Goal: Communication & Community: Participate in discussion

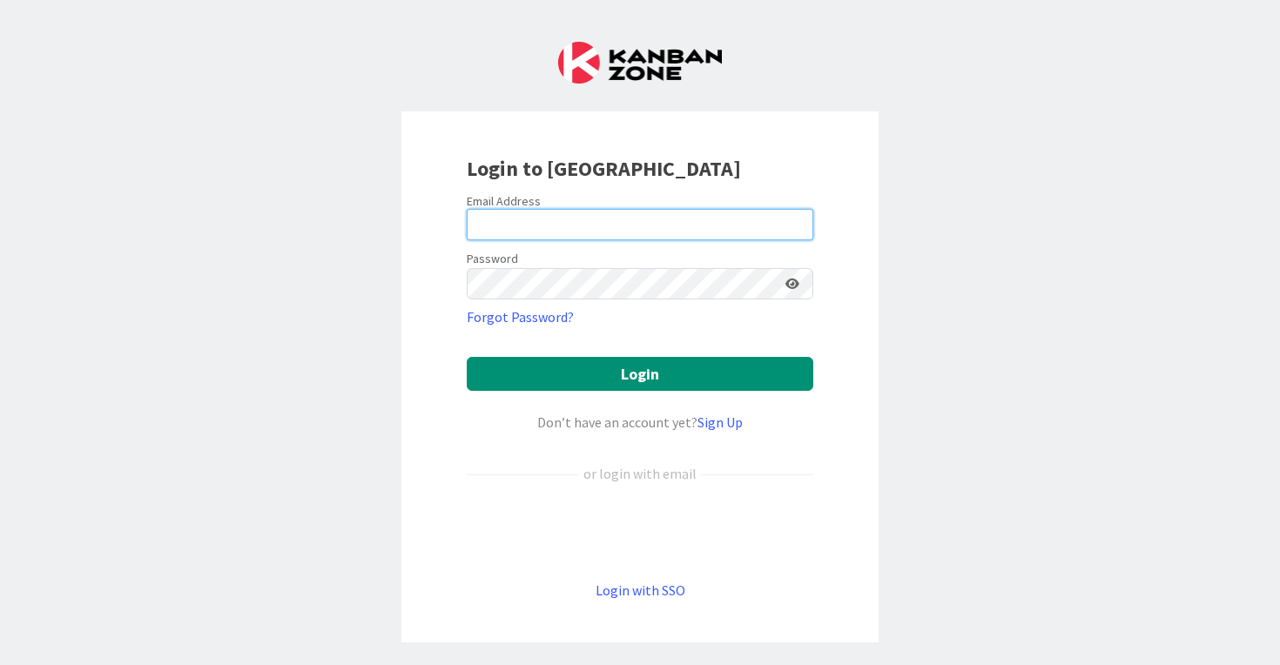
click at [639, 218] on input "email" at bounding box center [640, 224] width 346 height 31
type input "[PERSON_NAME][EMAIL_ADDRESS][PERSON_NAME][DOMAIN_NAME]"
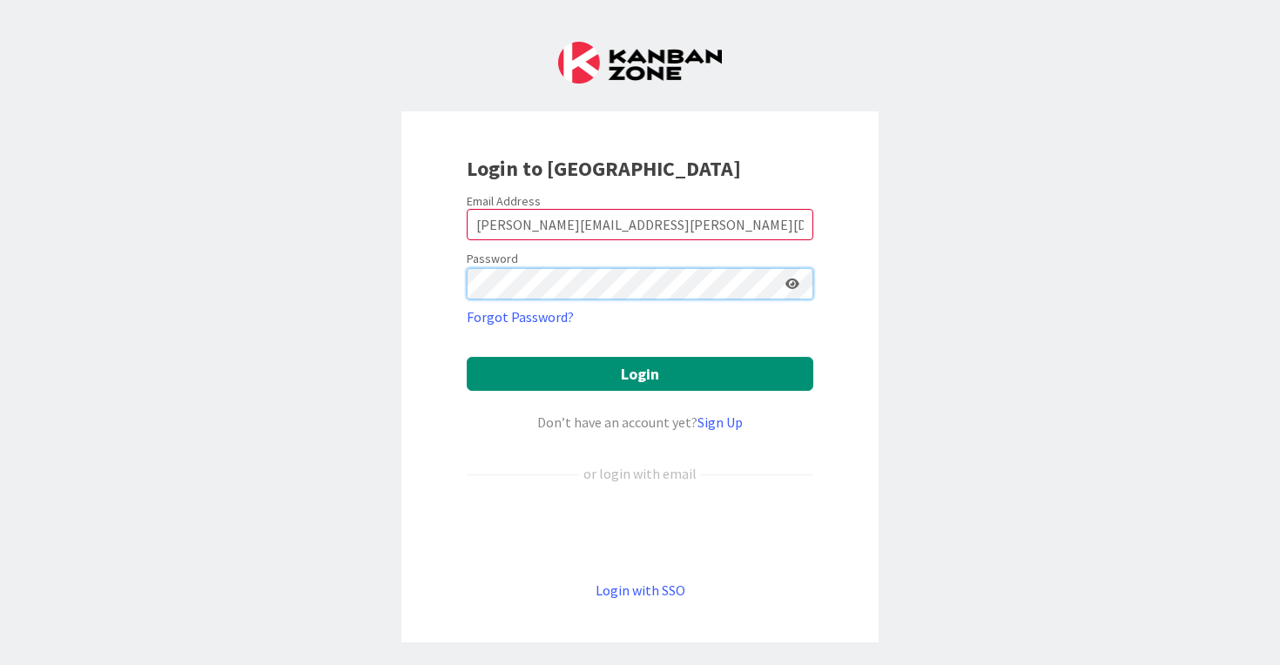
click at [467, 357] on button "Login" at bounding box center [640, 374] width 346 height 34
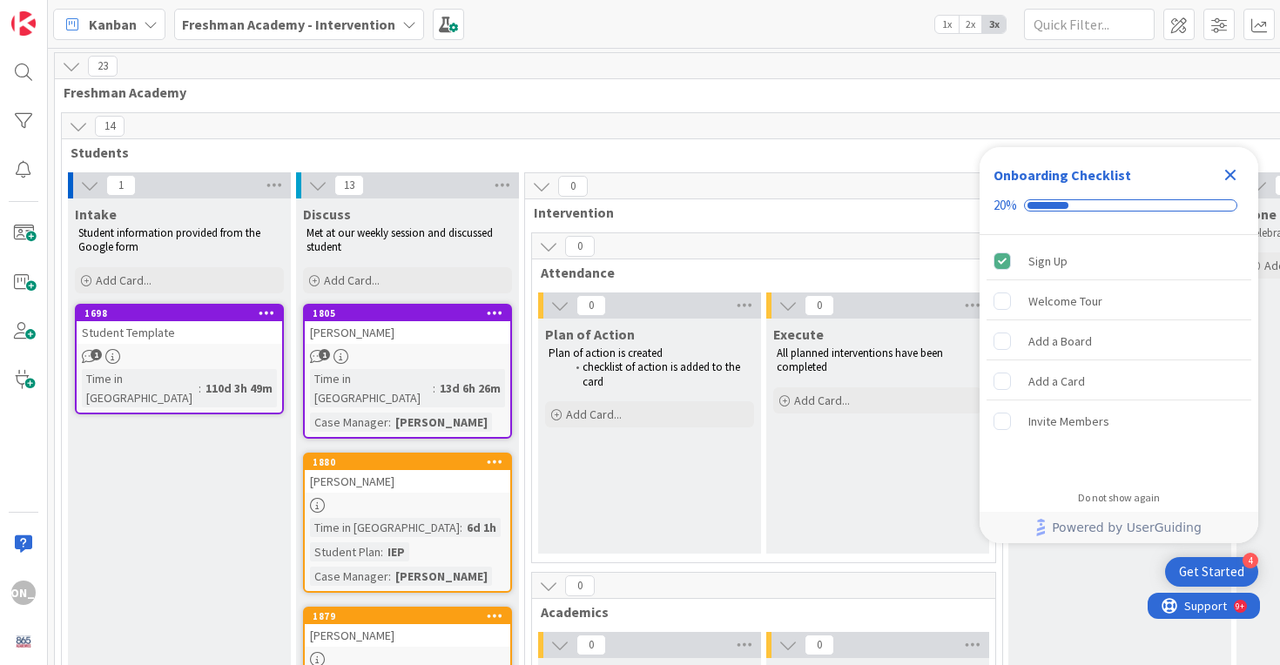
click at [1232, 172] on icon "Close Checklist" at bounding box center [1230, 175] width 11 height 11
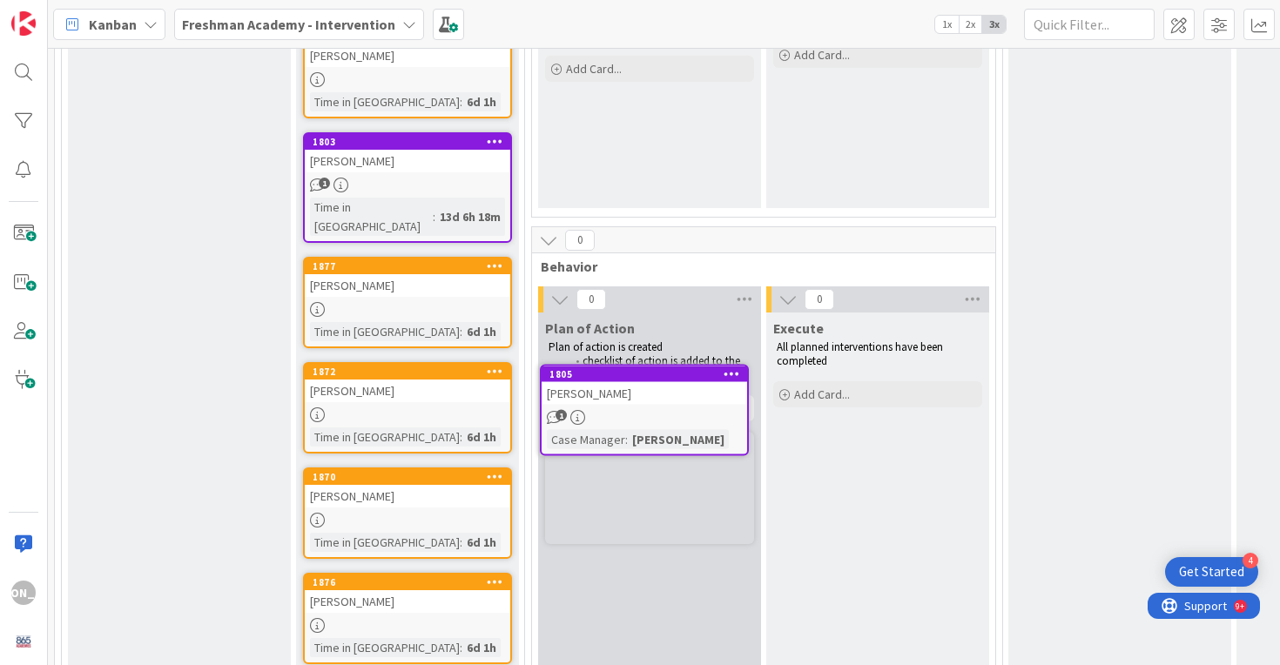
scroll to position [703, 0]
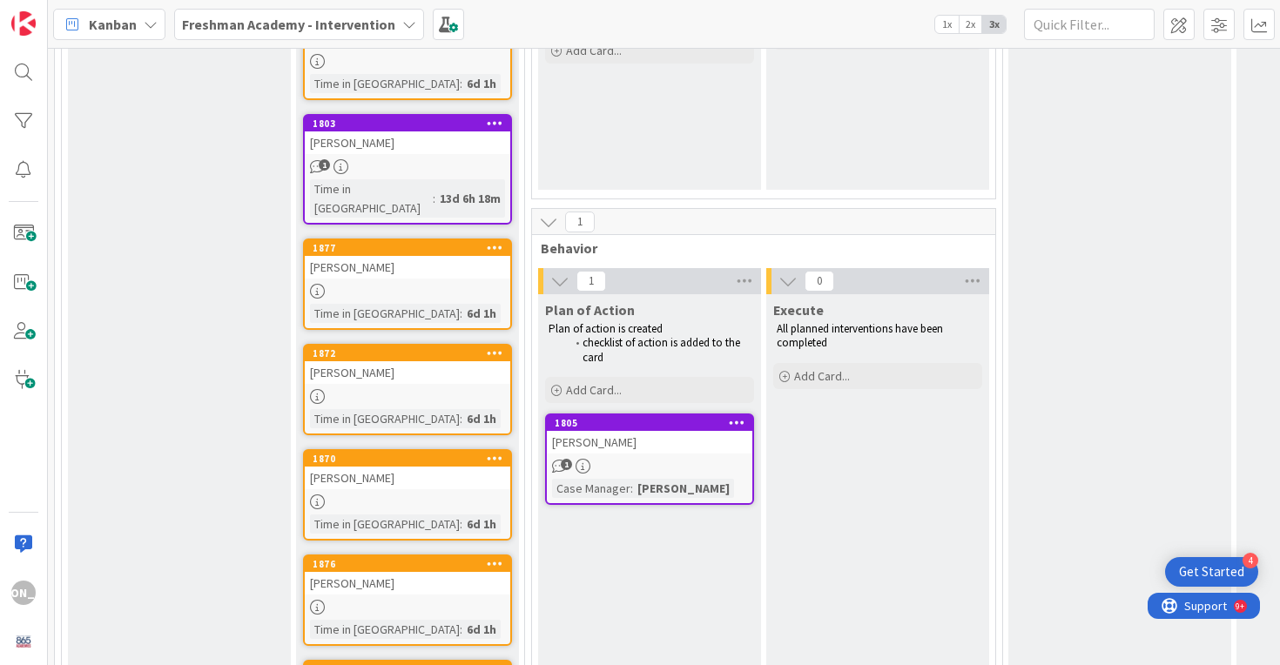
click at [624, 447] on div "[PERSON_NAME]" at bounding box center [649, 442] width 205 height 23
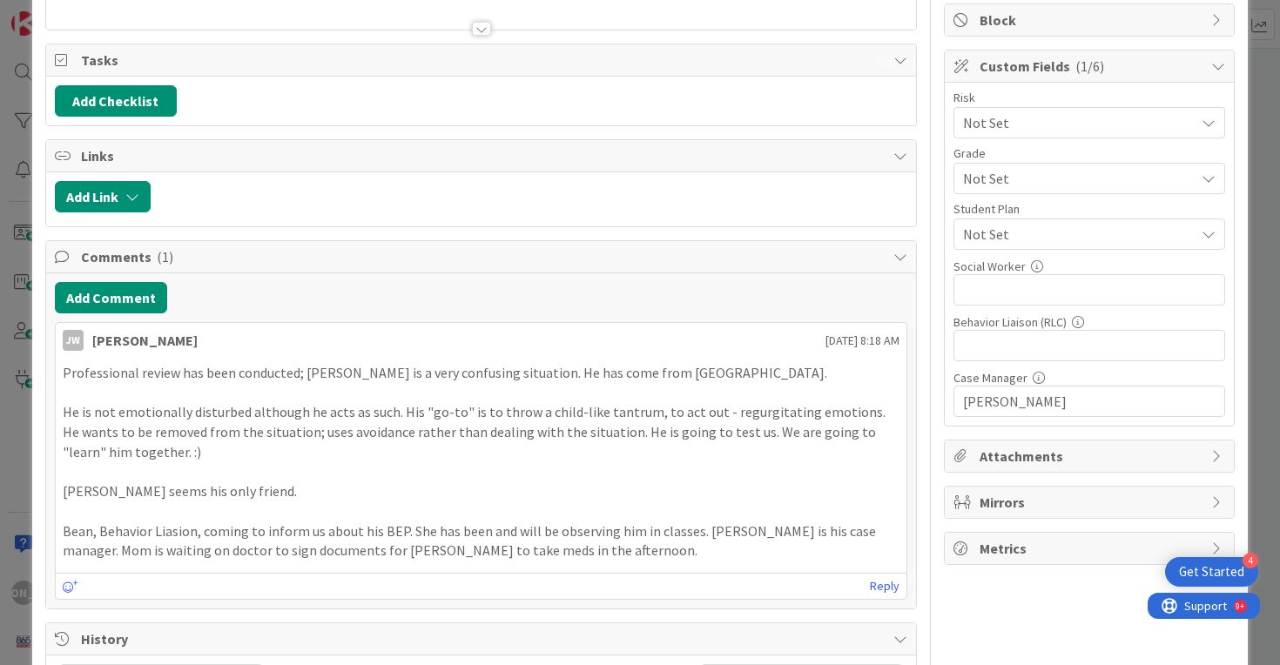
scroll to position [326, 0]
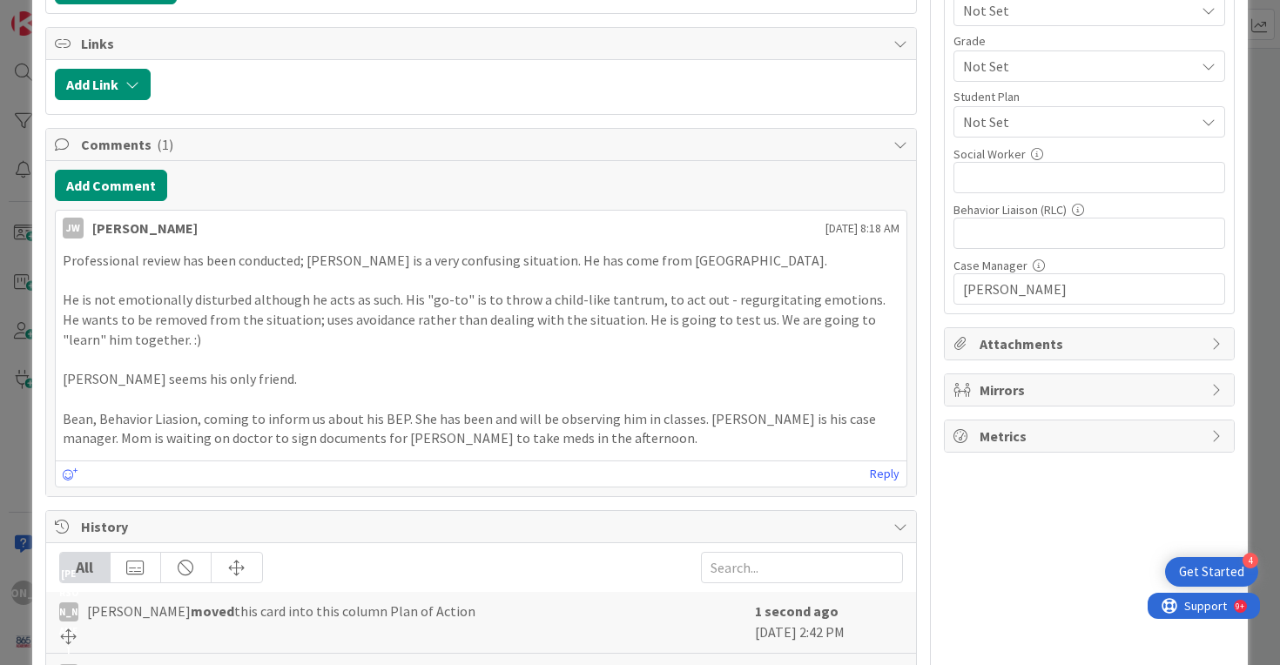
click at [676, 447] on p "Bean, Behavior Liasion, coming to inform us about his BEP. She has been and wil…" at bounding box center [481, 428] width 837 height 39
click at [433, 417] on p "Bean, Behavior Liasion, coming to inform us about his BEP. She has been and wil…" at bounding box center [481, 428] width 837 height 39
click at [889, 131] on div "Comments ( 1 )" at bounding box center [481, 145] width 871 height 32
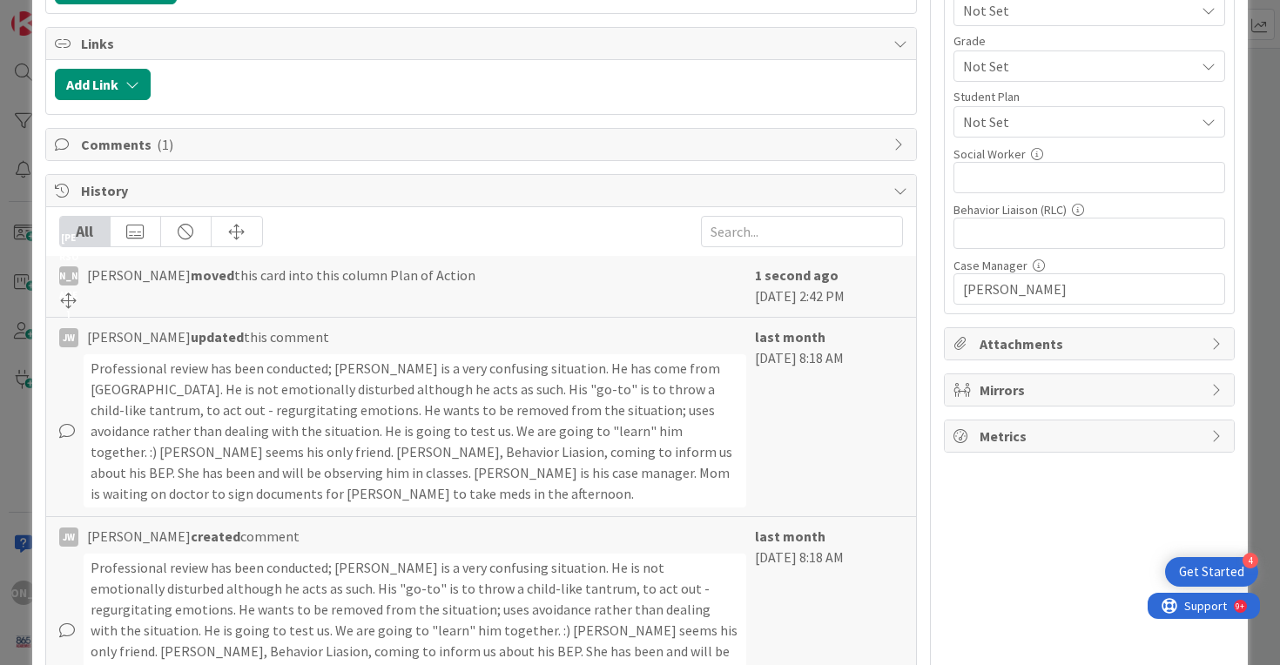
click at [889, 131] on div "Comments ( 1 )" at bounding box center [481, 144] width 871 height 31
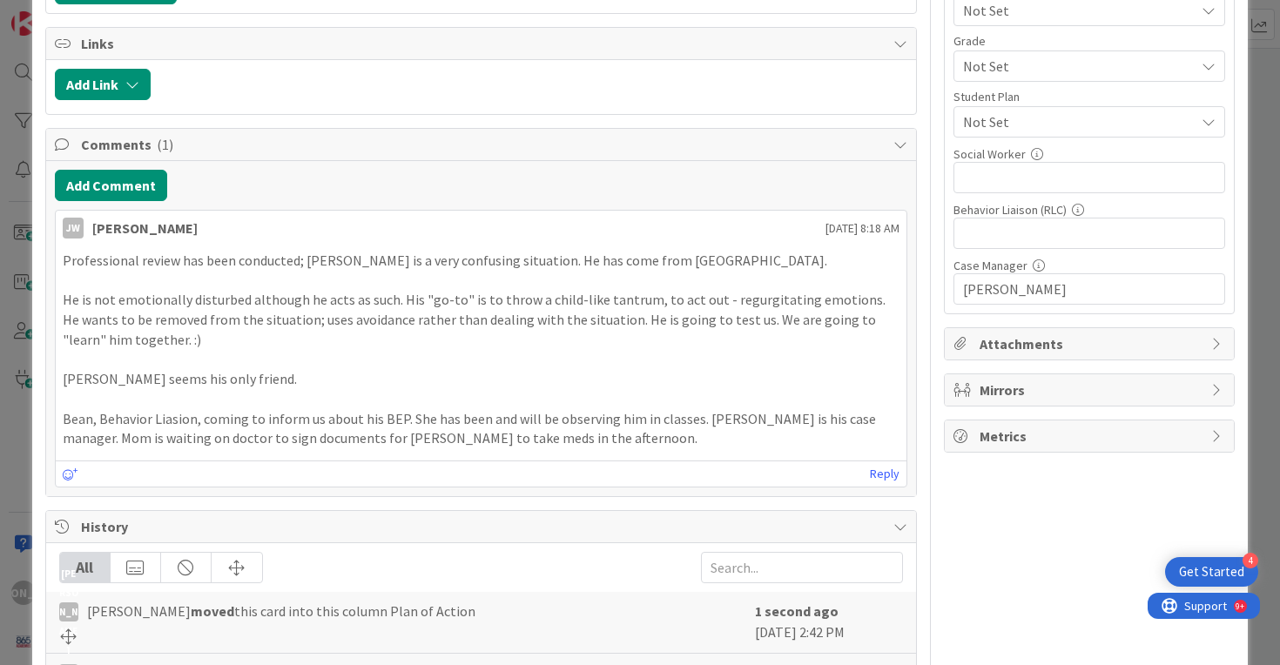
click at [889, 131] on div "Comments ( 1 )" at bounding box center [481, 145] width 871 height 32
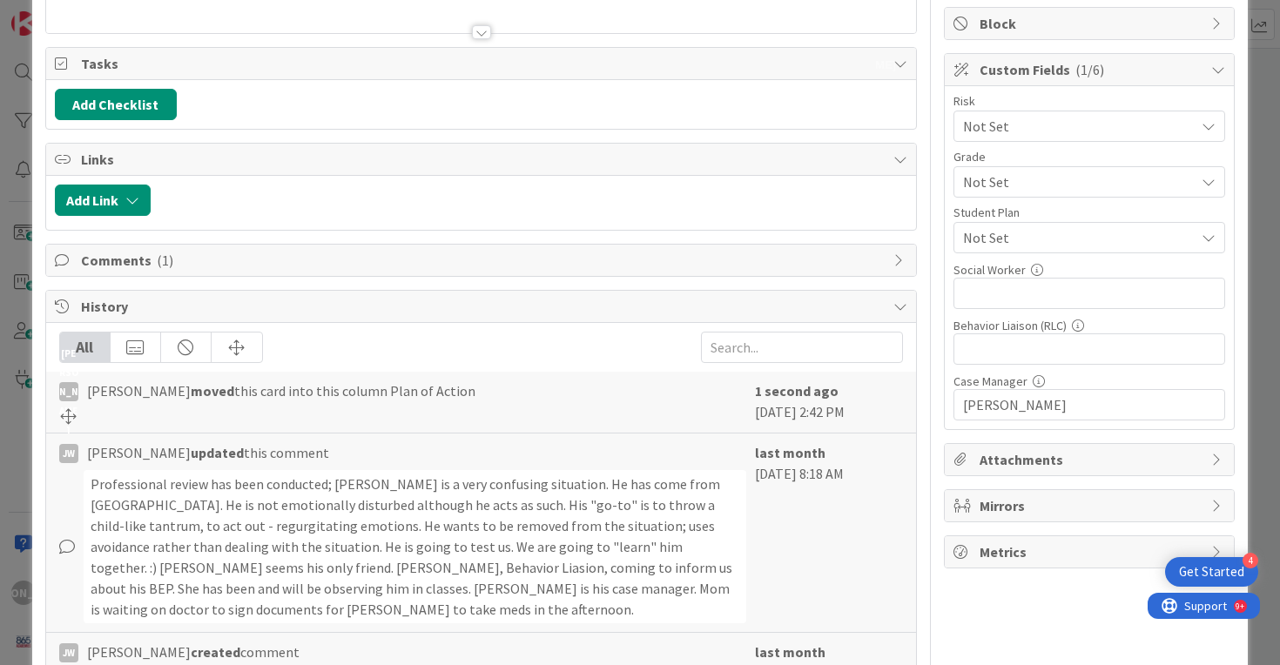
scroll to position [197, 0]
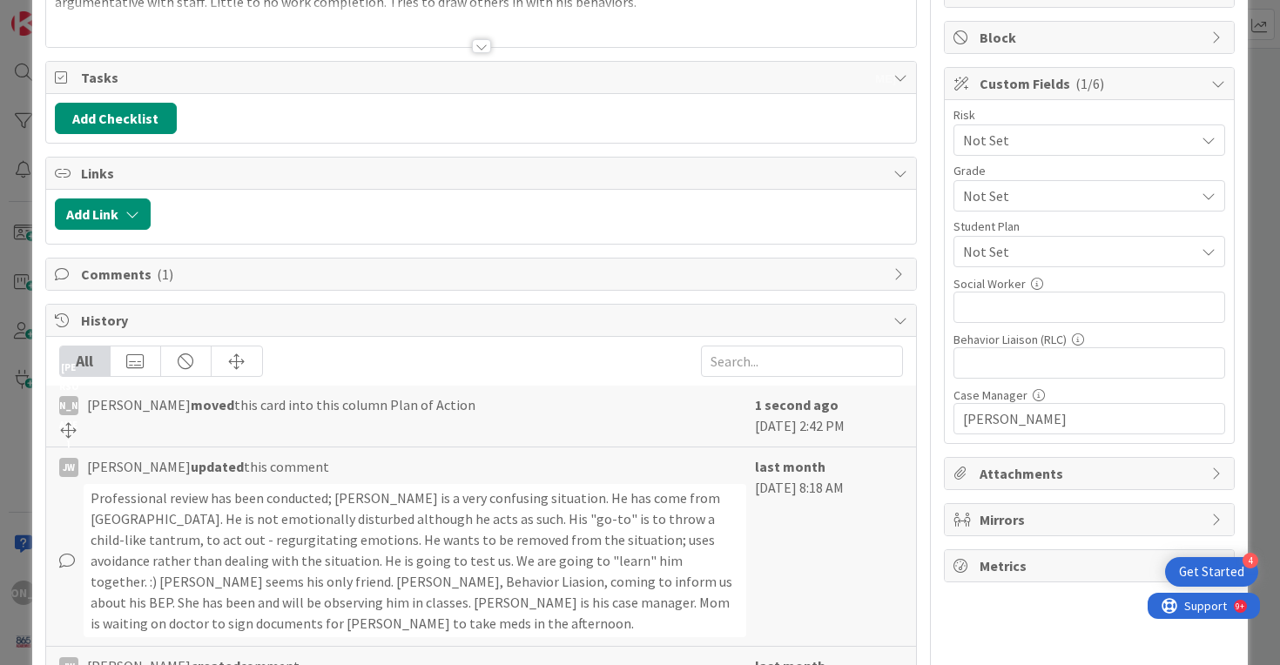
click at [750, 275] on span "Comments ( 1 )" at bounding box center [483, 274] width 804 height 21
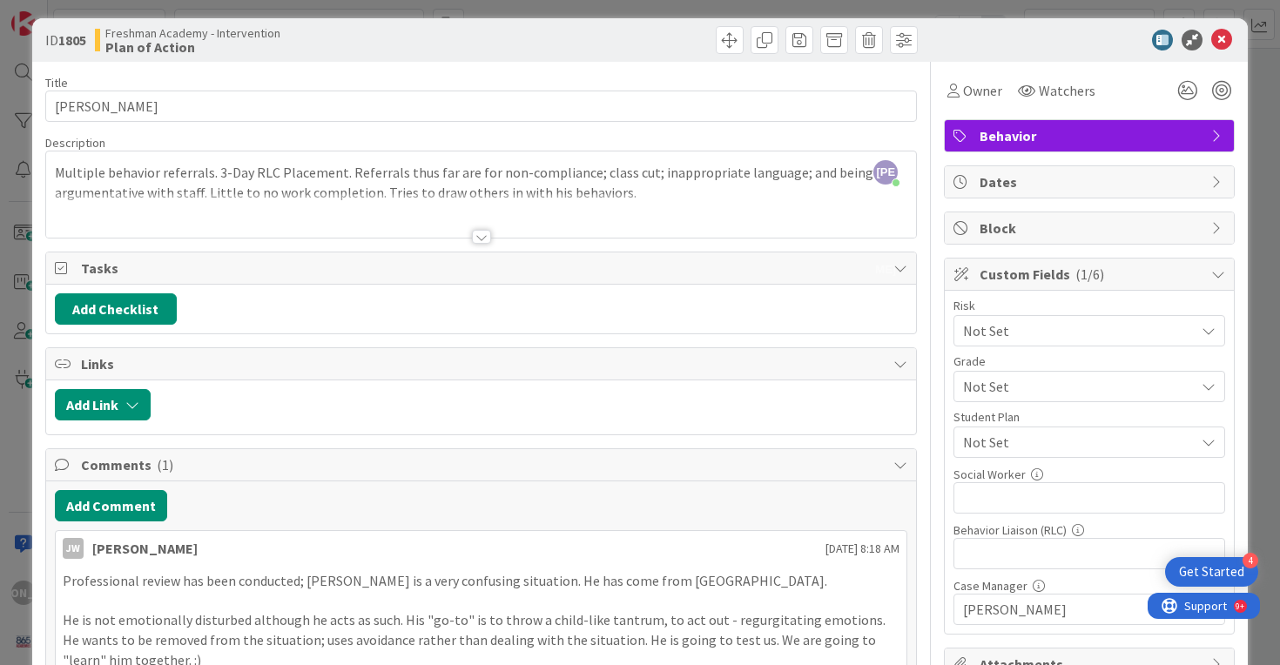
scroll to position [0, 0]
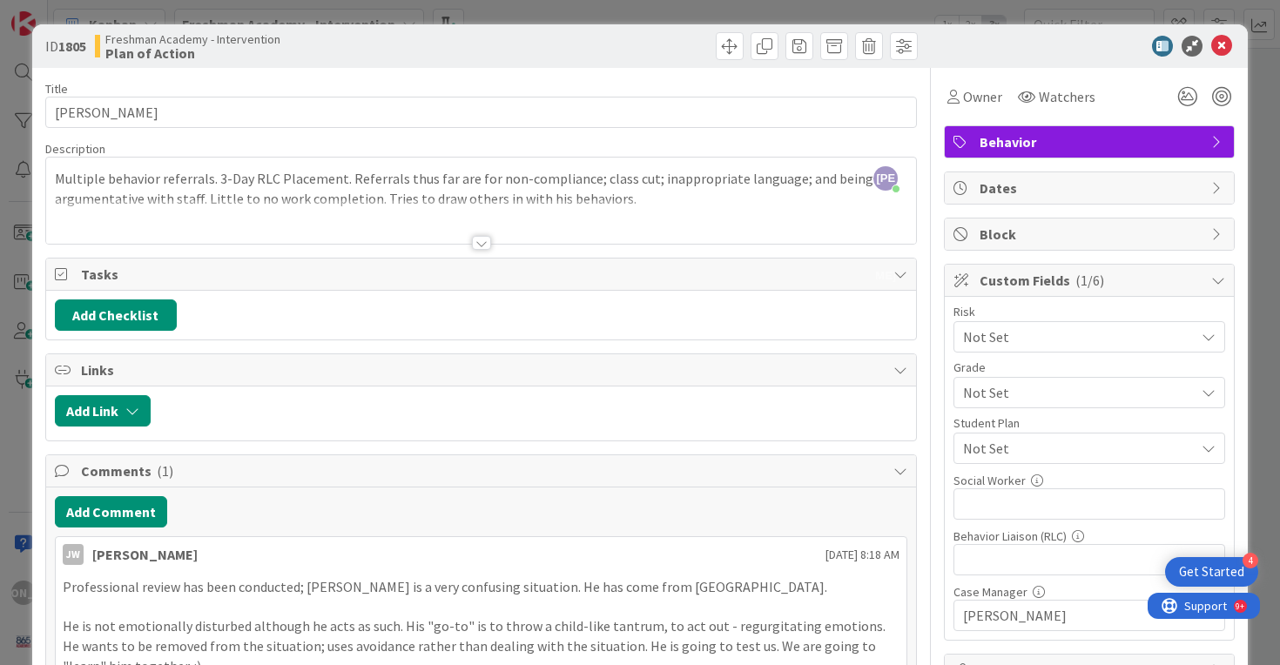
click at [854, 208] on div at bounding box center [481, 221] width 871 height 44
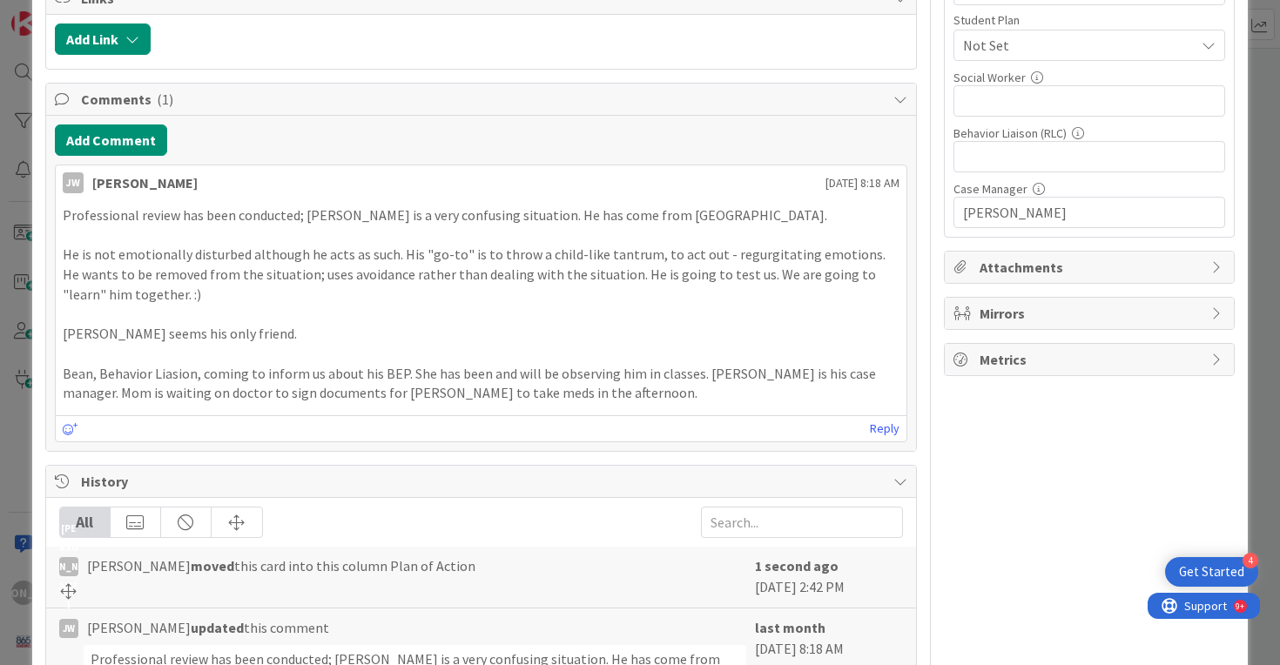
scroll to position [447, 0]
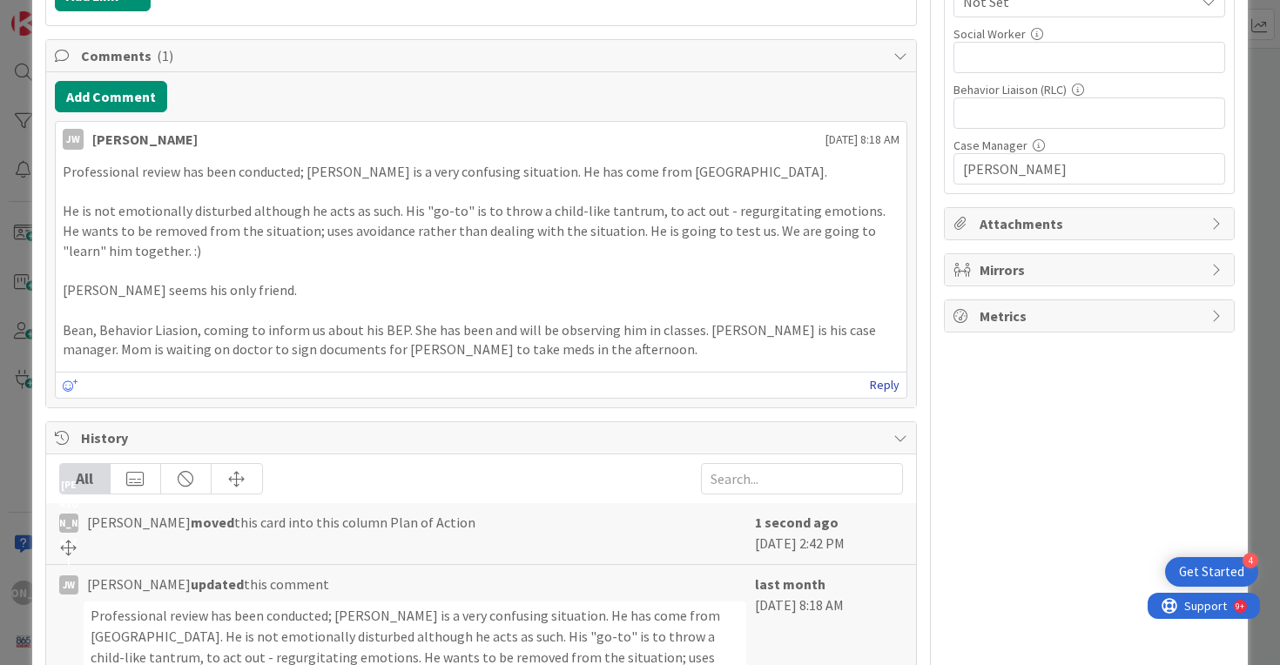
click at [881, 385] on link "Reply" at bounding box center [885, 385] width 30 height 22
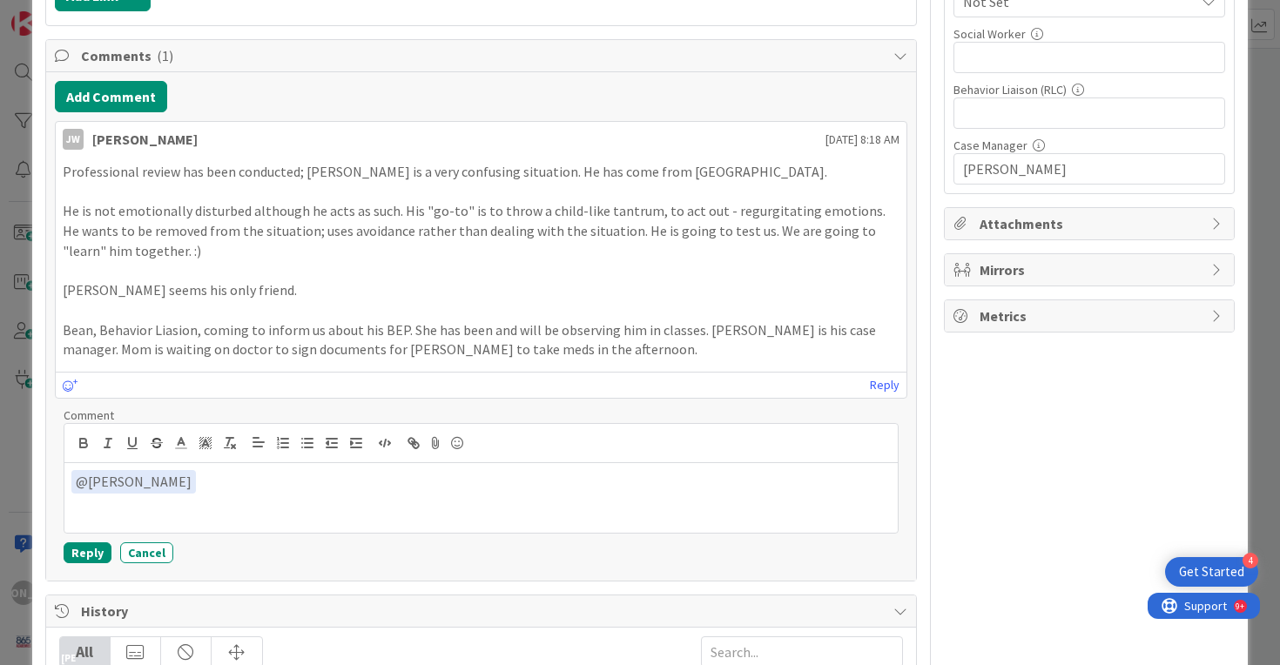
click at [761, 481] on p "﻿ @ [PERSON_NAME] ﻿" at bounding box center [481, 482] width 820 height 24
drag, startPoint x: 312, startPoint y: 480, endPoint x: 63, endPoint y: 466, distance: 249.4
click at [64, 467] on div "﻿ @ [PERSON_NAME] ﻿" at bounding box center [482, 478] width 836 height 111
click at [338, 484] on p "[DATE] - BIP has been modified. Behavior Liasion will" at bounding box center [481, 480] width 820 height 20
click at [434, 473] on p "[DATE] - BIP has been modified. Behavior Liaison will" at bounding box center [481, 480] width 820 height 20
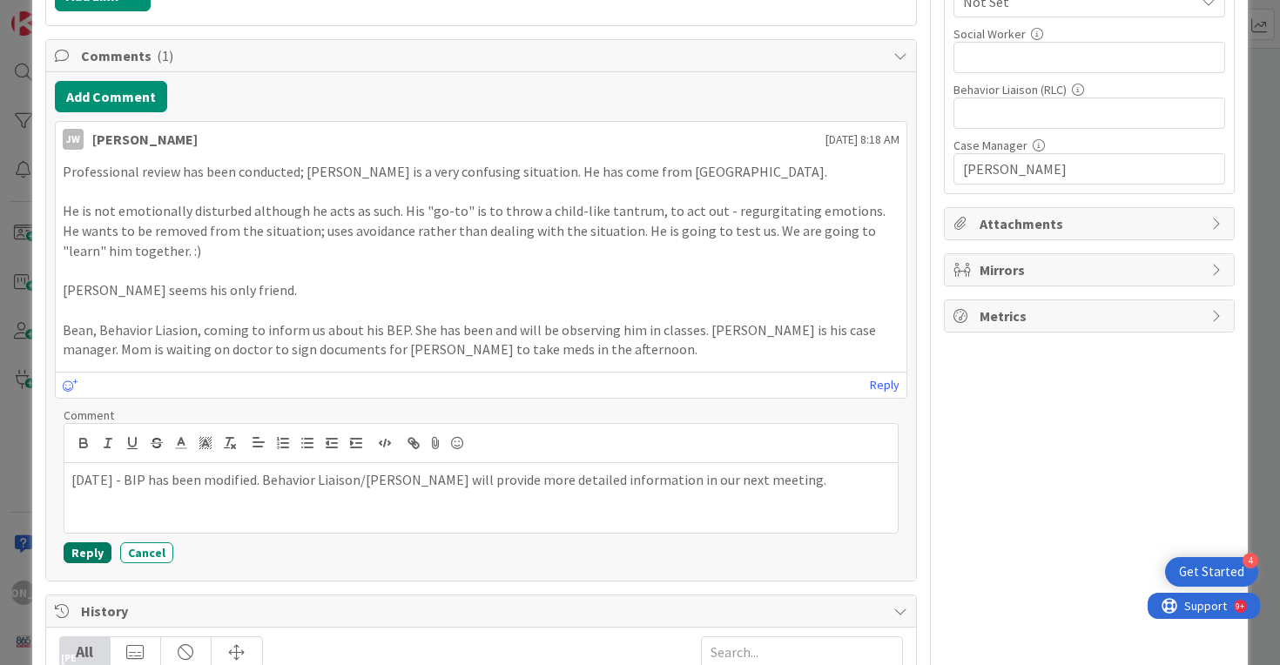
click at [91, 549] on button "Reply" at bounding box center [88, 552] width 48 height 21
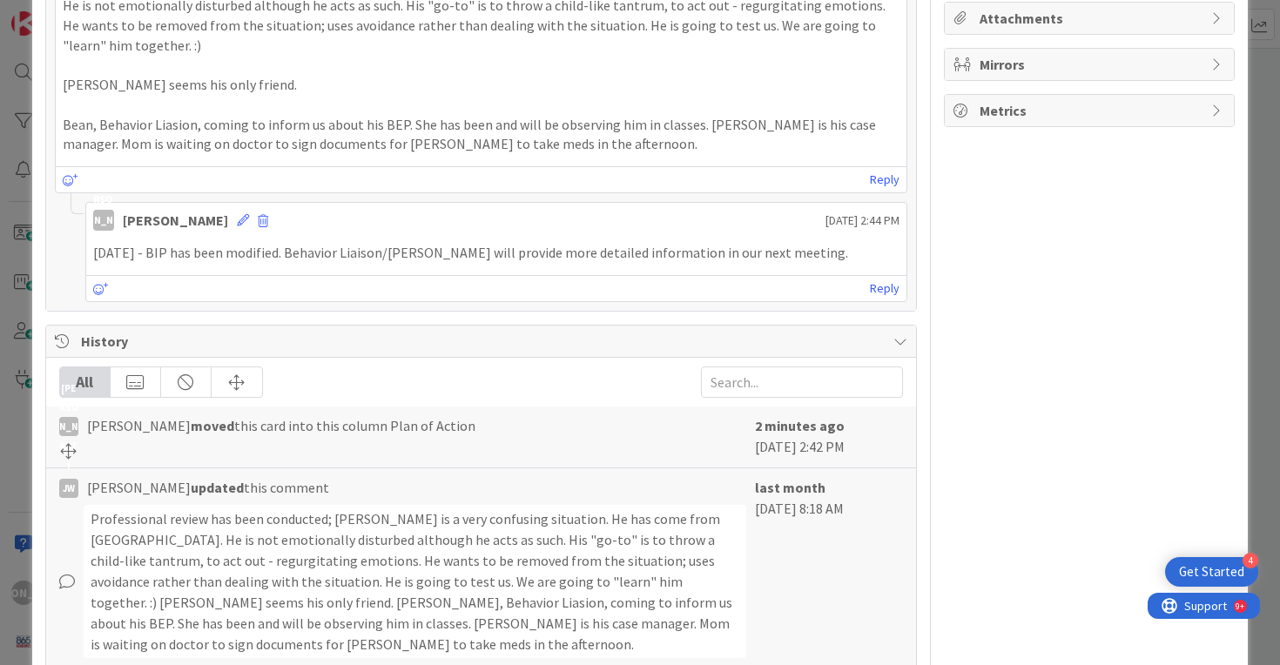
scroll to position [0, 0]
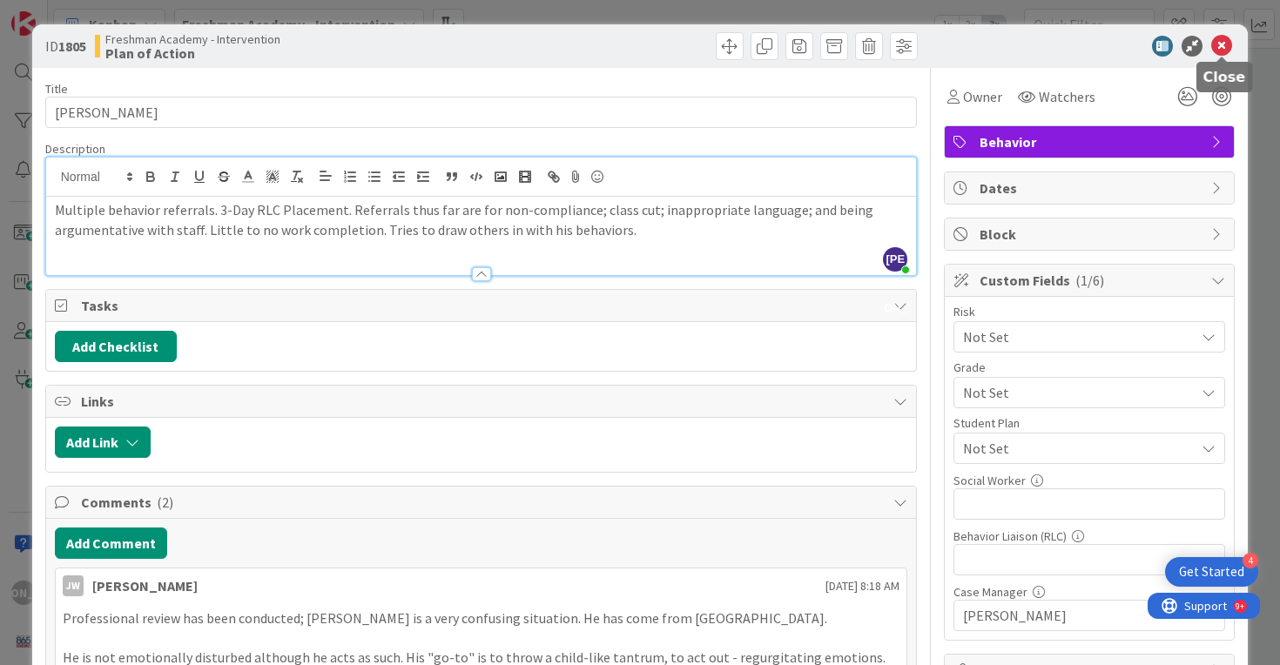
click at [1220, 44] on icon at bounding box center [1221, 46] width 21 height 21
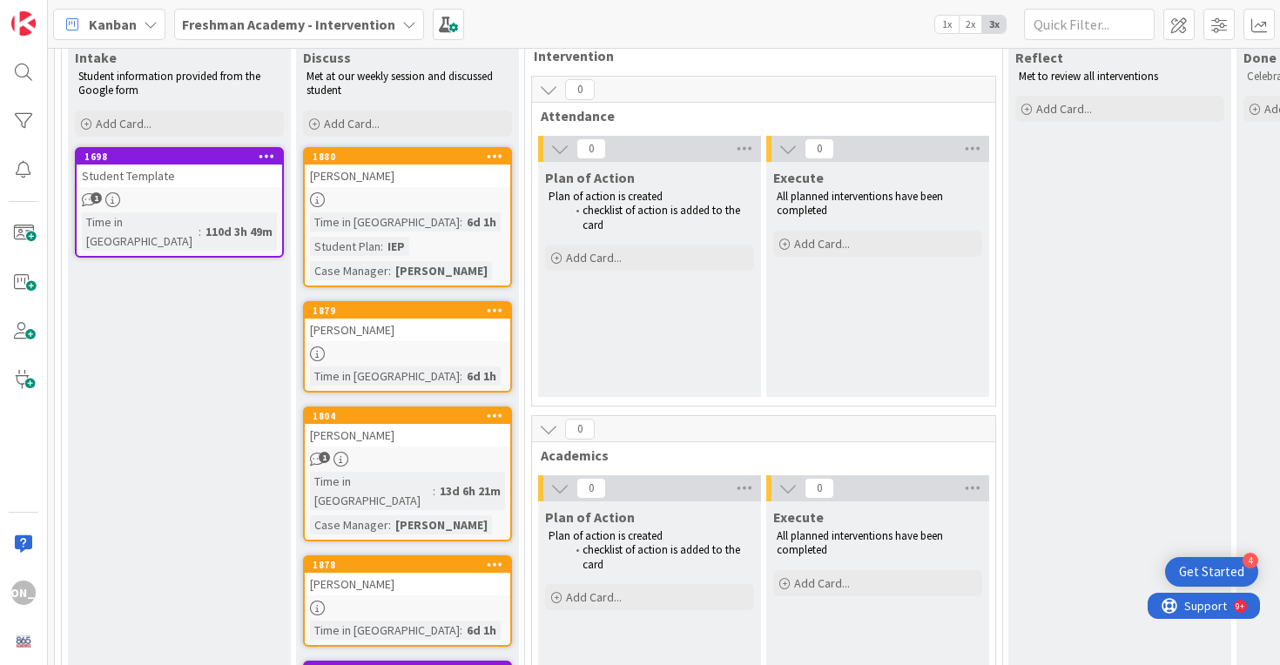
scroll to position [152, 0]
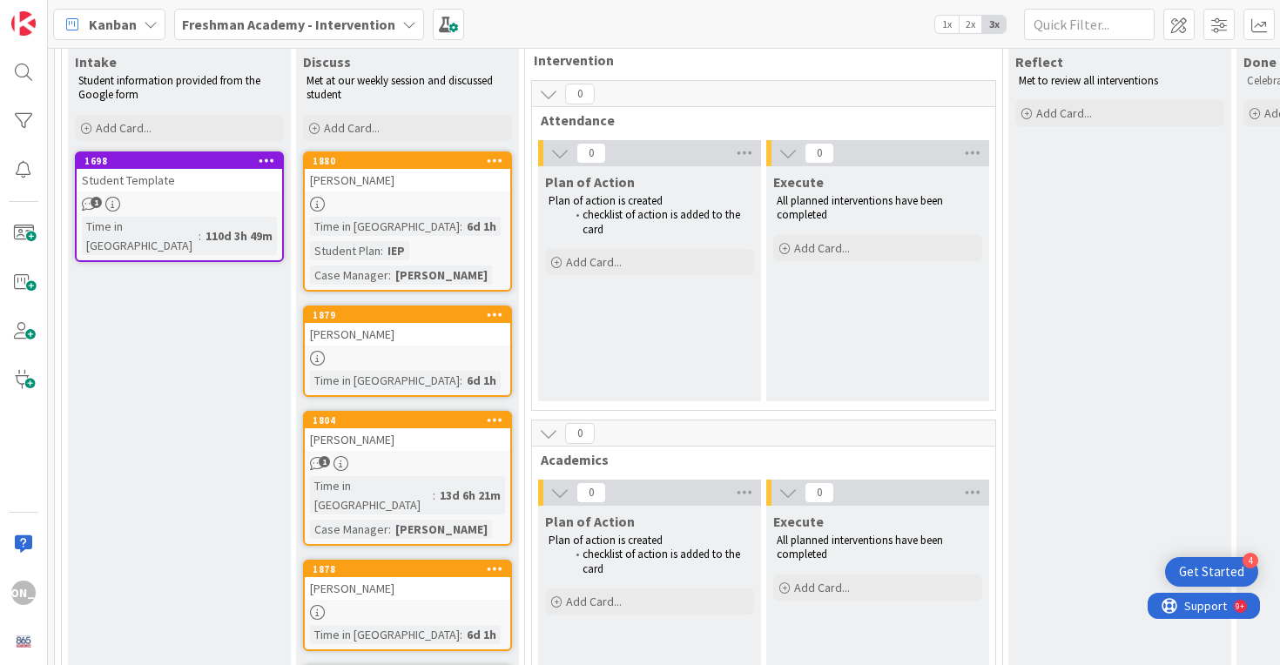
click at [459, 209] on div at bounding box center [407, 204] width 205 height 15
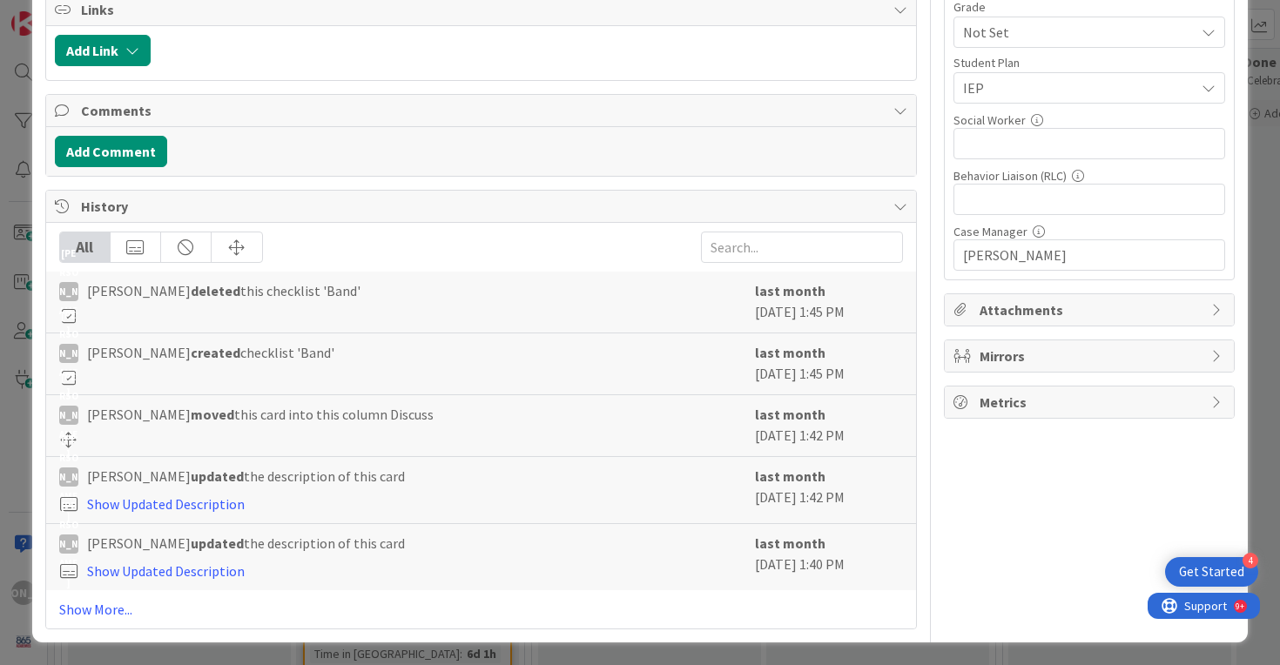
scroll to position [362, 0]
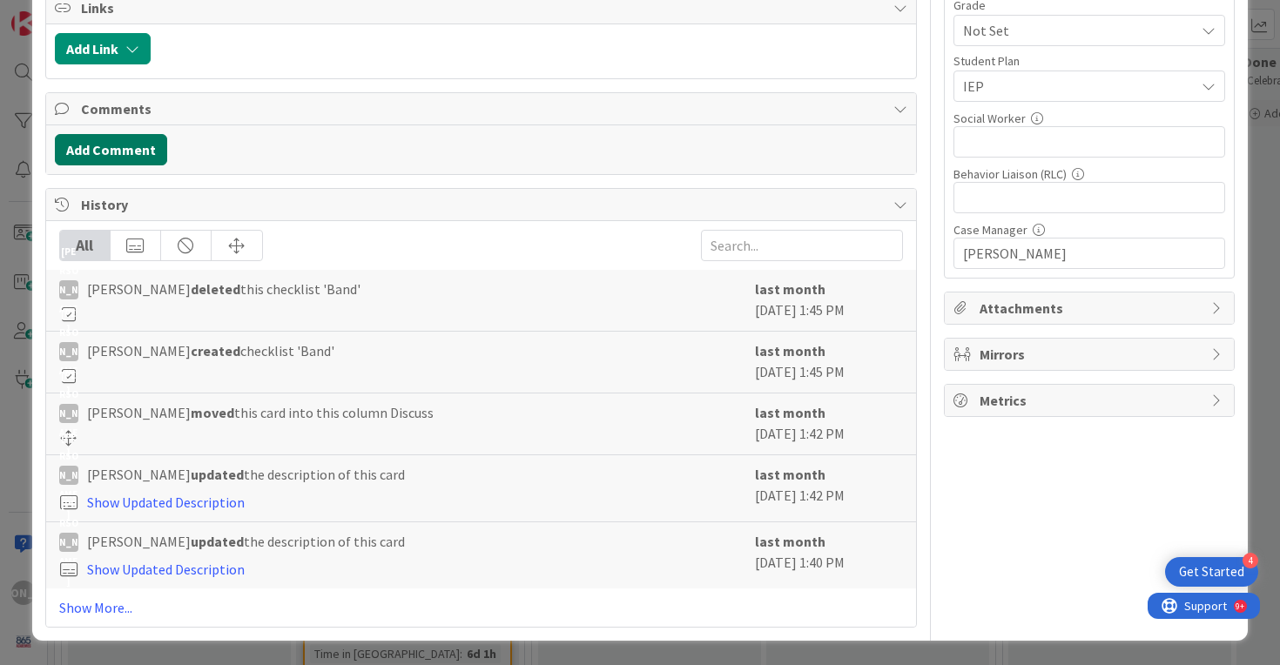
click at [123, 142] on button "Add Comment" at bounding box center [111, 149] width 112 height 31
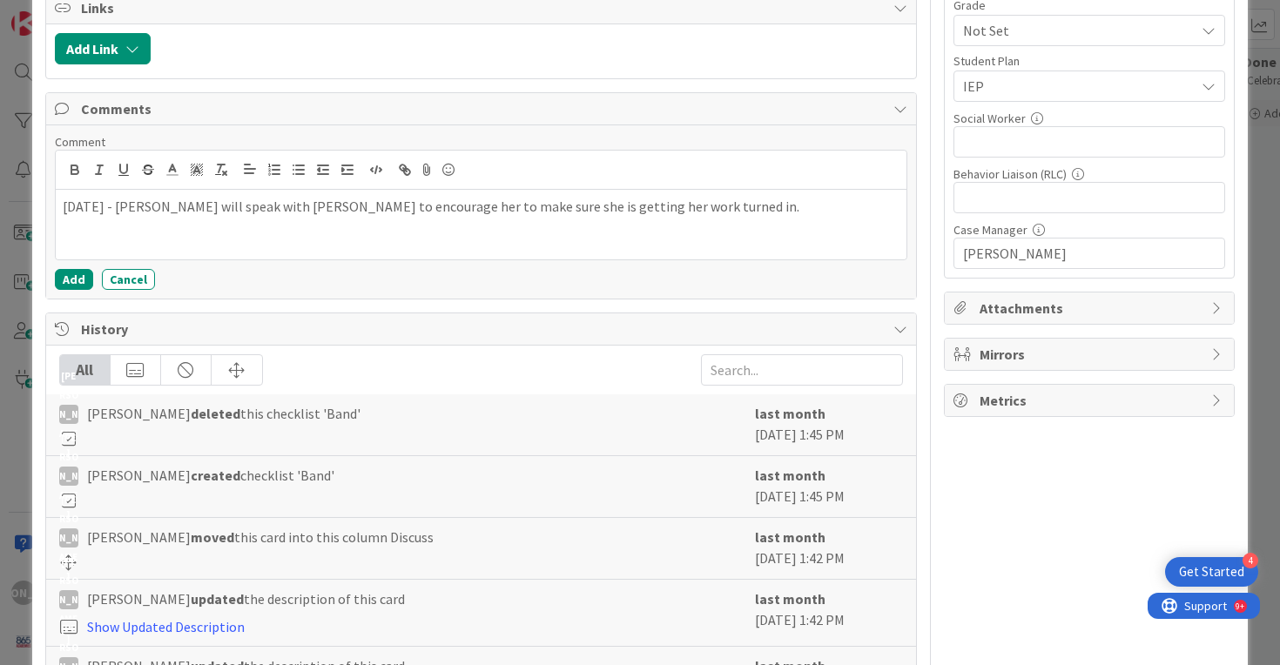
click at [124, 205] on p "[DATE] - [PERSON_NAME] will speak with [PERSON_NAME] to encourage her to make s…" at bounding box center [481, 207] width 837 height 20
click at [120, 205] on p "[DATE] - [PERSON_NAME] will speak with [PERSON_NAME] to encourage her to make s…" at bounding box center [481, 207] width 837 height 20
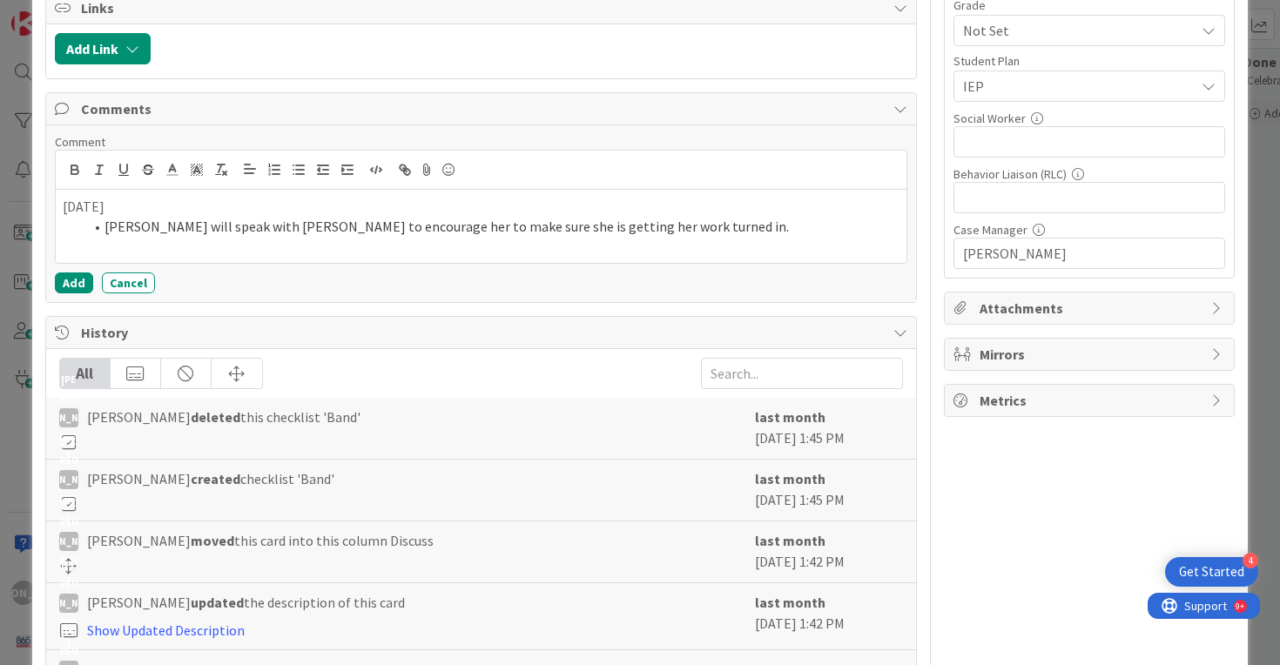
click at [688, 227] on li "[PERSON_NAME] will speak with [PERSON_NAME] to encourage her to make sure she i…" at bounding box center [492, 227] width 817 height 20
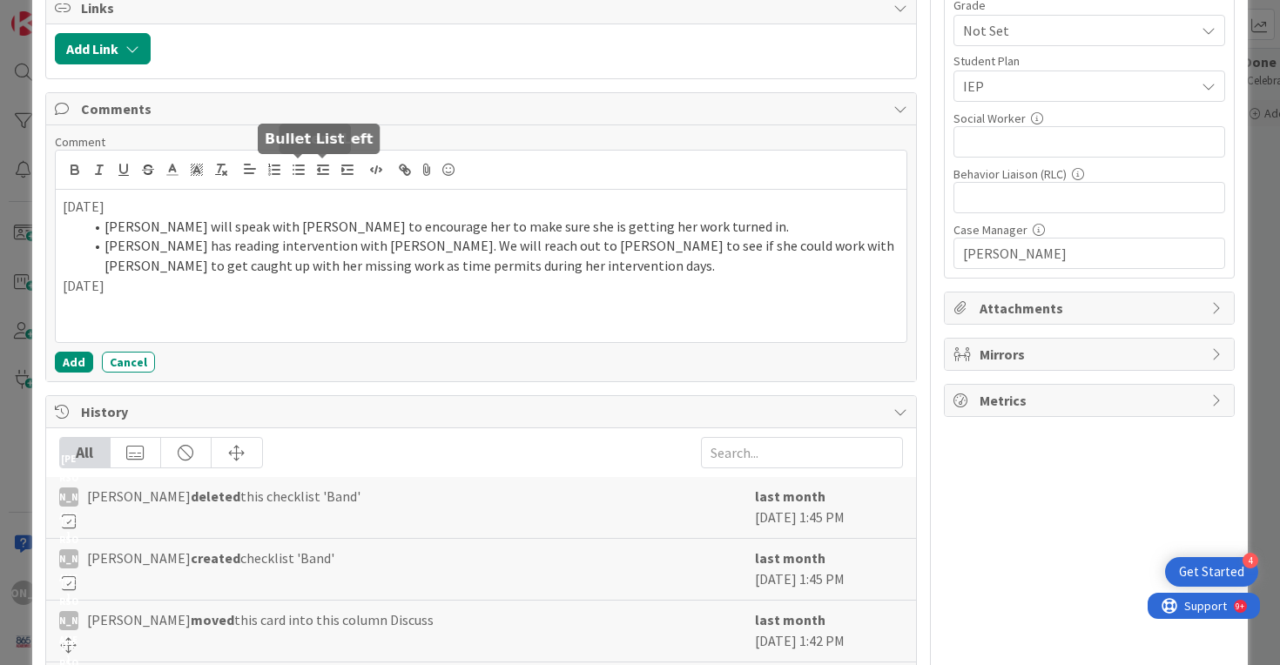
click at [306, 166] on button "button" at bounding box center [298, 169] width 24 height 21
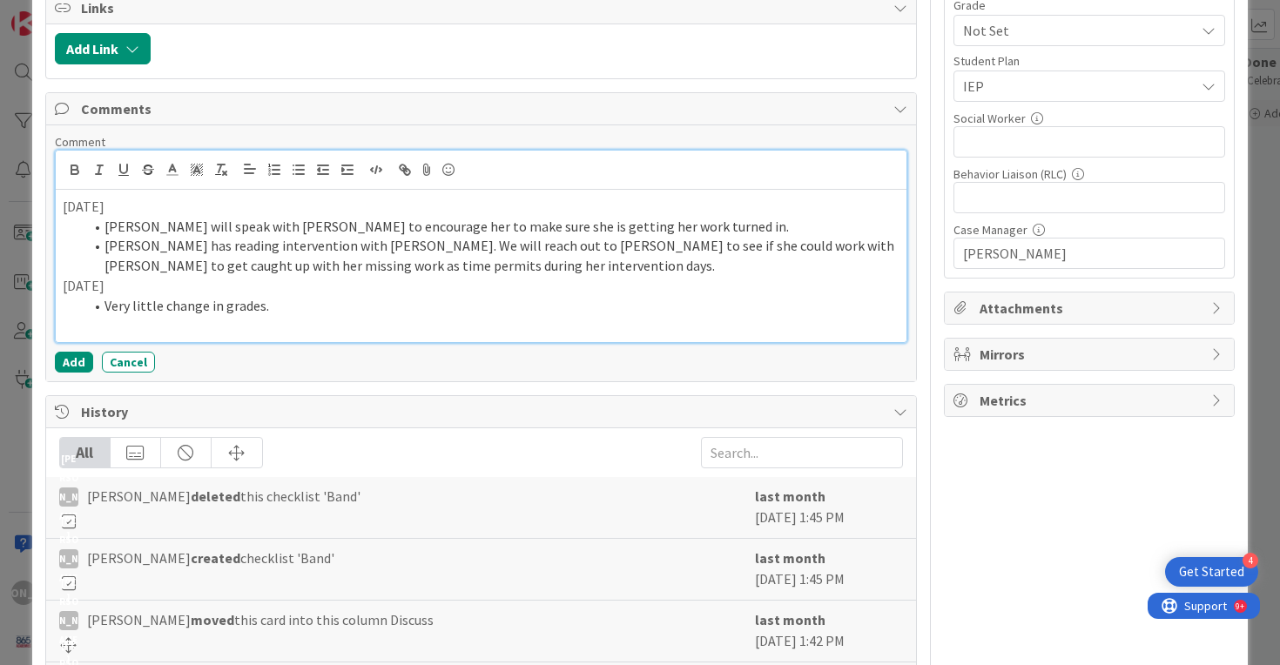
drag, startPoint x: 279, startPoint y: 306, endPoint x: 268, endPoint y: 306, distance: 10.4
click at [268, 306] on li "Very little change in grades." at bounding box center [492, 306] width 817 height 20
click at [400, 272] on li "[PERSON_NAME] has reading intervention with [PERSON_NAME]. We will reach out to…" at bounding box center [492, 255] width 817 height 39
click at [322, 313] on li "Very little change in grades." at bounding box center [492, 306] width 817 height 20
click at [251, 309] on li "Very little change in grades." at bounding box center [492, 306] width 817 height 20
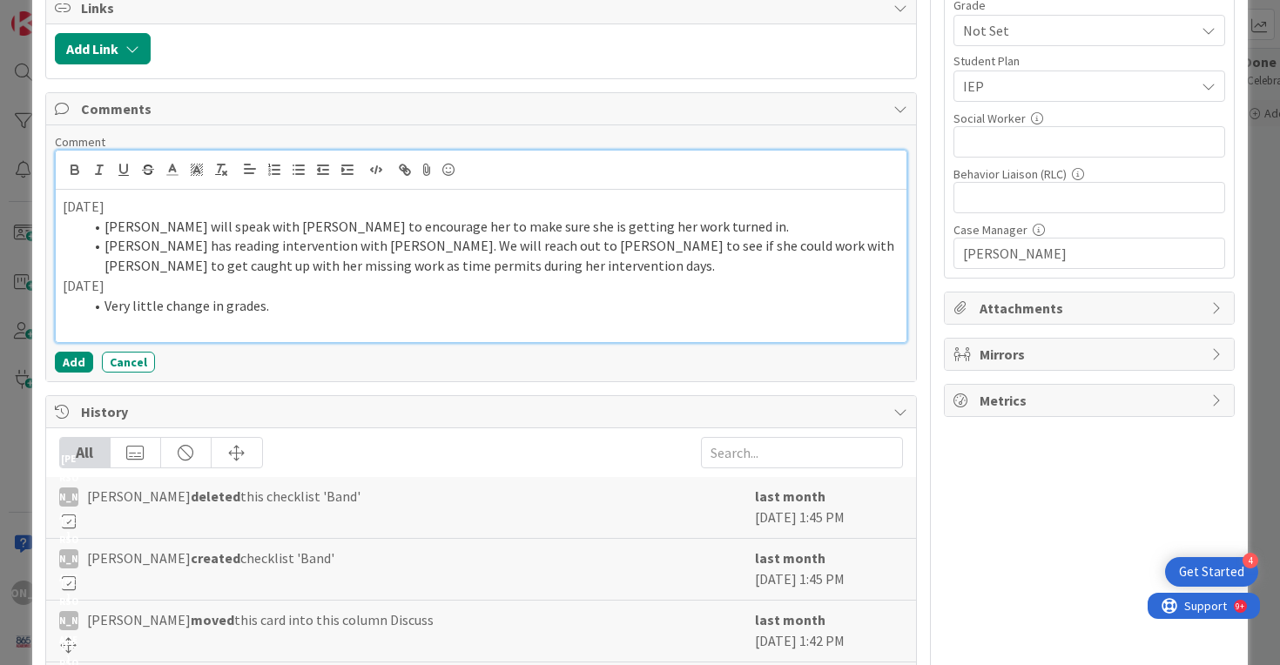
drag, startPoint x: 271, startPoint y: 310, endPoint x: 111, endPoint y: 310, distance: 160.2
click at [109, 309] on li "Very little change in grades." at bounding box center [492, 306] width 817 height 20
click at [276, 304] on li "Very little change in grades." at bounding box center [492, 306] width 817 height 20
drag, startPoint x: 278, startPoint y: 310, endPoint x: 104, endPoint y: 306, distance: 174.1
click at [104, 306] on li "Very little change in grades." at bounding box center [492, 306] width 817 height 20
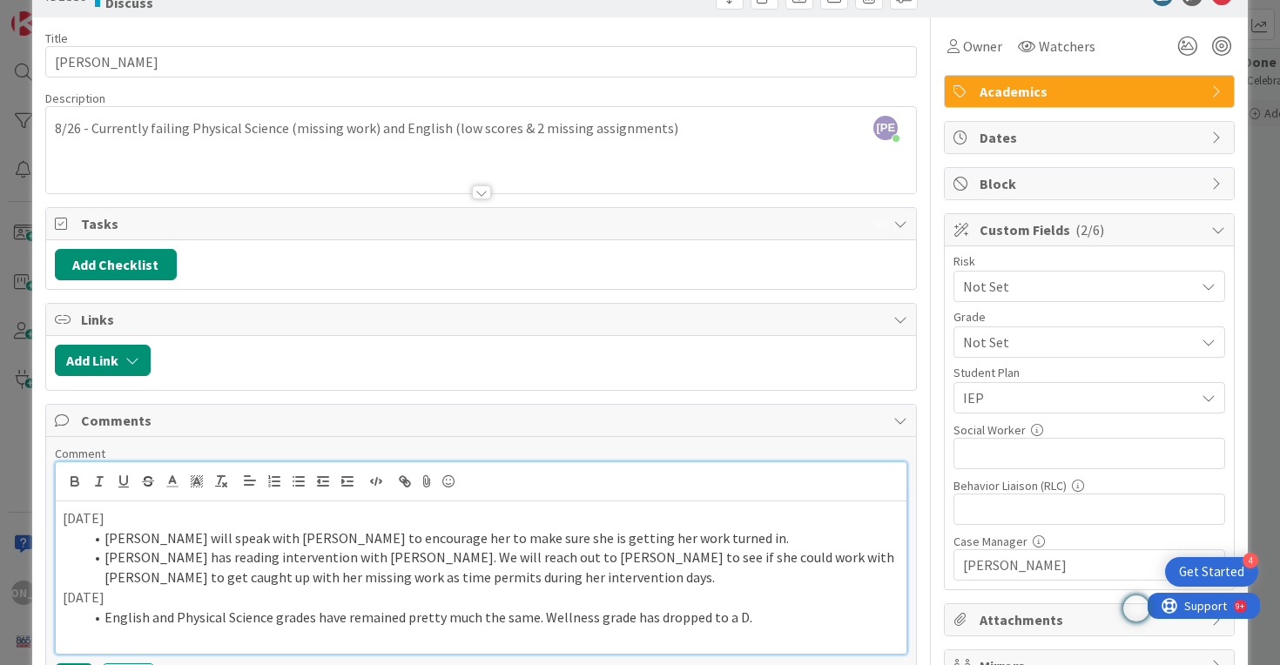
scroll to position [0, 0]
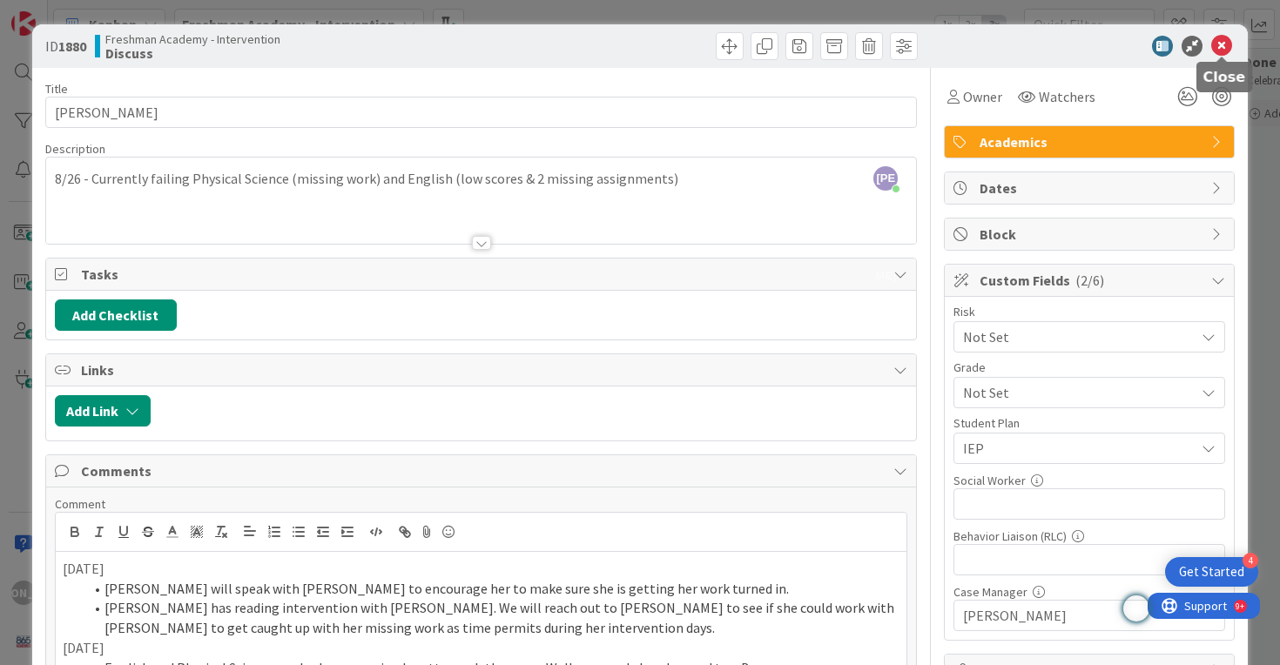
click at [1221, 39] on icon at bounding box center [1221, 46] width 21 height 21
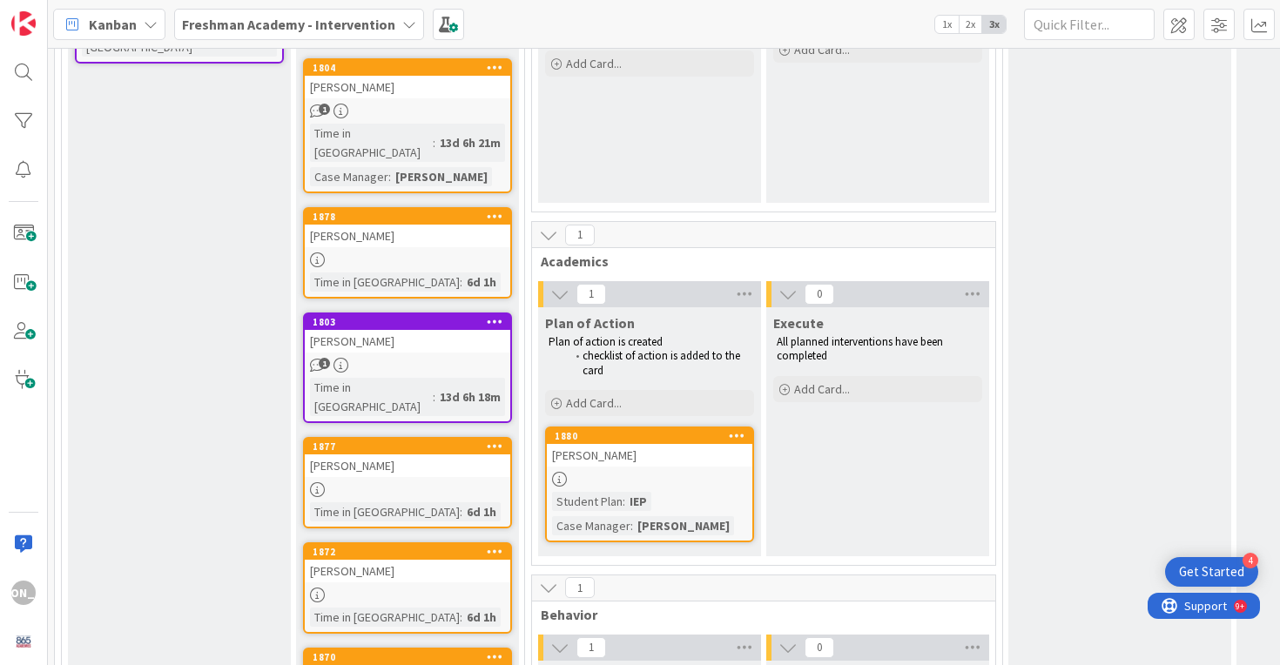
scroll to position [346, 0]
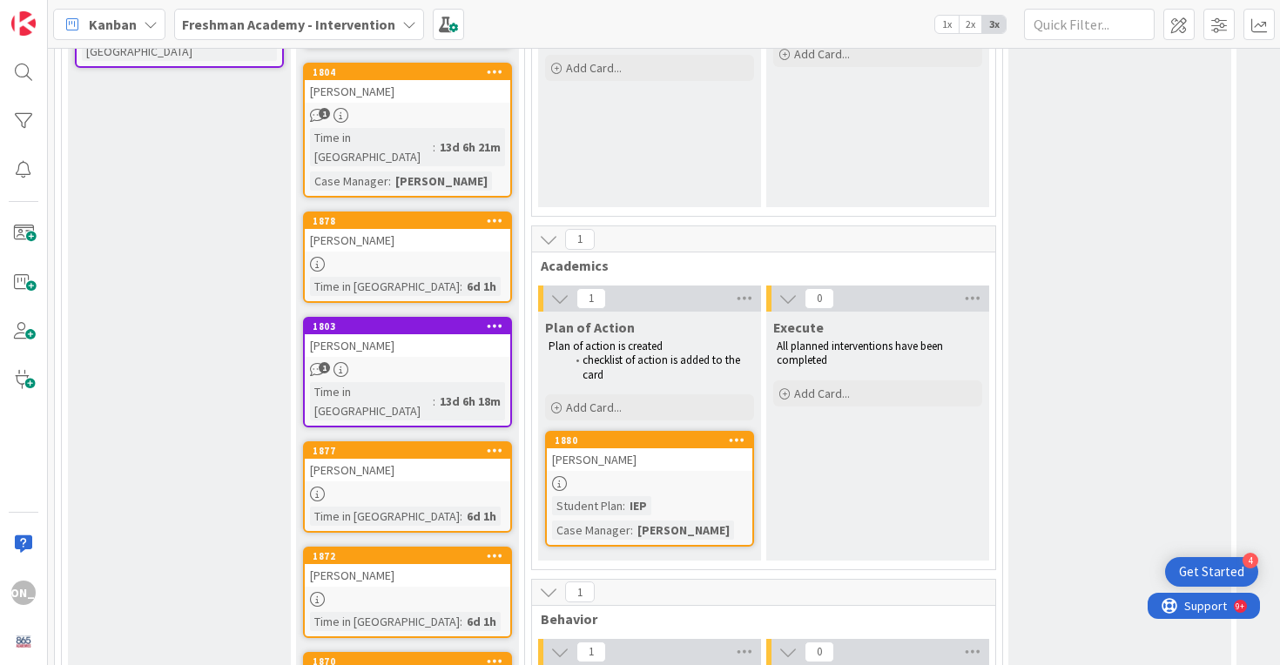
click at [672, 468] on div "[PERSON_NAME]" at bounding box center [649, 459] width 205 height 23
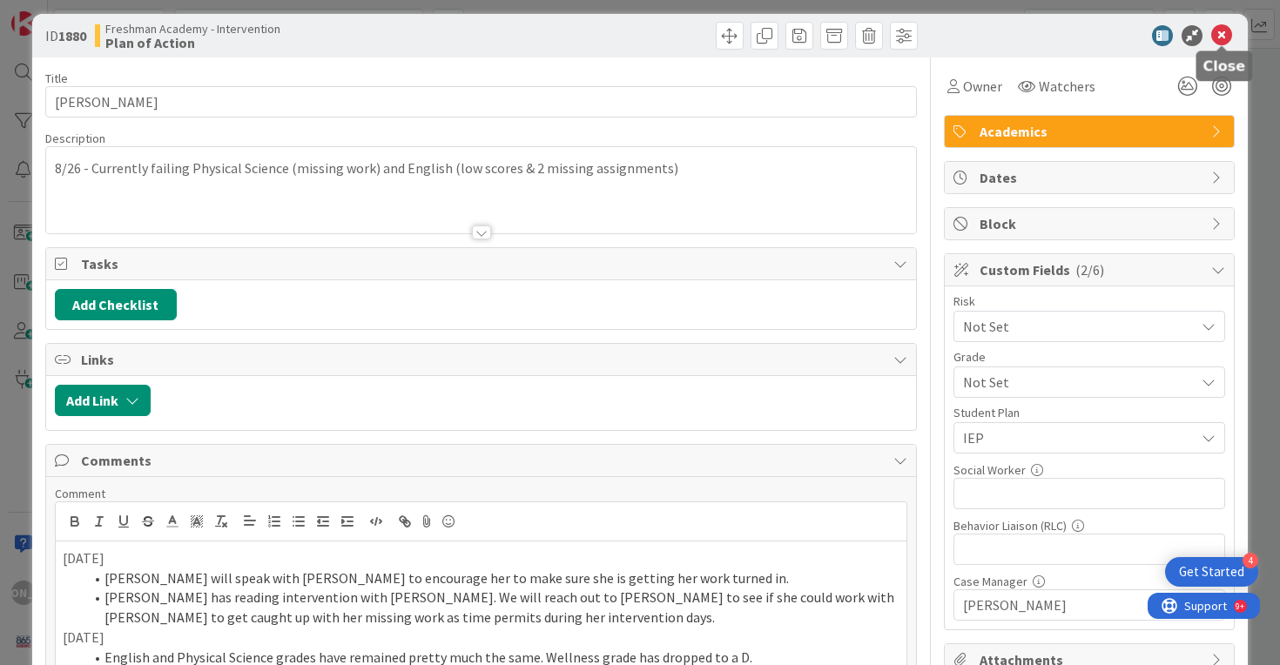
click at [1218, 20] on div "ID 1880 Freshman Academy - Intervention Plan of Action" at bounding box center [640, 36] width 1216 height 44
click at [1219, 30] on icon at bounding box center [1221, 35] width 21 height 21
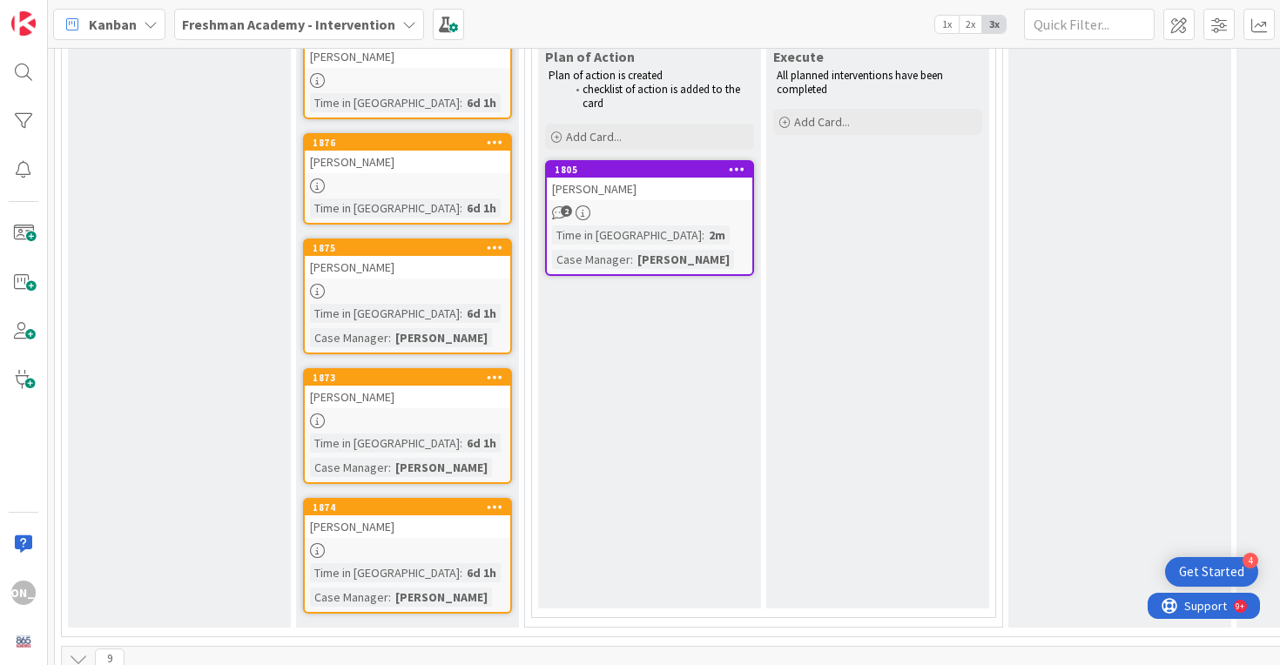
scroll to position [967, 0]
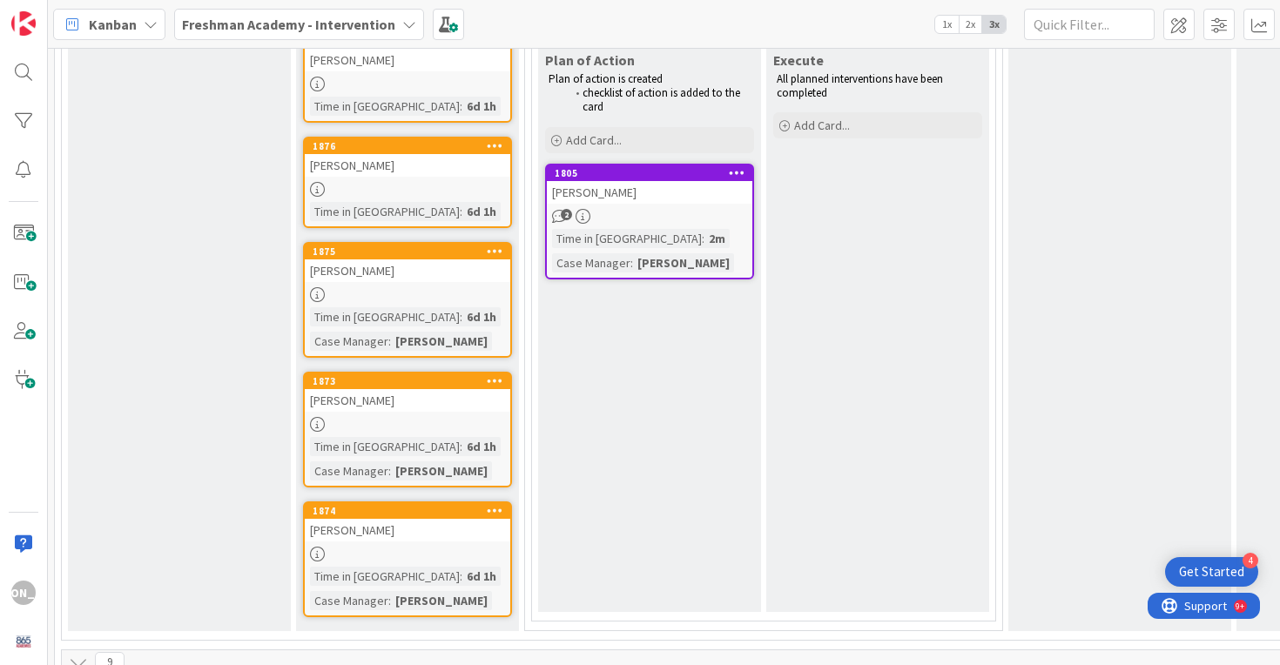
click at [448, 287] on div at bounding box center [407, 294] width 205 height 15
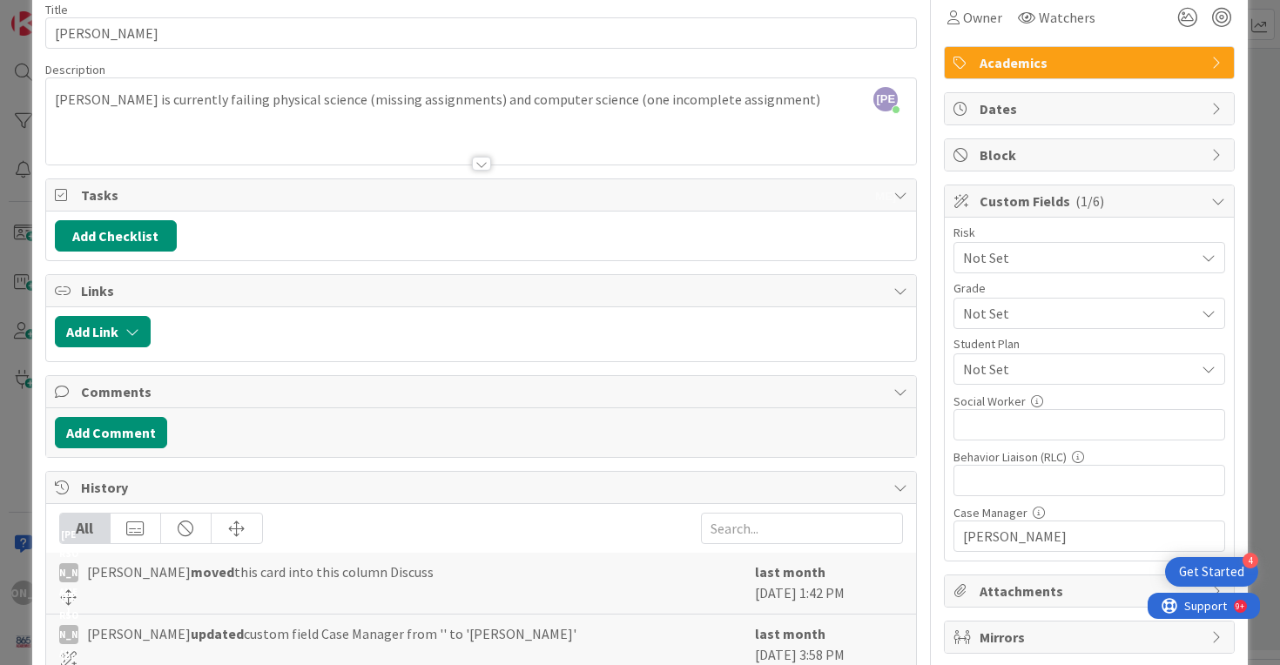
scroll to position [97, 0]
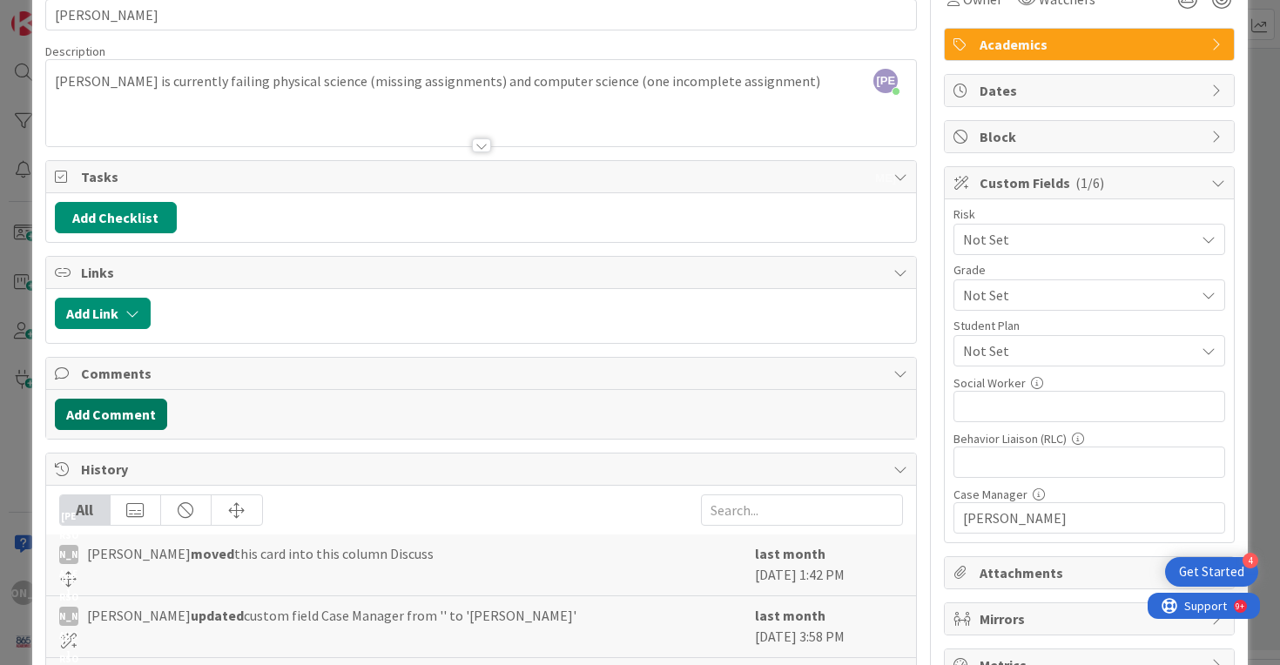
click at [100, 407] on button "Add Comment" at bounding box center [111, 414] width 112 height 31
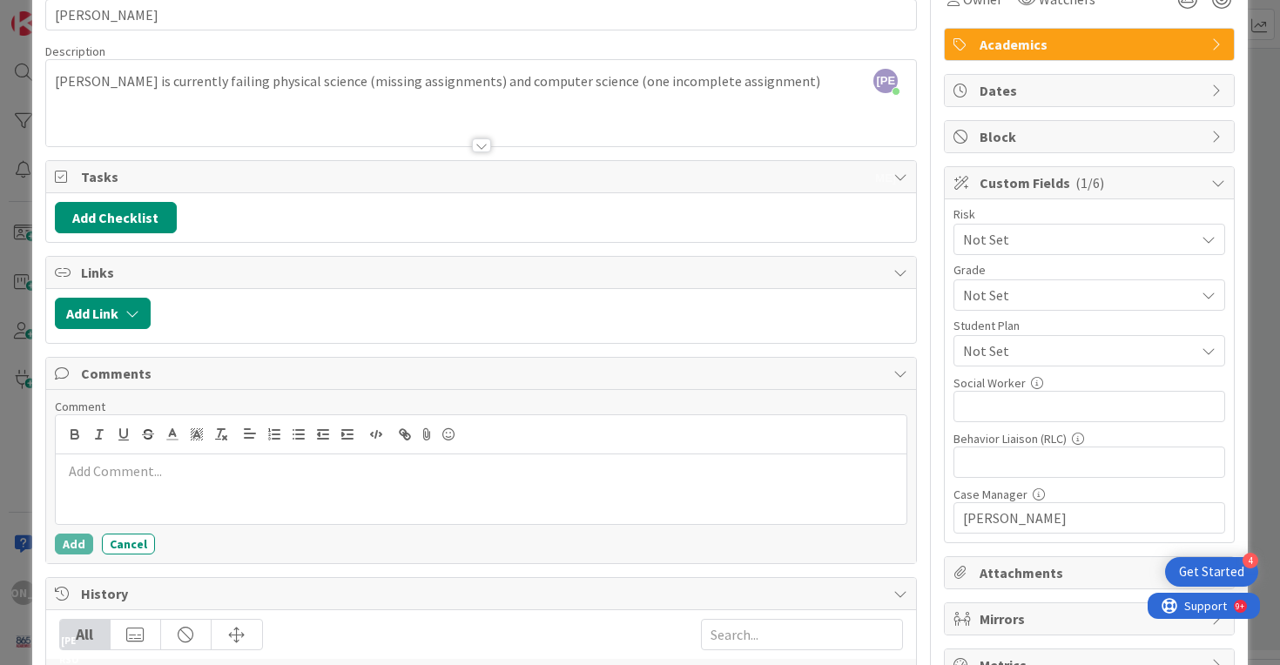
click at [165, 464] on p at bounding box center [481, 471] width 837 height 20
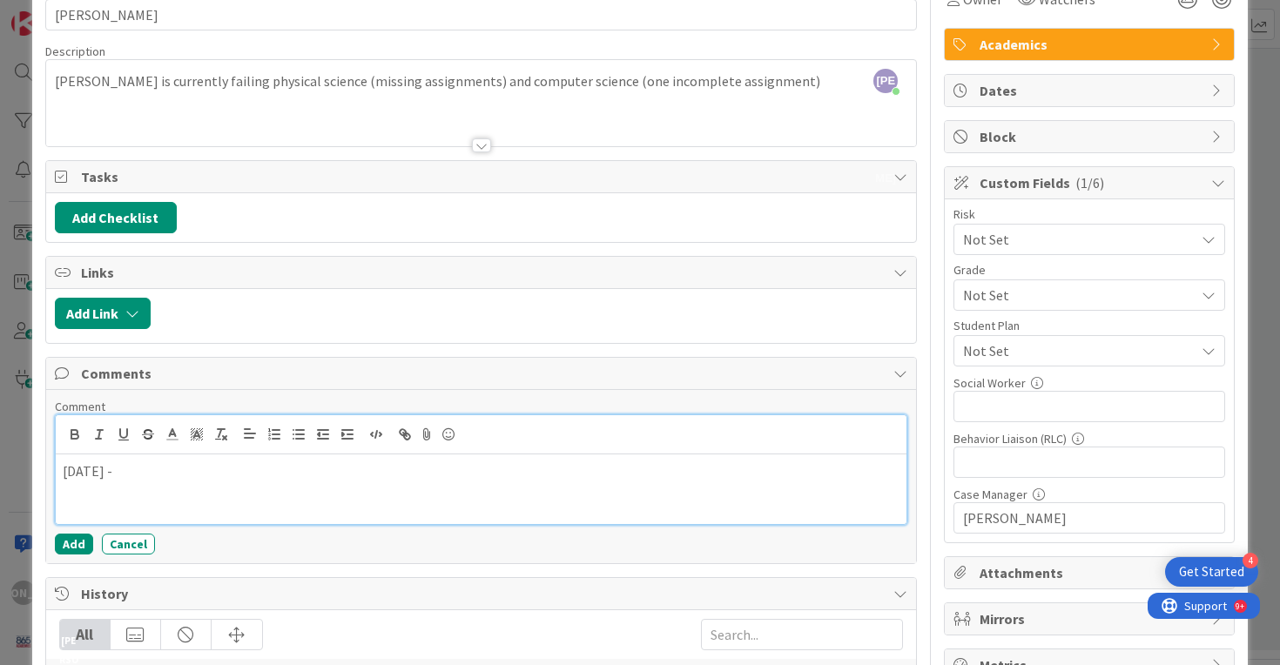
click at [164, 483] on div "[DATE] -" at bounding box center [481, 489] width 851 height 70
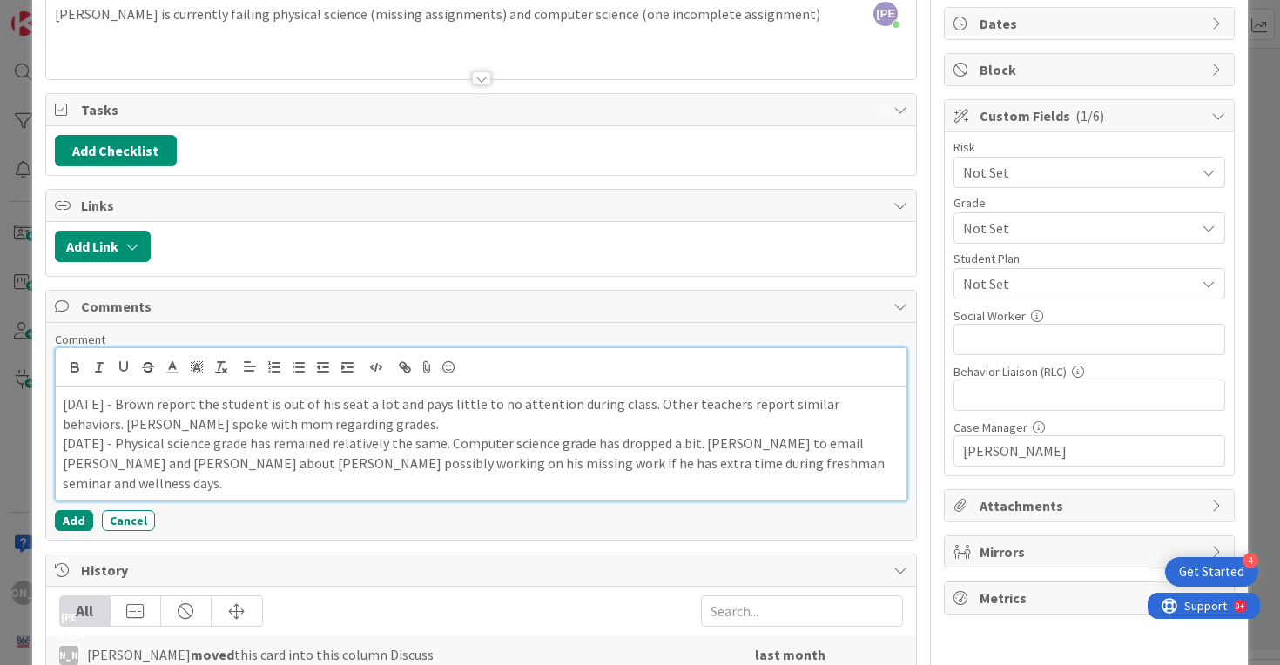
scroll to position [0, 0]
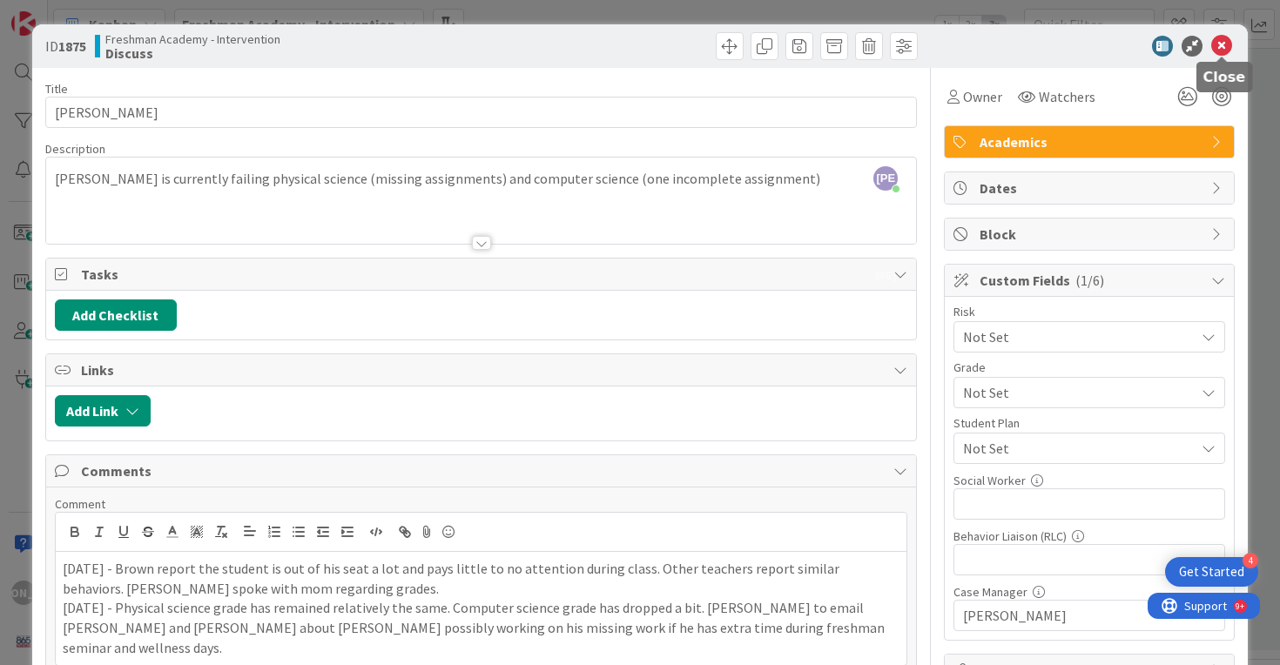
click at [1227, 44] on icon at bounding box center [1221, 46] width 21 height 21
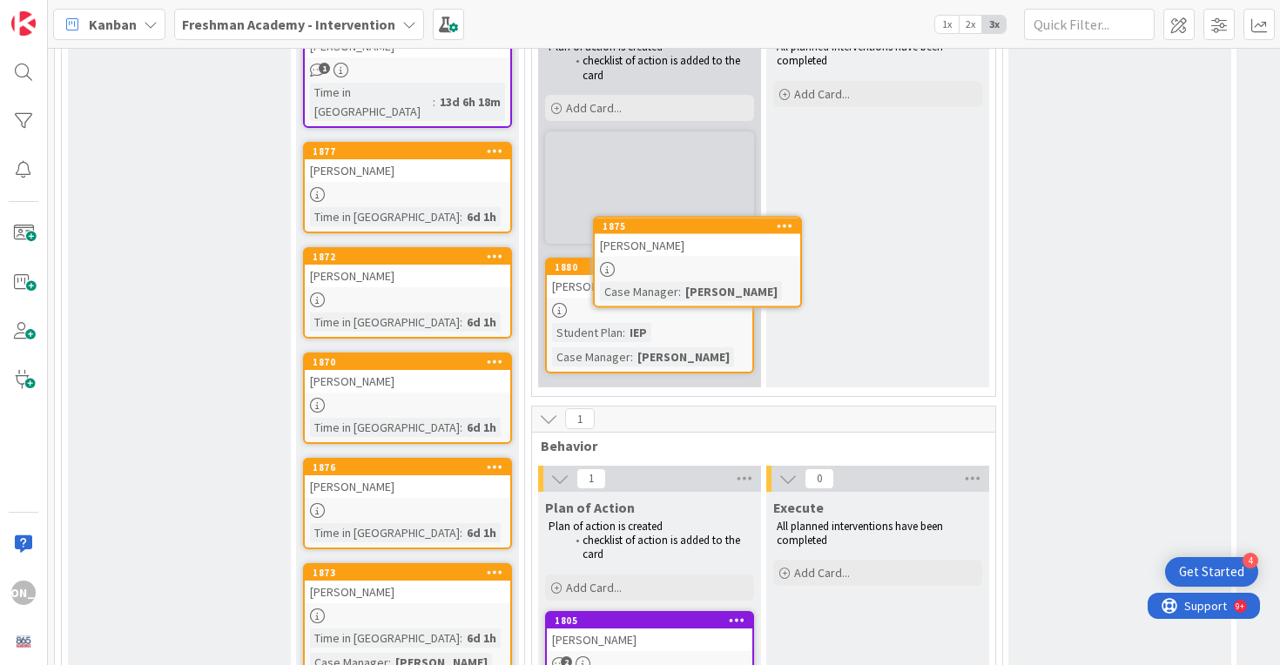
scroll to position [617, 0]
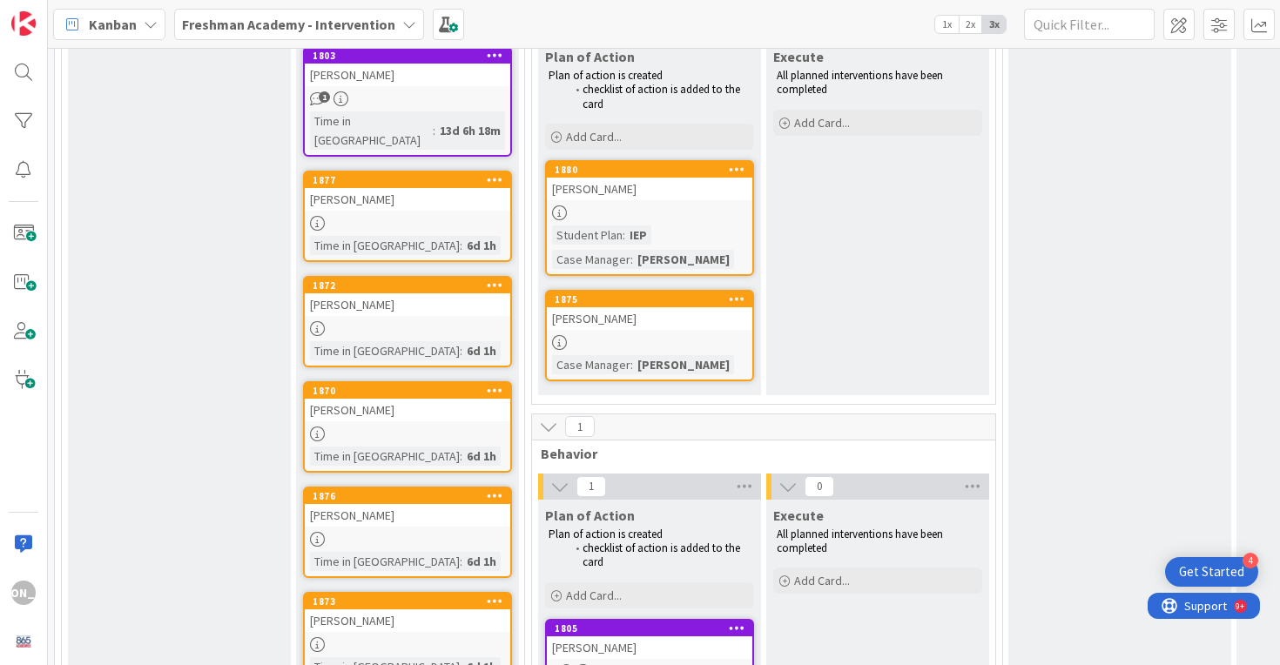
drag, startPoint x: 408, startPoint y: 257, endPoint x: 362, endPoint y: 14, distance: 247.2
click at [403, 509] on link "1876 [PERSON_NAME] Time in [GEOGRAPHIC_DATA] : 6d 1h" at bounding box center [407, 532] width 209 height 91
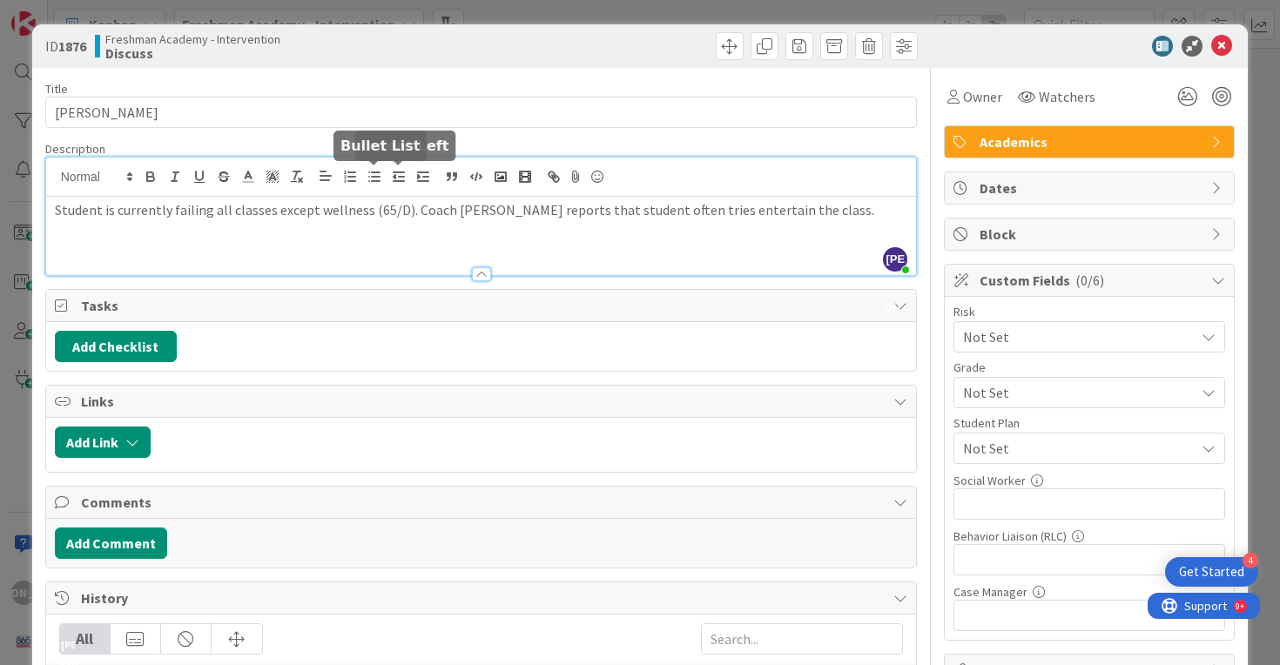
drag, startPoint x: 397, startPoint y: 181, endPoint x: 360, endPoint y: 179, distance: 36.6
click at [360, 179] on div "[PERSON_NAME] just joined Student is currently failing all classes except welln…" at bounding box center [481, 217] width 871 height 118
click at [382, 206] on p "Student is currently failing all classes except wellness (65/D). Coach [PERSON_…" at bounding box center [481, 210] width 853 height 20
click at [398, 210] on p "Student is currently failing all classes except wellness (65/D). Coach [PERSON_…" at bounding box center [481, 210] width 853 height 20
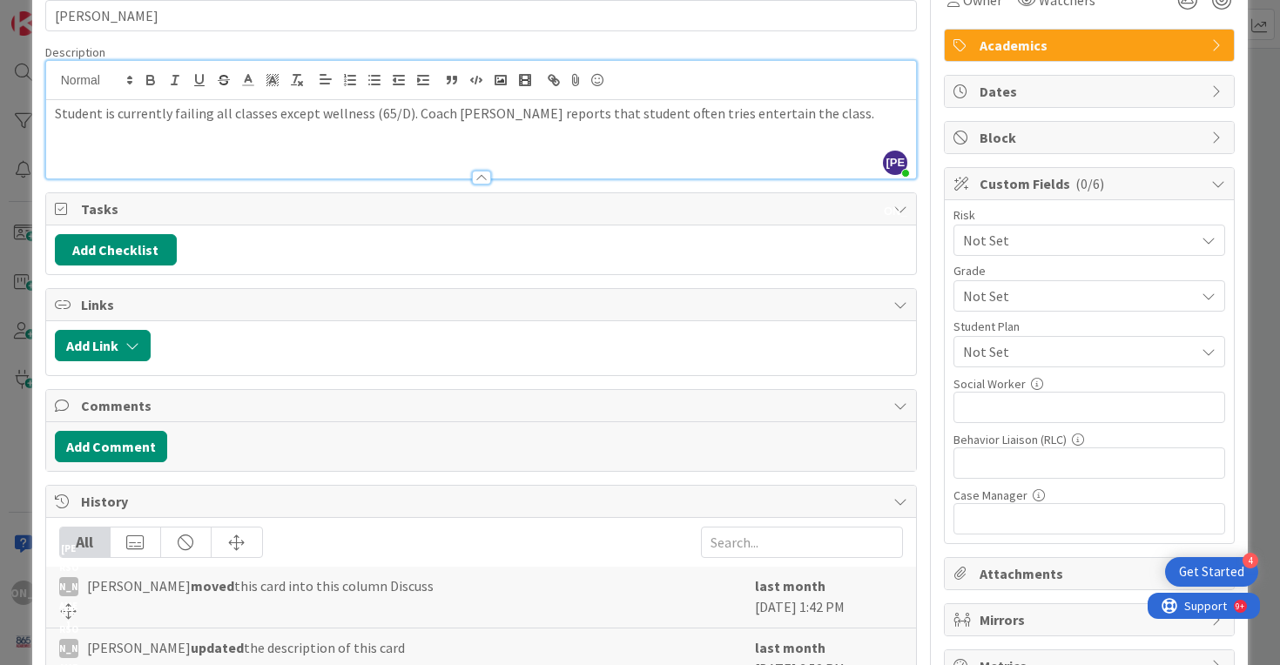
scroll to position [92, 0]
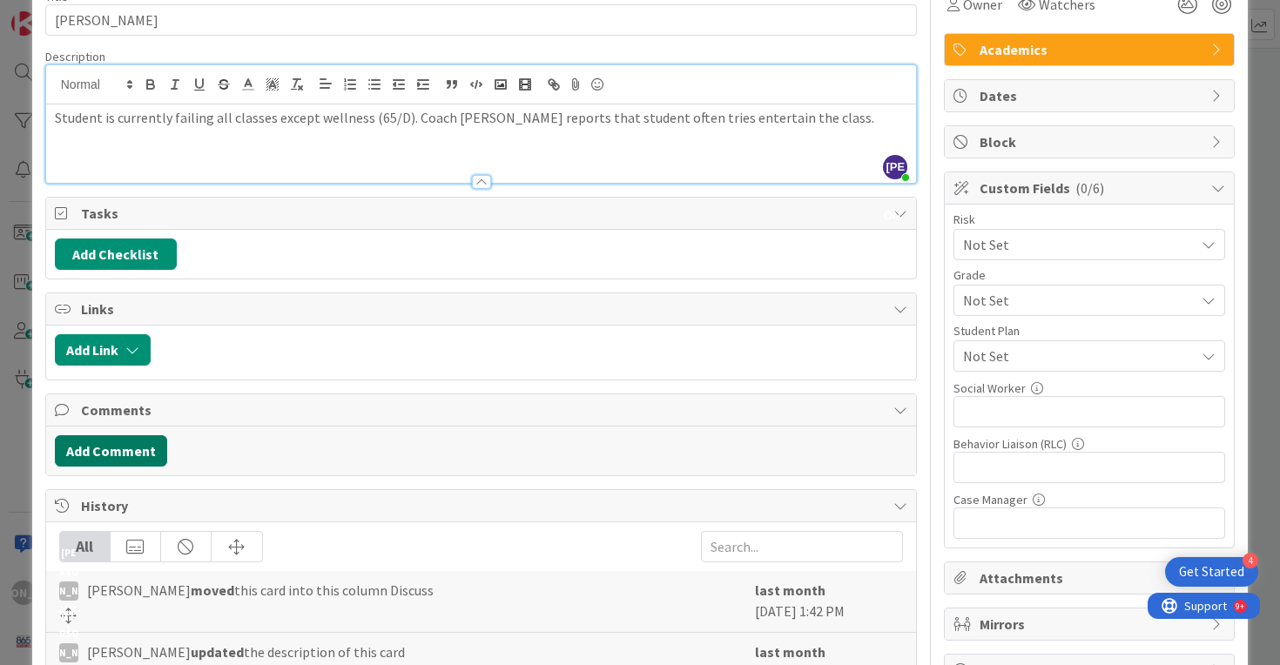
click at [127, 459] on button "Add Comment" at bounding box center [111, 450] width 112 height 31
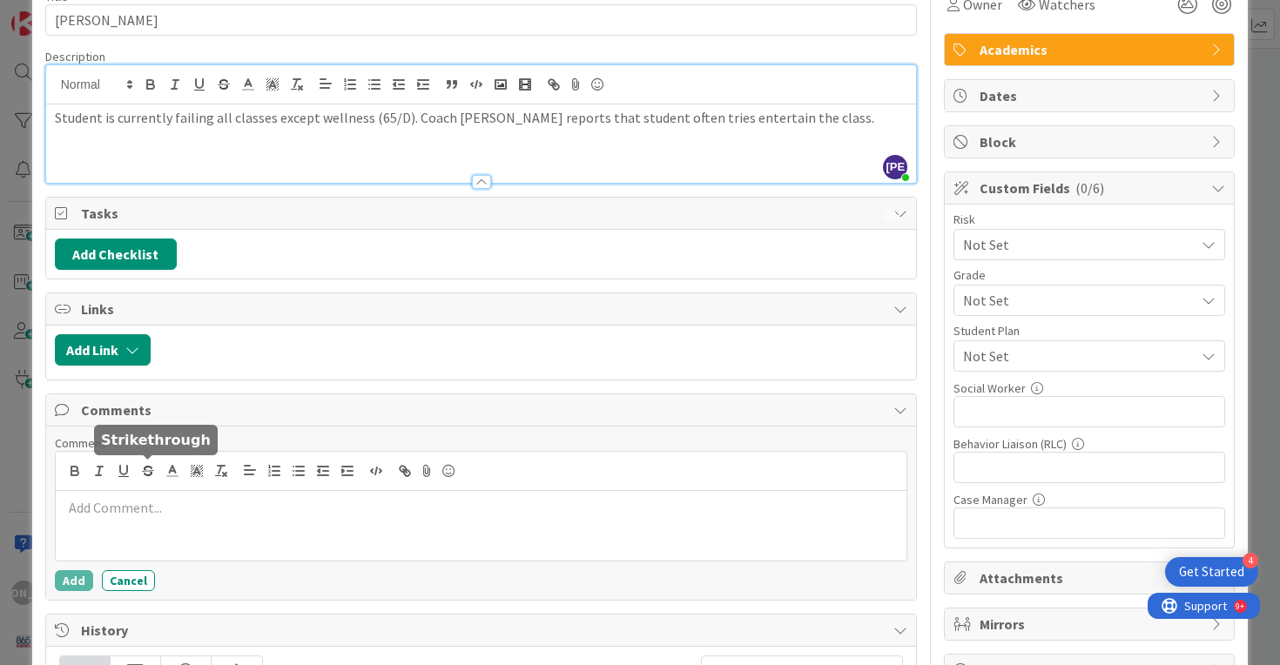
click at [152, 521] on div at bounding box center [481, 526] width 851 height 70
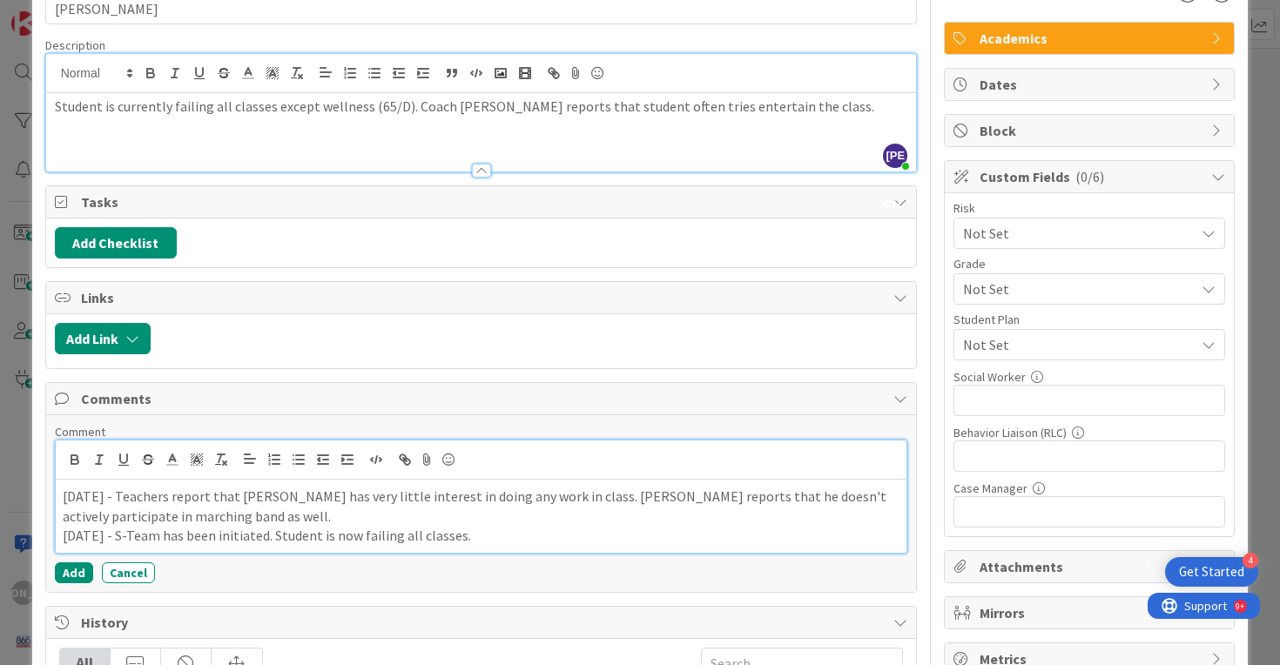
scroll to position [106, 0]
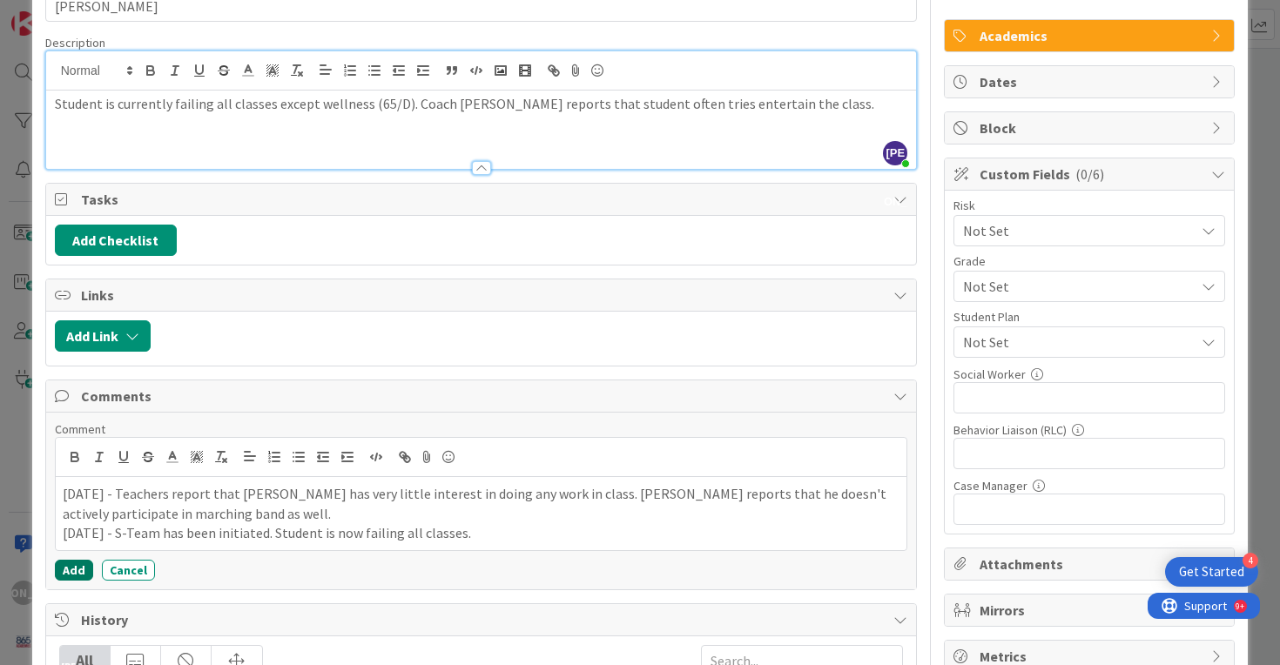
click at [72, 569] on button "Add" at bounding box center [74, 570] width 38 height 21
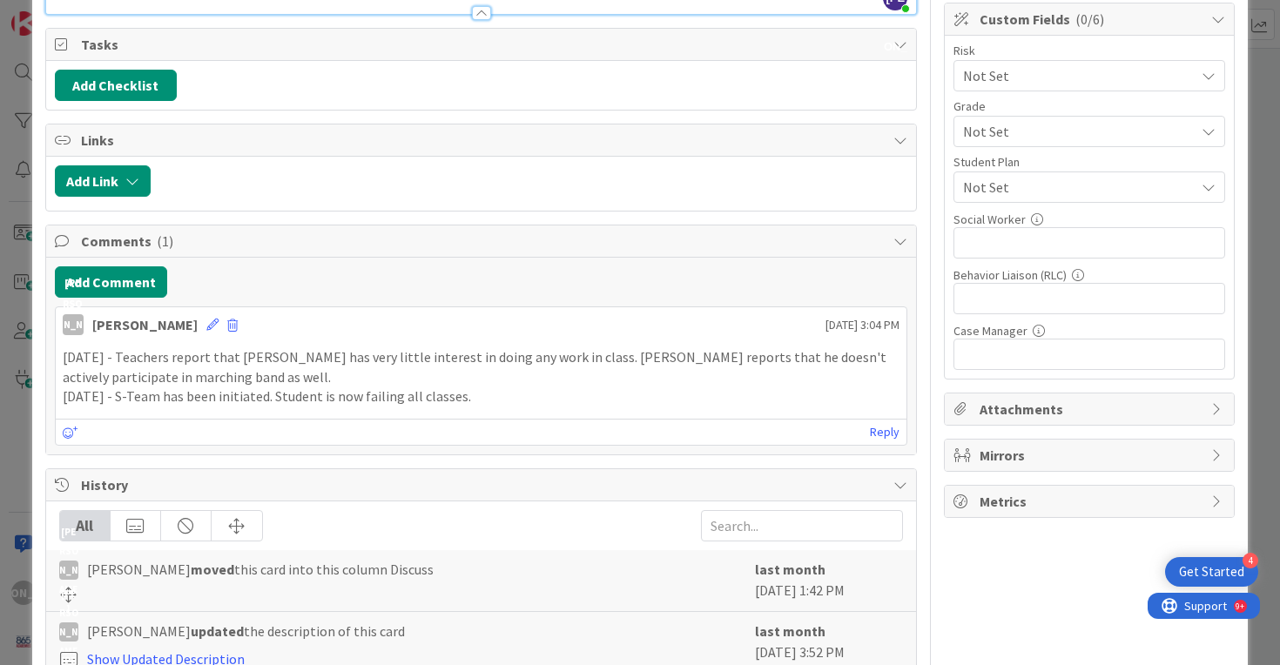
scroll to position [0, 0]
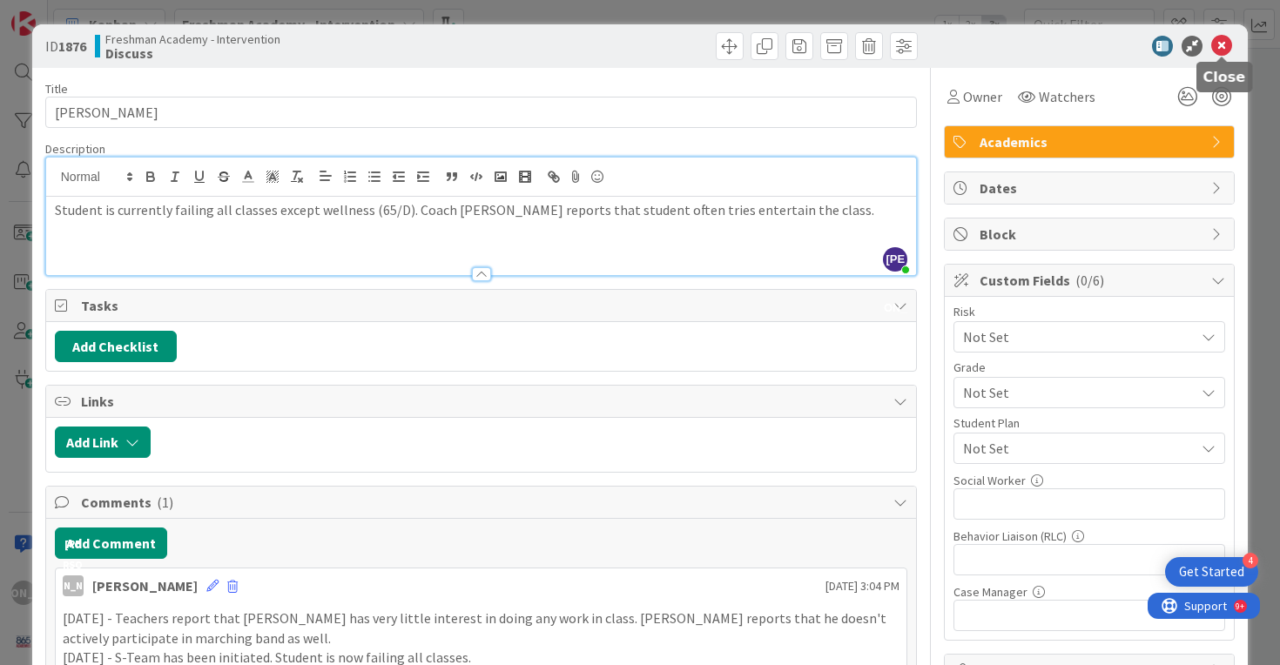
click at [1230, 42] on icon at bounding box center [1221, 46] width 21 height 21
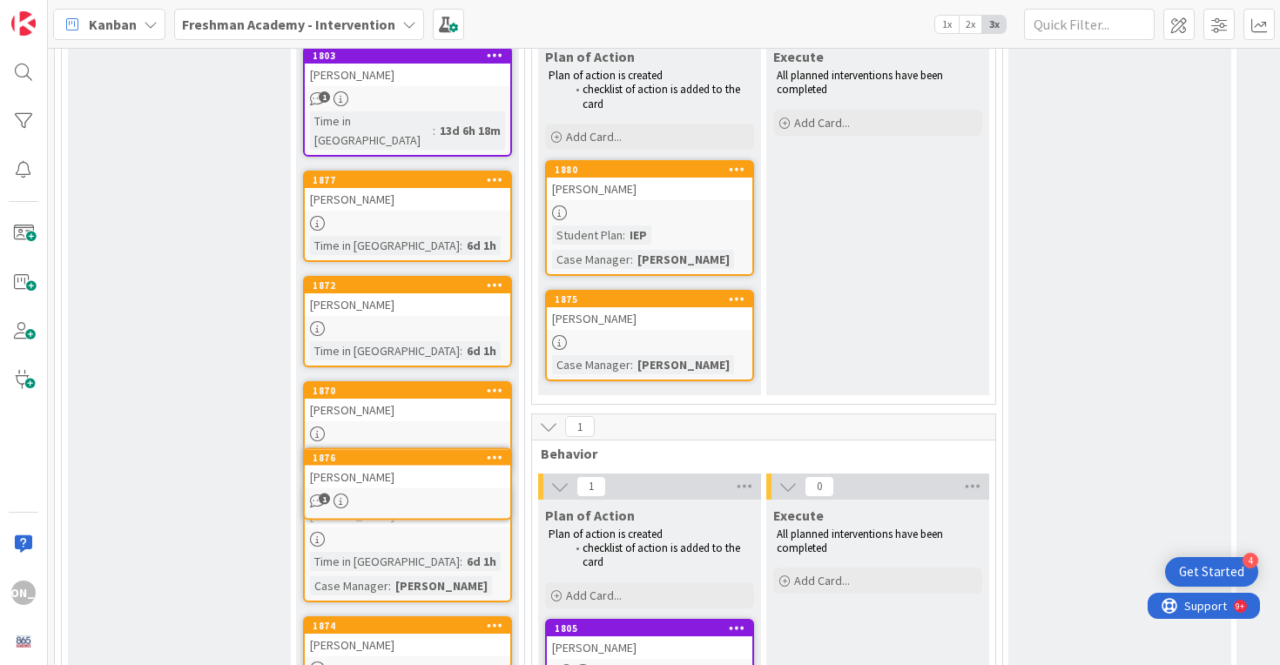
scroll to position [630, 0]
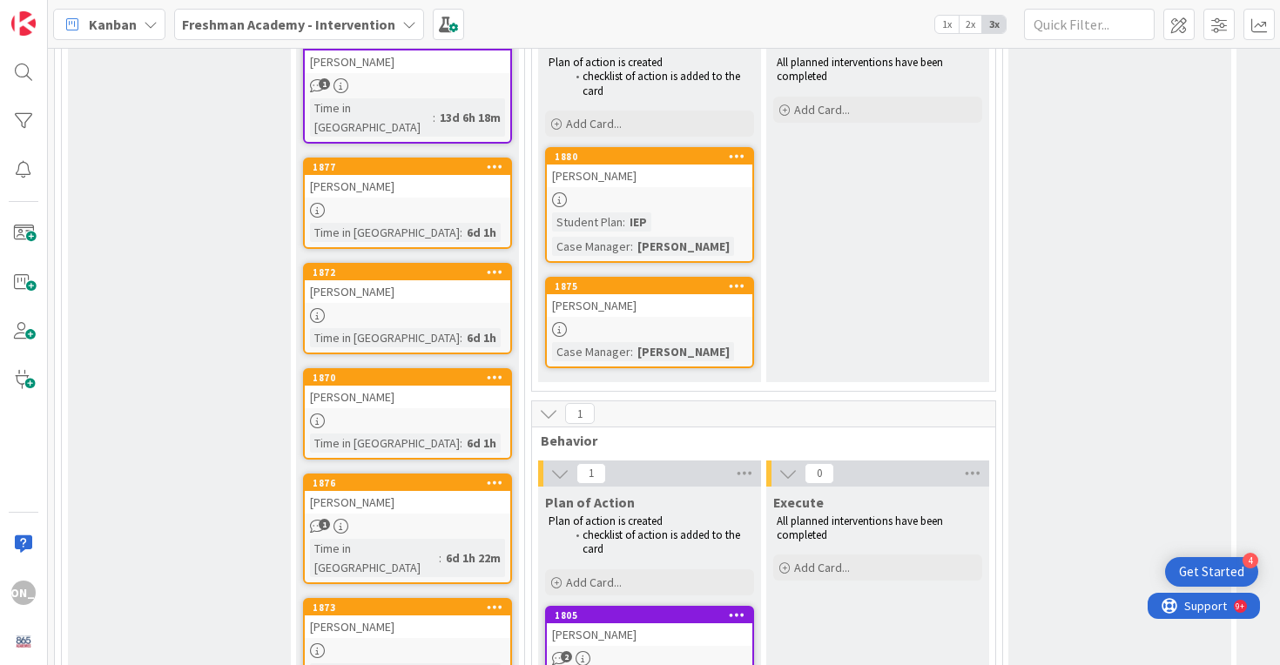
click at [606, 359] on div "Case Manager" at bounding box center [591, 351] width 78 height 19
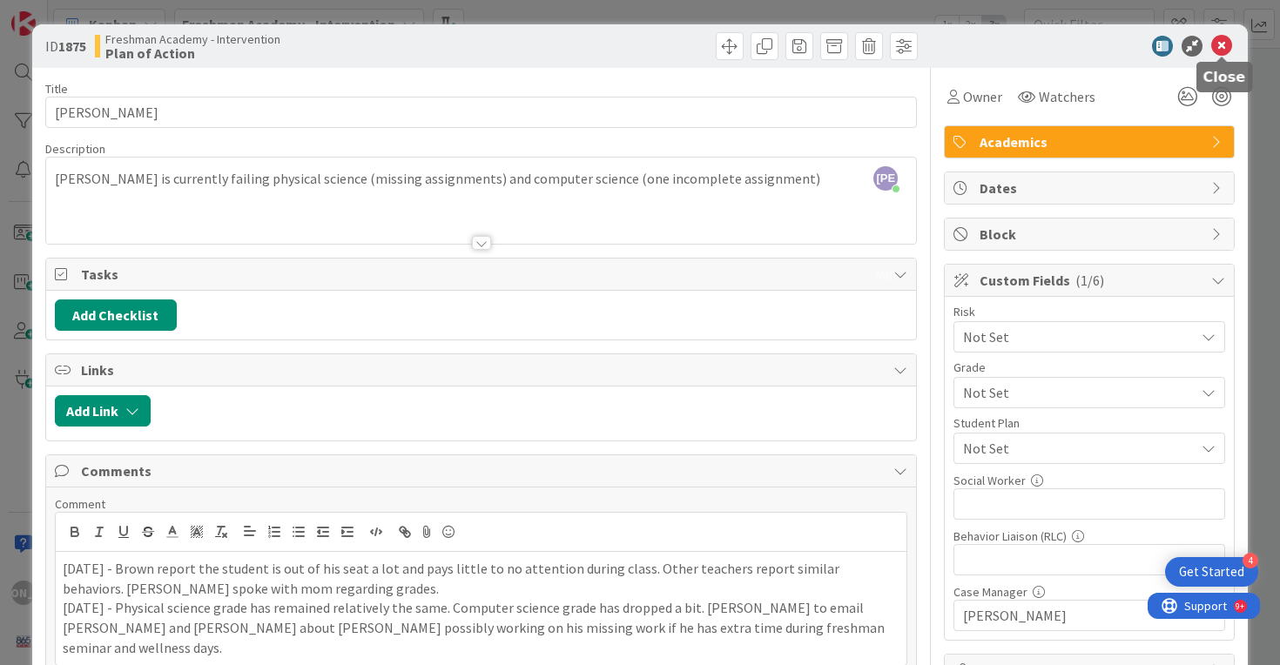
click at [1226, 41] on icon at bounding box center [1221, 46] width 21 height 21
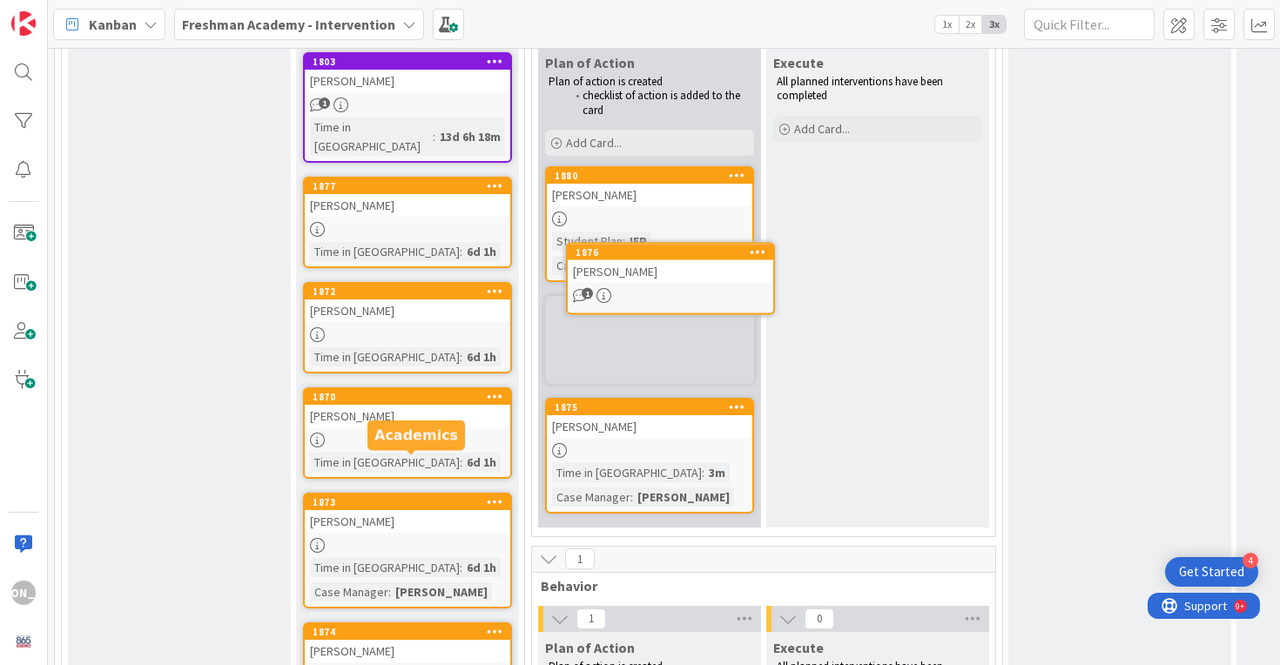
scroll to position [608, 0]
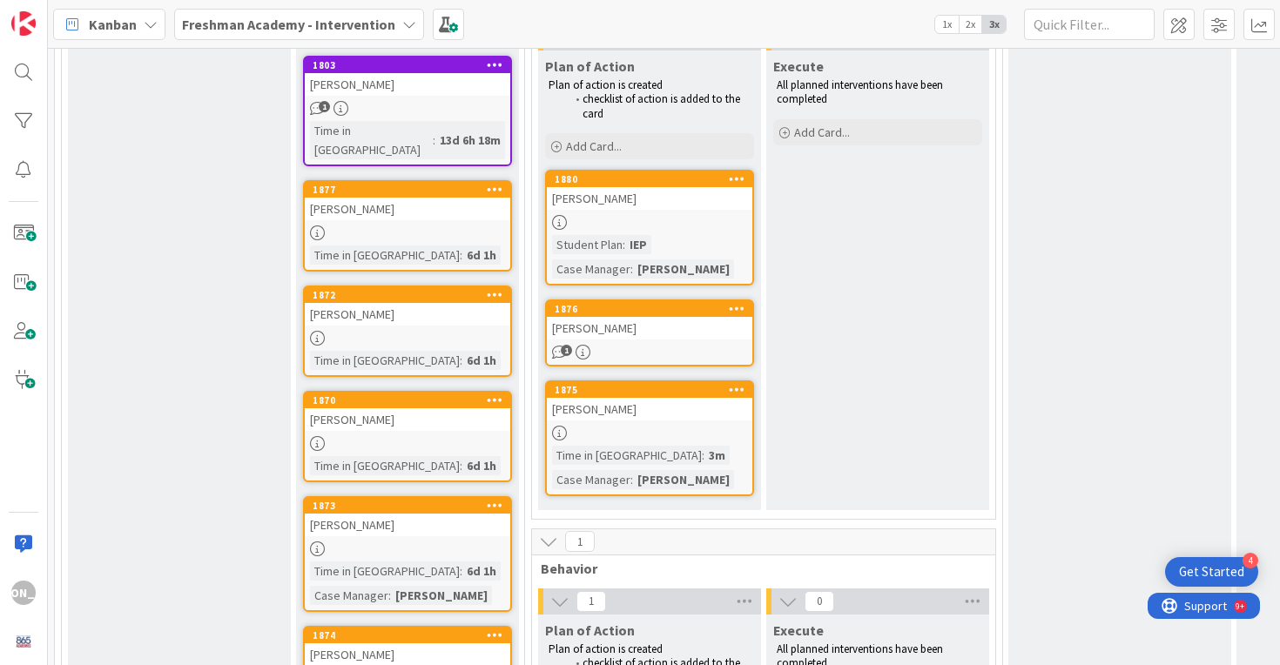
click at [445, 408] on div "[PERSON_NAME]" at bounding box center [407, 419] width 205 height 23
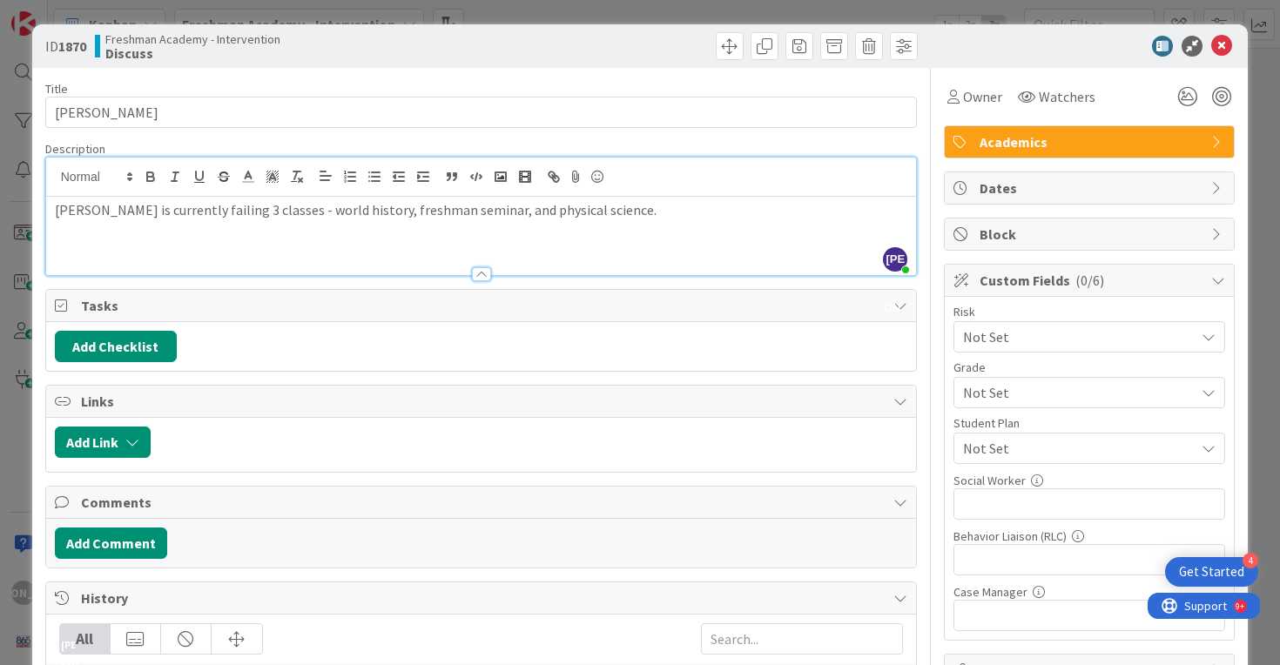
click at [639, 178] on div "[PERSON_NAME] just joined [PERSON_NAME] is currently failing 3 classes - world …" at bounding box center [481, 217] width 871 height 118
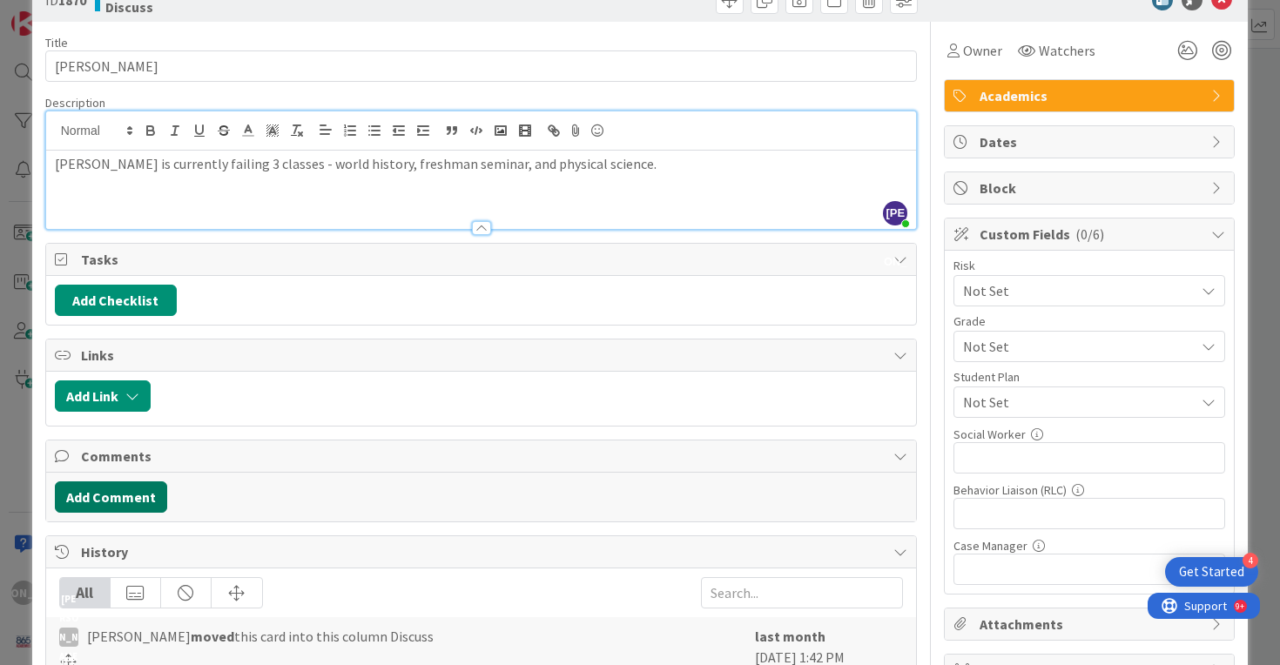
click at [132, 504] on button "Add Comment" at bounding box center [111, 496] width 112 height 31
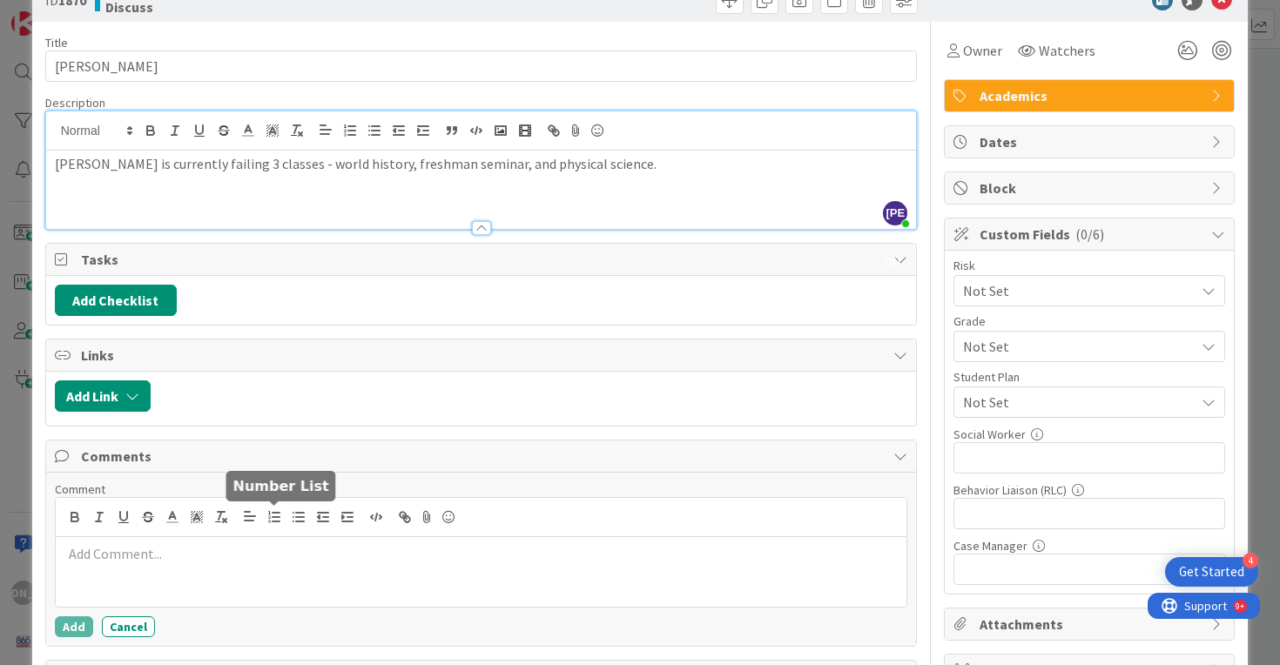
click at [252, 568] on div at bounding box center [481, 572] width 851 height 70
drag, startPoint x: 121, startPoint y: 551, endPoint x: 59, endPoint y: 538, distance: 63.2
click at [59, 539] on div "[DATE] -" at bounding box center [481, 572] width 851 height 70
click at [198, 546] on p "[DATE] -" at bounding box center [481, 554] width 837 height 20
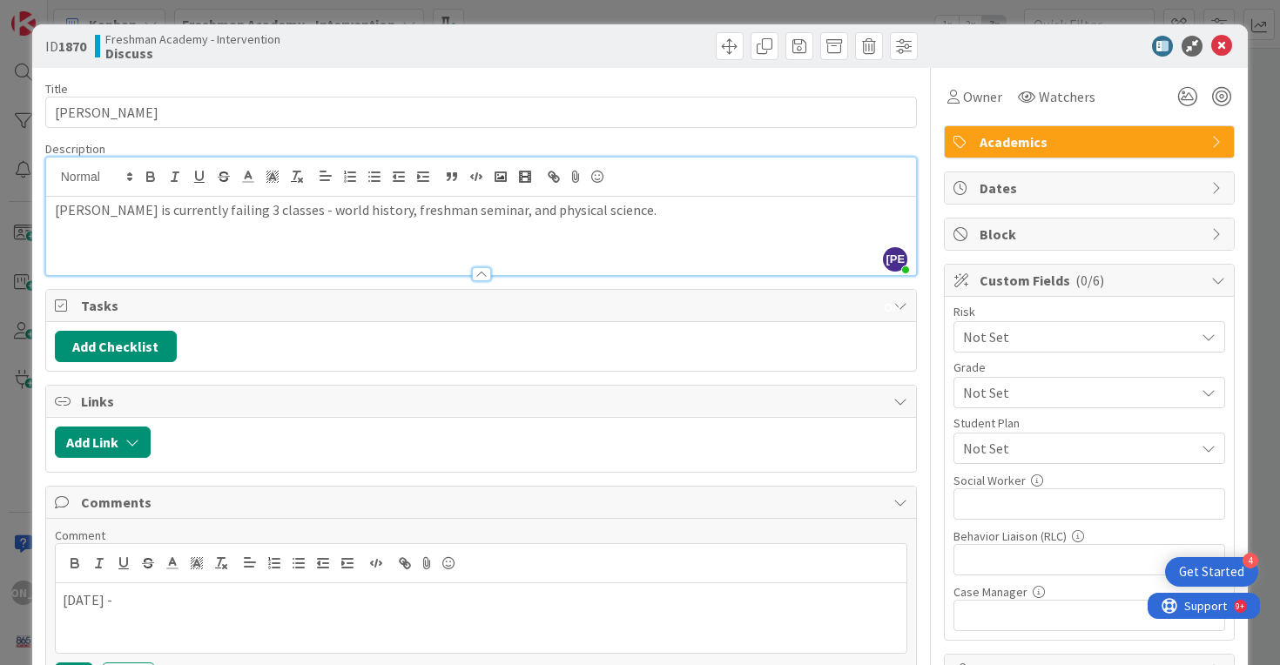
click at [1217, 44] on icon at bounding box center [1221, 46] width 21 height 21
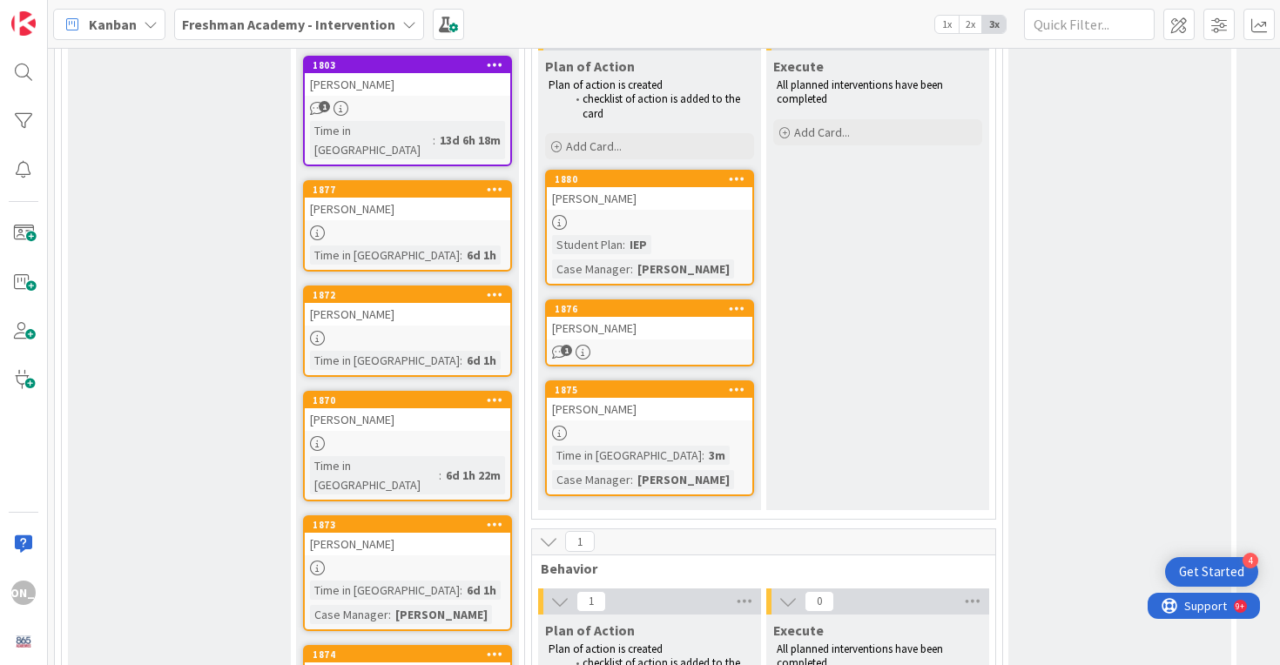
click at [392, 662] on div "[PERSON_NAME]" at bounding box center [407, 673] width 205 height 23
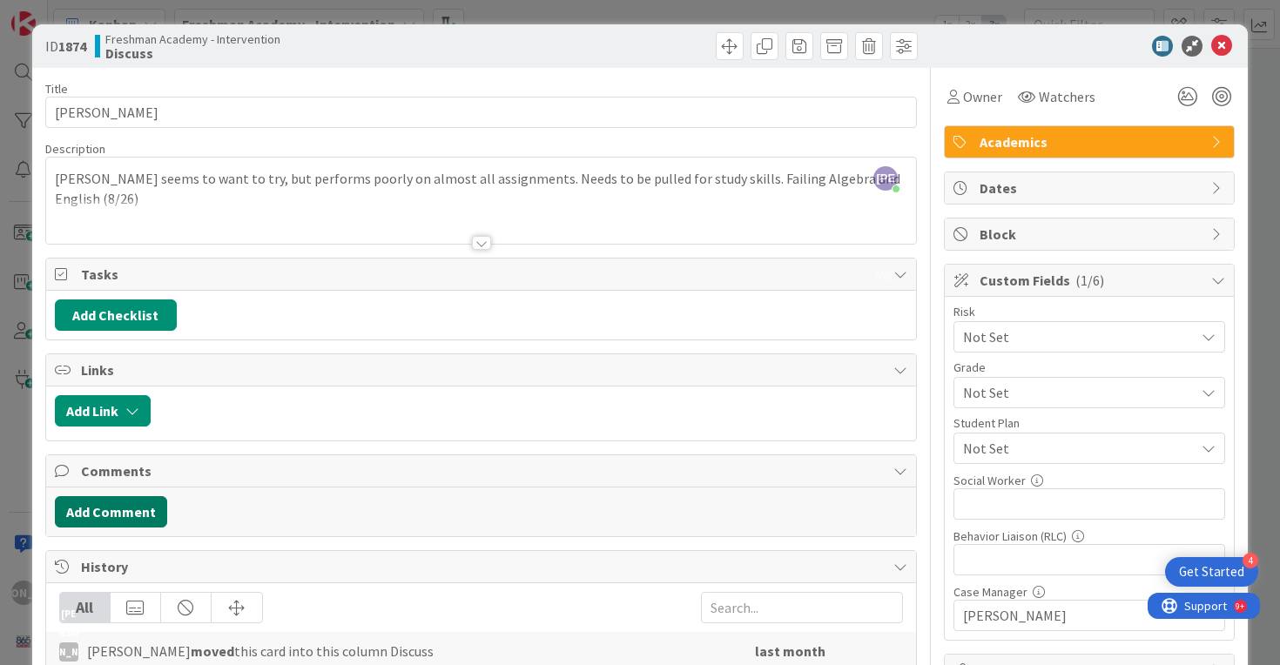
click at [132, 508] on button "Add Comment" at bounding box center [111, 511] width 112 height 31
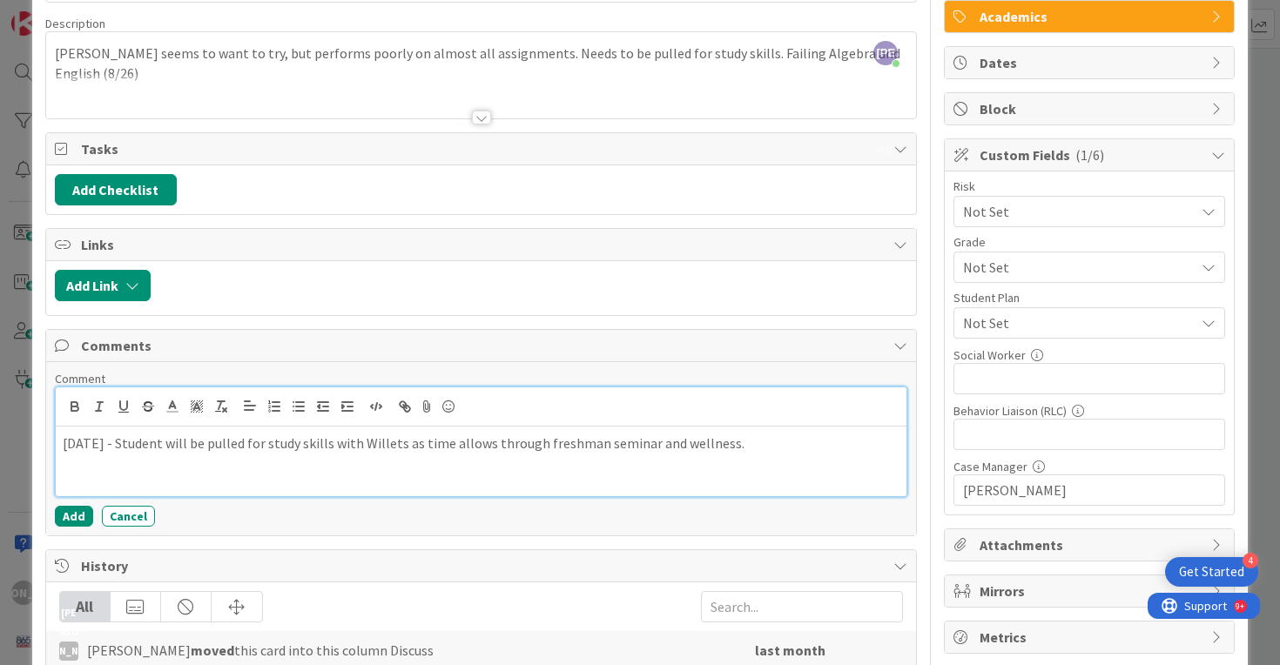
scroll to position [126, 0]
click at [118, 440] on p "[DATE] - Student will be pulled for study skills with Willets as time allows th…" at bounding box center [481, 443] width 837 height 20
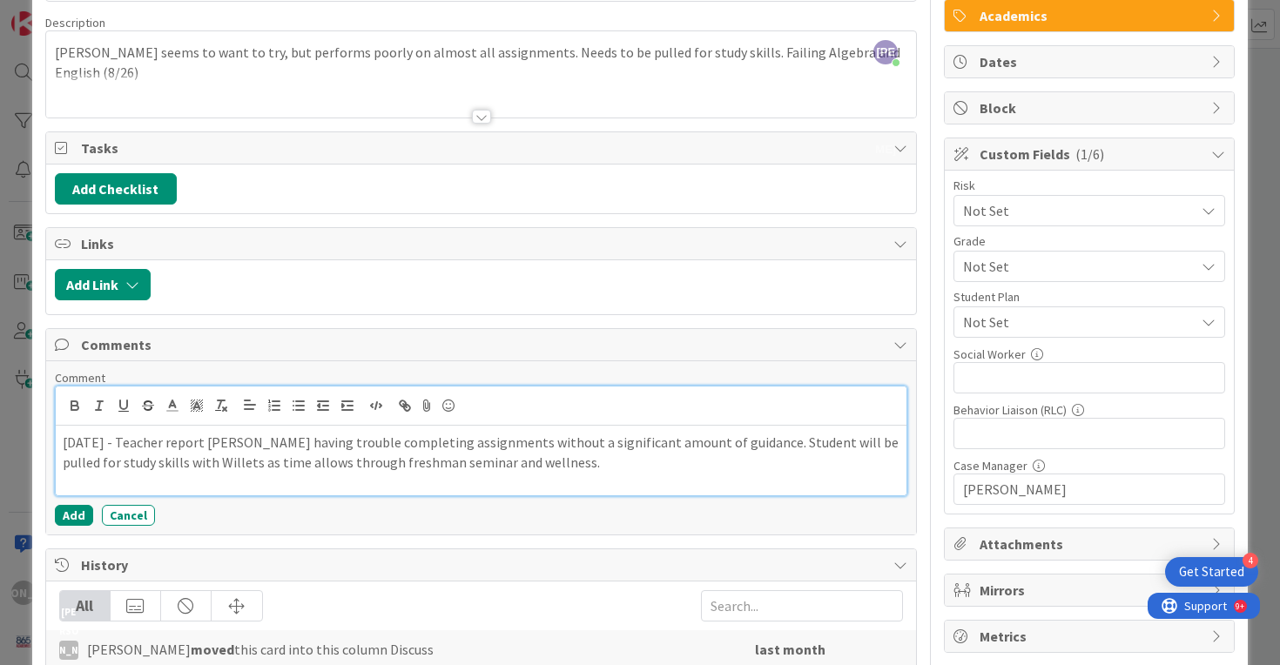
click at [510, 454] on p "[DATE] - Teacher report [PERSON_NAME] having trouble completing assignments wit…" at bounding box center [481, 452] width 837 height 39
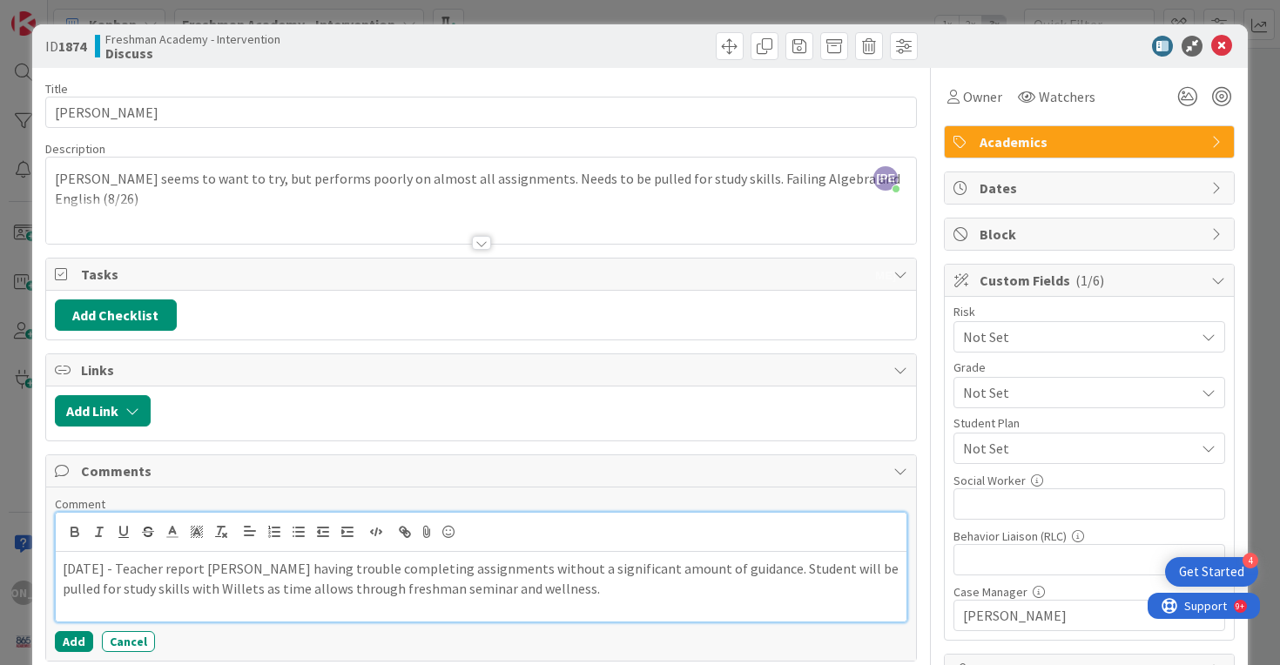
scroll to position [153, 0]
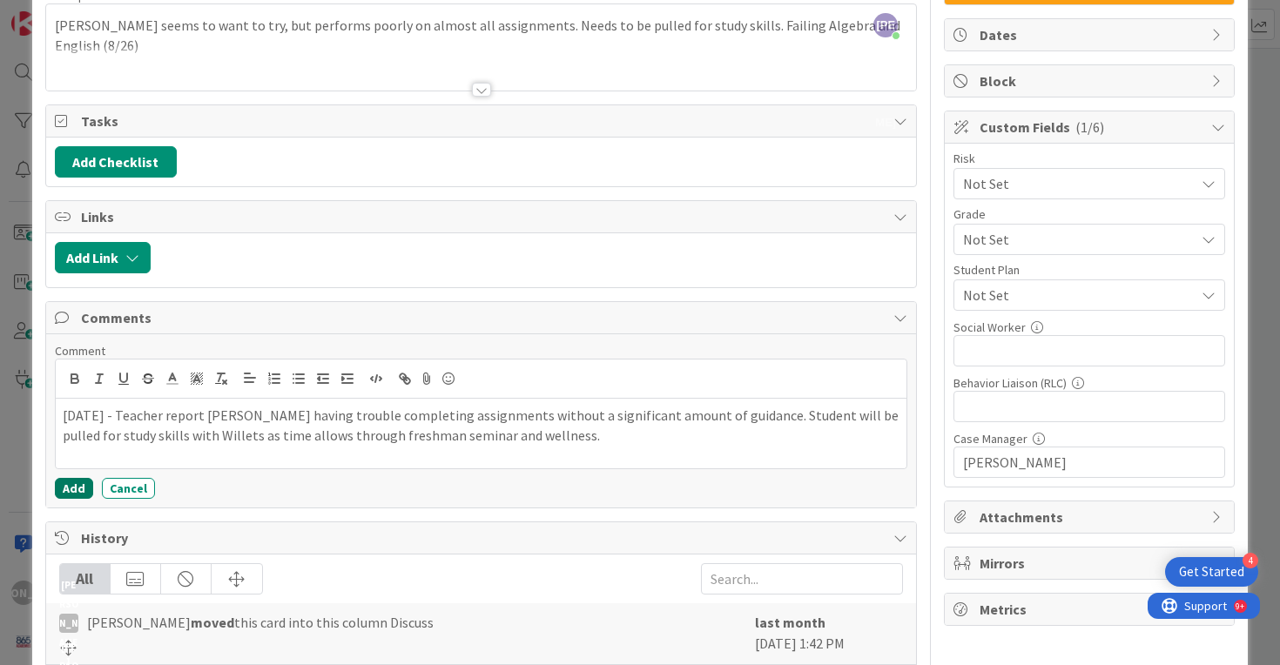
click at [74, 482] on button "Add" at bounding box center [74, 488] width 38 height 21
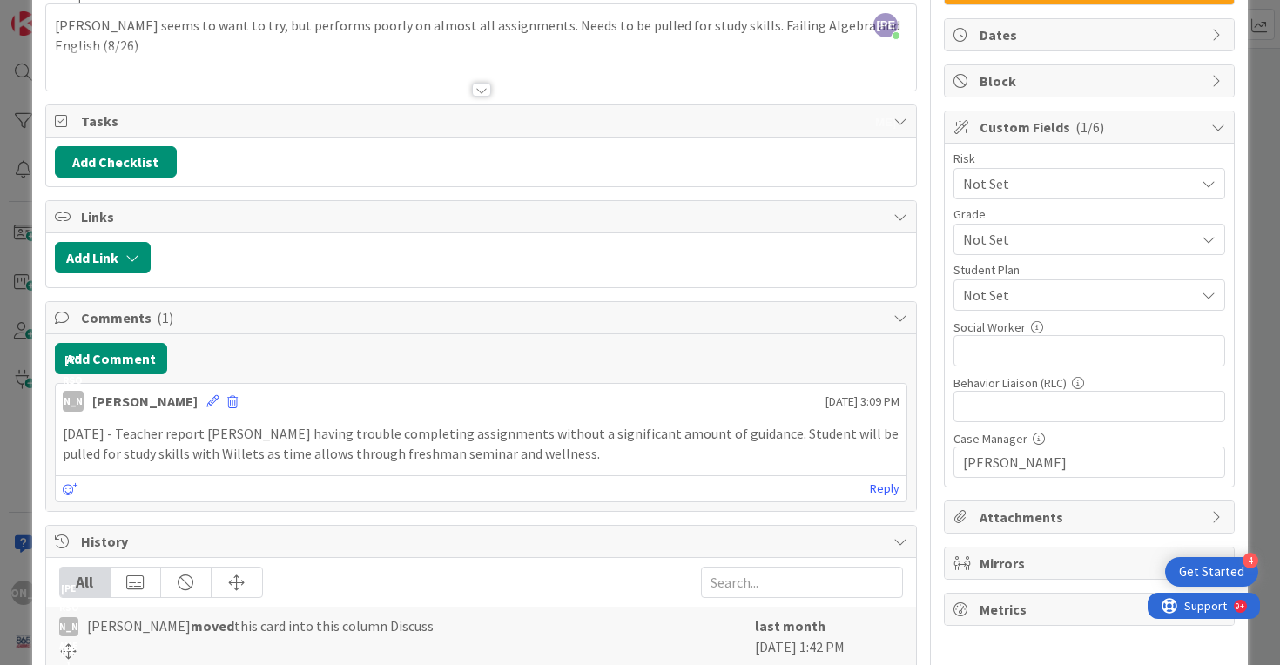
scroll to position [0, 0]
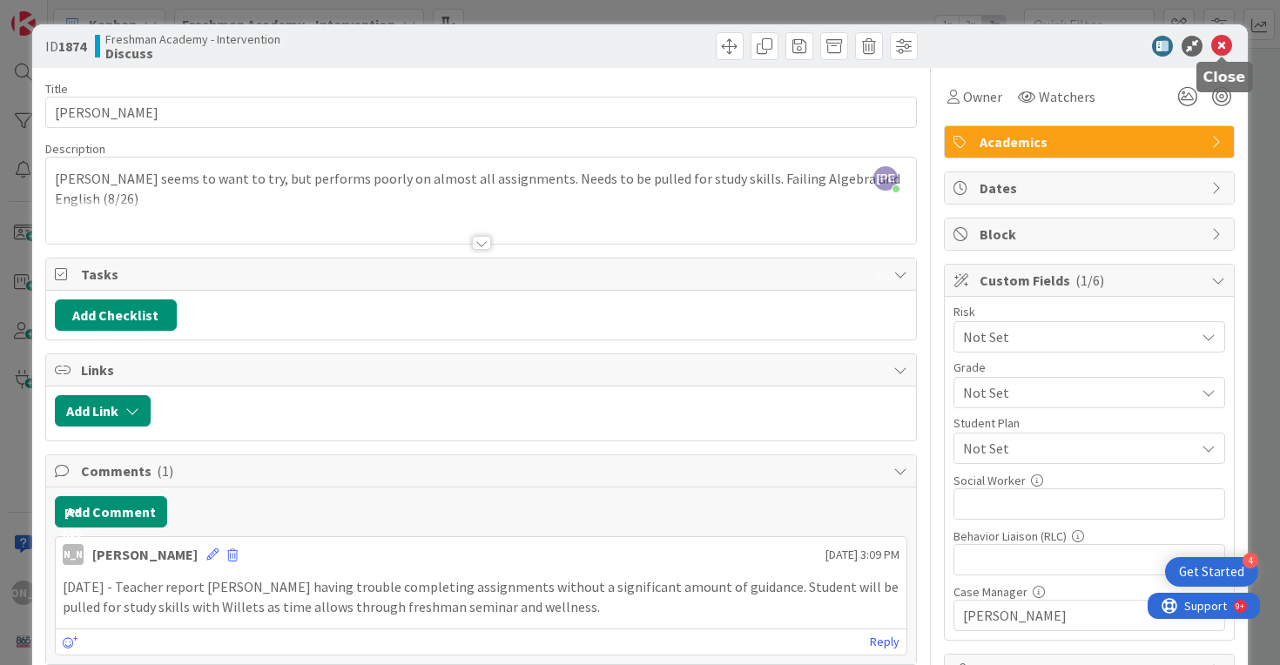
click at [1220, 48] on icon at bounding box center [1221, 46] width 21 height 21
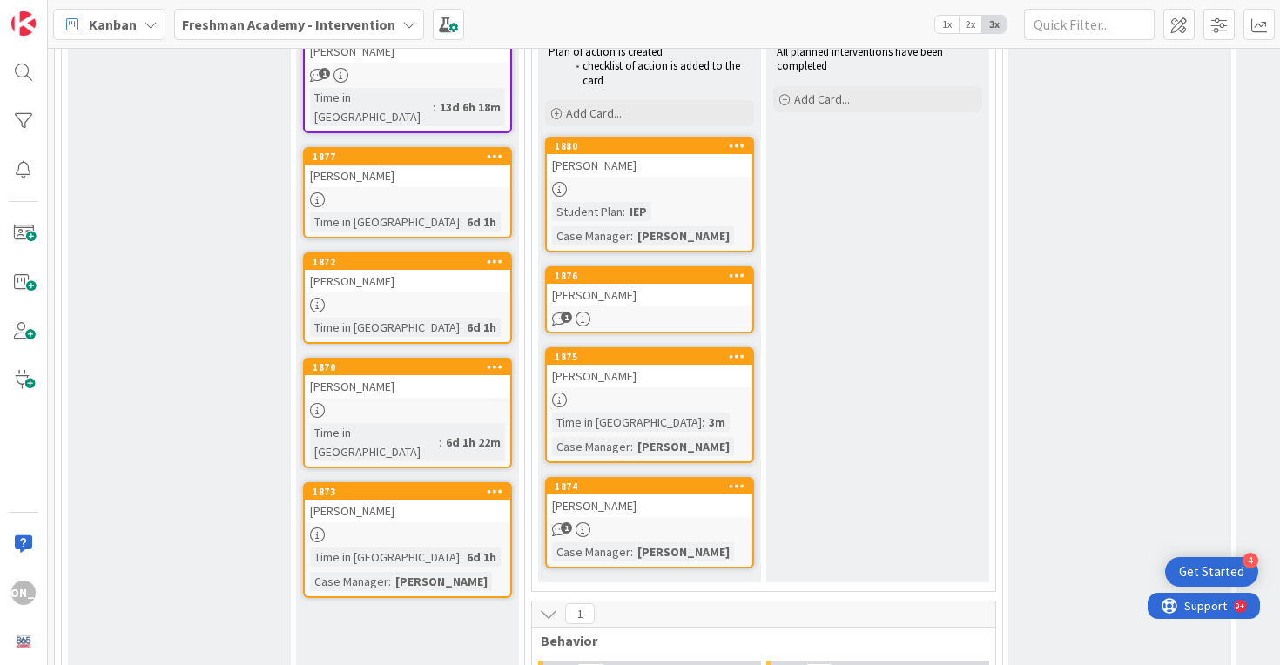
scroll to position [694, 0]
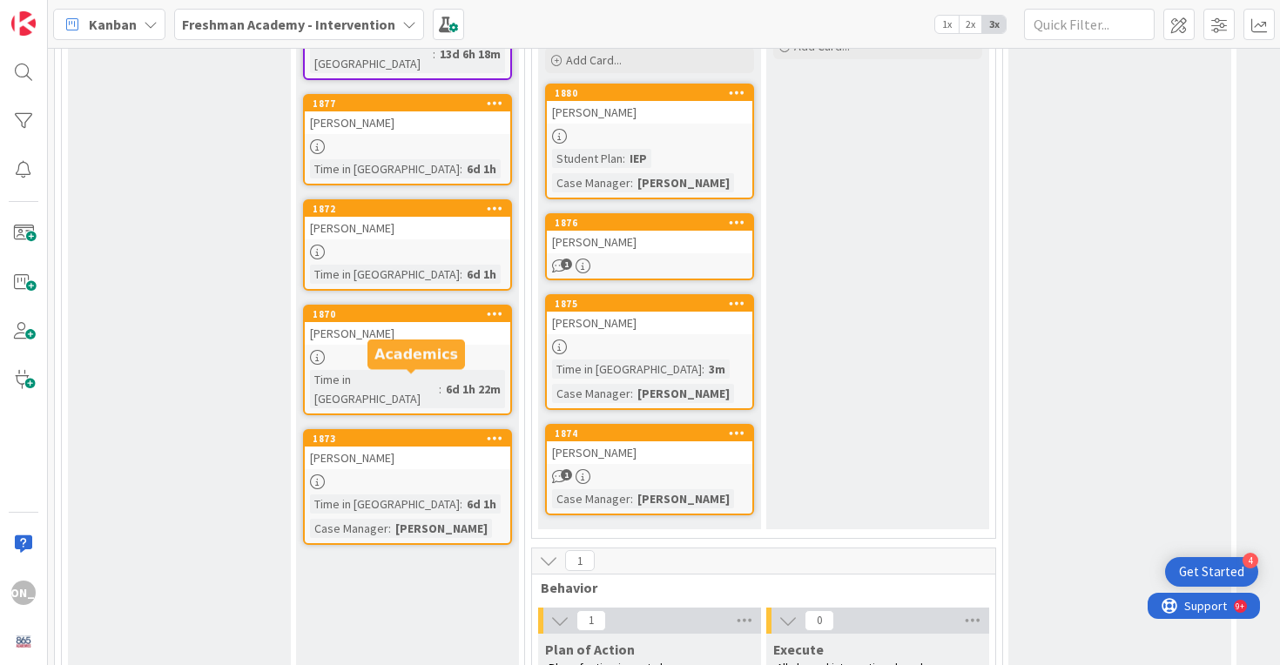
click at [417, 447] on div "[PERSON_NAME]" at bounding box center [407, 458] width 205 height 23
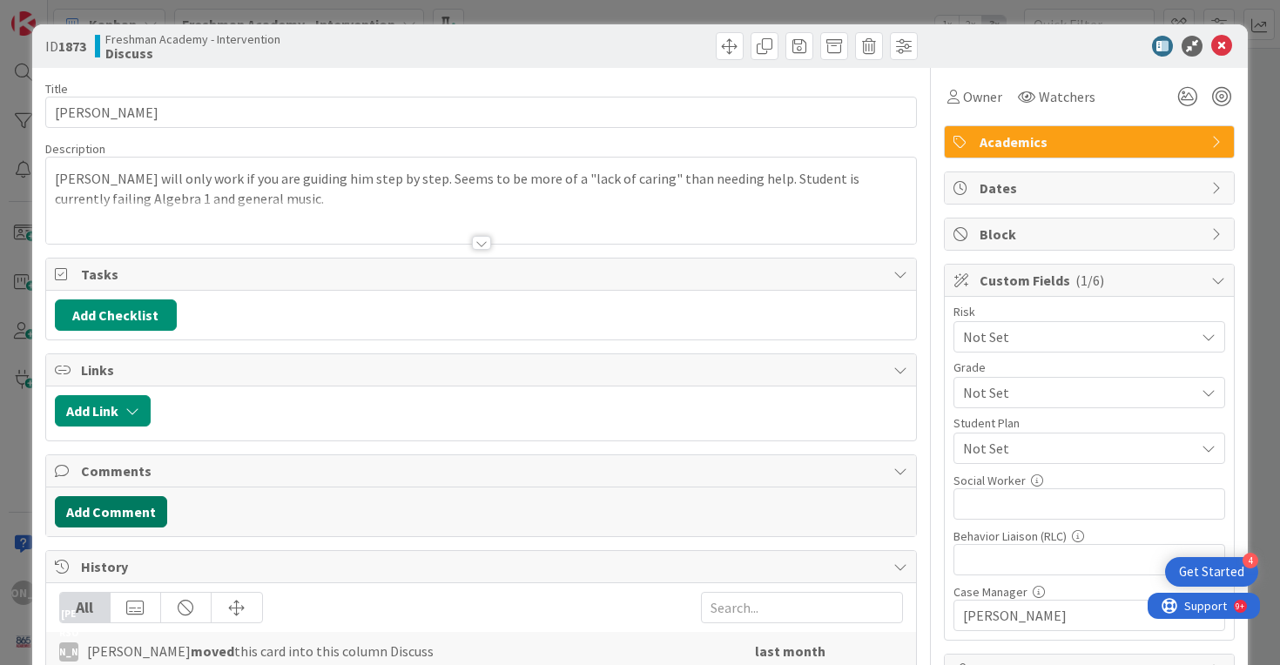
click at [120, 518] on button "Add Comment" at bounding box center [111, 511] width 112 height 31
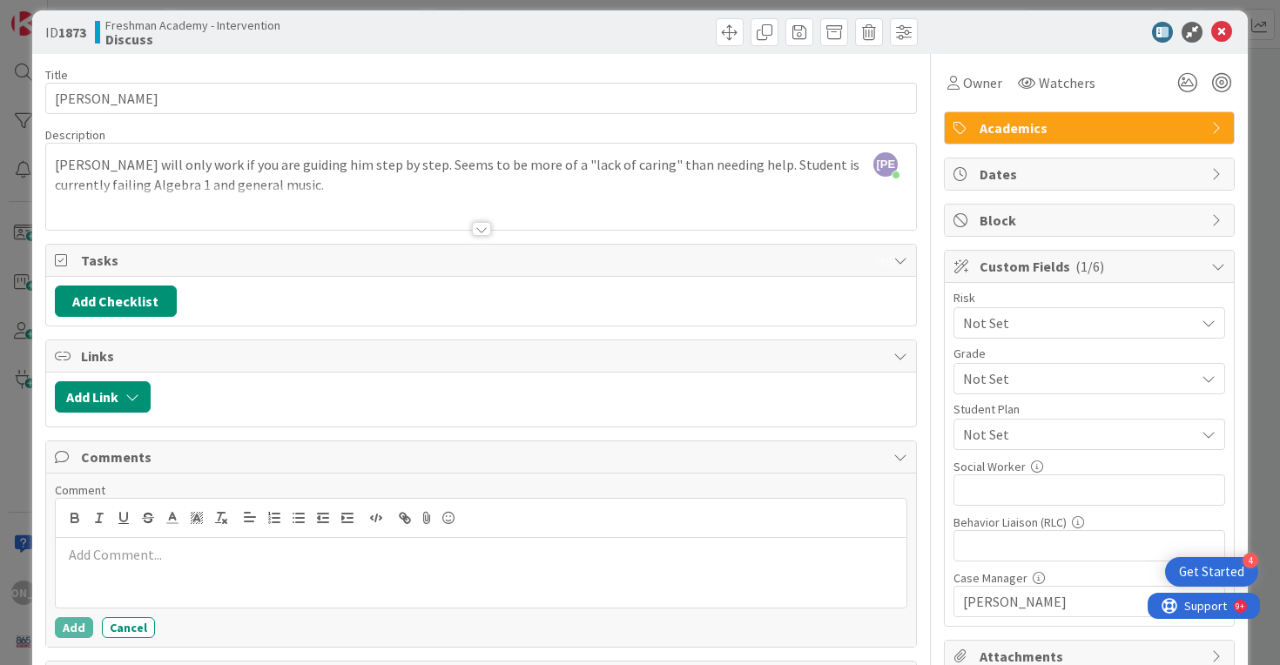
scroll to position [17, 0]
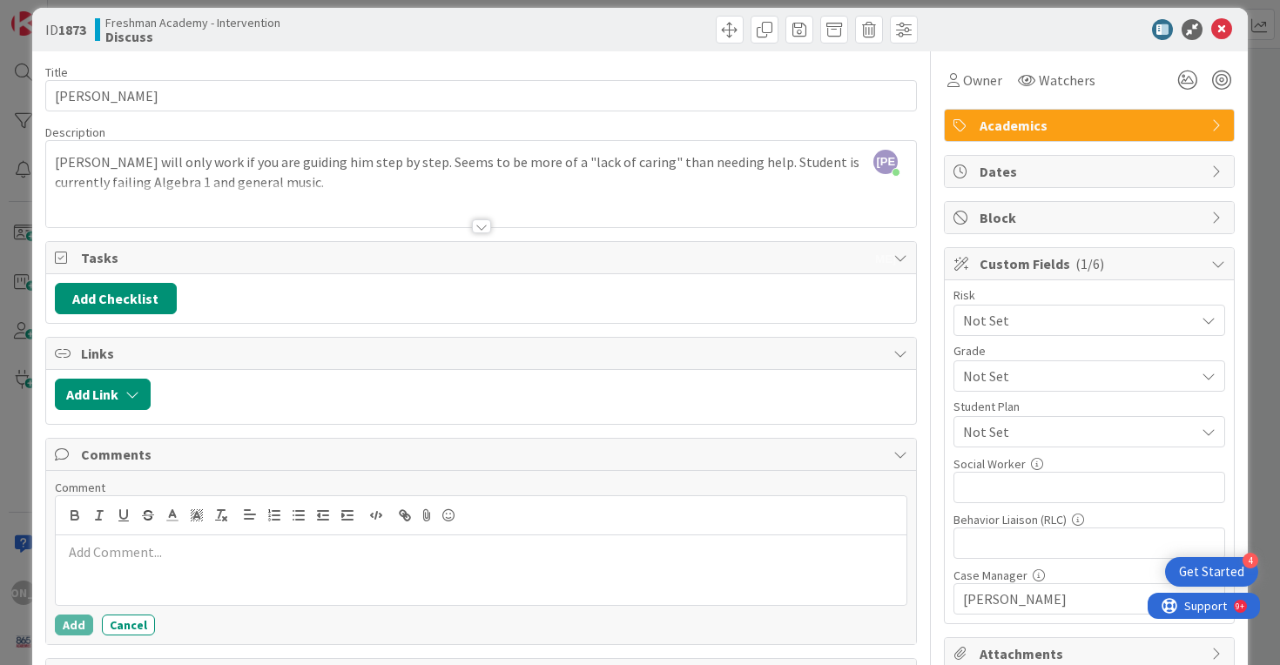
click at [205, 568] on div at bounding box center [481, 570] width 851 height 70
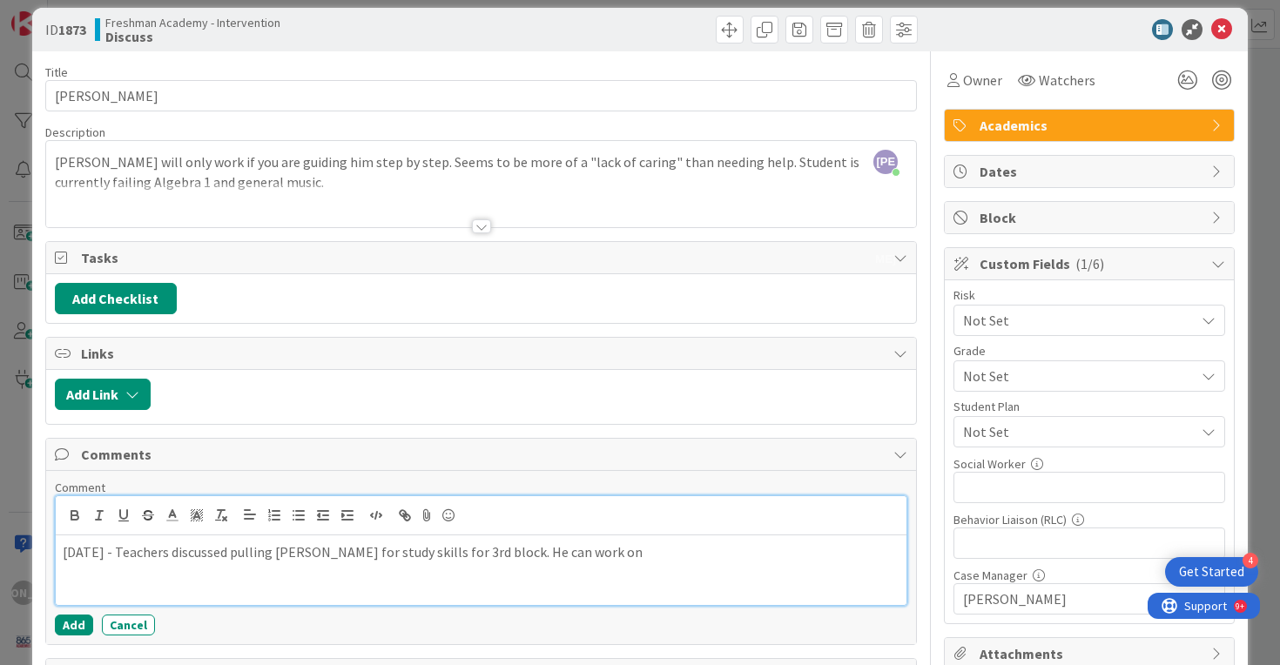
click at [662, 550] on p "[DATE] - Teachers discussed pulling [PERSON_NAME] for study skills for 3rd bloc…" at bounding box center [481, 552] width 837 height 20
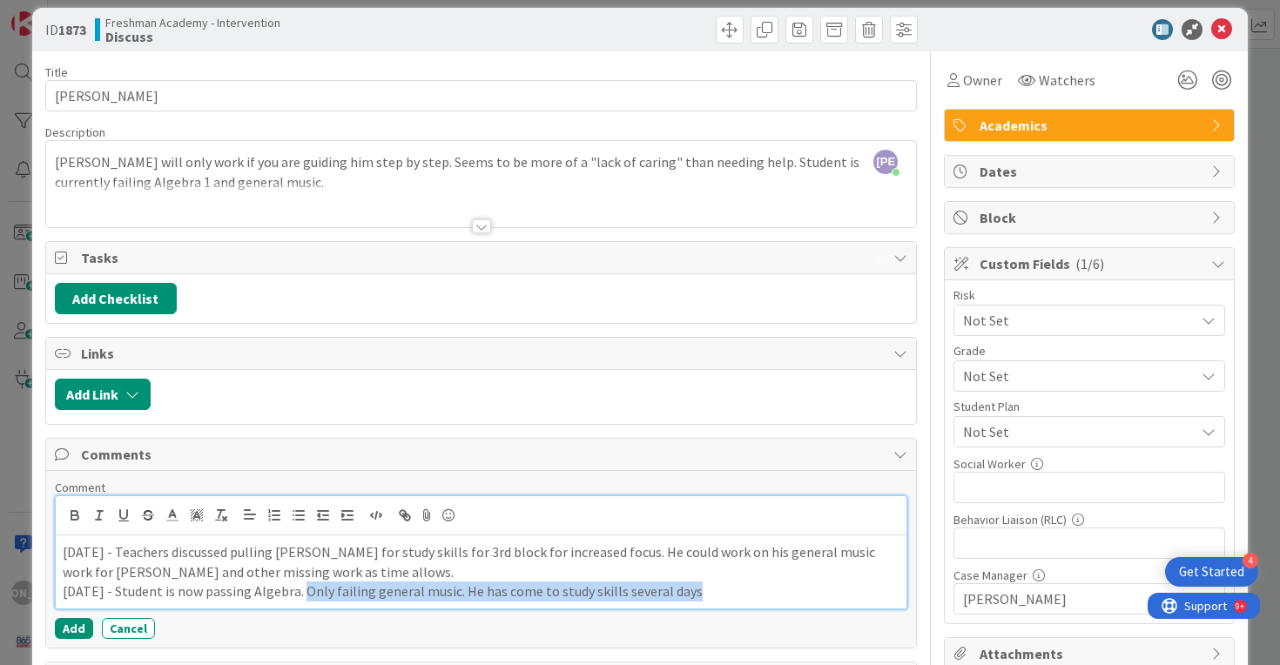
drag, startPoint x: 709, startPoint y: 588, endPoint x: 300, endPoint y: 583, distance: 409.2
click at [300, 583] on p "[DATE] - Student is now passing Algebra. Only failing general music. He has com…" at bounding box center [481, 591] width 837 height 20
drag, startPoint x: 109, startPoint y: 595, endPoint x: 682, endPoint y: 590, distance: 572.8
click at [682, 591] on p "[DATE] - Student is now passing Algebra. Only failing general music. He has com…" at bounding box center [481, 591] width 837 height 20
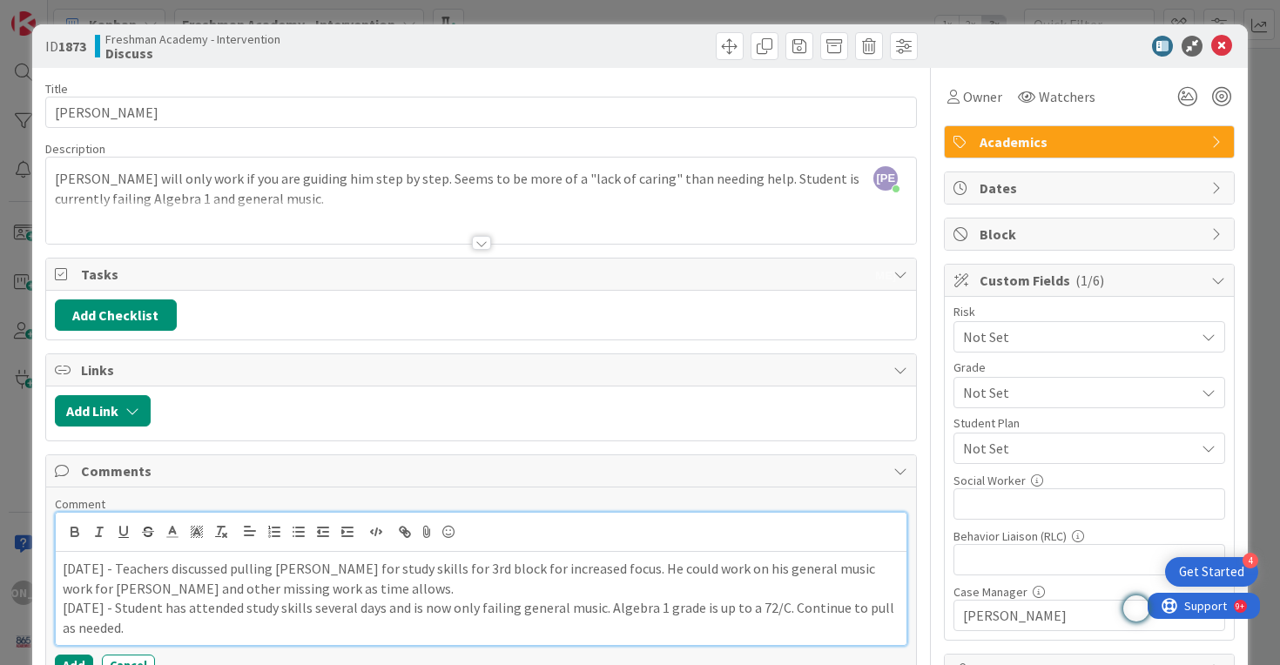
scroll to position [475, 0]
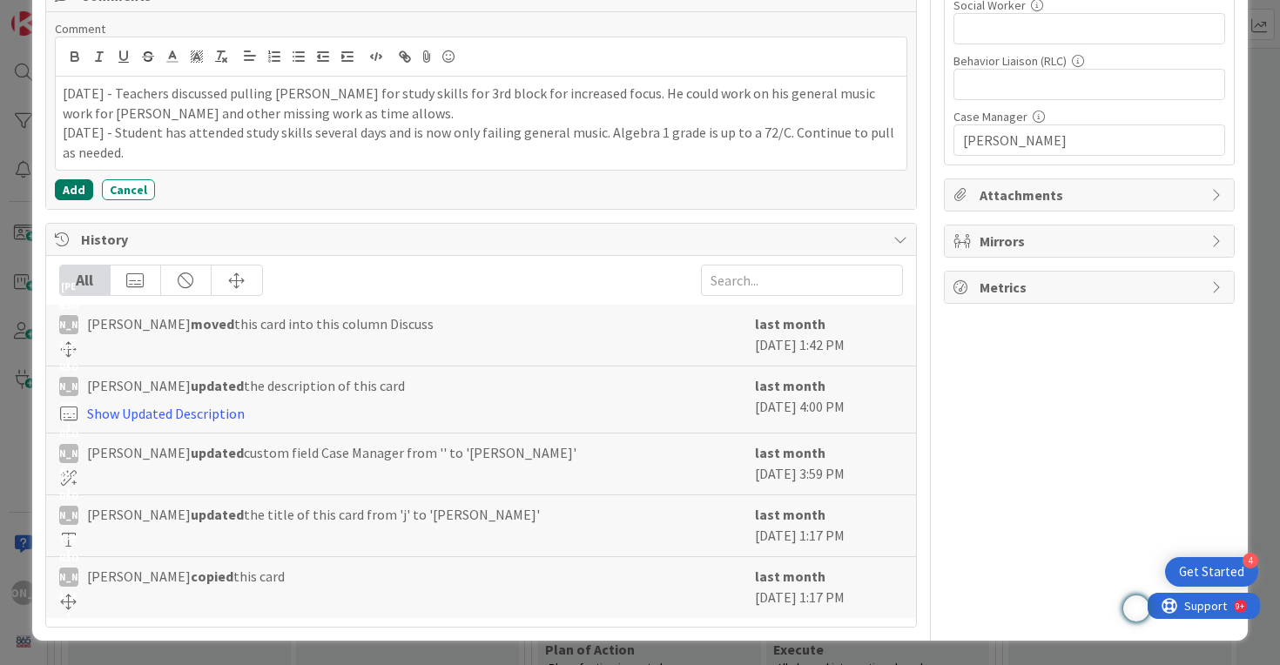
click at [67, 189] on button "Add" at bounding box center [74, 189] width 38 height 21
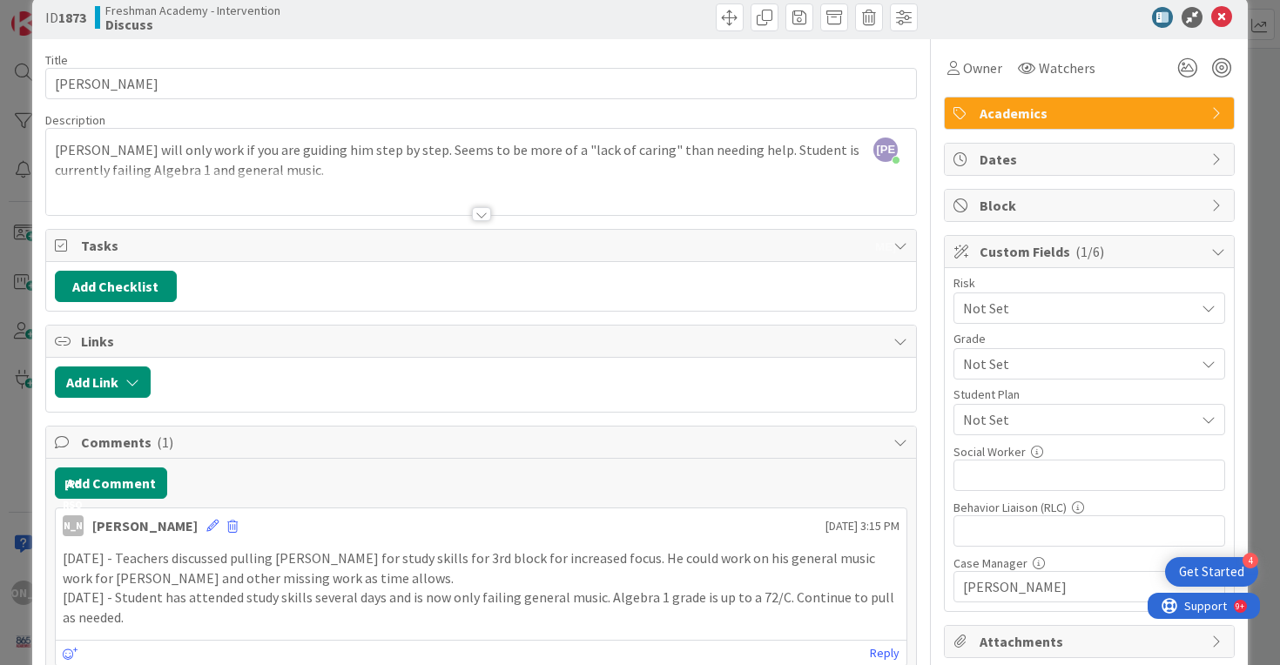
scroll to position [0, 0]
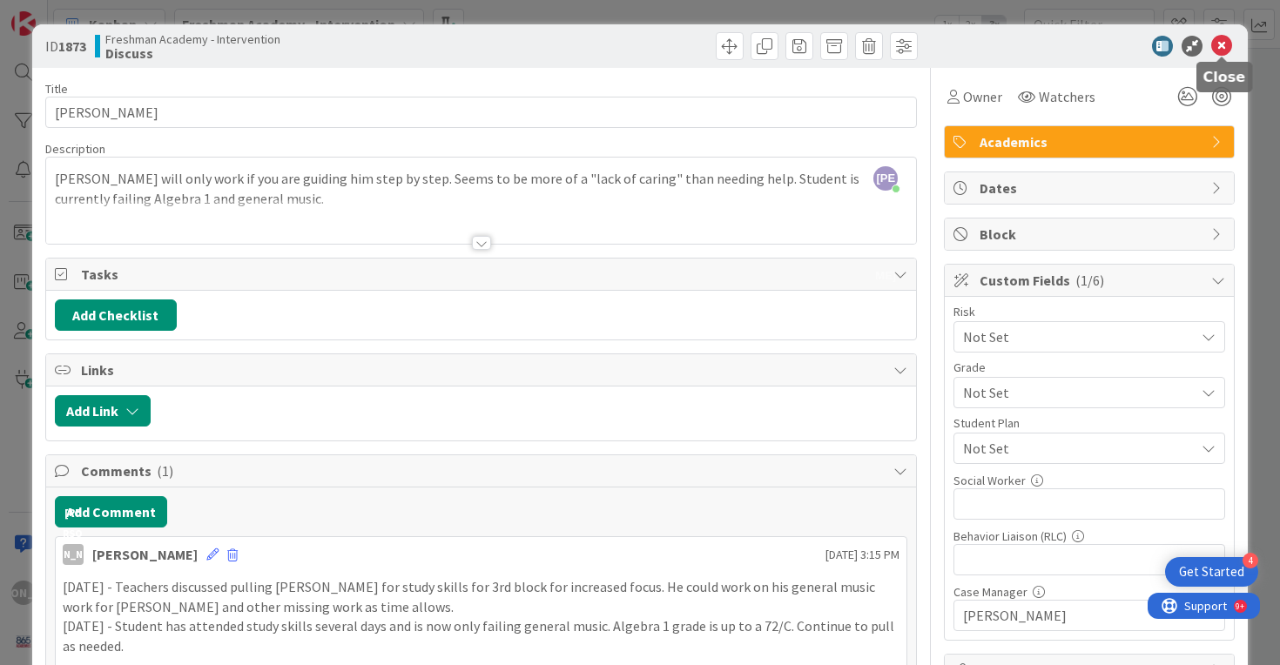
click at [1215, 42] on icon at bounding box center [1221, 46] width 21 height 21
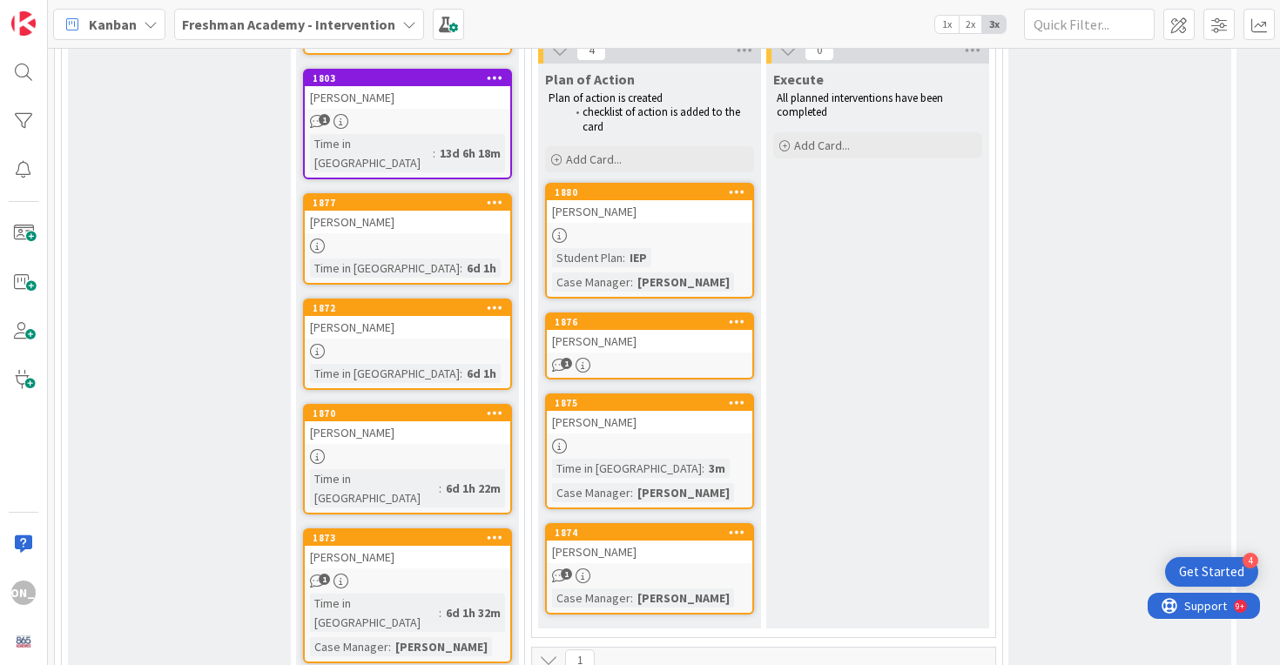
scroll to position [601, 0]
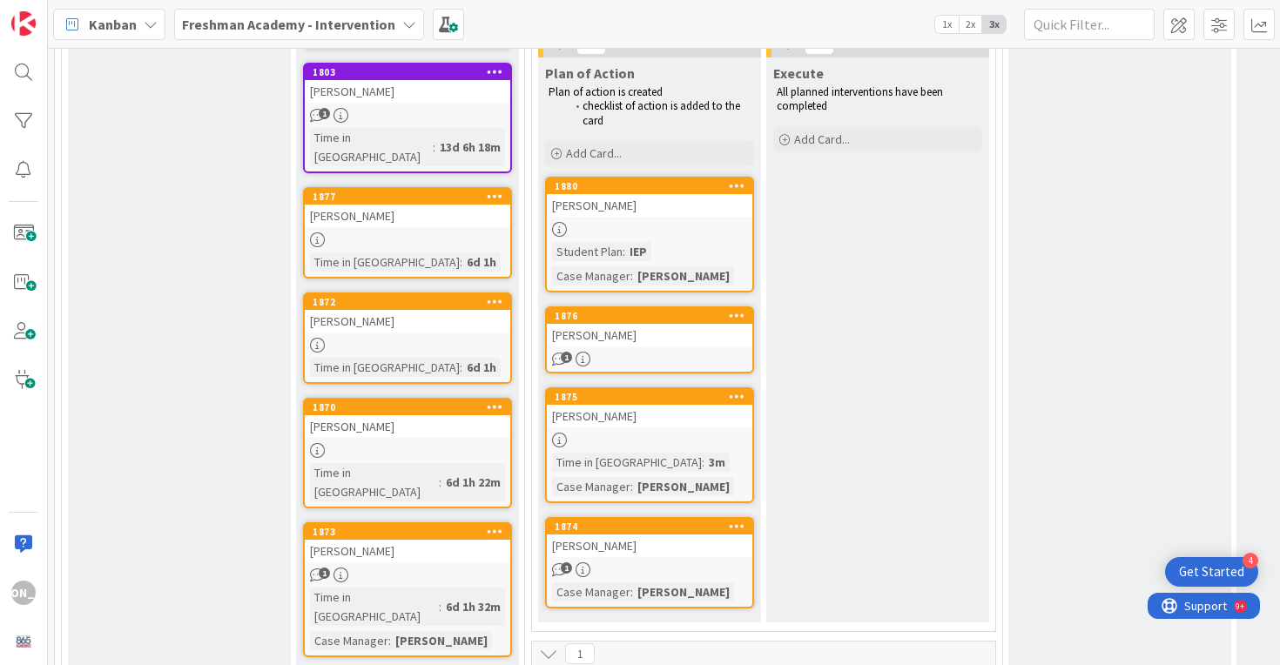
click at [685, 529] on div "1874" at bounding box center [654, 527] width 198 height 12
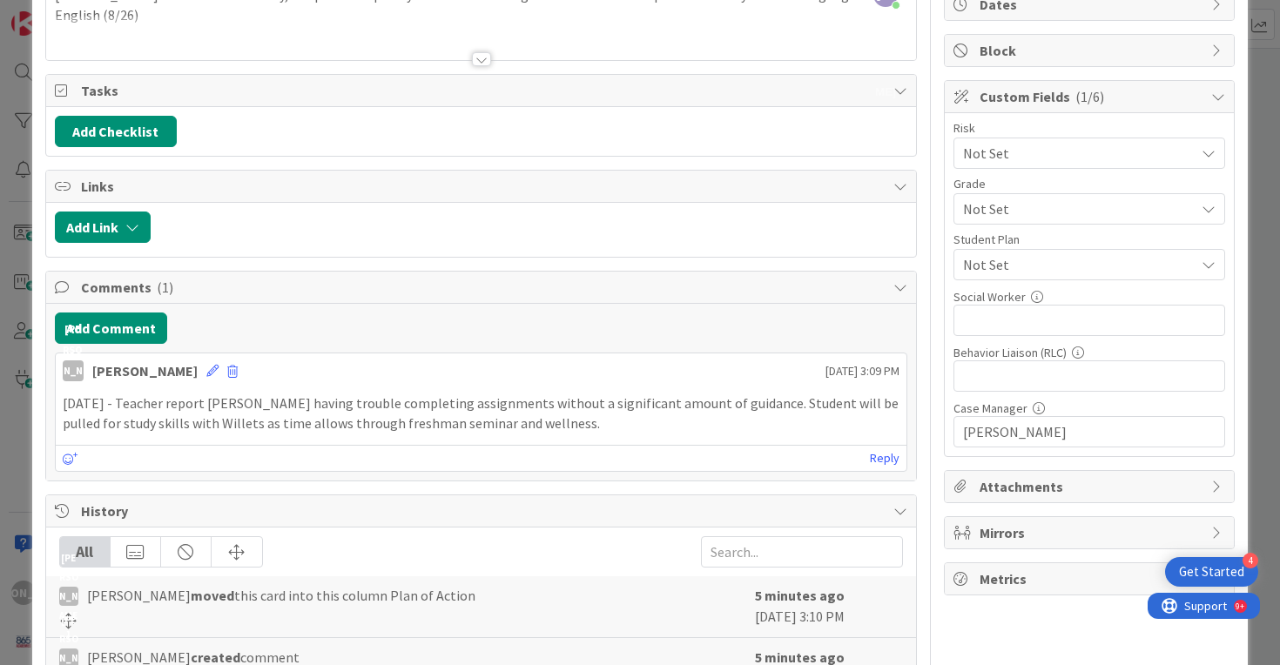
click at [527, 427] on p "[DATE] - Teacher report [PERSON_NAME] having trouble completing assignments wit…" at bounding box center [481, 412] width 837 height 39
click at [206, 367] on icon at bounding box center [212, 371] width 12 height 12
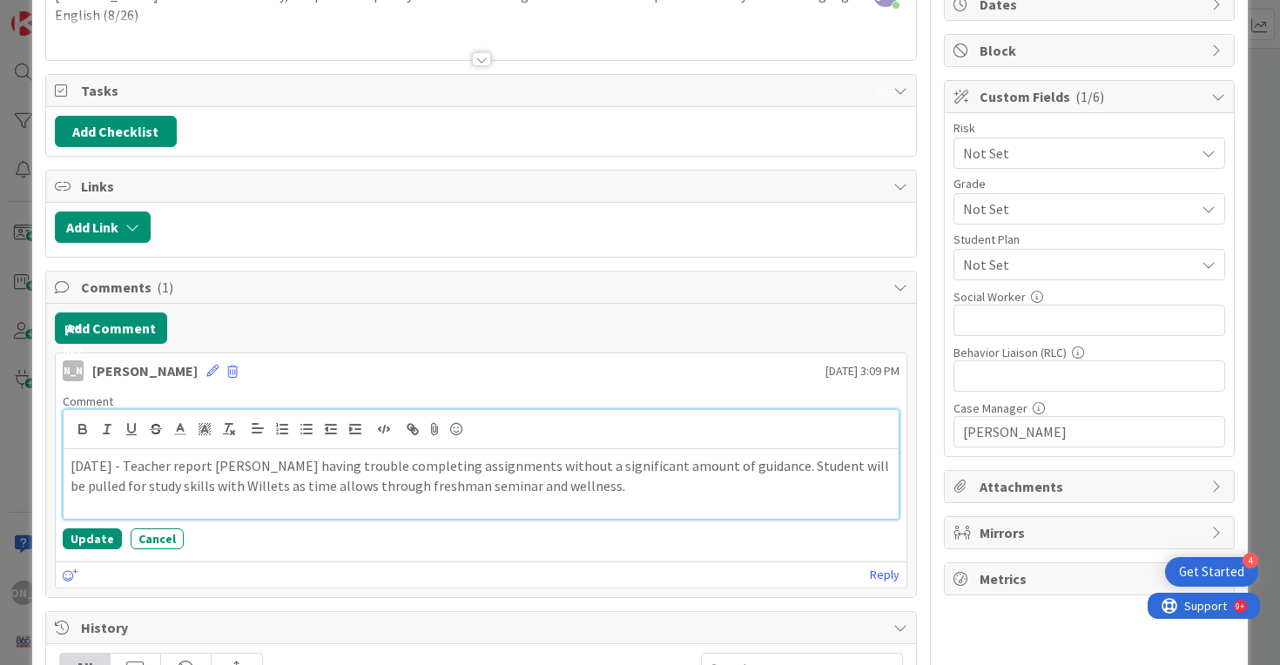
click at [610, 489] on p "[DATE] - Teacher report [PERSON_NAME] having trouble completing assignments wit…" at bounding box center [482, 475] width 822 height 39
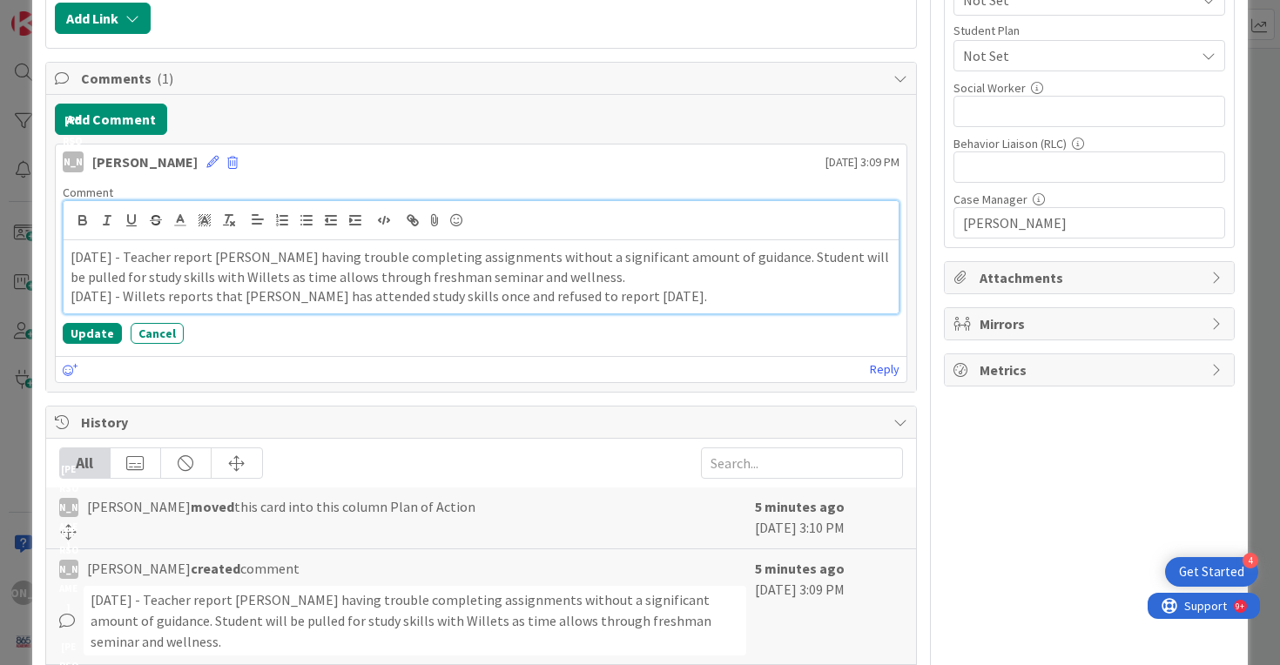
scroll to position [447, 0]
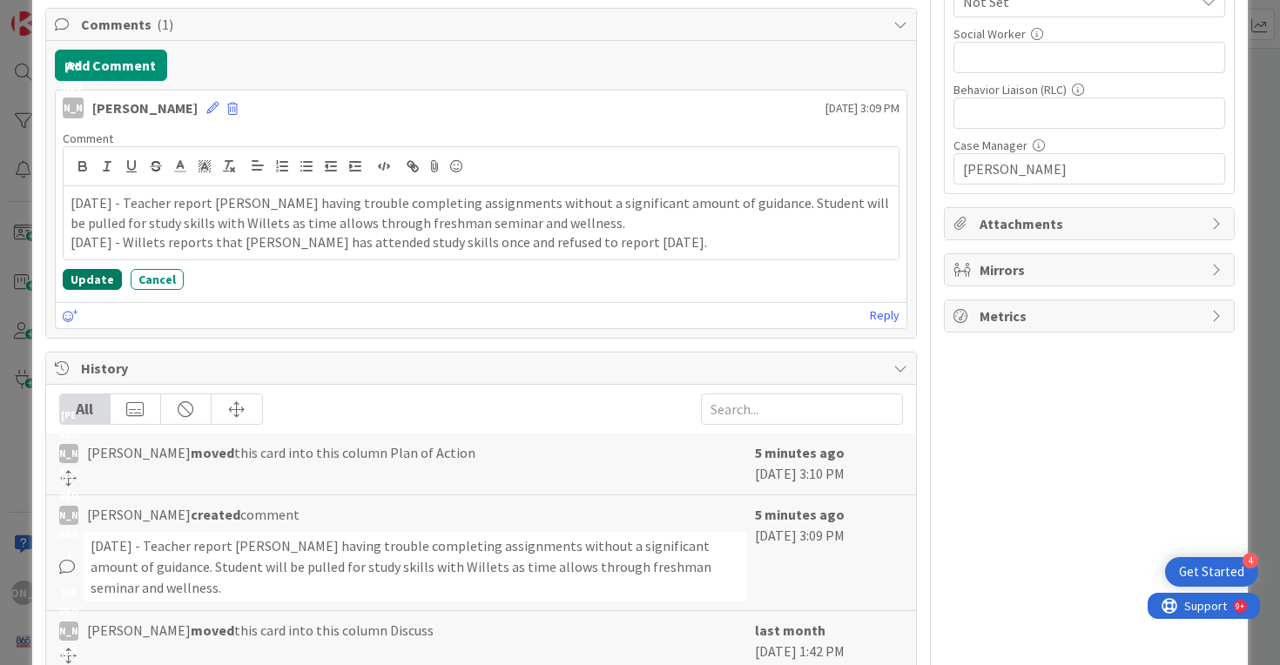
click at [97, 282] on button "Update" at bounding box center [92, 279] width 59 height 21
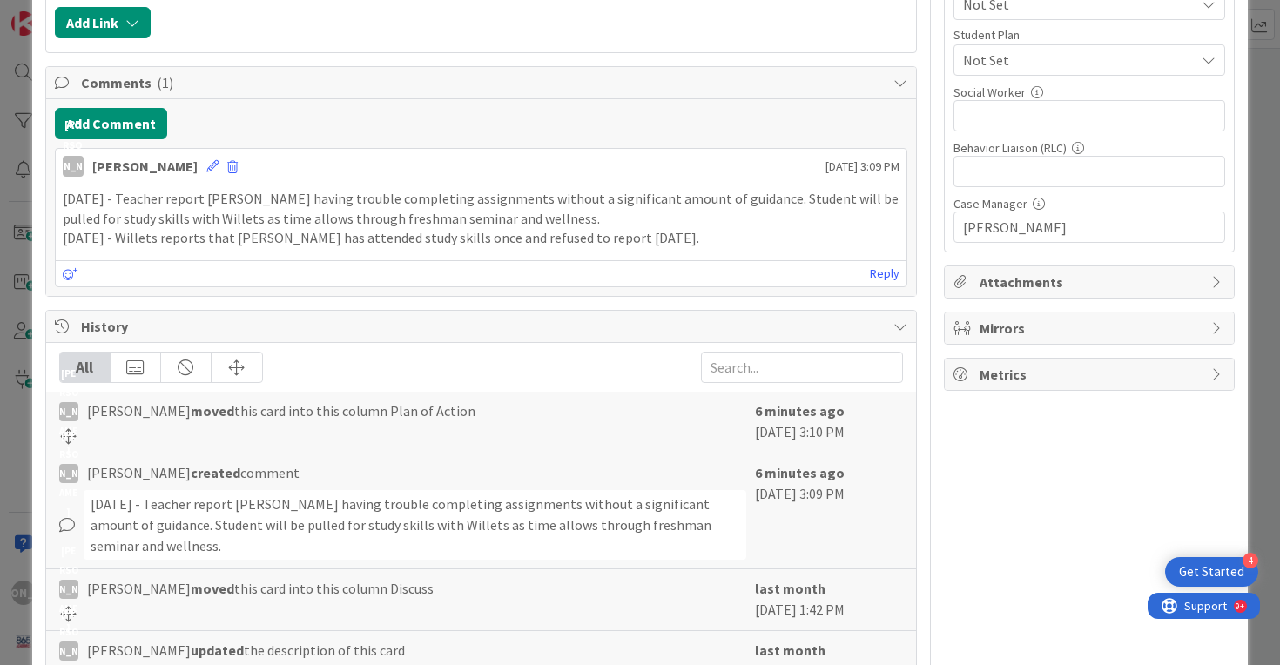
scroll to position [0, 0]
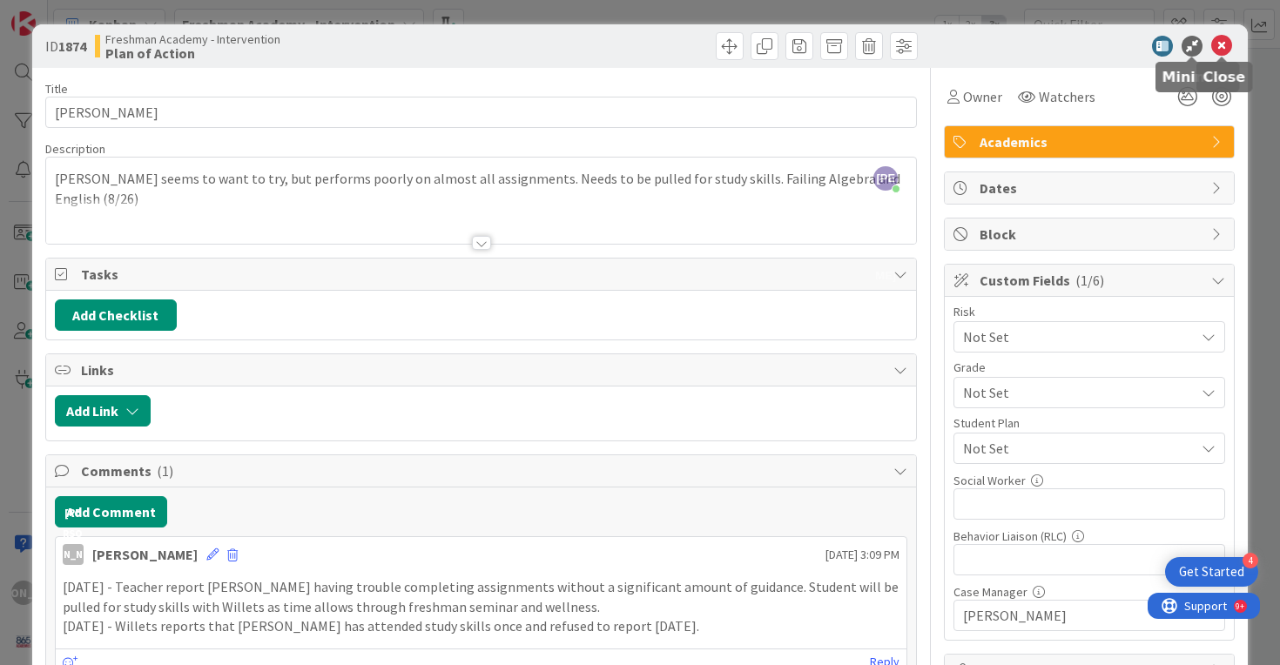
click at [1218, 48] on icon at bounding box center [1221, 46] width 21 height 21
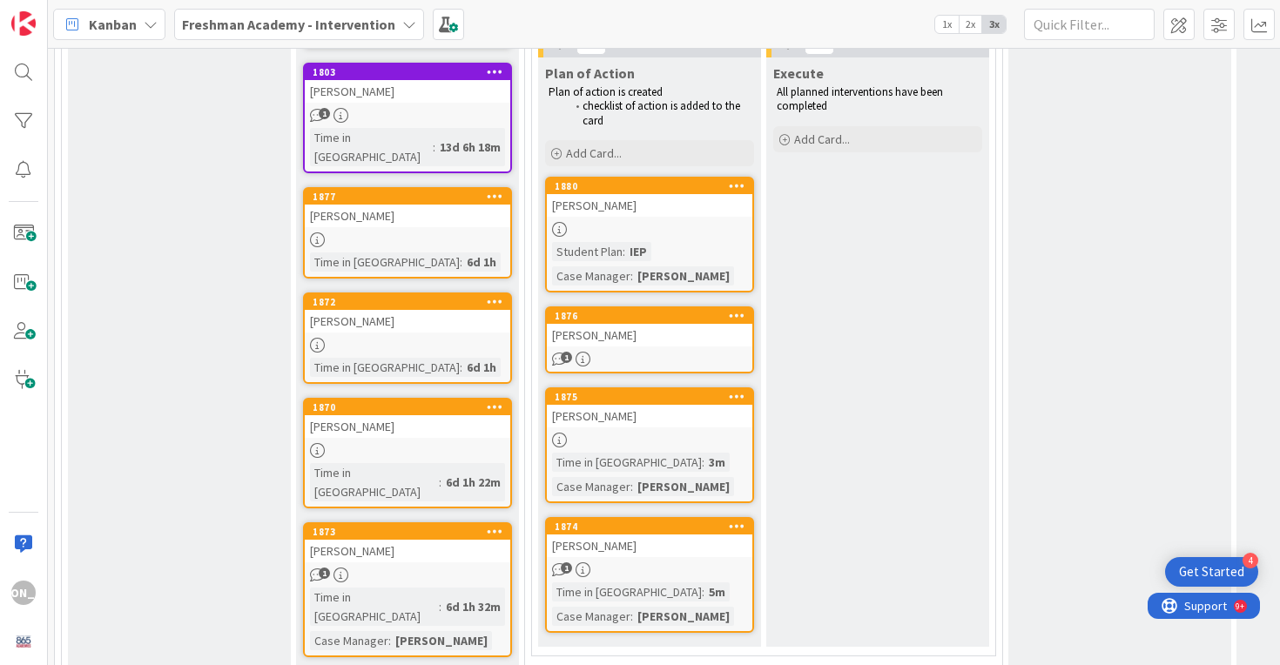
click at [385, 522] on link "1873 [PERSON_NAME] 1 Time in [GEOGRAPHIC_DATA] : 6d 1h 32m Case Manager : [PERS…" at bounding box center [407, 589] width 209 height 135
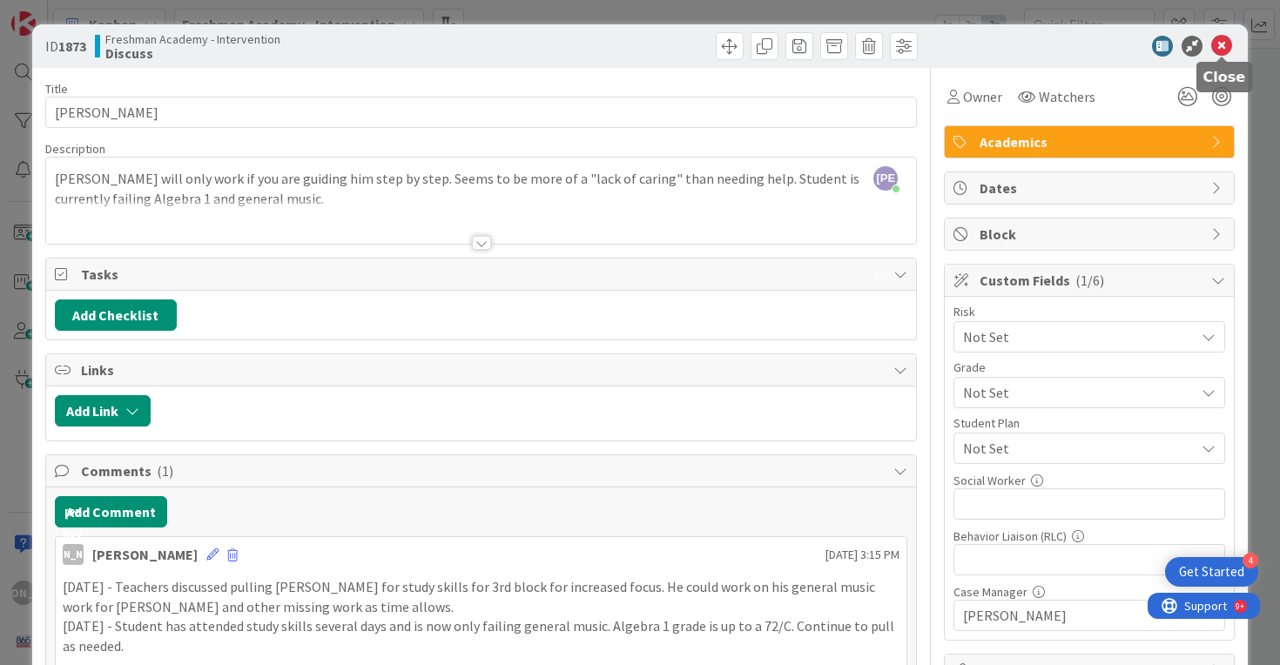
click at [1224, 44] on icon at bounding box center [1221, 46] width 21 height 21
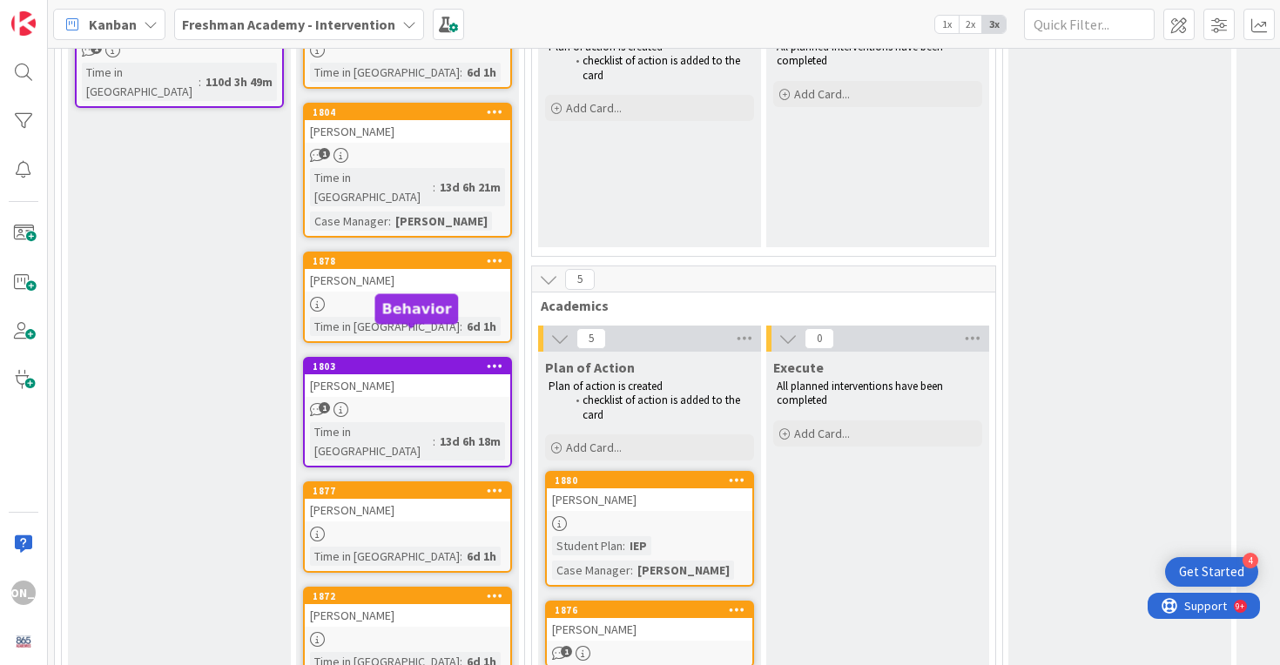
scroll to position [318, 0]
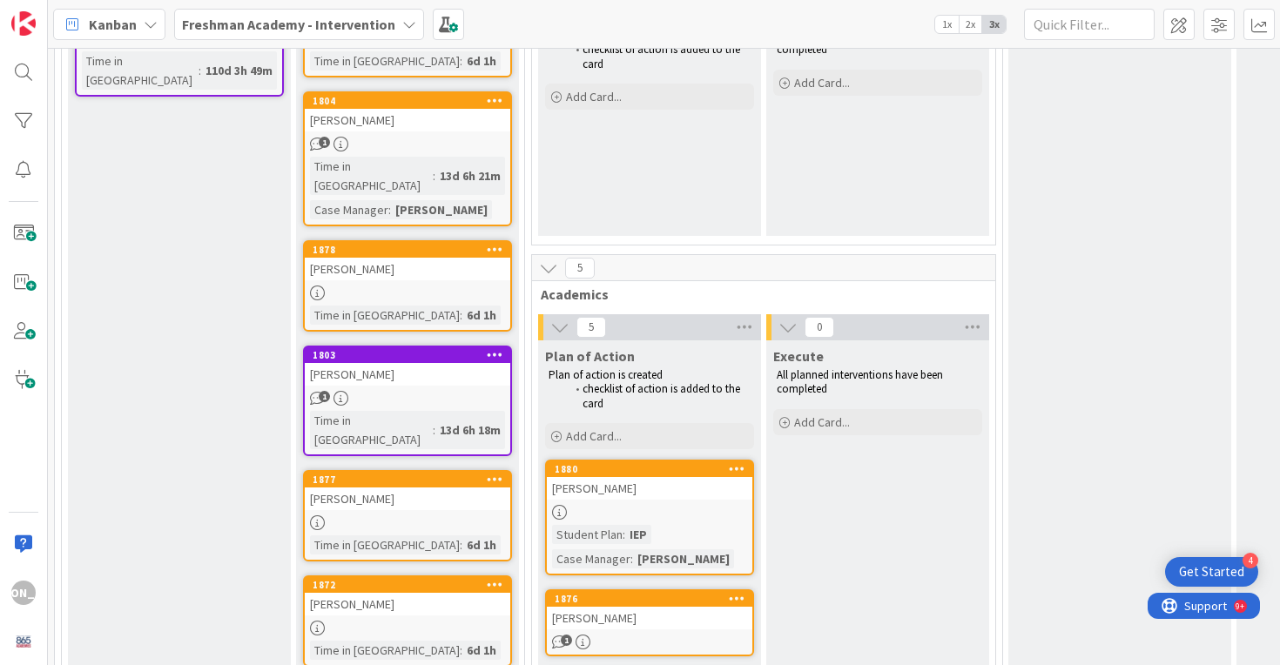
click at [394, 515] on div at bounding box center [407, 522] width 205 height 15
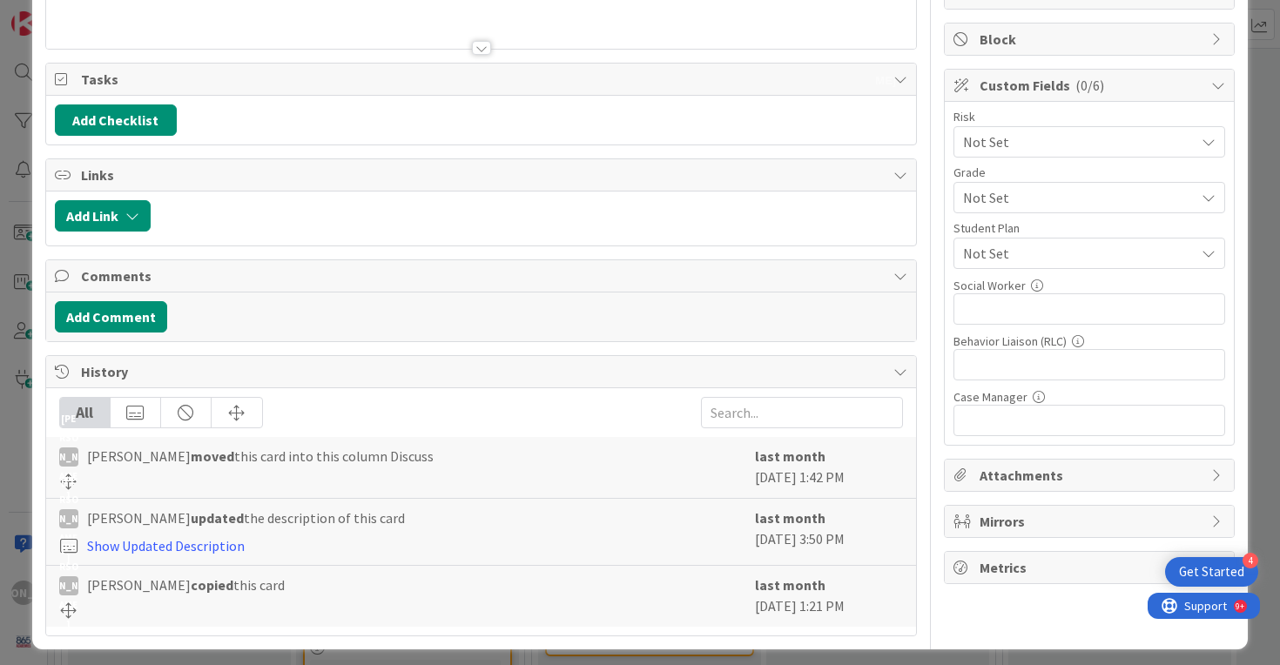
scroll to position [204, 0]
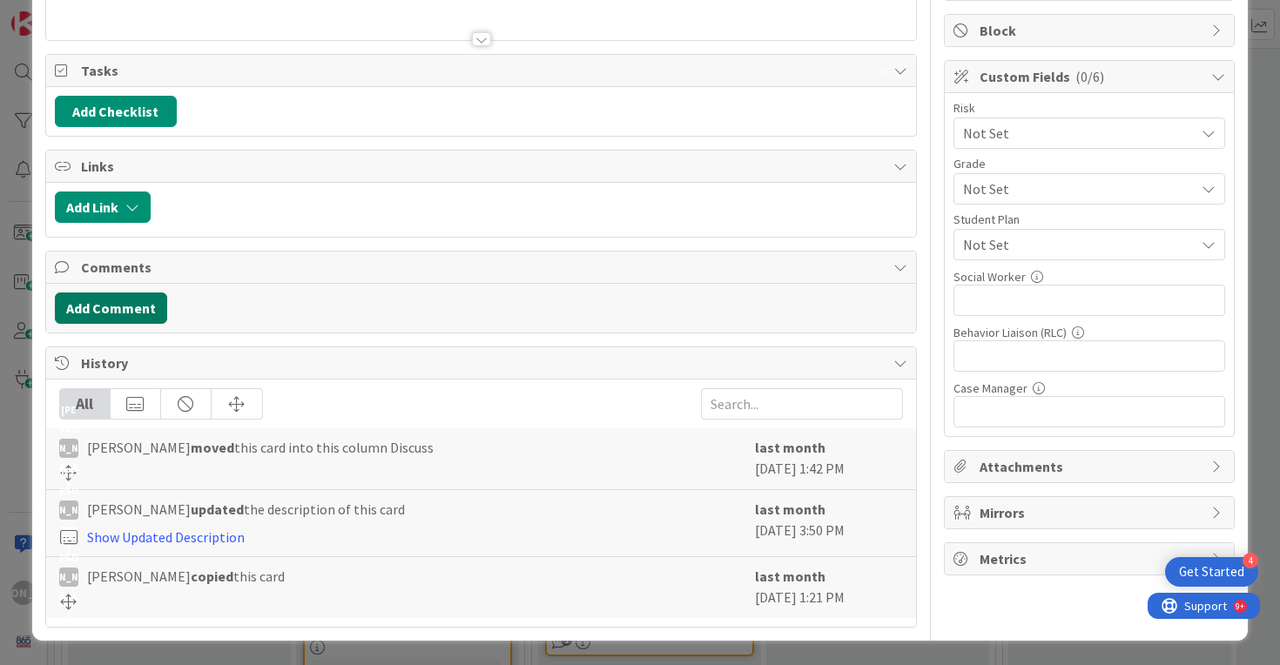
click at [146, 306] on button "Add Comment" at bounding box center [111, 307] width 112 height 31
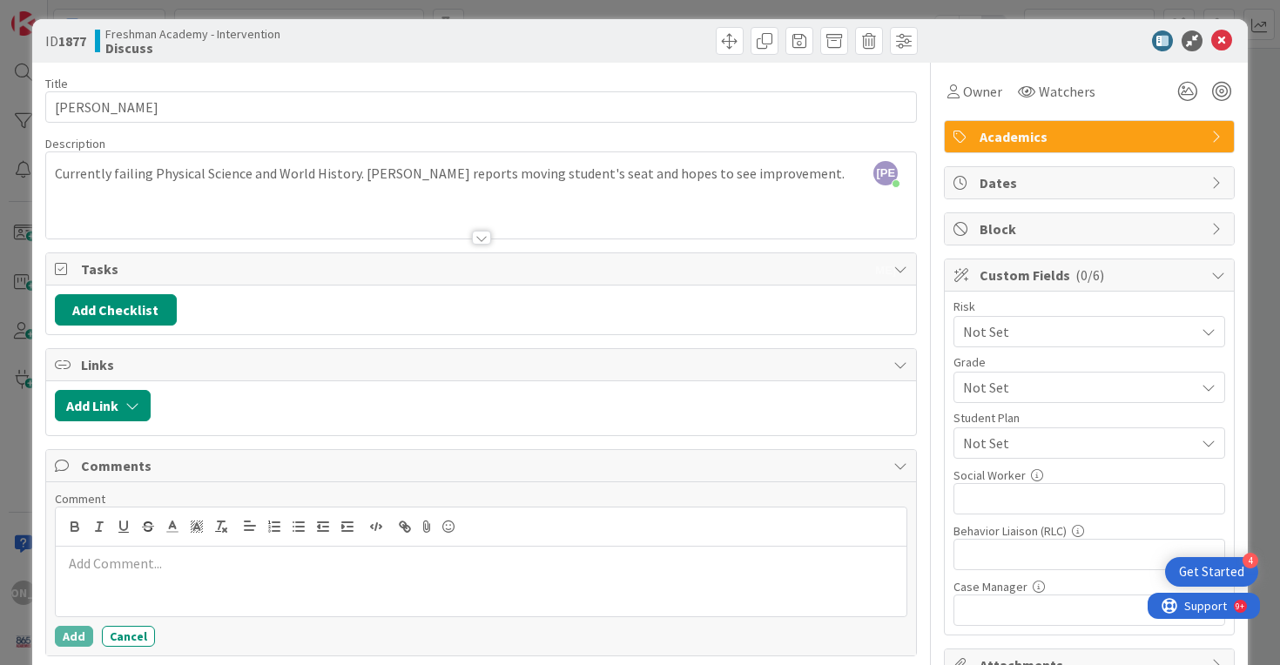
scroll to position [17, 0]
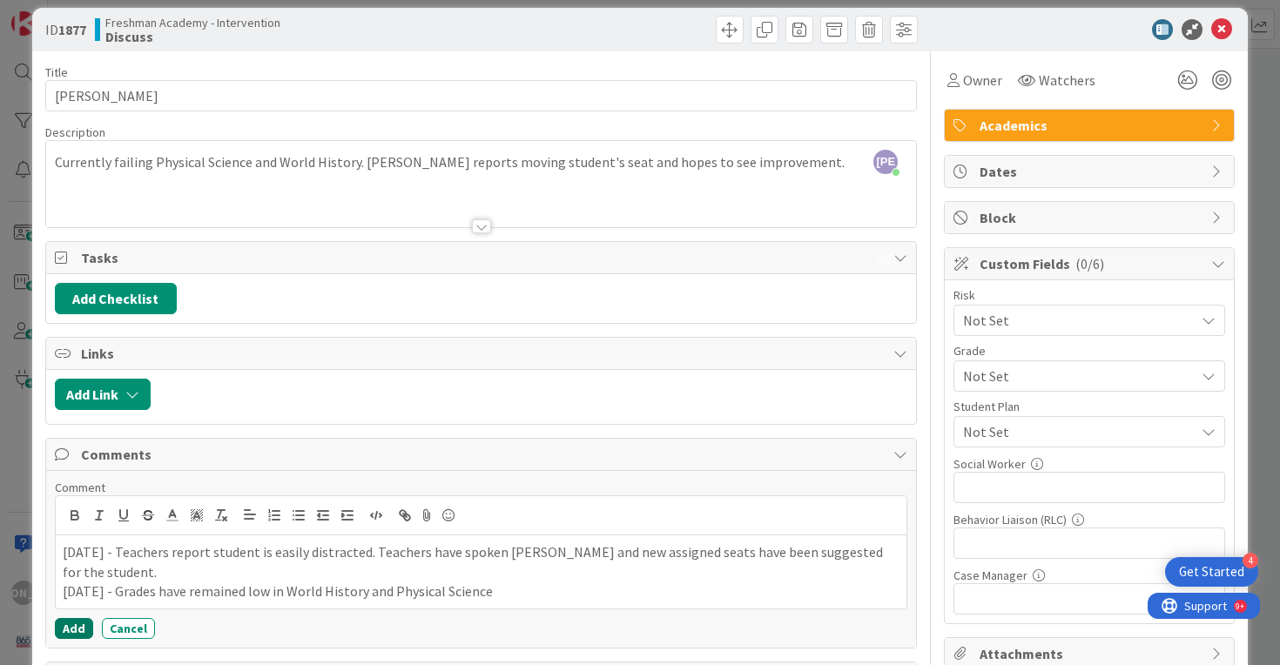
click at [79, 618] on button "Add" at bounding box center [74, 628] width 38 height 21
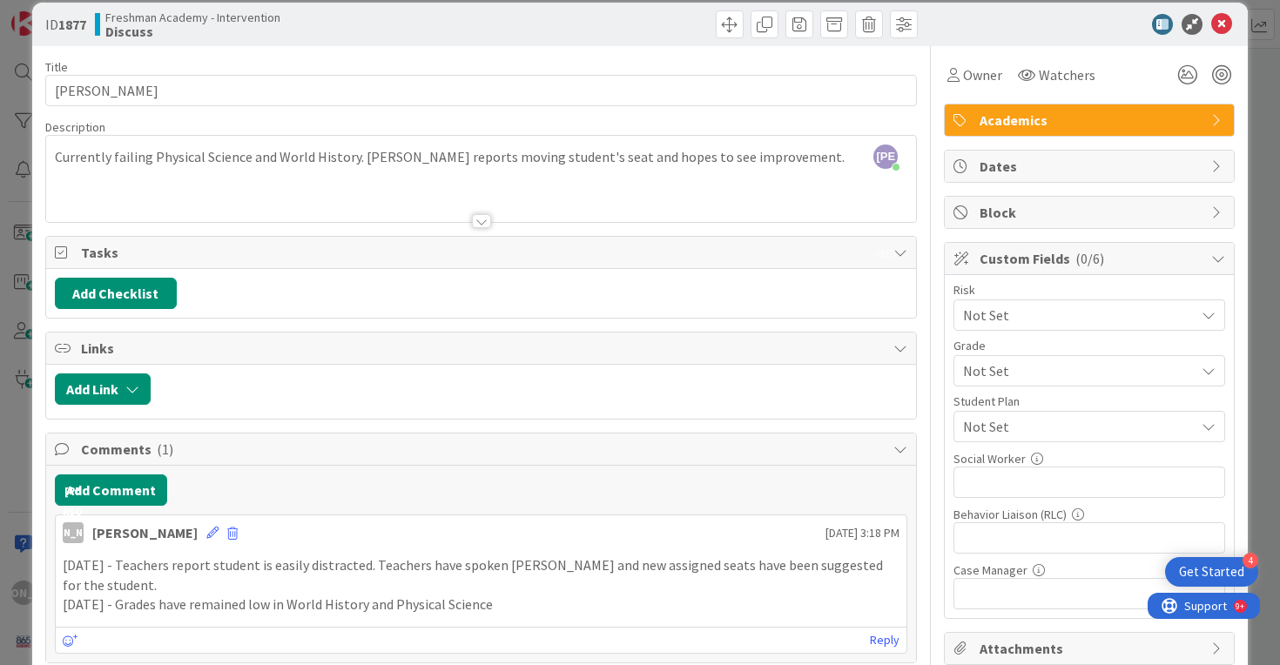
scroll to position [0, 0]
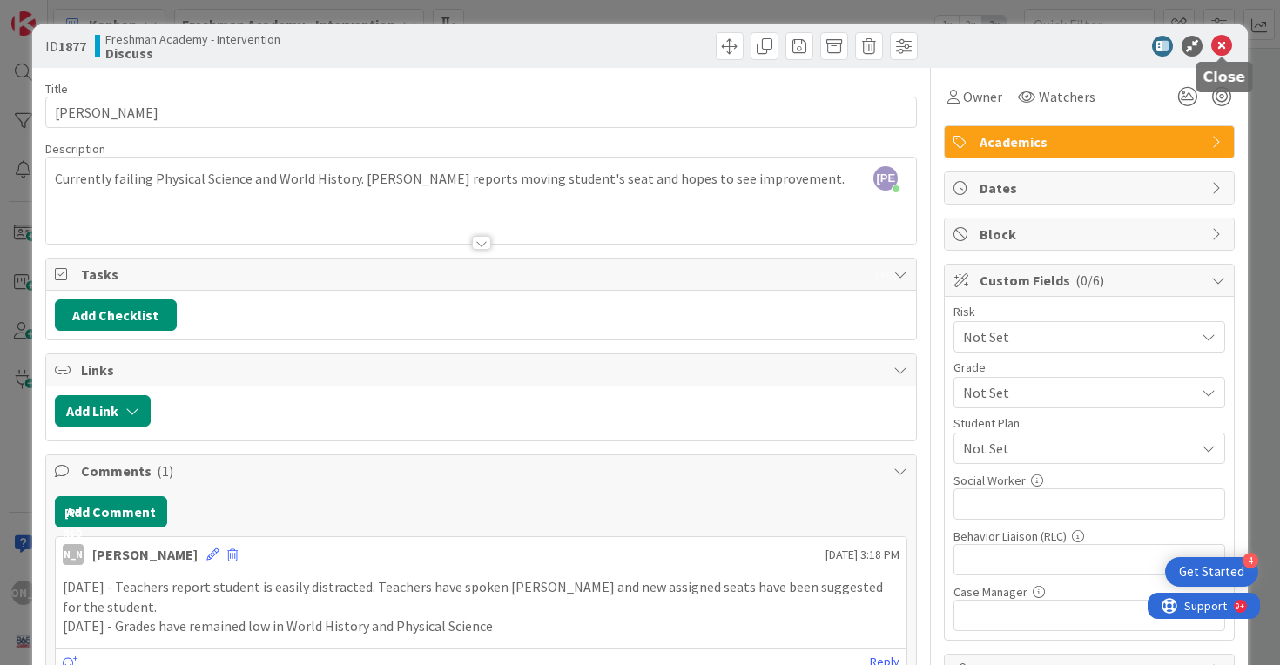
click at [1227, 46] on icon at bounding box center [1221, 46] width 21 height 21
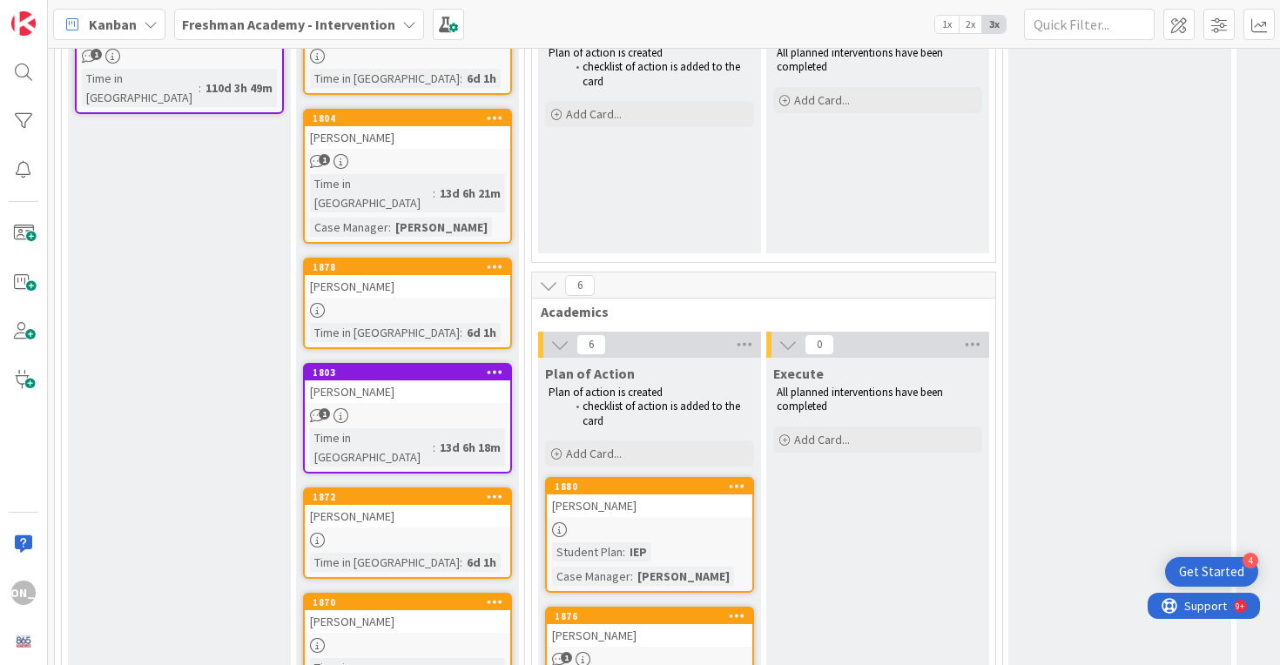
scroll to position [286, 0]
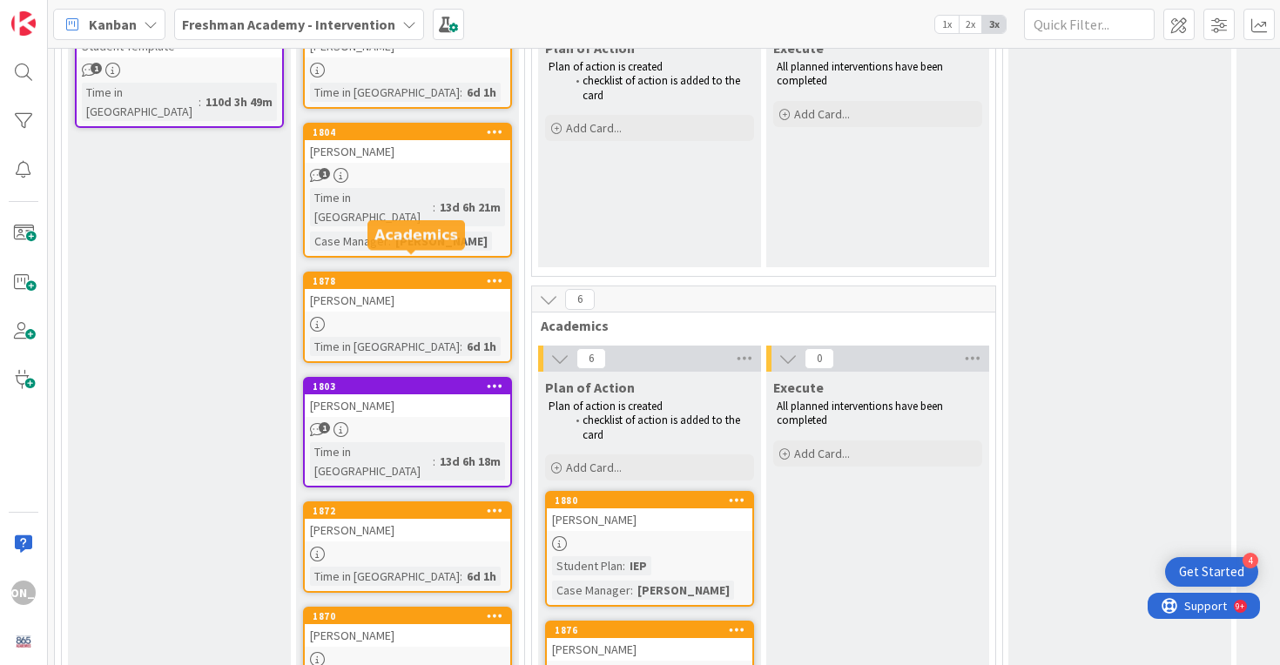
click at [386, 292] on div "[PERSON_NAME]" at bounding box center [407, 300] width 205 height 23
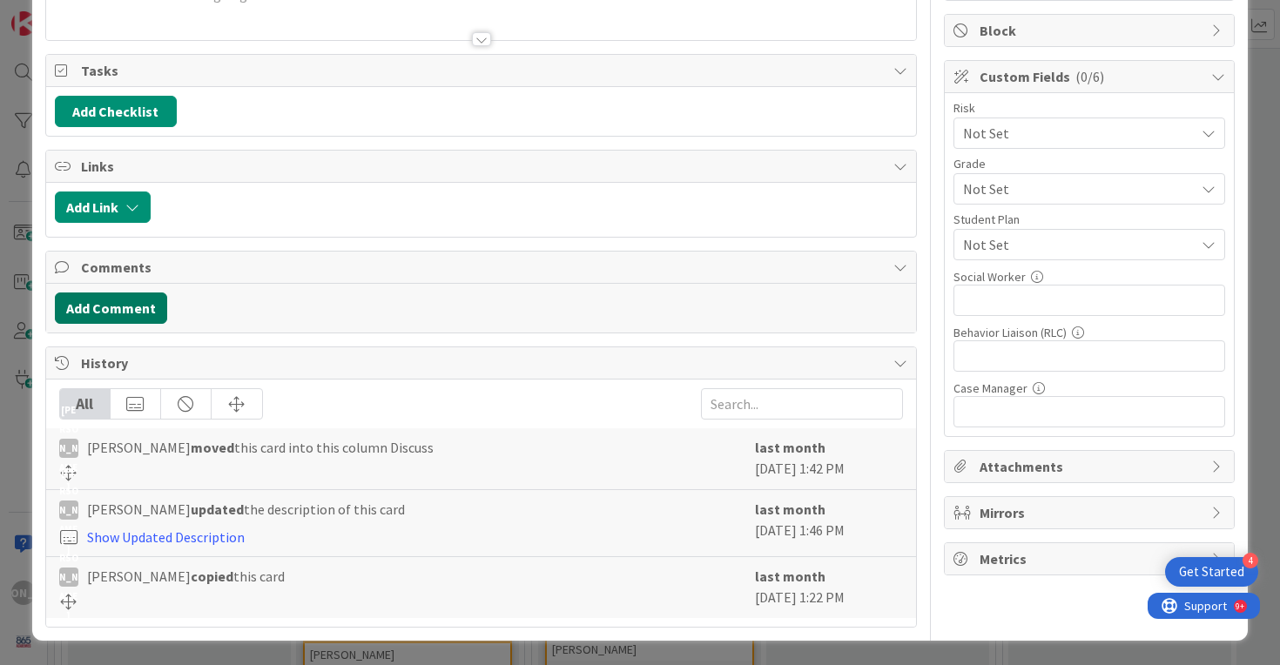
click at [117, 300] on button "Add Comment" at bounding box center [111, 307] width 112 height 31
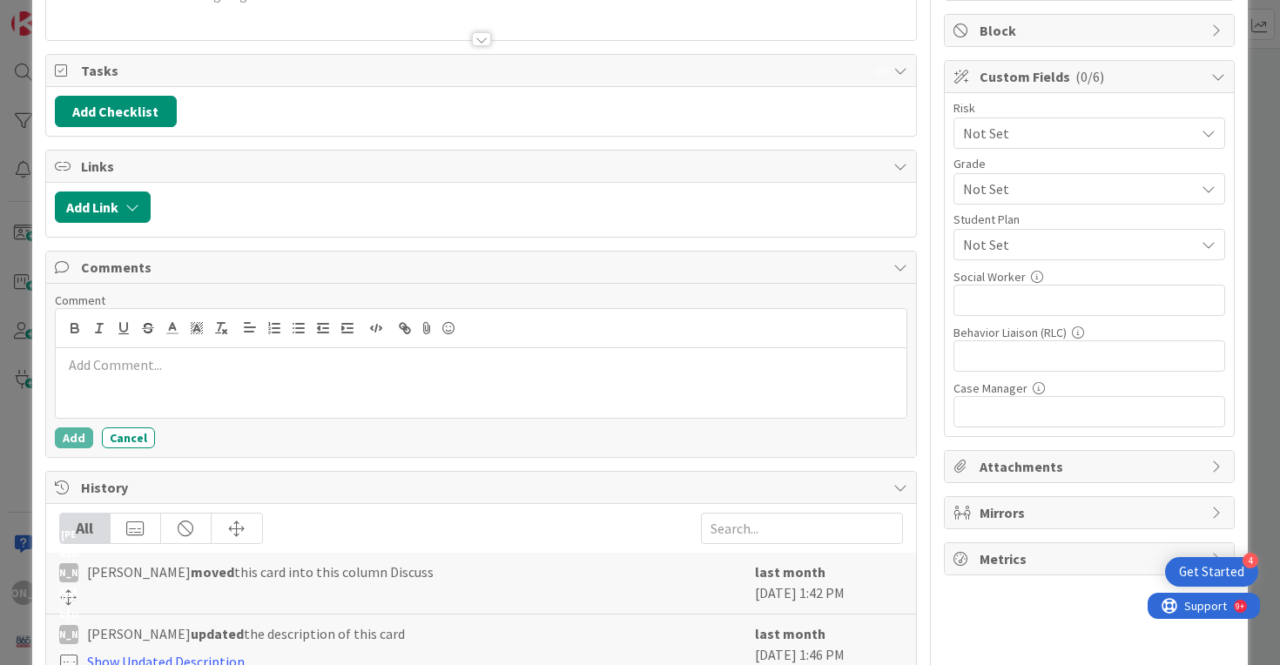
click at [236, 367] on p at bounding box center [481, 365] width 837 height 20
click at [340, 358] on p "[DATE] - [PERSON_NAME] reported having a converstation with [PERSON_NAME] on 8/…" at bounding box center [481, 365] width 837 height 20
click at [548, 353] on div "[DATE] - [PERSON_NAME] reported having a conversation with [PERSON_NAME] on 8/2…" at bounding box center [481, 383] width 851 height 70
click at [543, 366] on p "[DATE] - [PERSON_NAME] reported having a conversation with [PERSON_NAME] on 8/2…" at bounding box center [481, 365] width 837 height 20
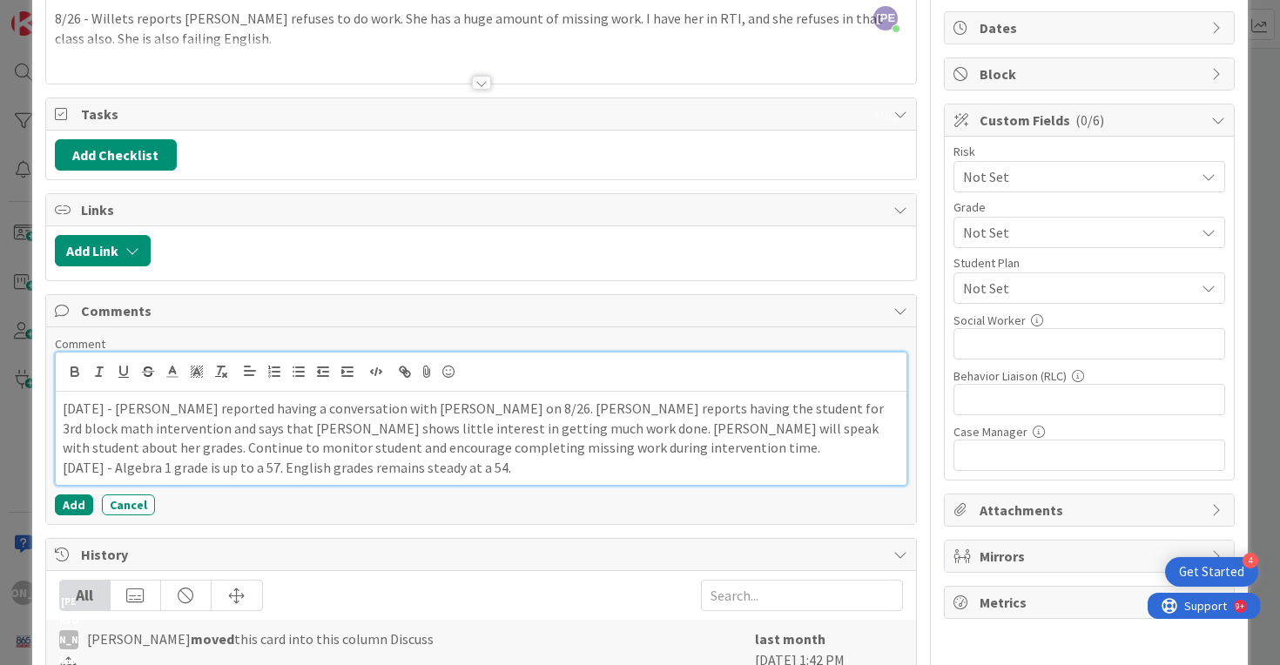
scroll to position [352, 0]
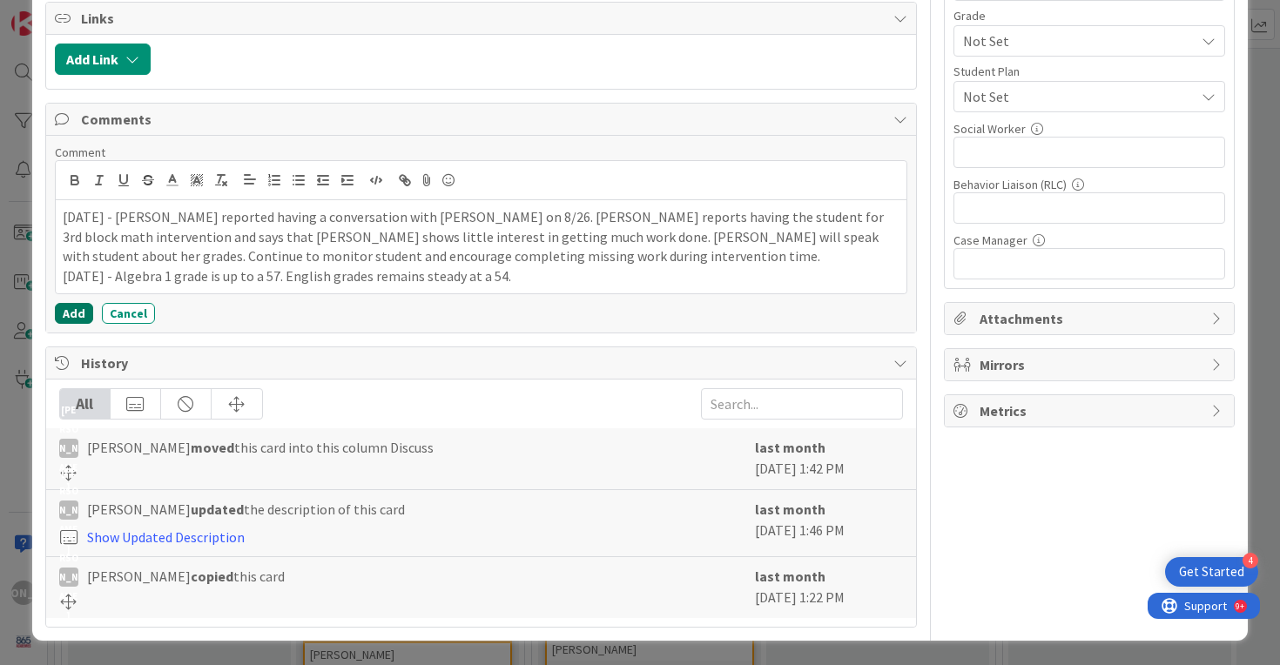
click at [72, 314] on button "Add" at bounding box center [74, 313] width 38 height 21
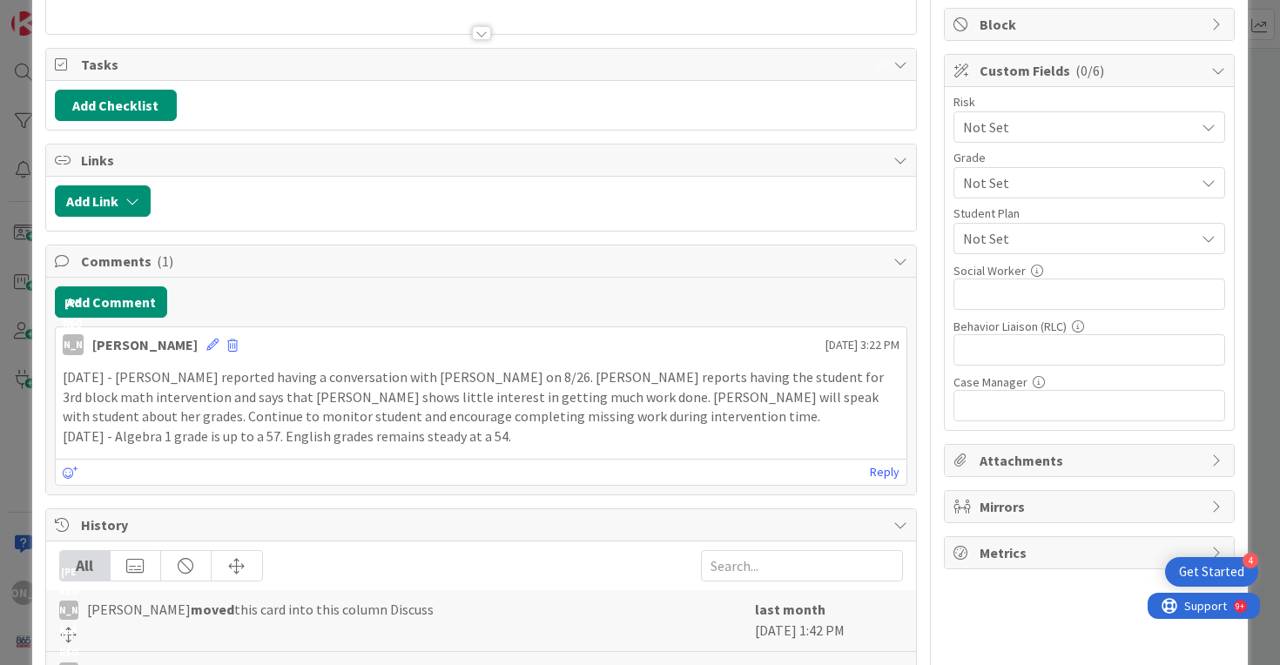
scroll to position [0, 0]
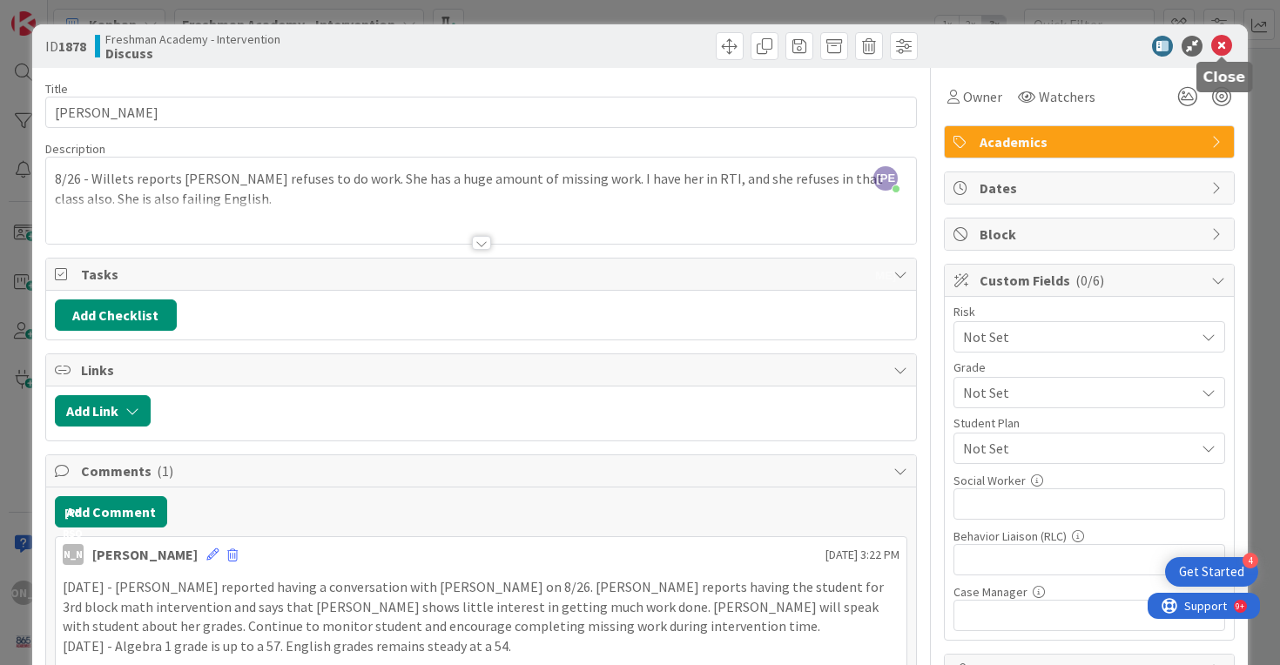
click at [1226, 37] on icon at bounding box center [1221, 46] width 21 height 21
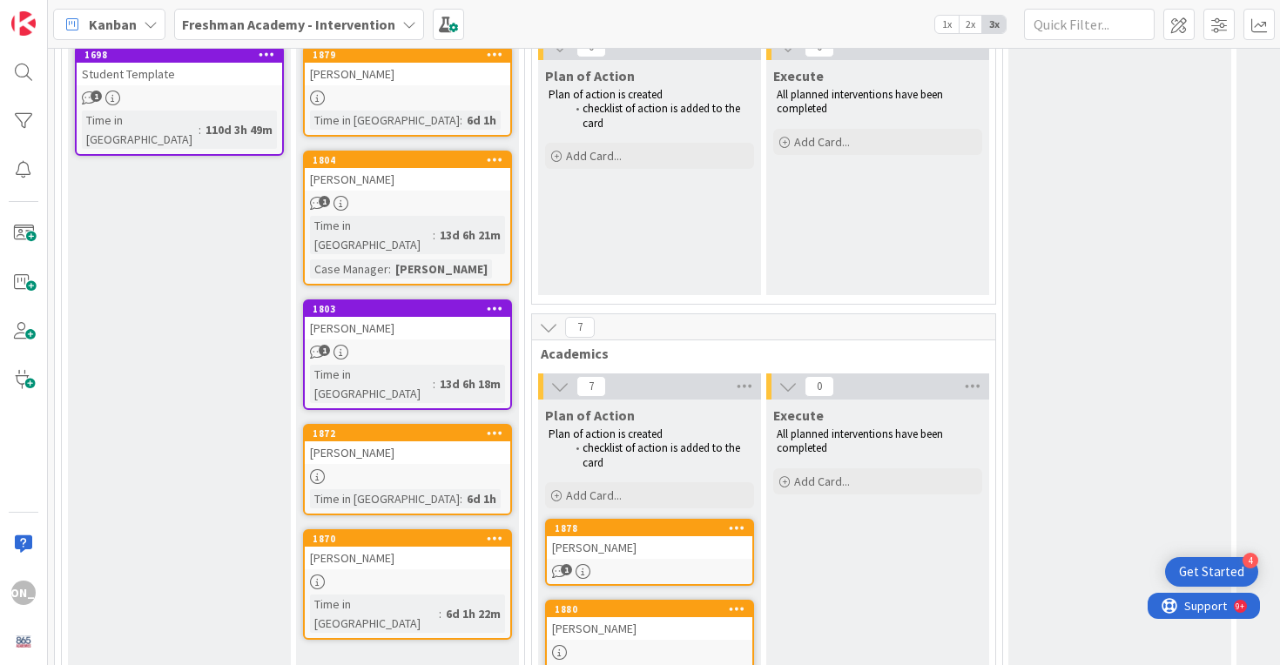
scroll to position [253, 0]
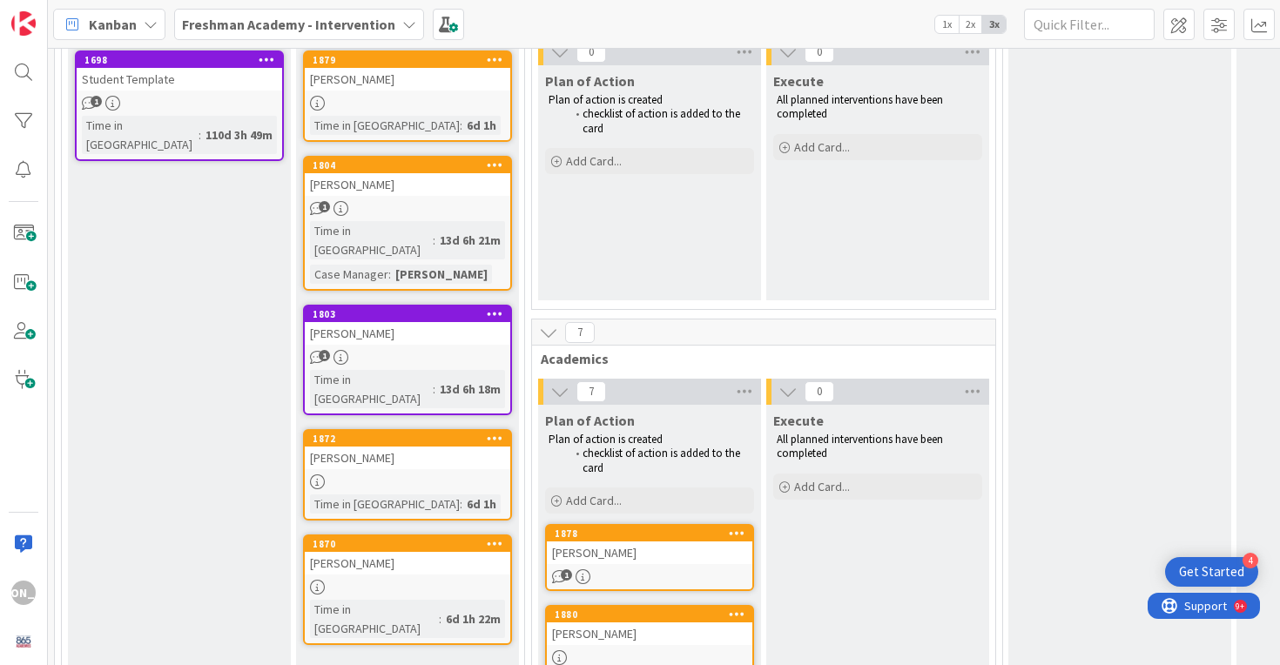
click at [395, 90] on link "1879 [PERSON_NAME] Time in [GEOGRAPHIC_DATA] : 6d 1h" at bounding box center [407, 95] width 209 height 91
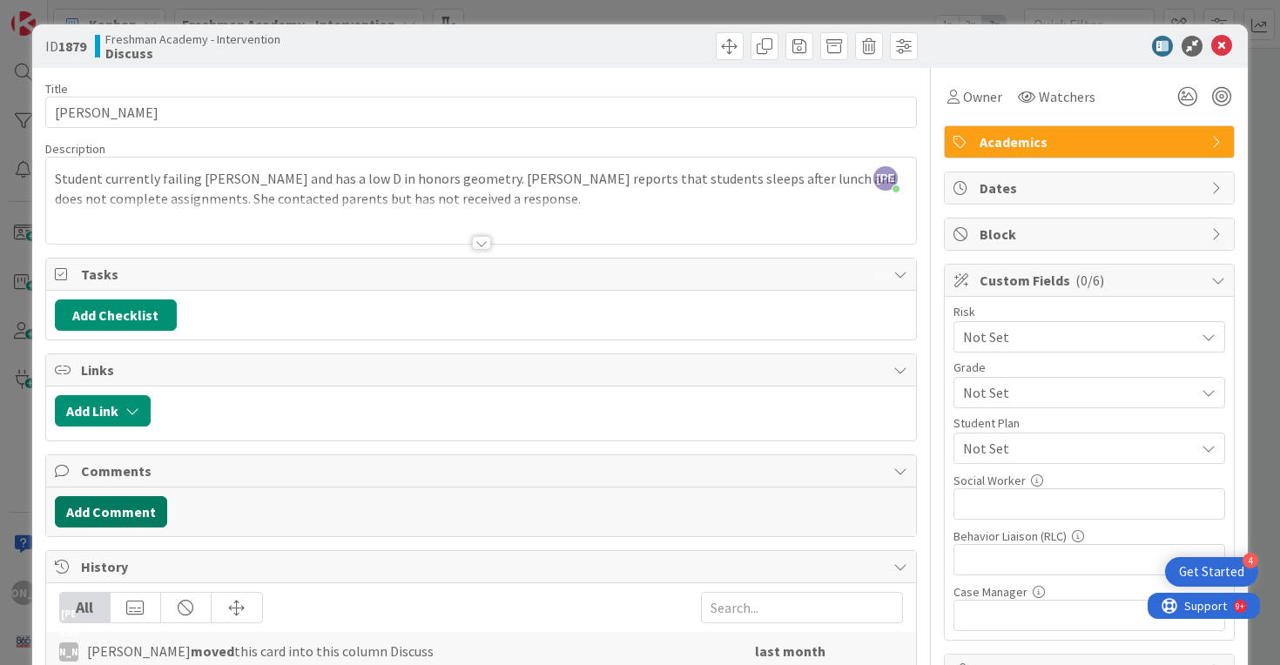
click at [105, 506] on button "Add Comment" at bounding box center [111, 511] width 112 height 31
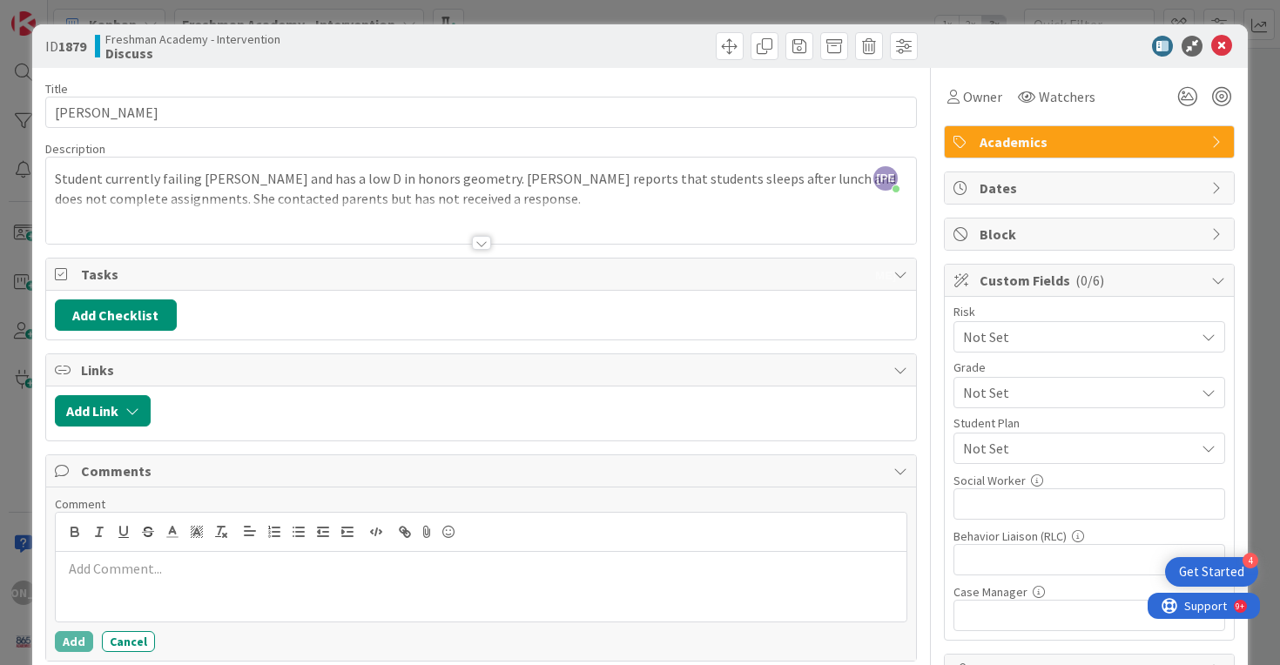
click at [279, 565] on p at bounding box center [481, 569] width 837 height 20
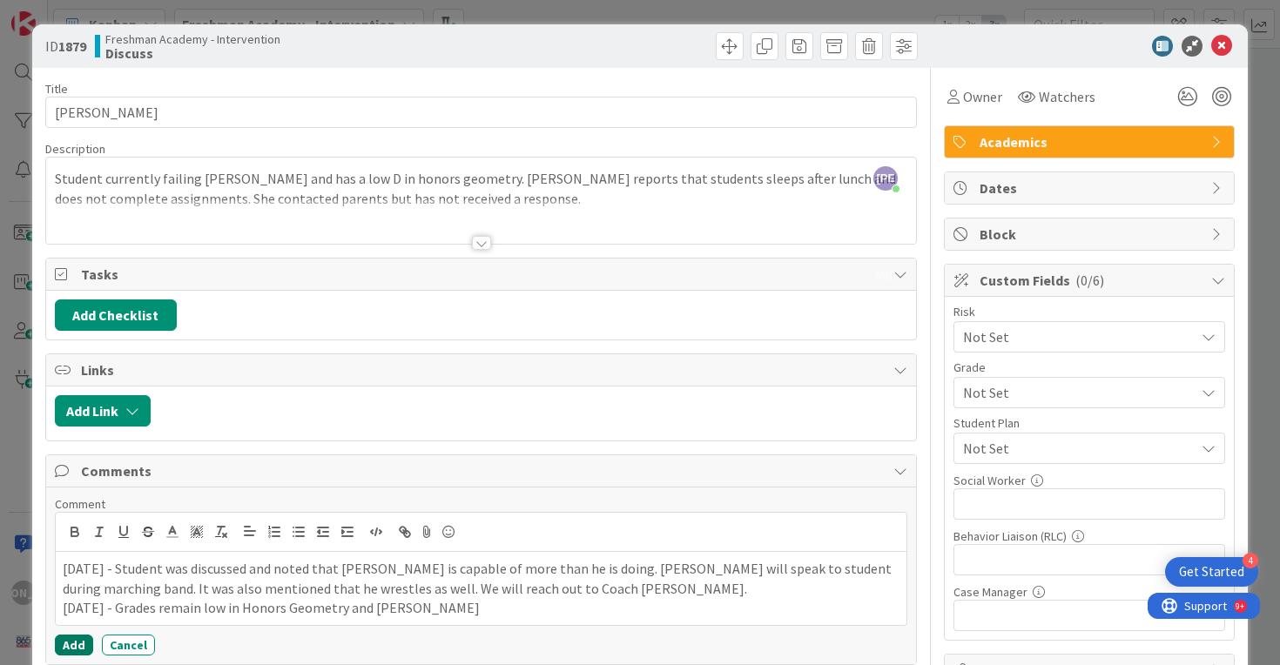
click at [66, 639] on button "Add" at bounding box center [74, 645] width 38 height 21
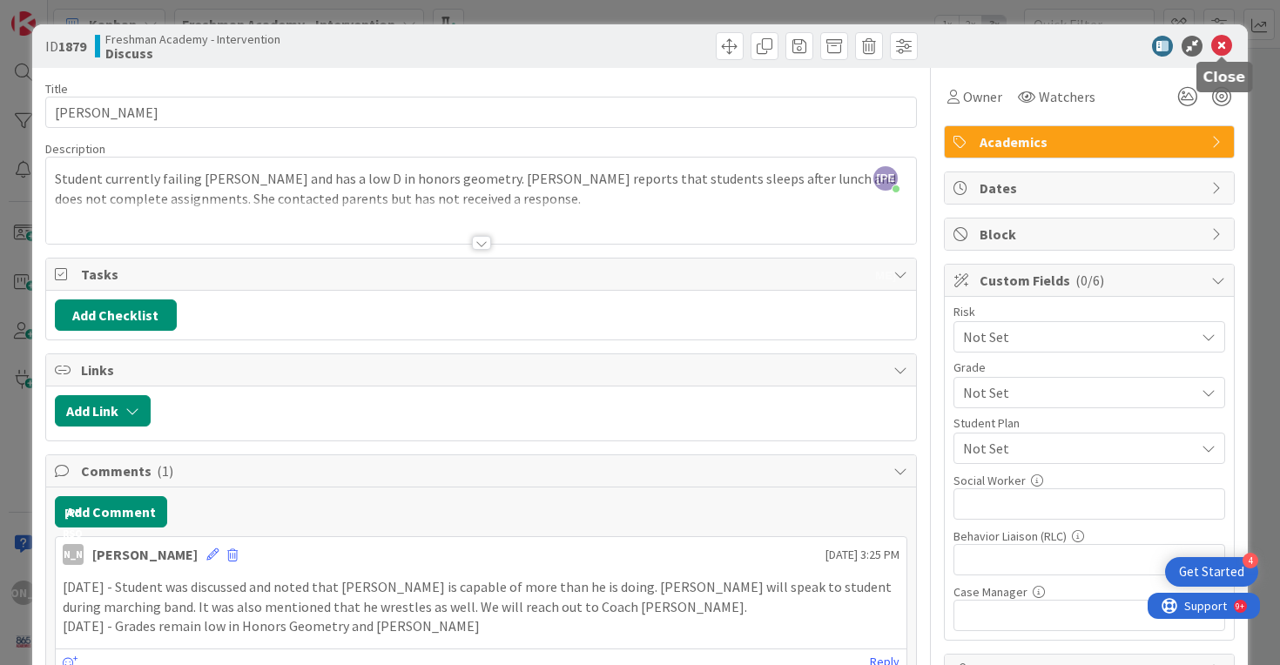
click at [1223, 43] on icon at bounding box center [1221, 46] width 21 height 21
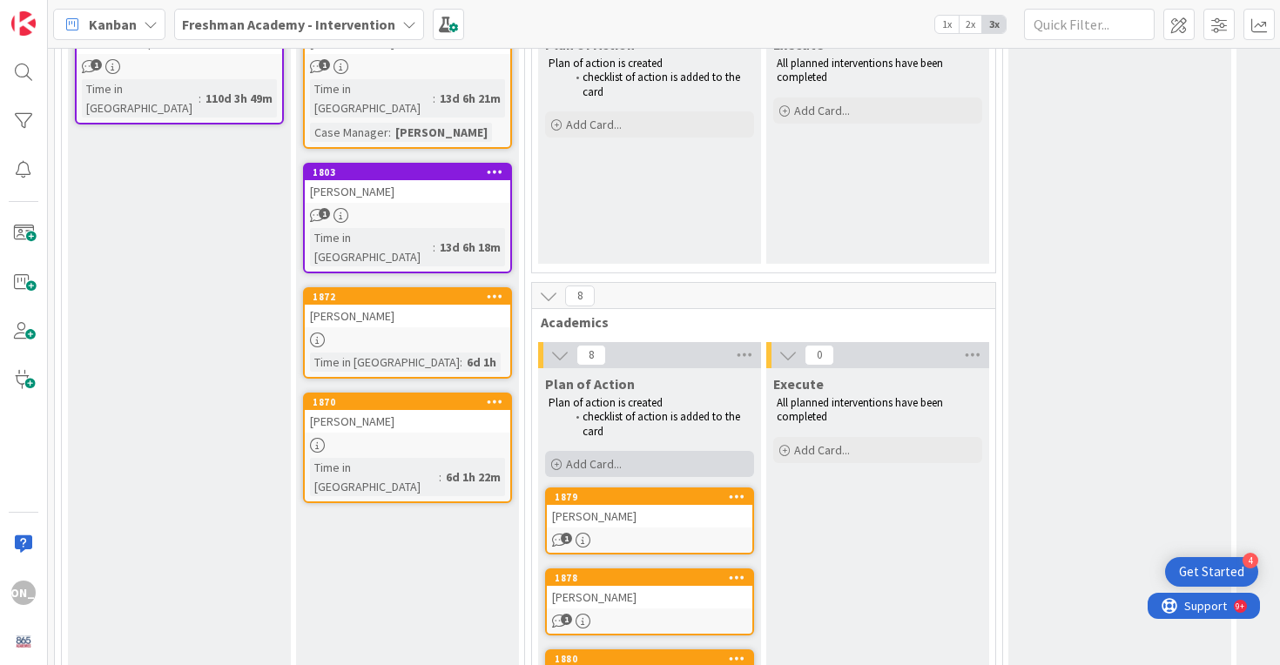
scroll to position [349, 0]
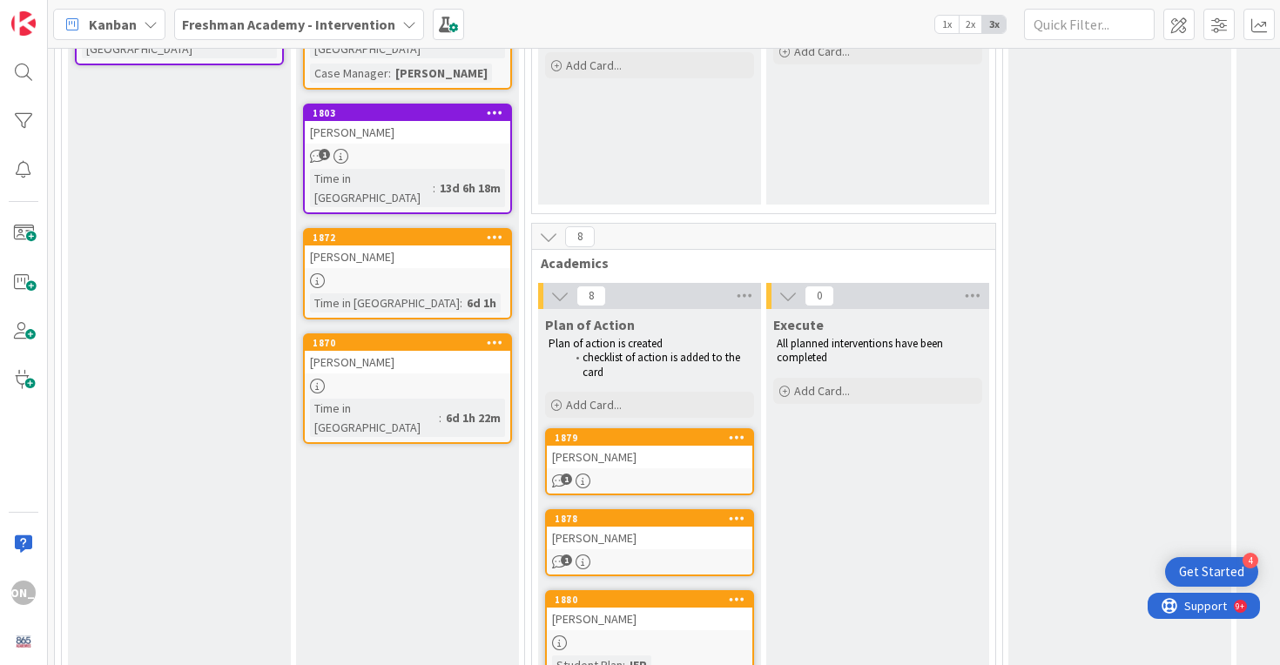
click at [654, 468] on link "1879 [PERSON_NAME] 1" at bounding box center [649, 461] width 209 height 67
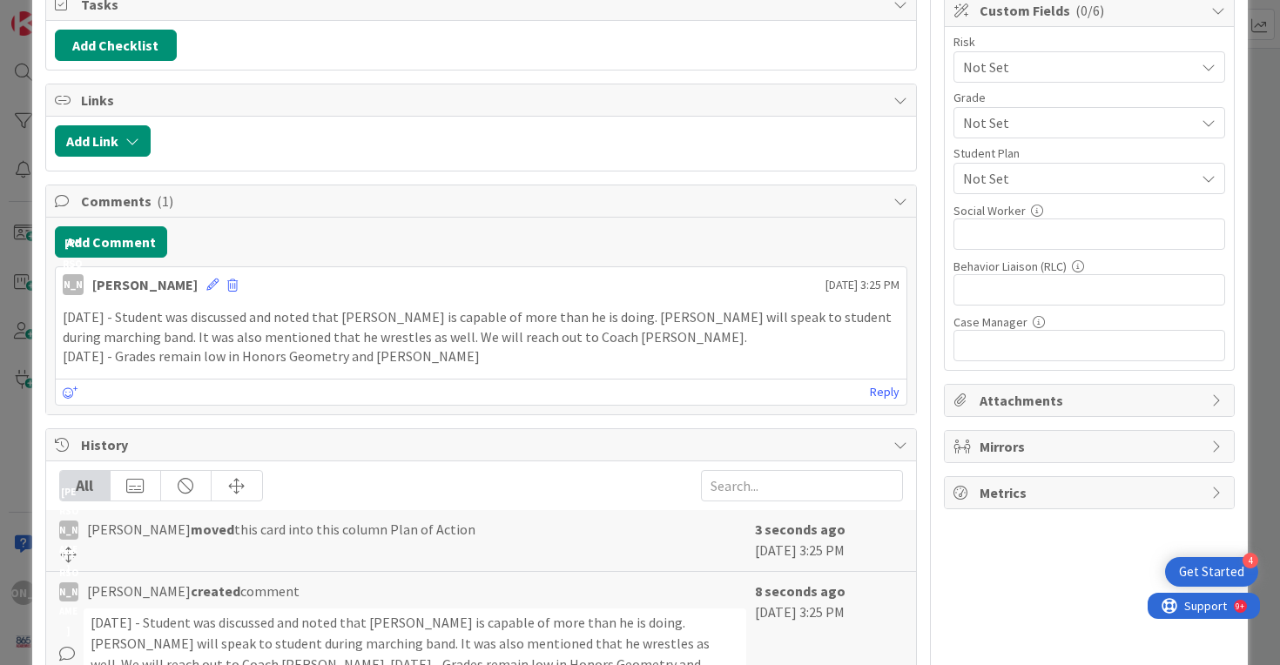
click at [193, 274] on div "[PERSON_NAME] [DATE] 3:25 PM" at bounding box center [481, 281] width 851 height 28
click at [206, 279] on icon at bounding box center [212, 285] width 12 height 12
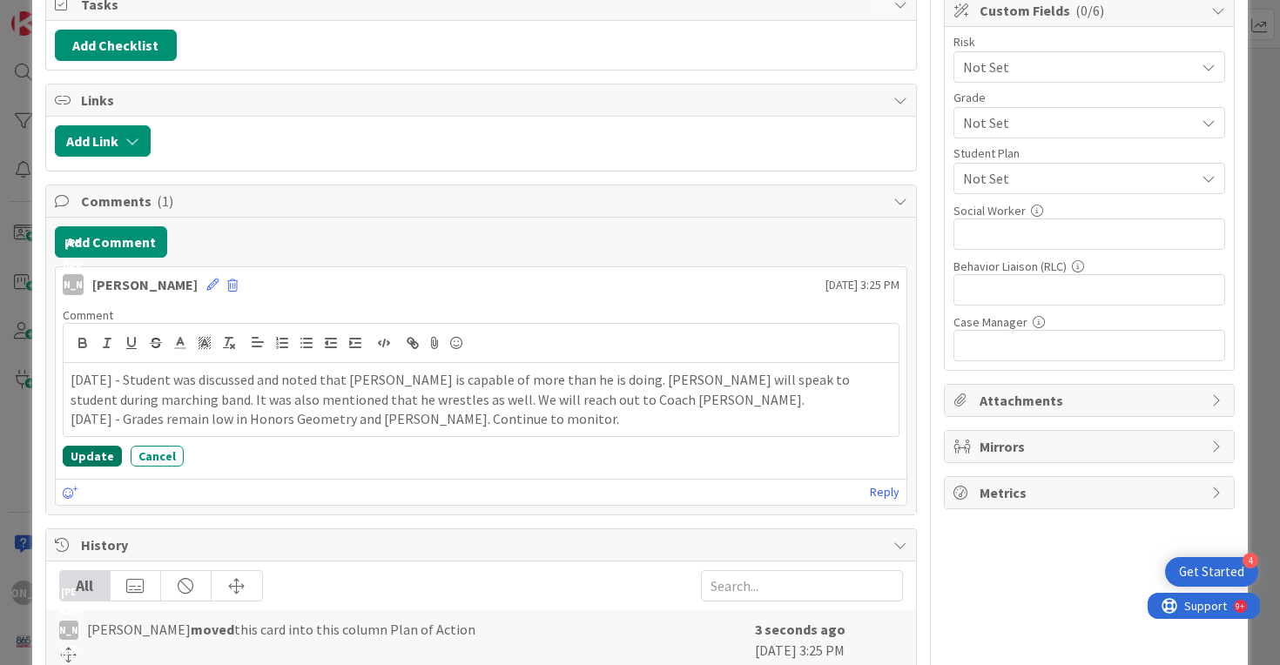
click at [96, 457] on button "Update" at bounding box center [92, 456] width 59 height 21
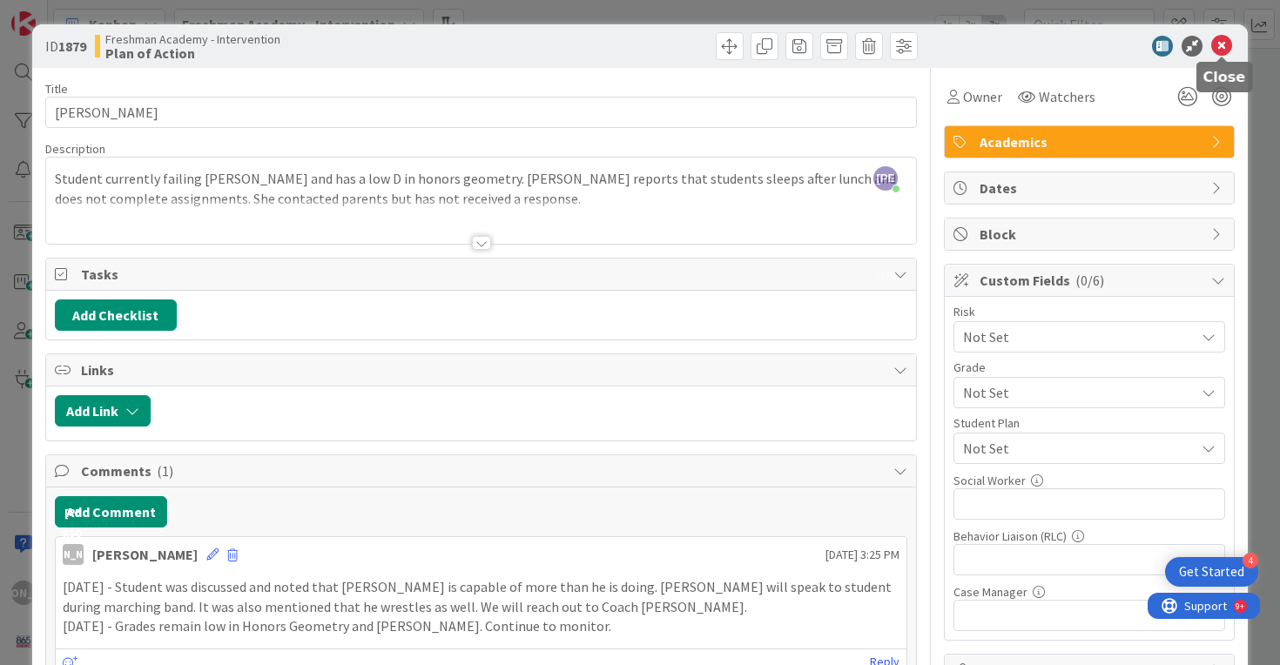
click at [1224, 47] on icon at bounding box center [1221, 46] width 21 height 21
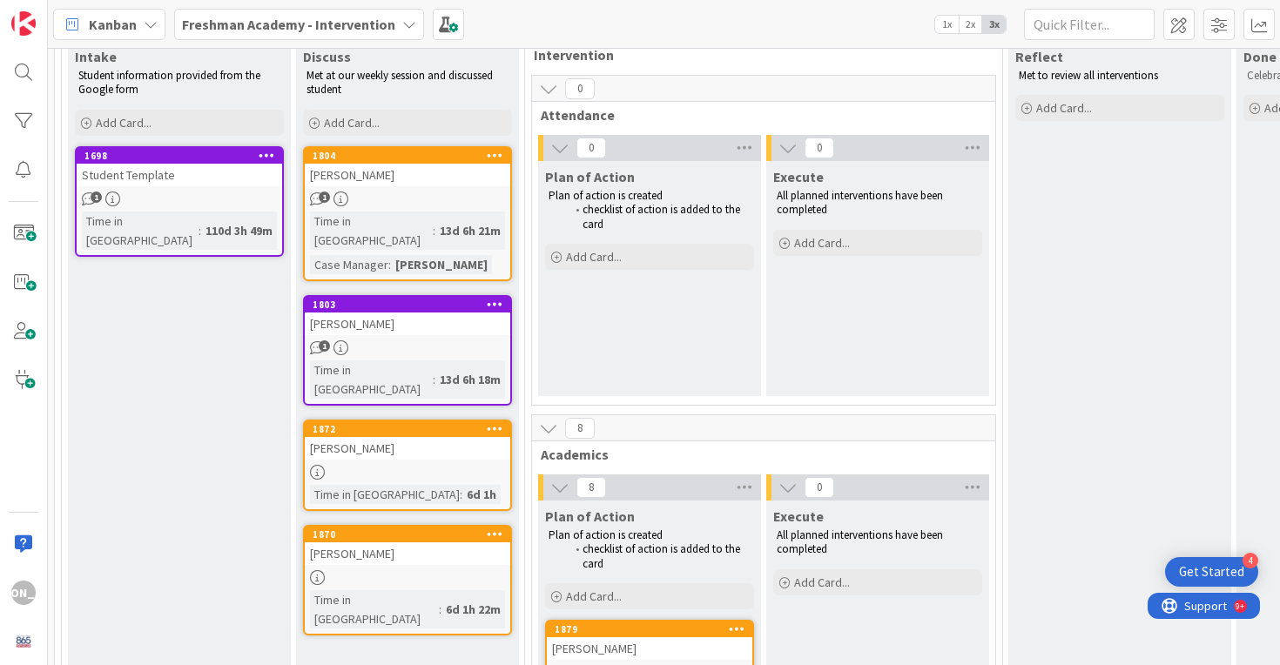
scroll to position [124, 0]
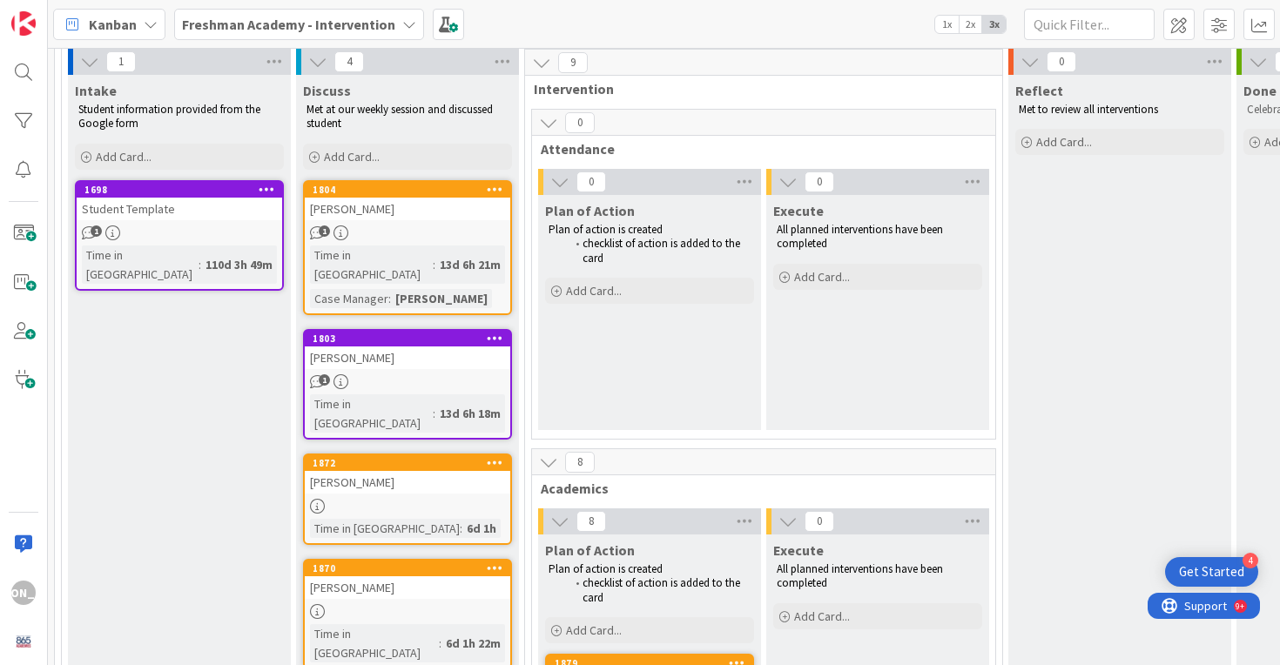
click at [358, 576] on div "[PERSON_NAME]" at bounding box center [407, 587] width 205 height 23
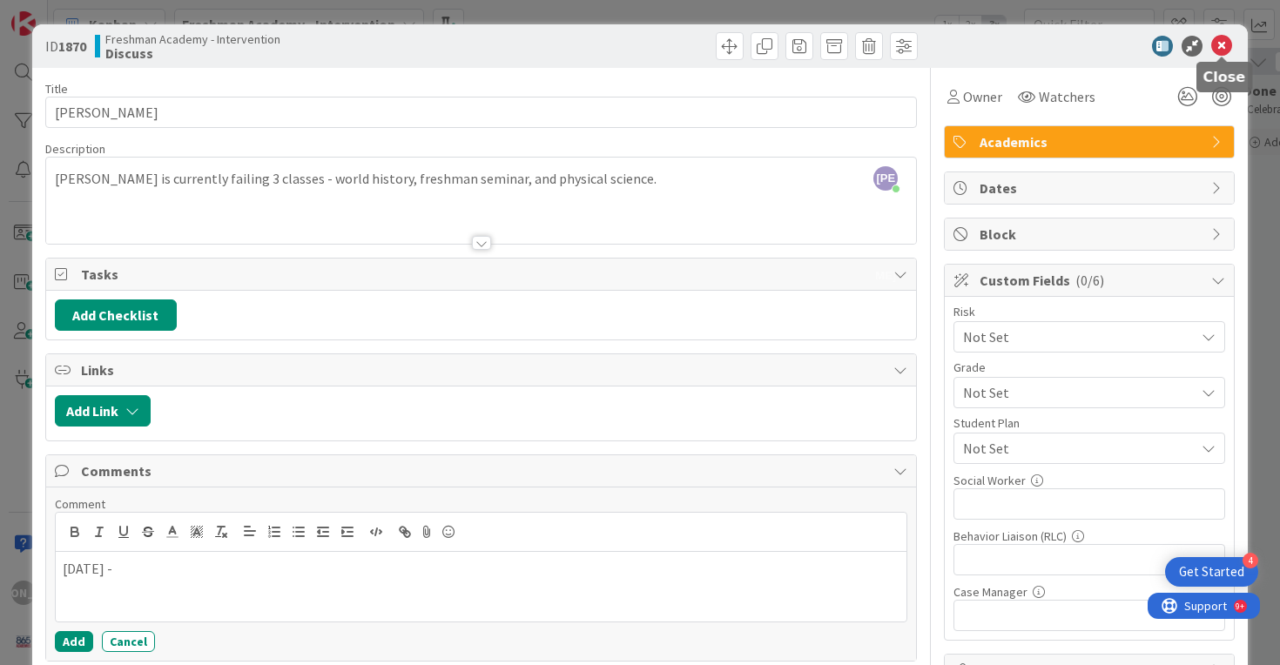
click at [1220, 48] on icon at bounding box center [1221, 46] width 21 height 21
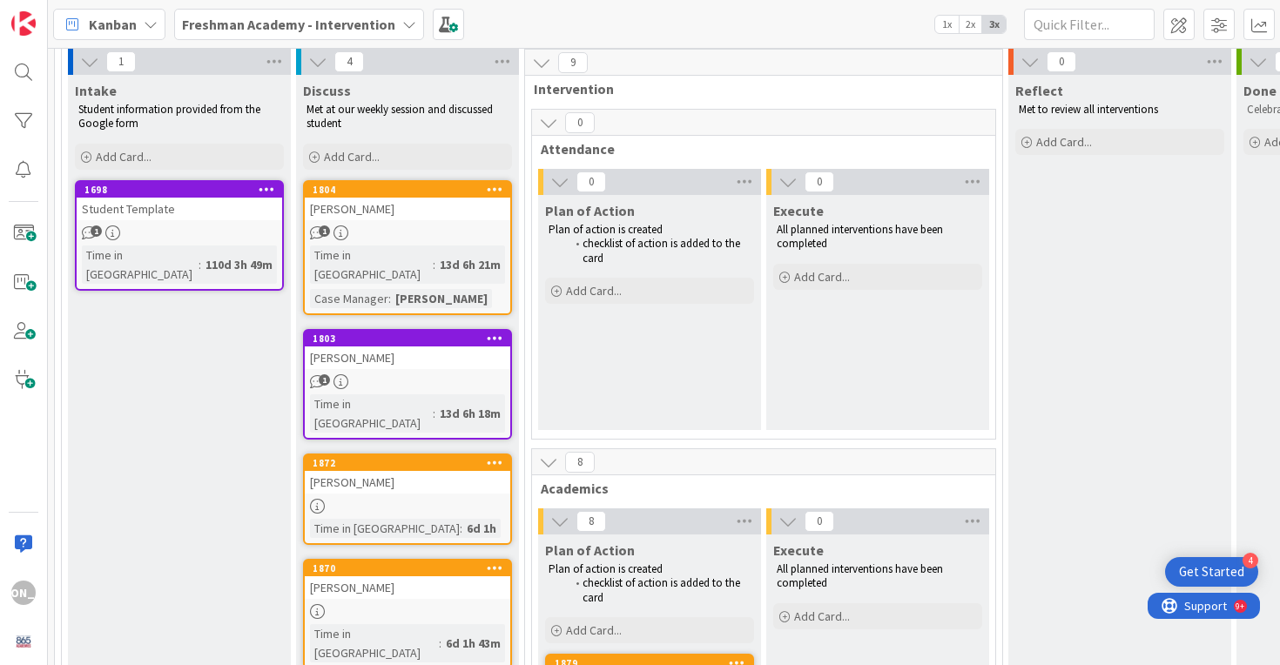
click at [417, 499] on div at bounding box center [407, 506] width 205 height 15
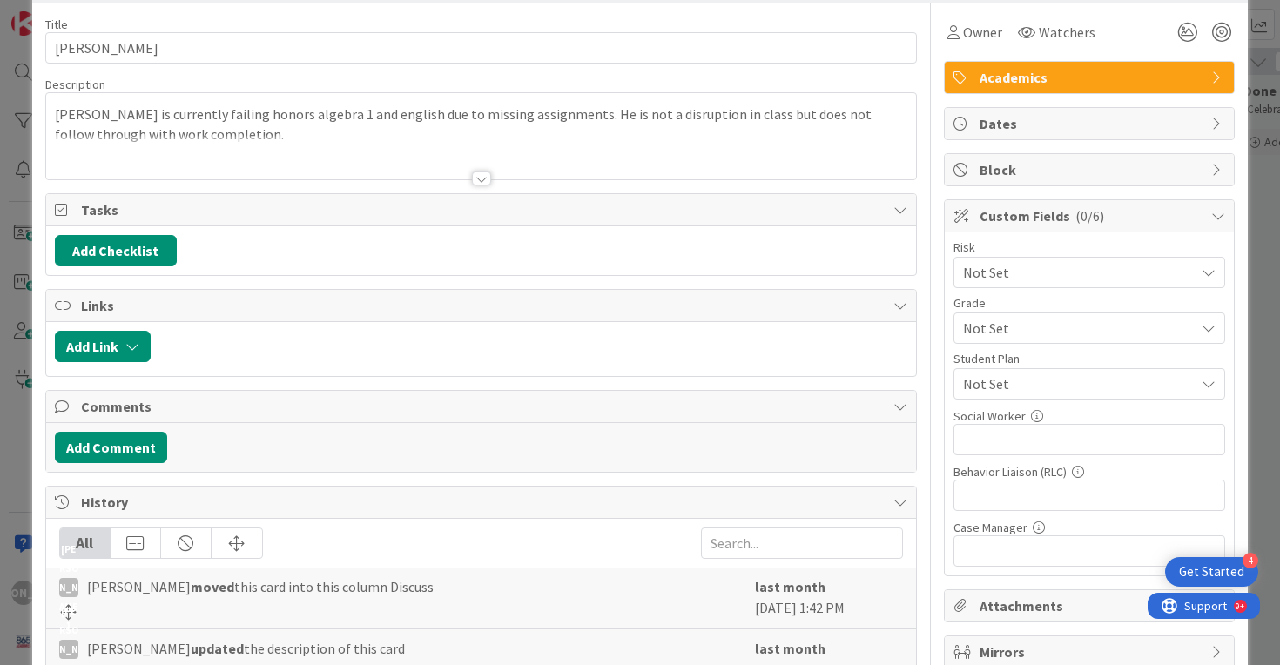
scroll to position [85, 0]
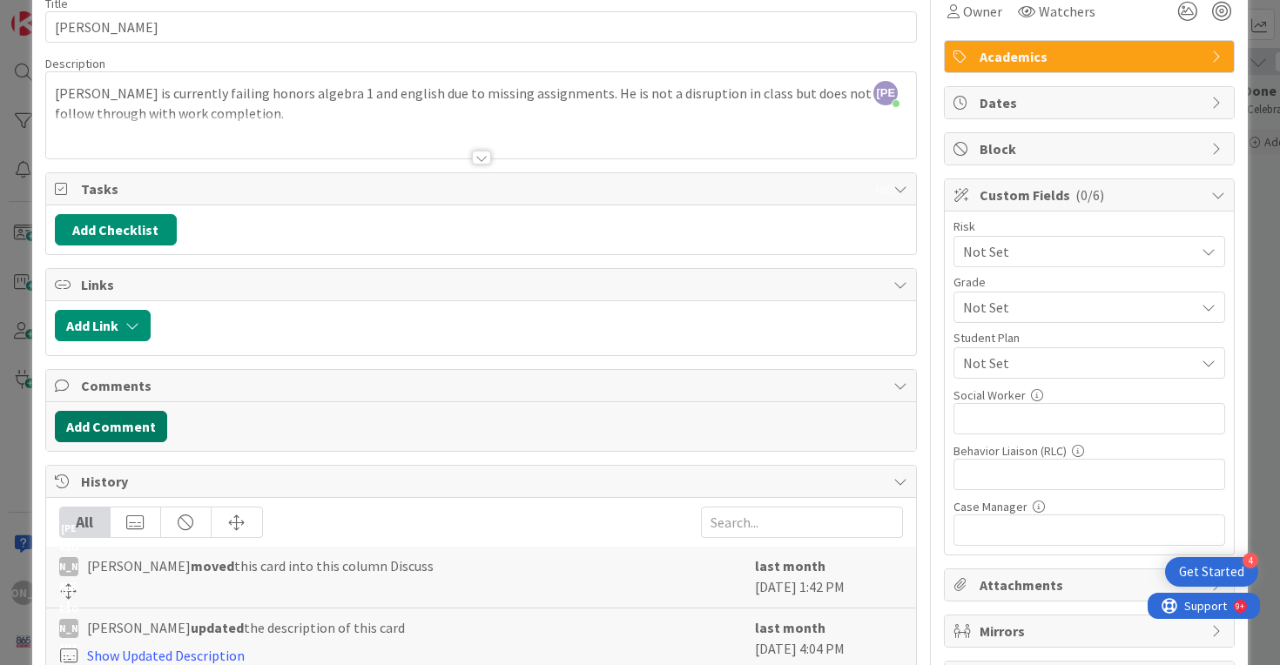
click at [102, 419] on button "Add Comment" at bounding box center [111, 426] width 112 height 31
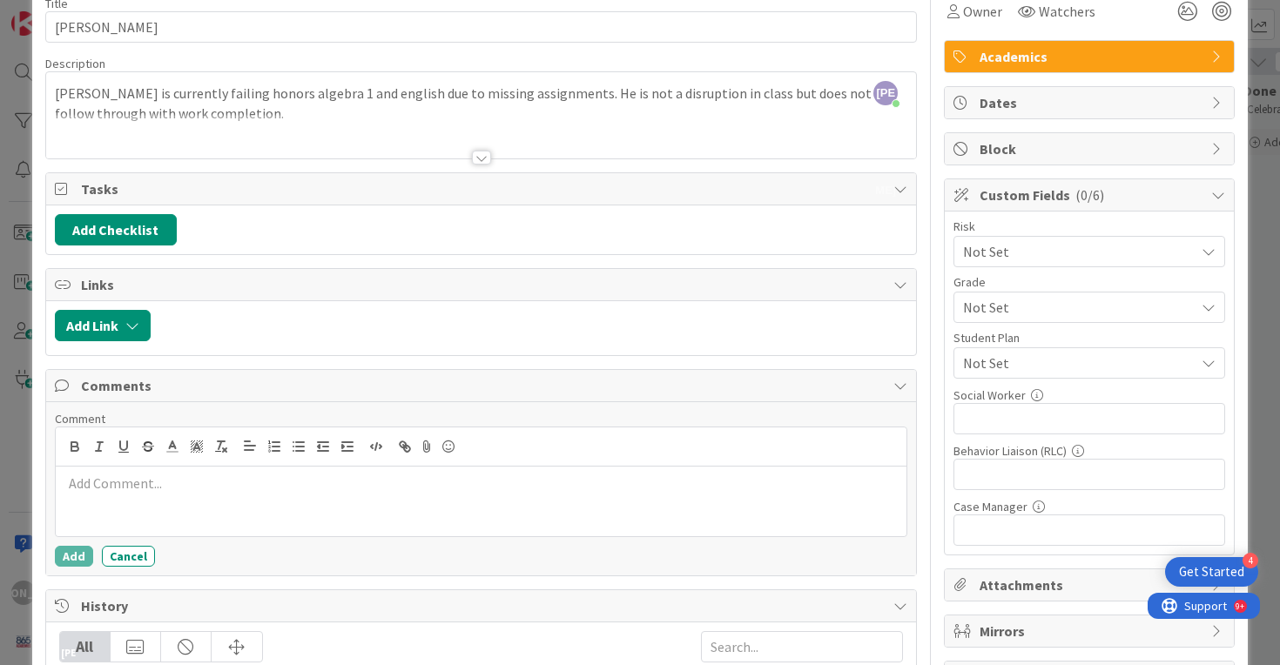
click at [166, 479] on p at bounding box center [481, 484] width 837 height 20
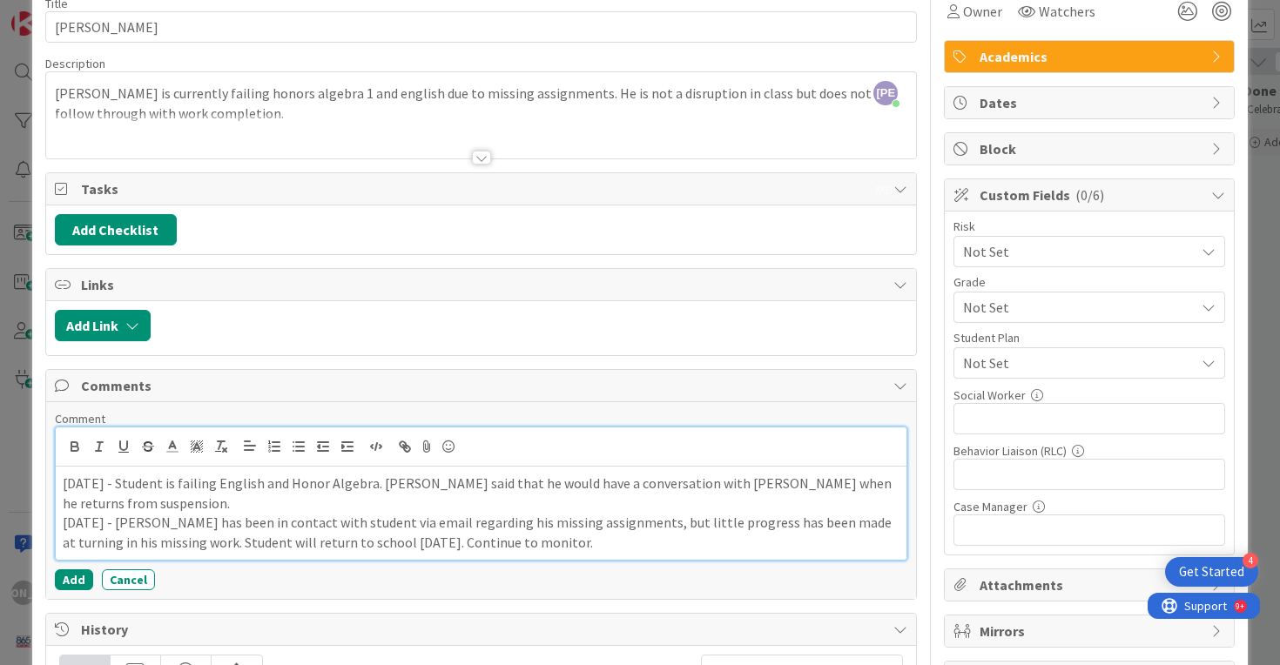
scroll to position [0, 0]
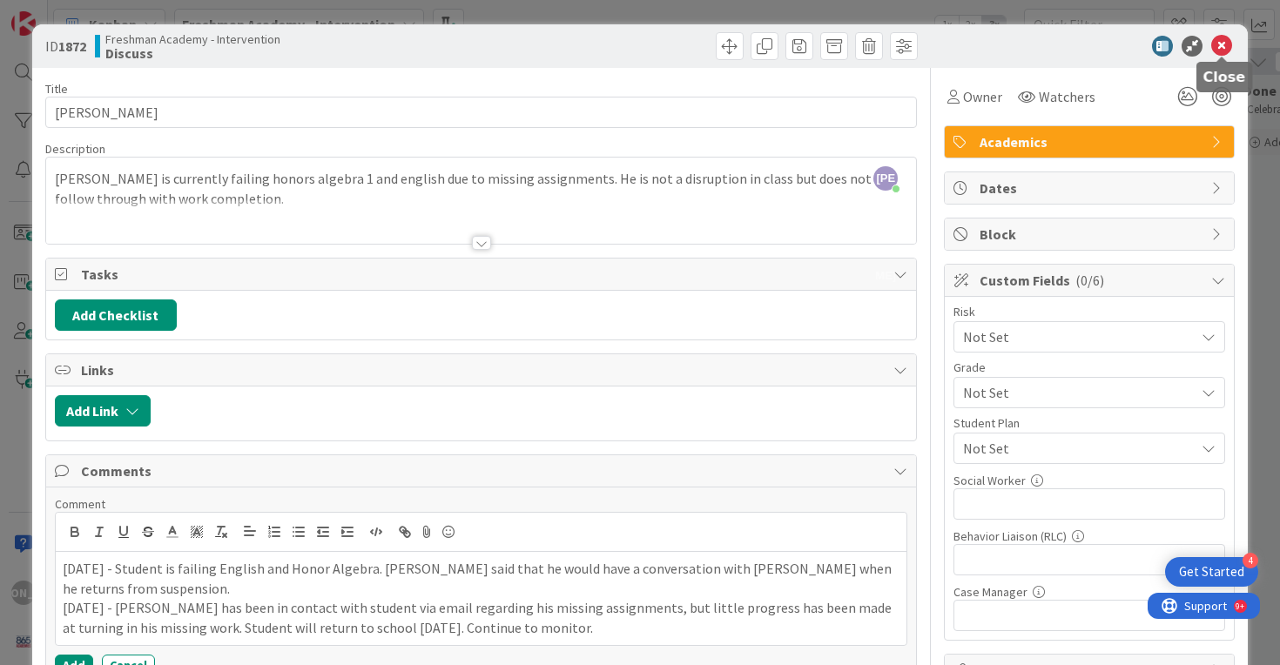
click at [1223, 44] on icon at bounding box center [1221, 46] width 21 height 21
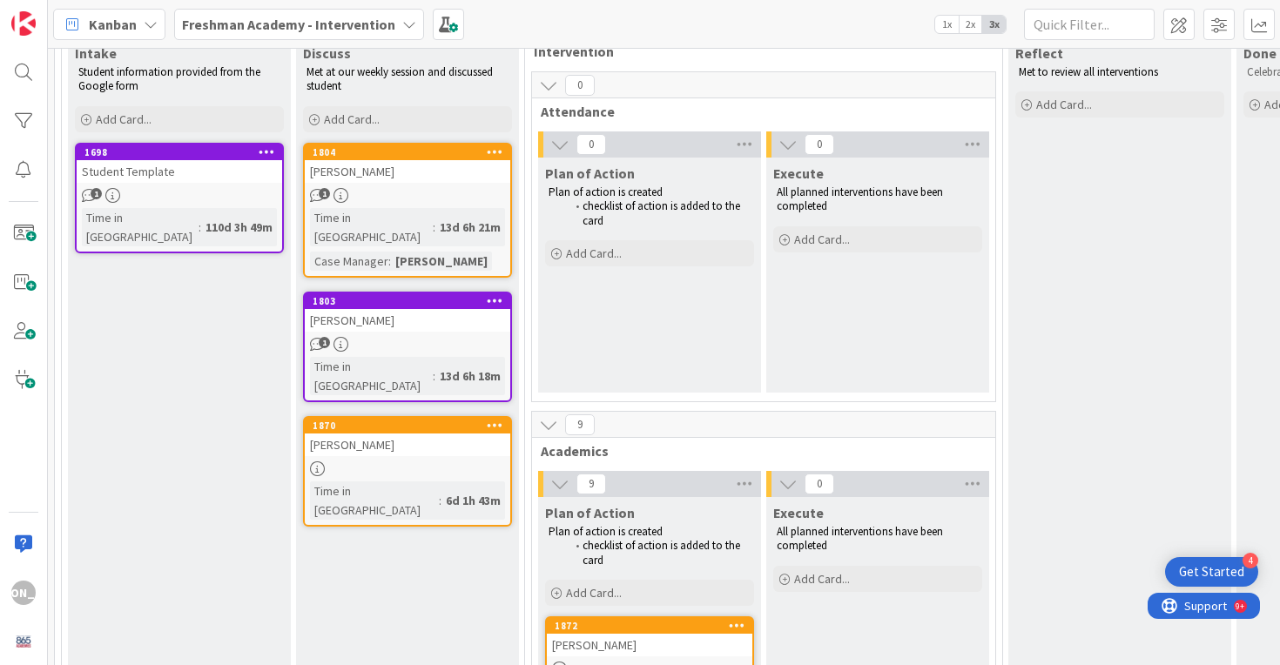
scroll to position [156, 0]
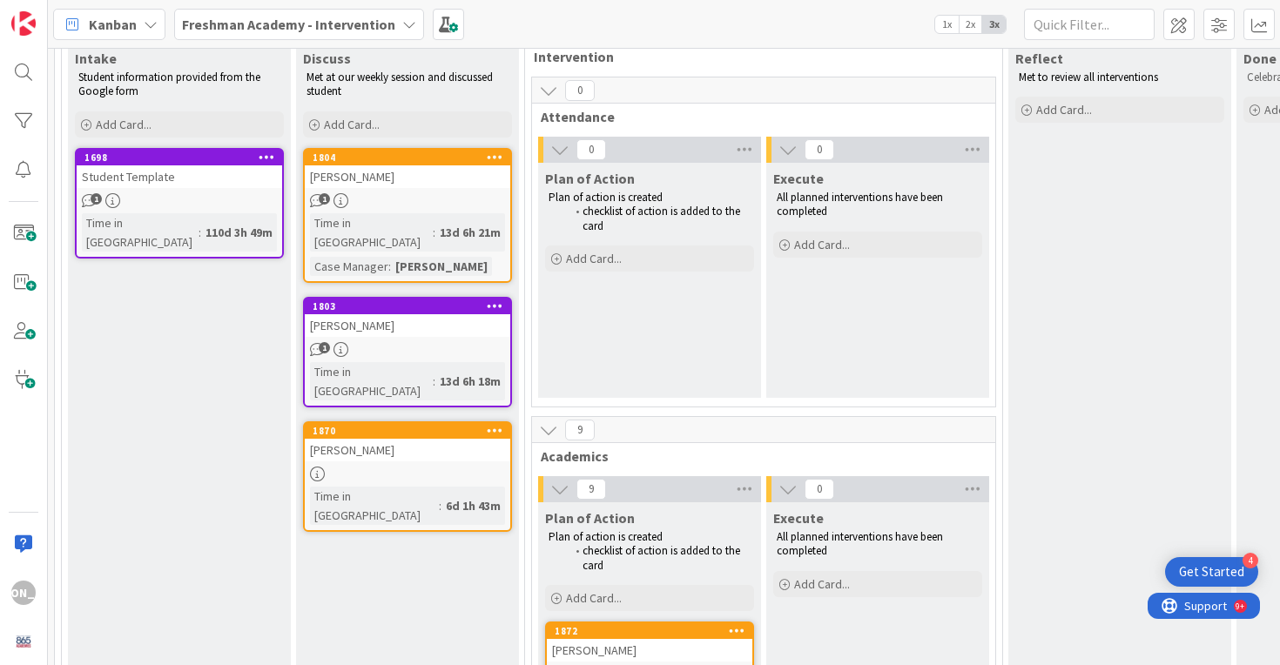
click at [427, 195] on div "1" at bounding box center [407, 200] width 205 height 15
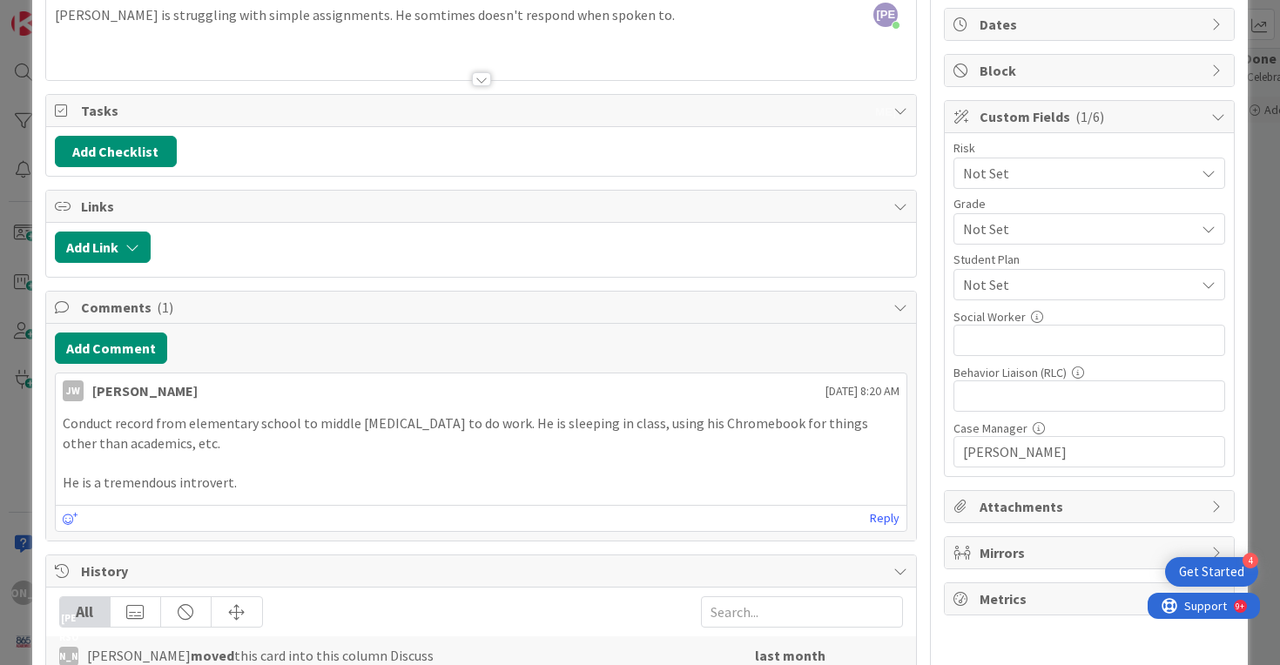
scroll to position [201, 0]
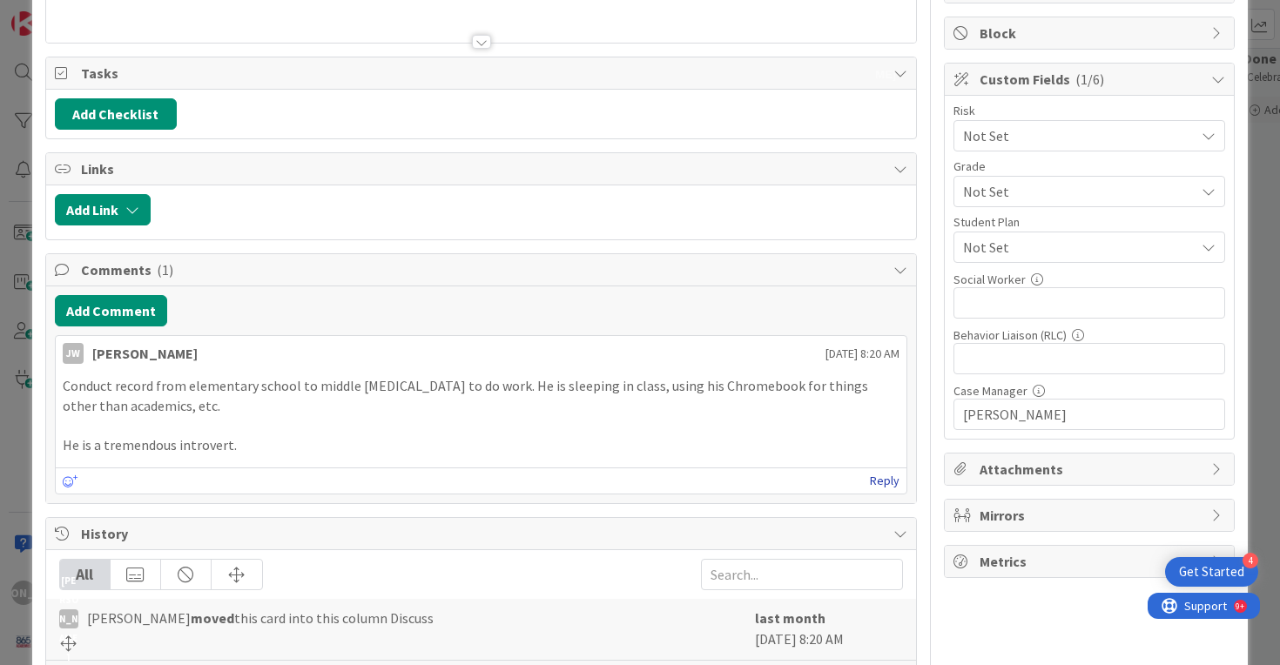
click at [891, 479] on link "Reply" at bounding box center [885, 481] width 30 height 22
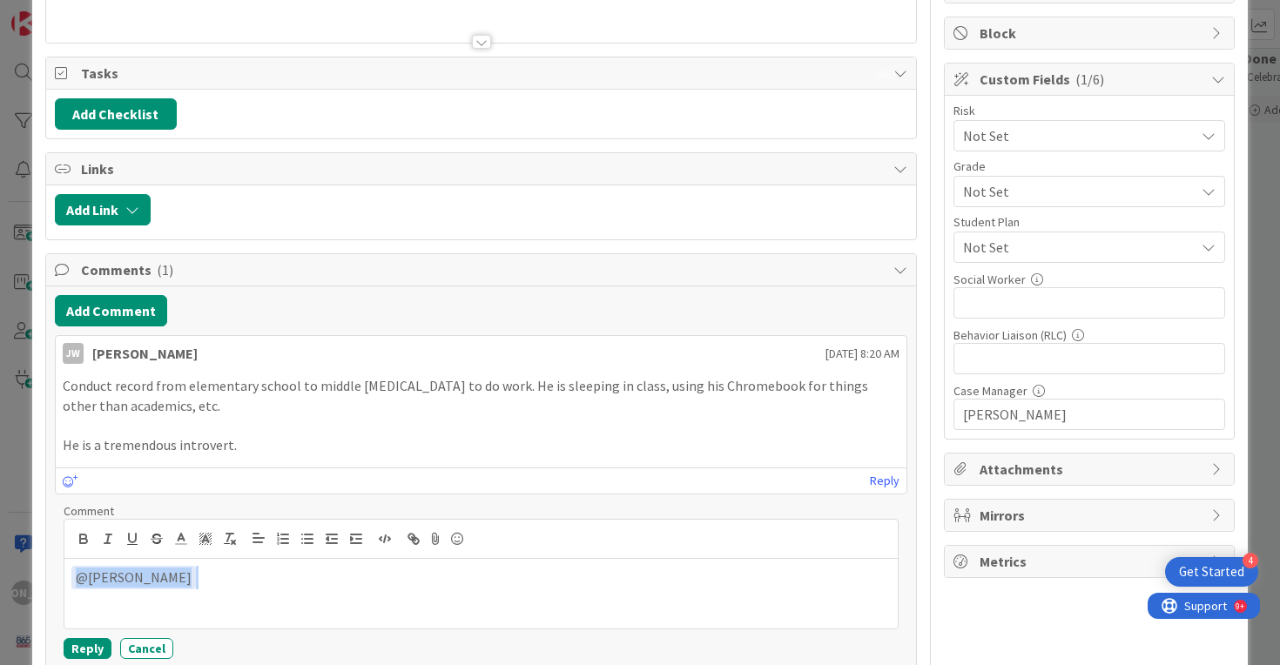
drag, startPoint x: 197, startPoint y: 585, endPoint x: 42, endPoint y: 562, distance: 156.6
click at [42, 562] on div "ID 1804 Freshman Academy - Intervention Discuss Title 10 / 128 [PERSON_NAME] De…" at bounding box center [640, 494] width 1216 height 1342
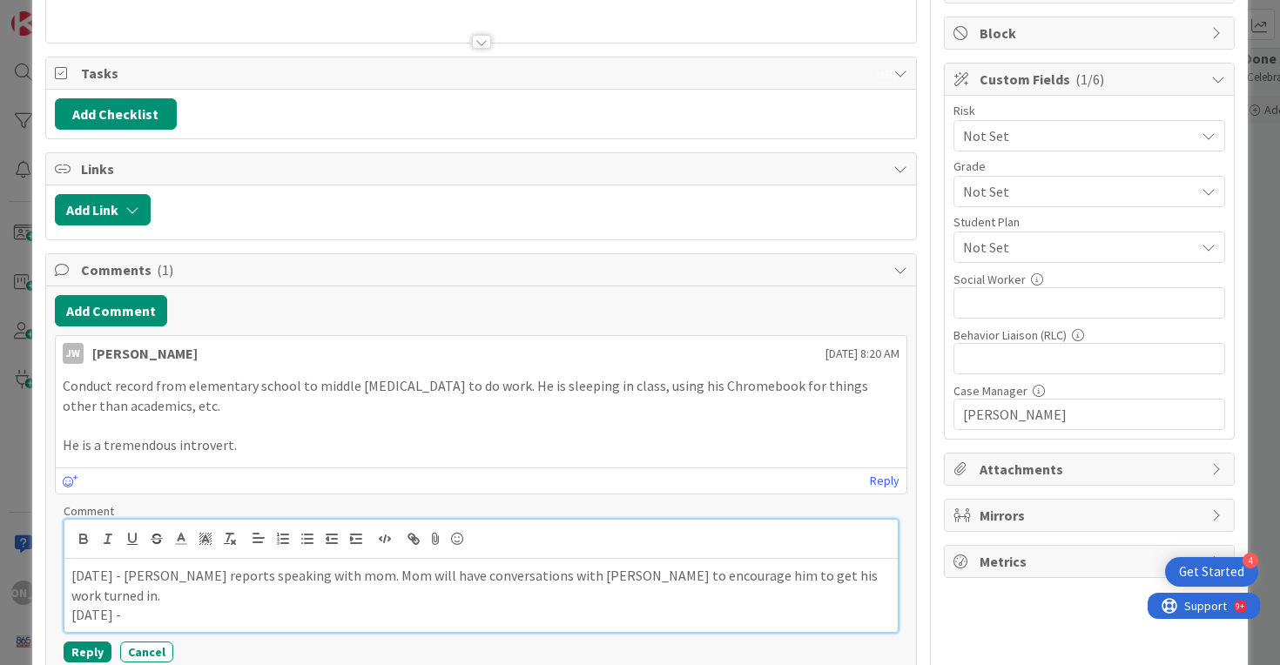
click at [864, 570] on p "[DATE] - [PERSON_NAME] reports speaking with mom. Mom will have conversations w…" at bounding box center [481, 585] width 820 height 39
click at [729, 627] on div "[DATE] - [PERSON_NAME] reports speaking with mom. Mom will have conversations w…" at bounding box center [481, 595] width 834 height 73
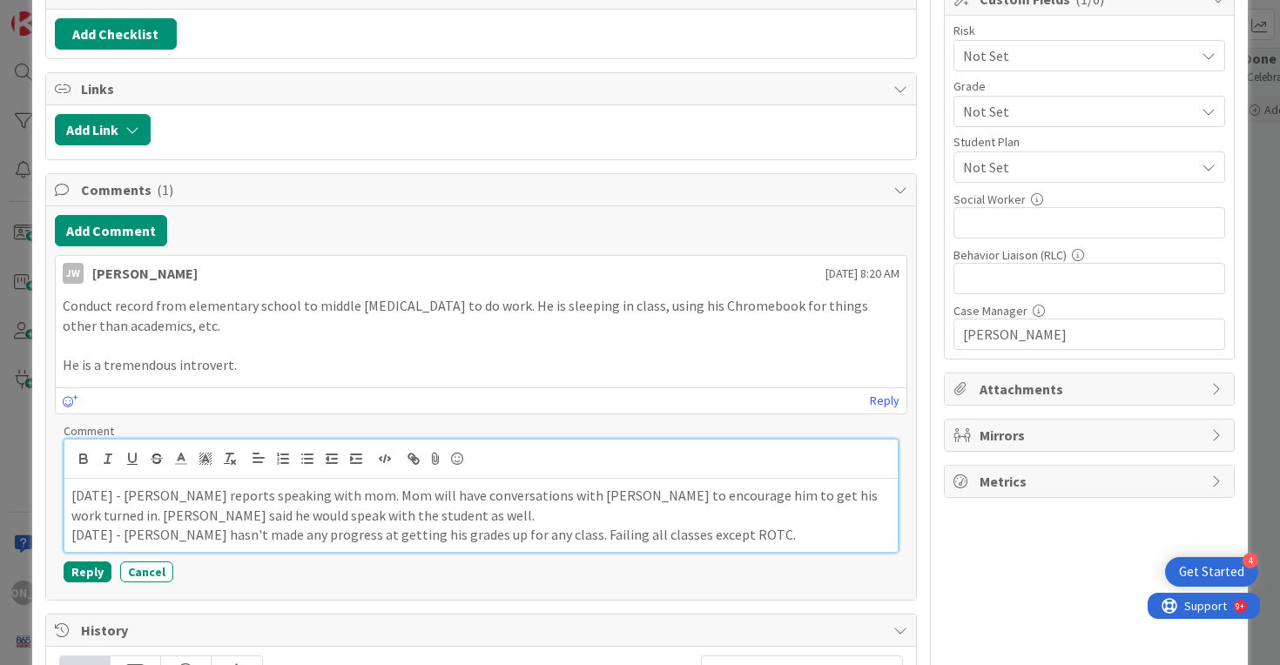
scroll to position [365, 0]
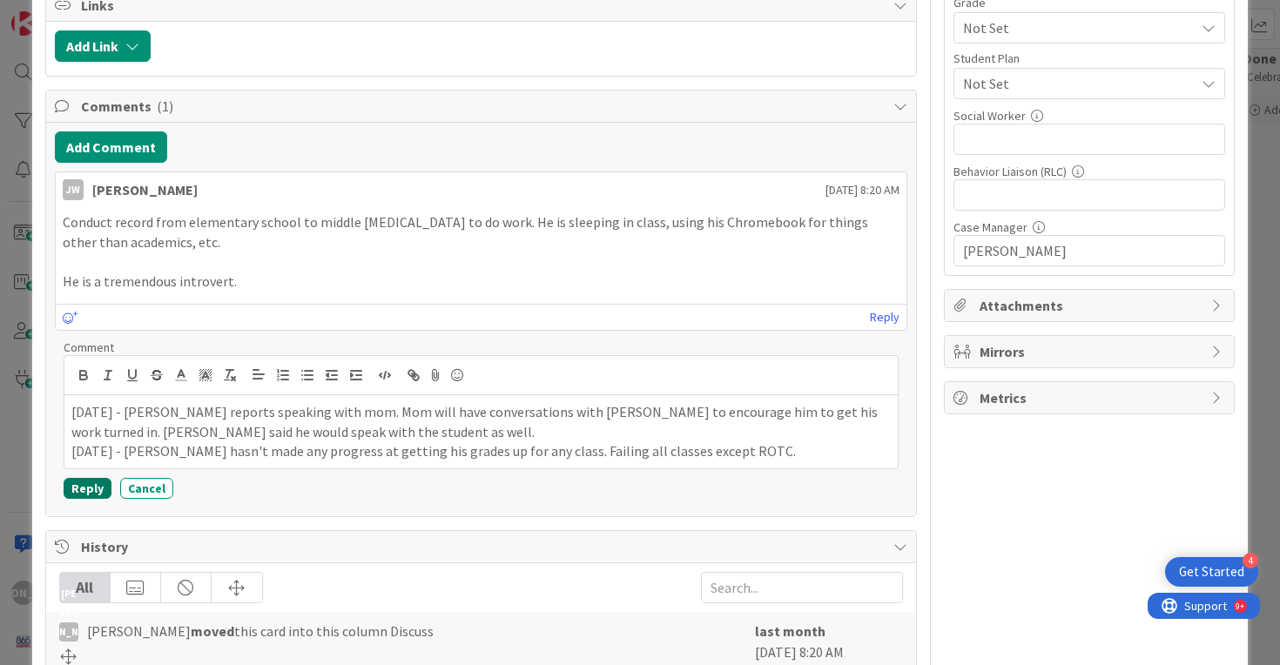
click at [86, 491] on button "Reply" at bounding box center [88, 488] width 48 height 21
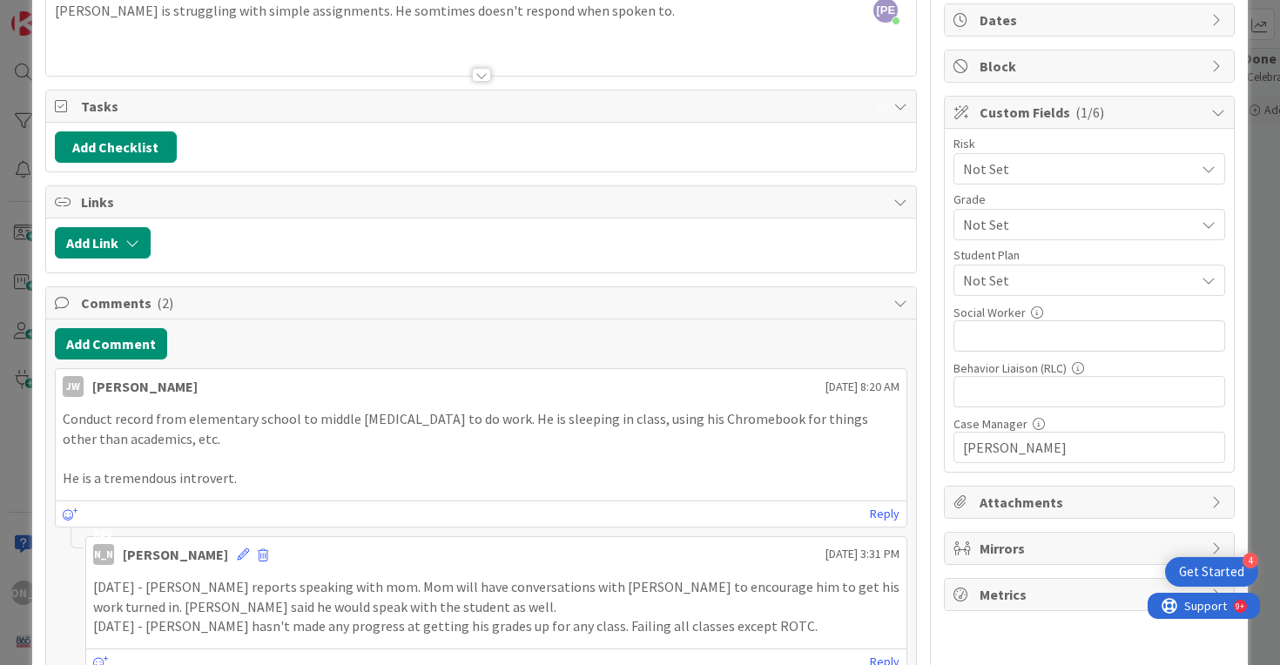
scroll to position [0, 0]
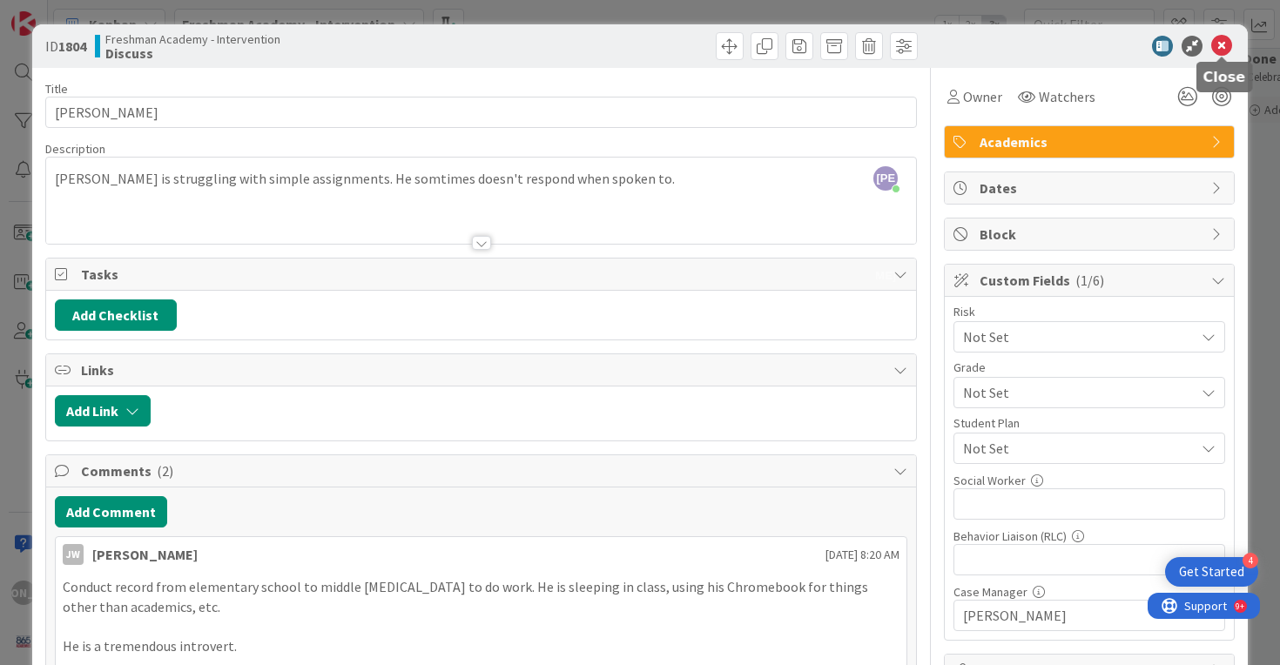
click at [1223, 37] on icon at bounding box center [1221, 46] width 21 height 21
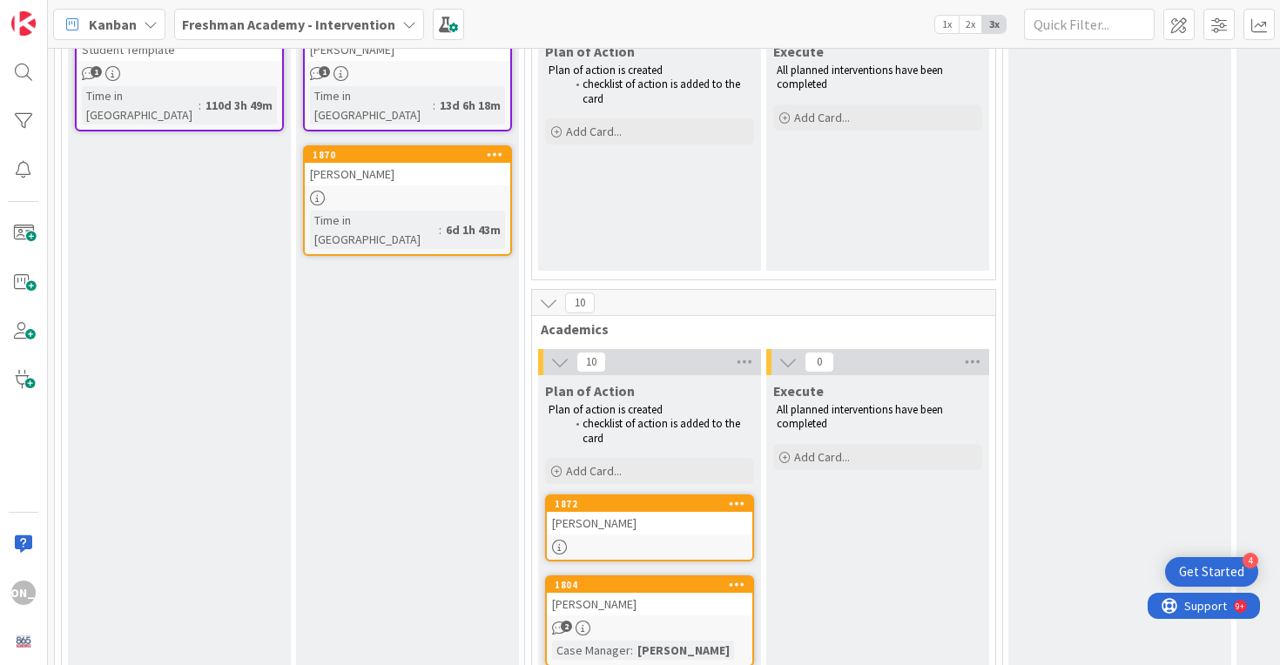
scroll to position [215, 0]
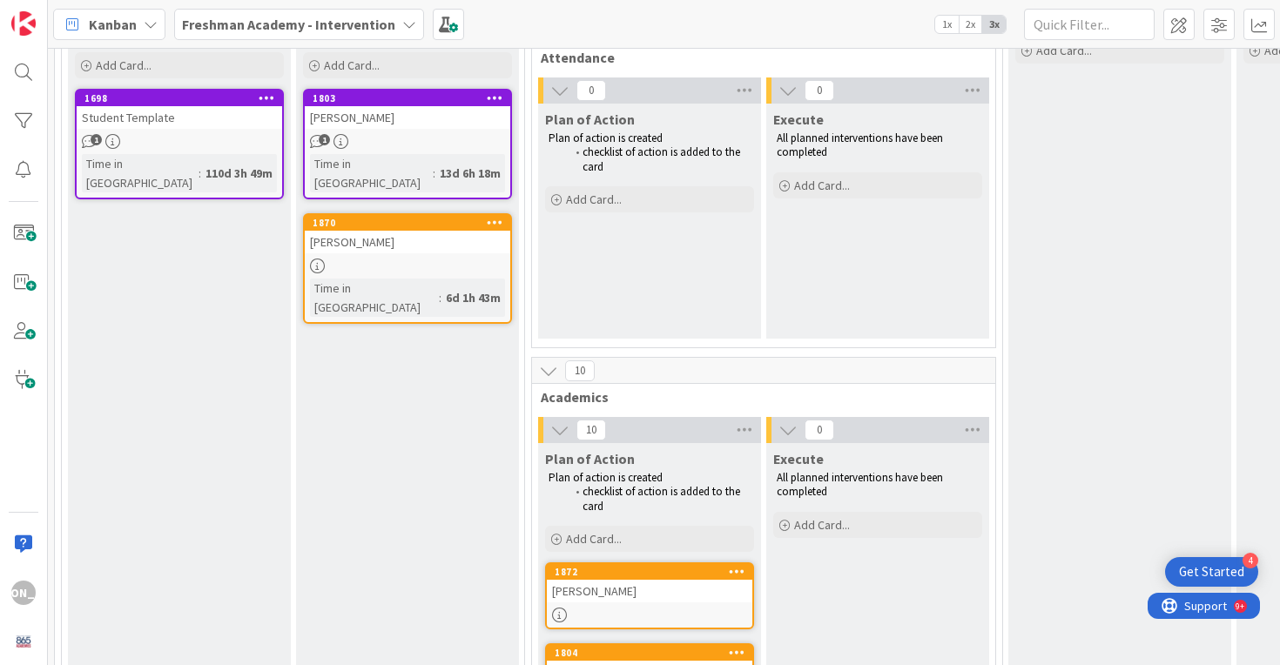
click at [413, 231] on div "[PERSON_NAME]" at bounding box center [407, 242] width 205 height 23
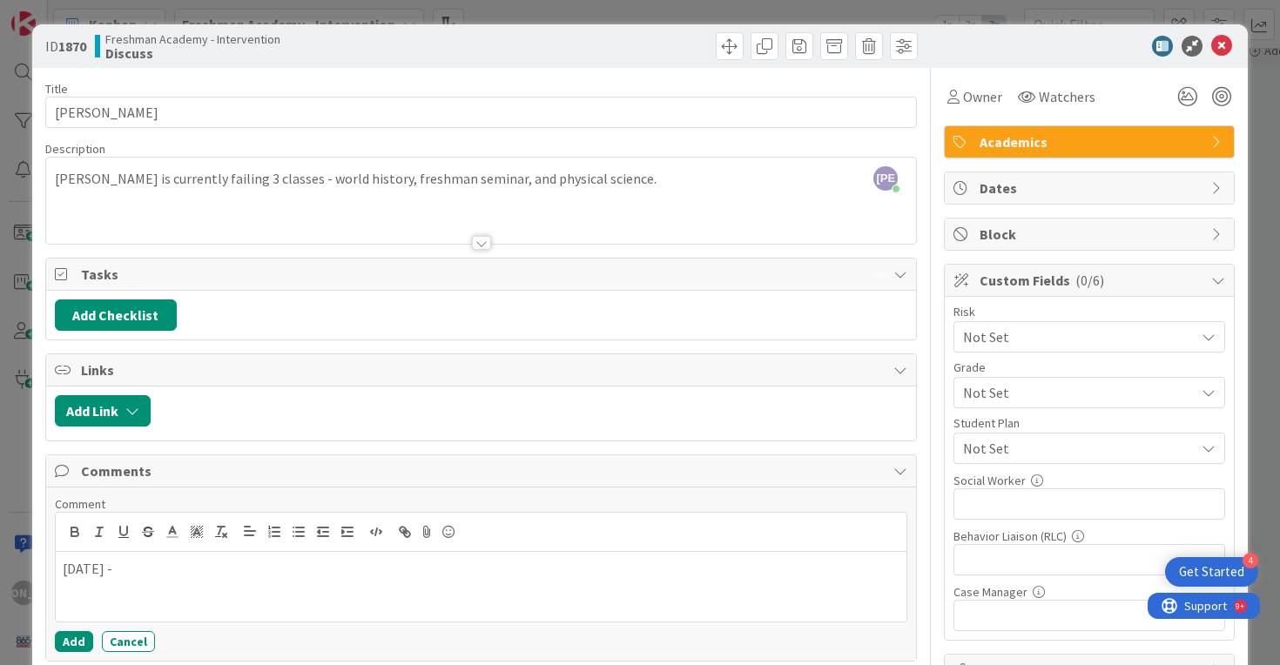
click at [245, 561] on p "[DATE] -" at bounding box center [481, 569] width 837 height 20
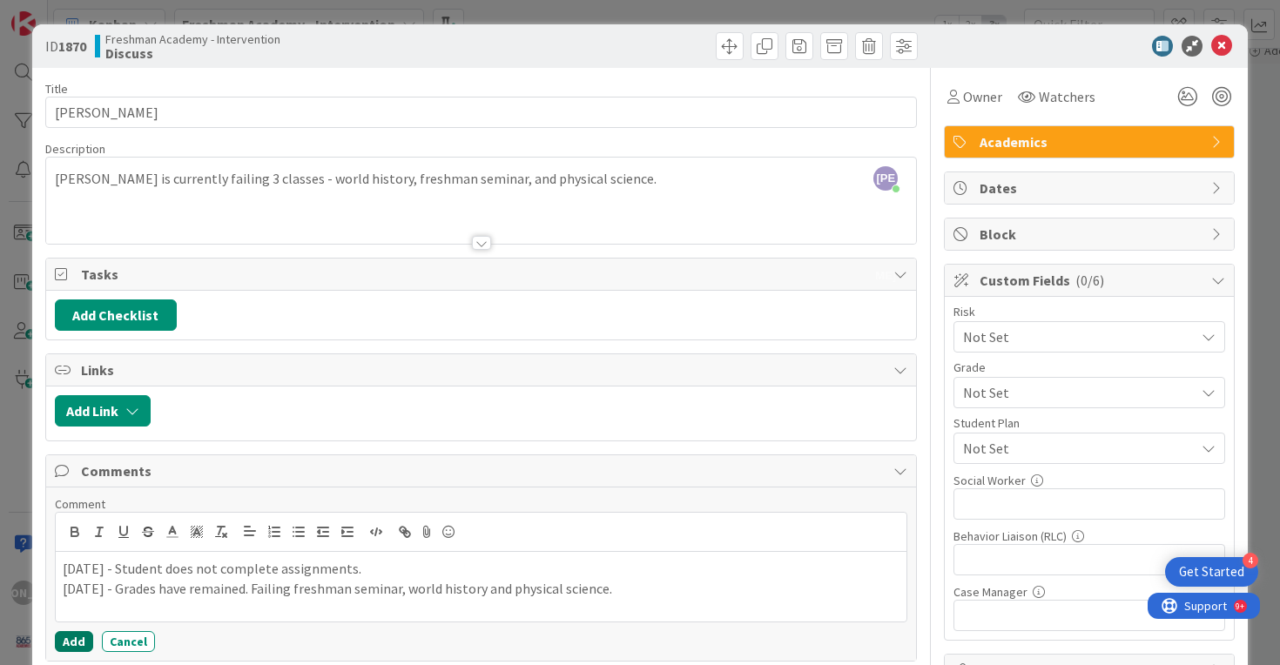
click at [69, 644] on button "Add" at bounding box center [74, 641] width 38 height 21
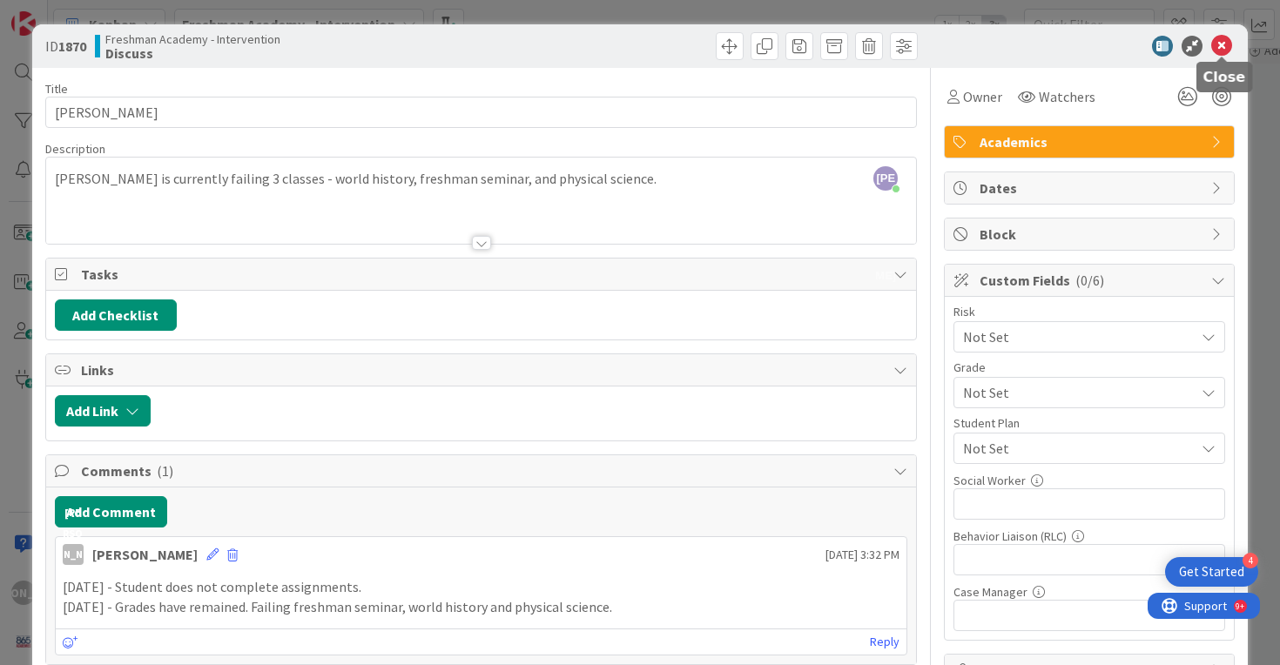
click at [1213, 37] on icon at bounding box center [1221, 46] width 21 height 21
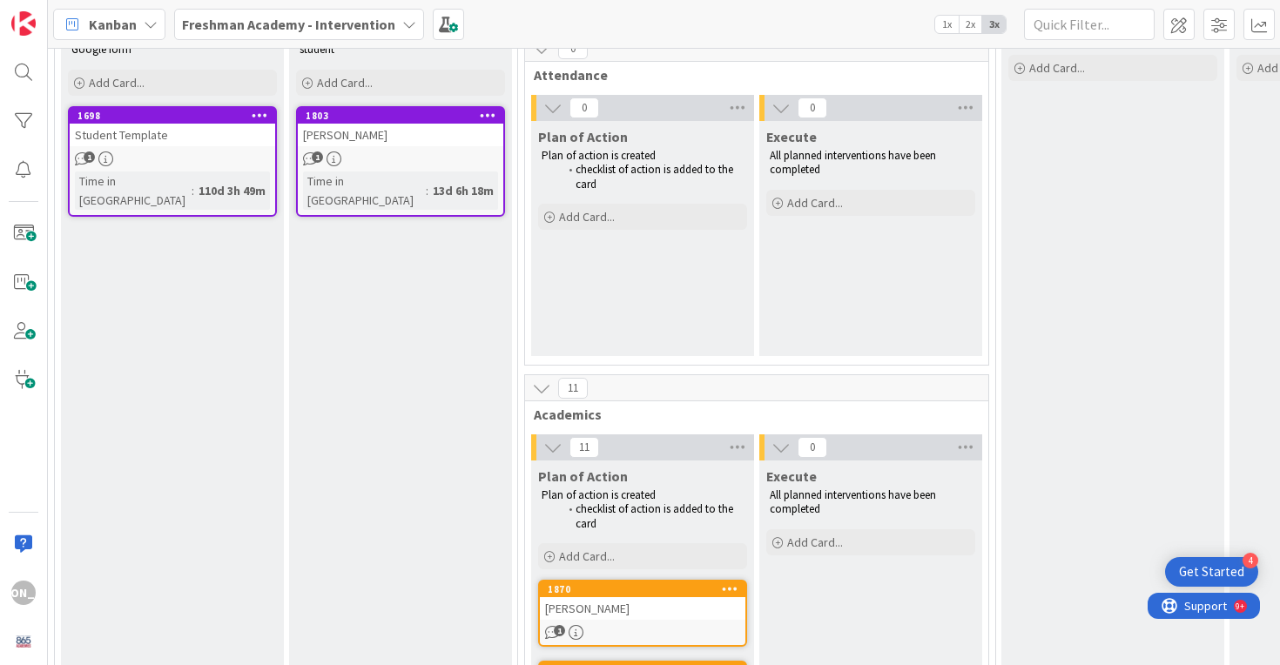
scroll to position [0, 7]
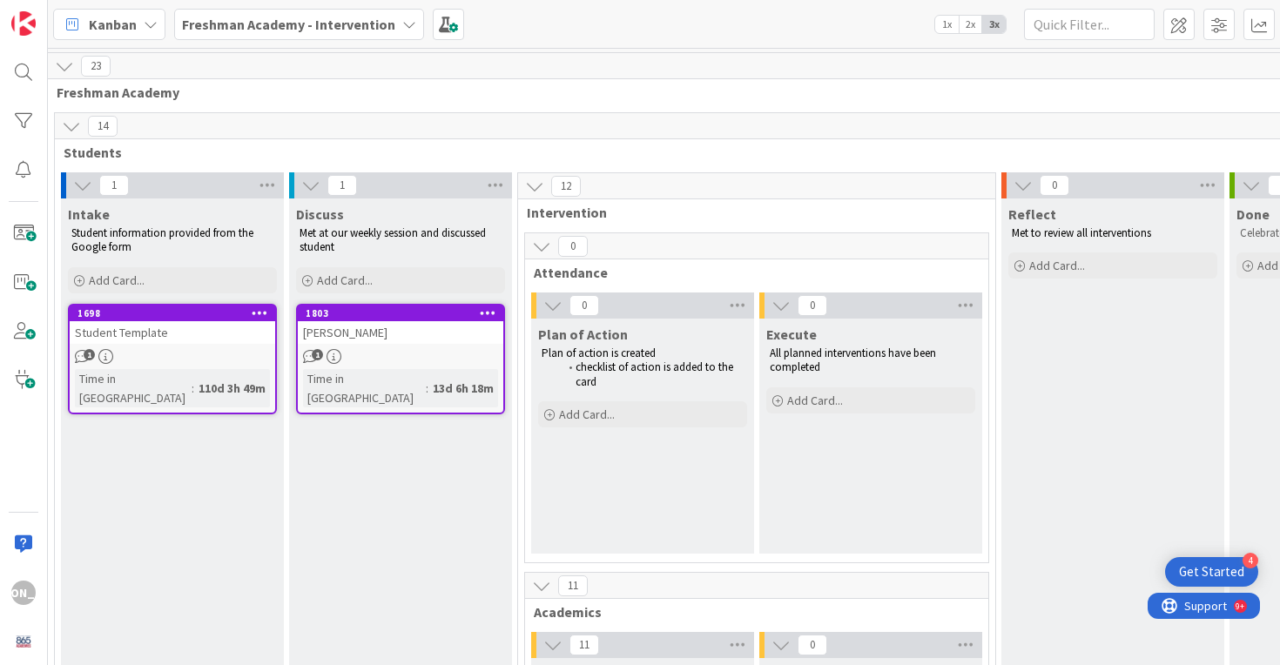
drag, startPoint x: 415, startPoint y: 217, endPoint x: 552, endPoint y: 385, distance: 216.6
click at [187, 349] on div "1" at bounding box center [172, 356] width 205 height 15
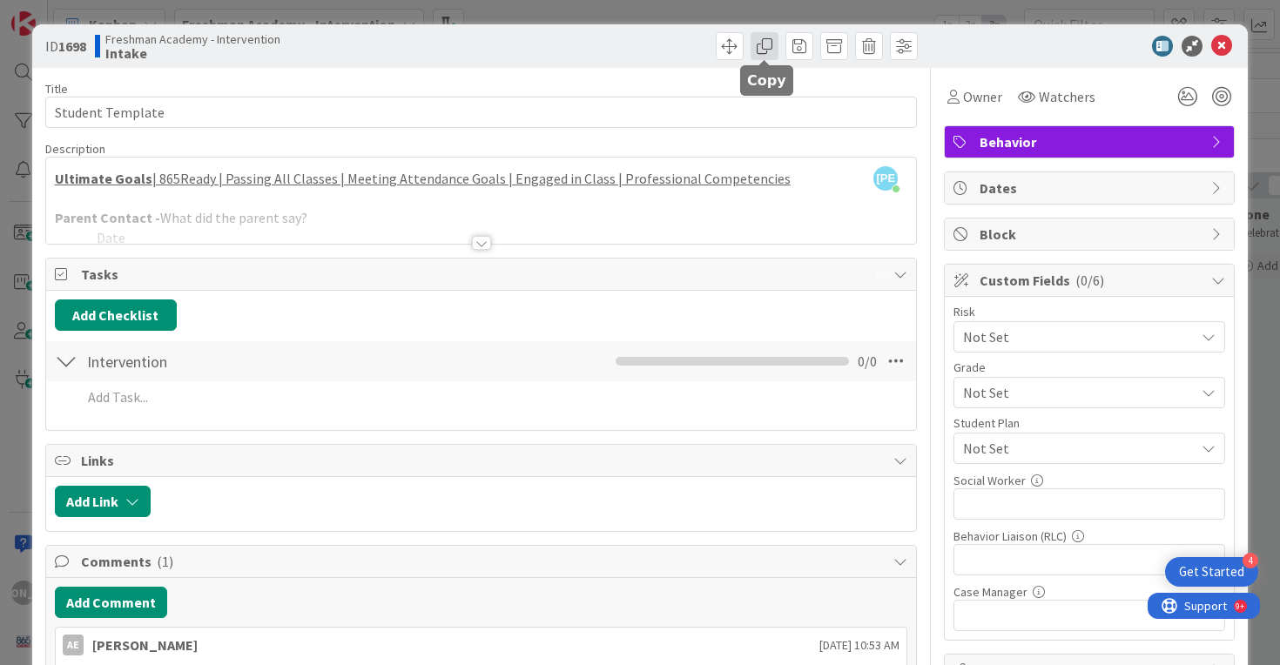
click at [764, 45] on span at bounding box center [764, 46] width 28 height 28
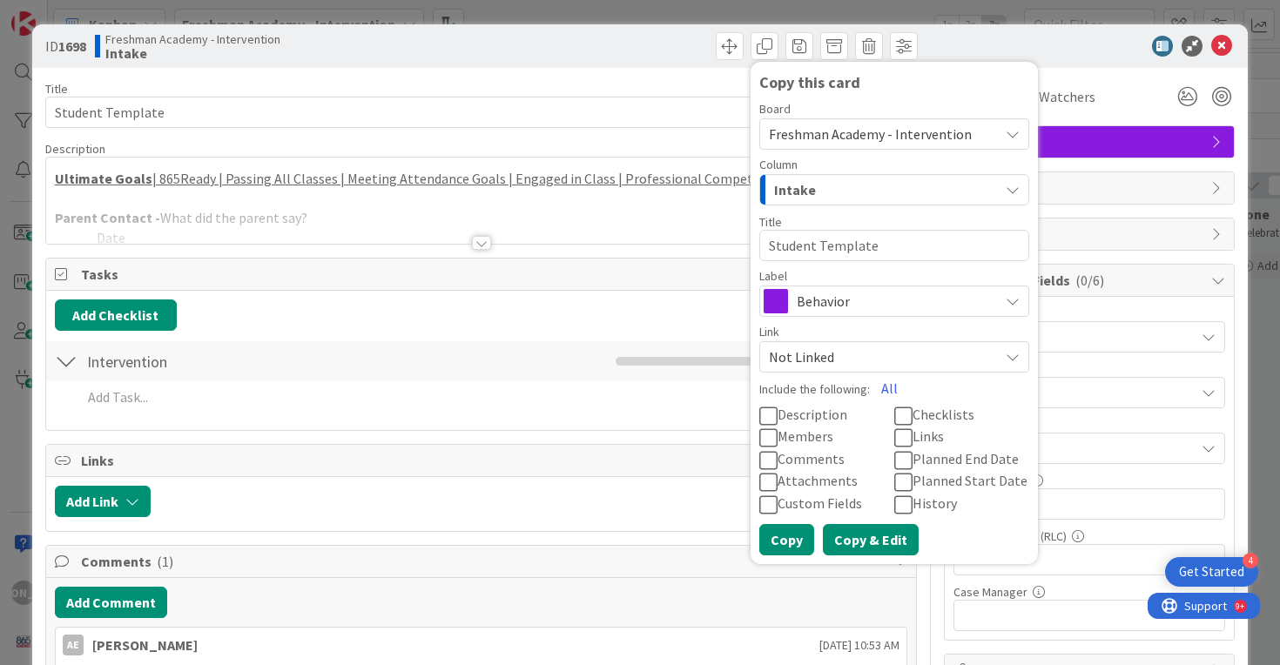
click at [854, 532] on button "Copy & Edit" at bounding box center [871, 539] width 96 height 31
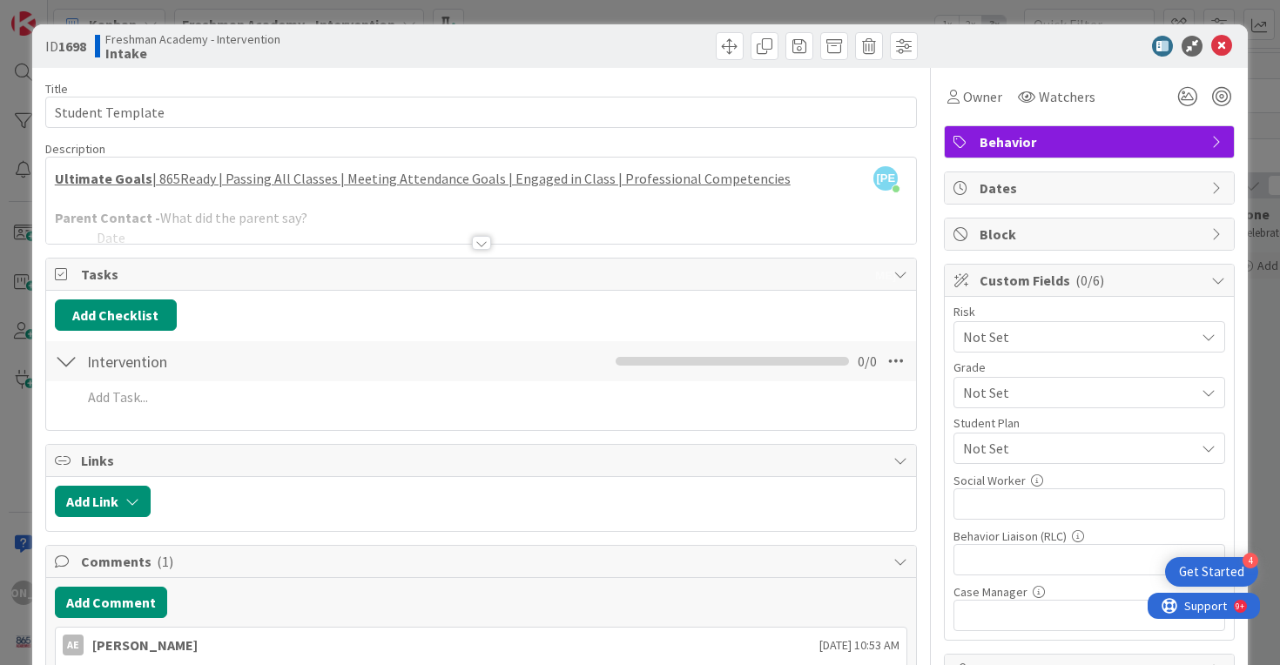
type textarea "x"
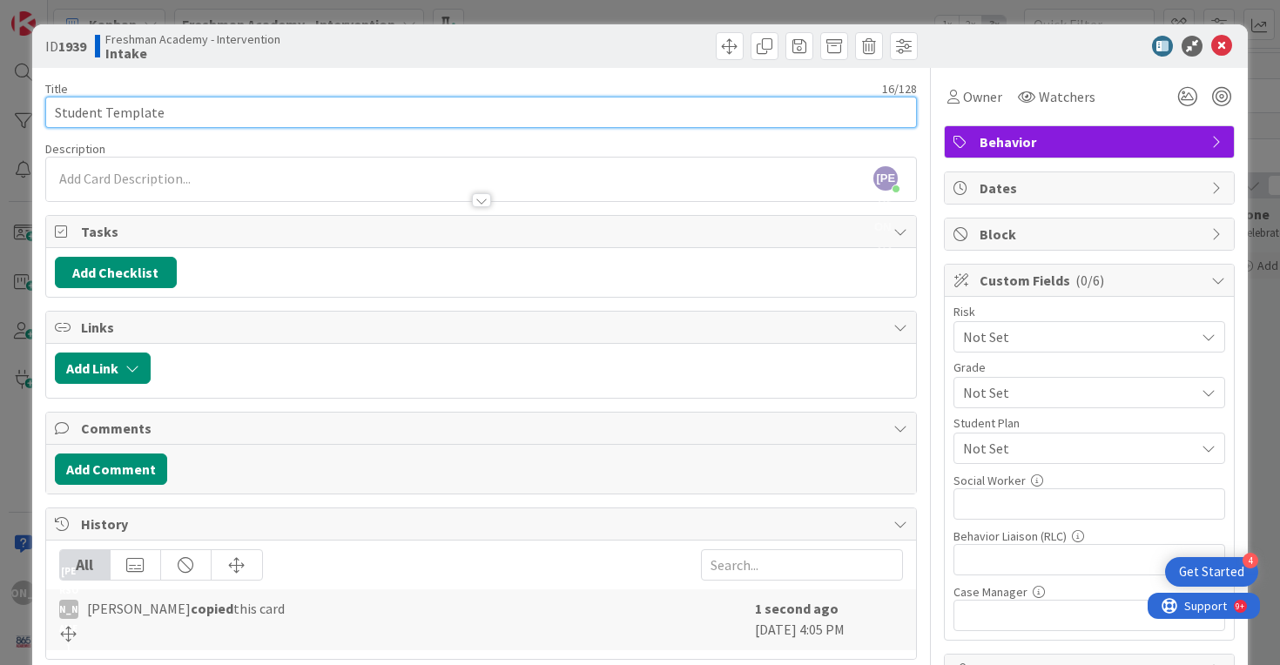
click at [139, 113] on input "Student Template" at bounding box center [481, 112] width 872 height 31
type input "B"
type input "[PERSON_NAME], [PERSON_NAME]"
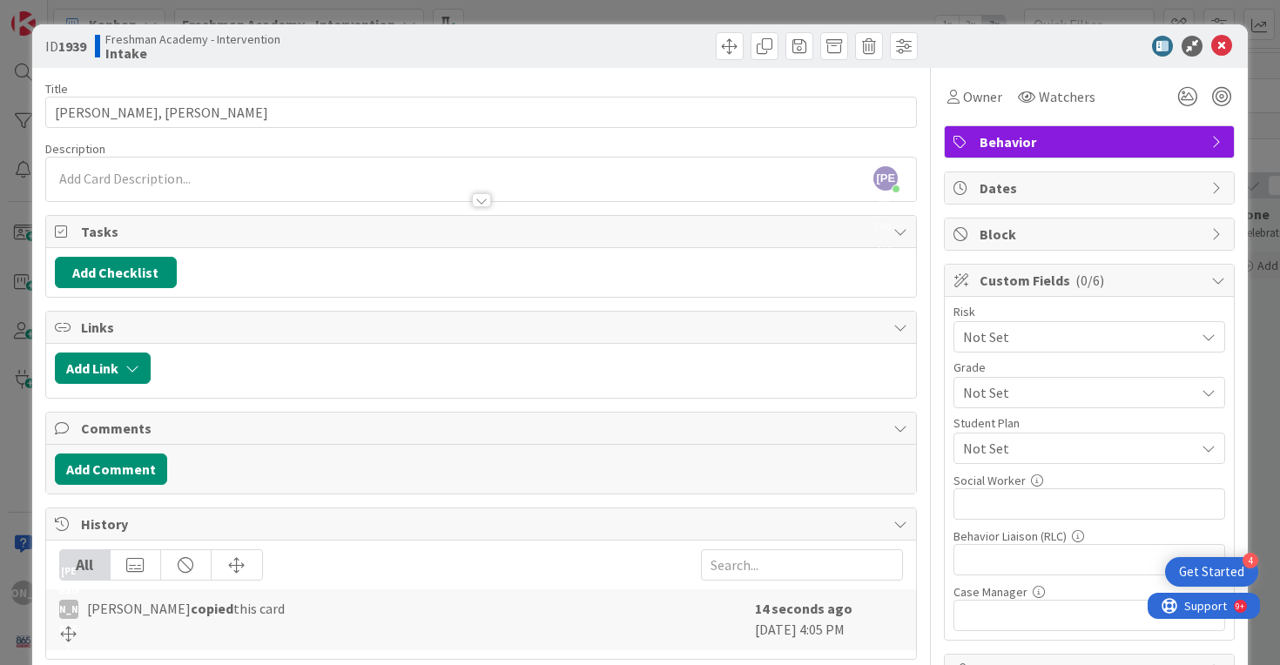
click at [154, 165] on div "[PERSON_NAME] just joined" at bounding box center [481, 180] width 871 height 44
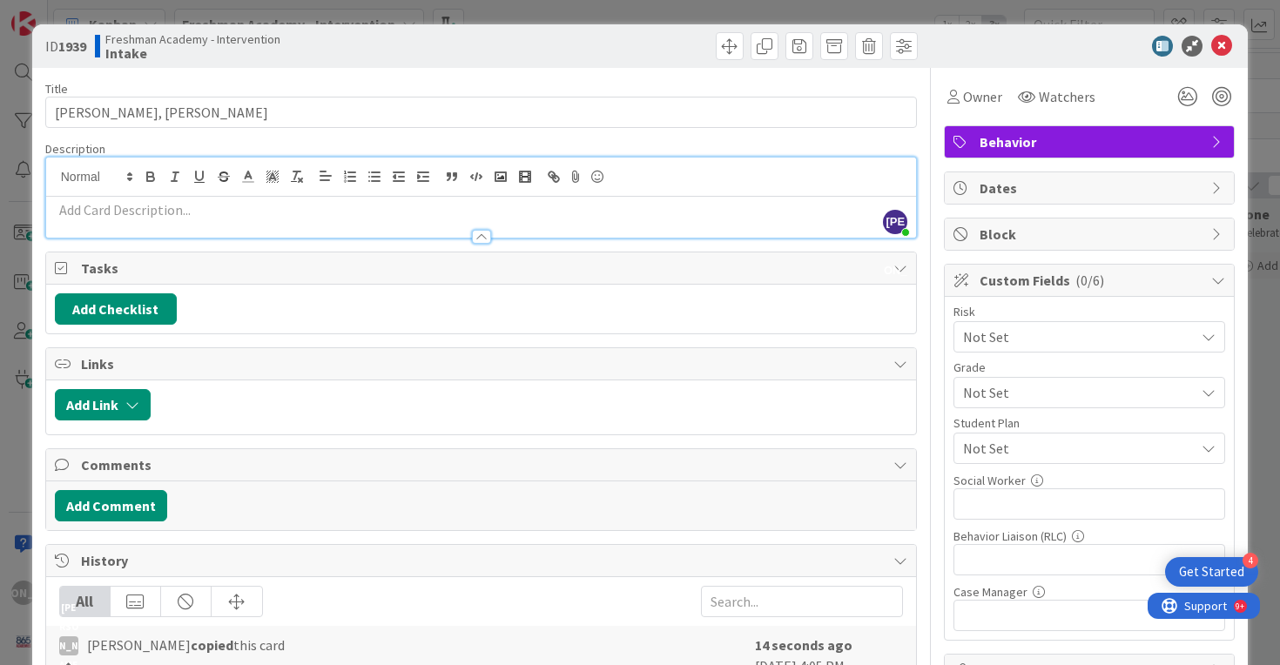
click at [442, 208] on p at bounding box center [481, 210] width 853 height 20
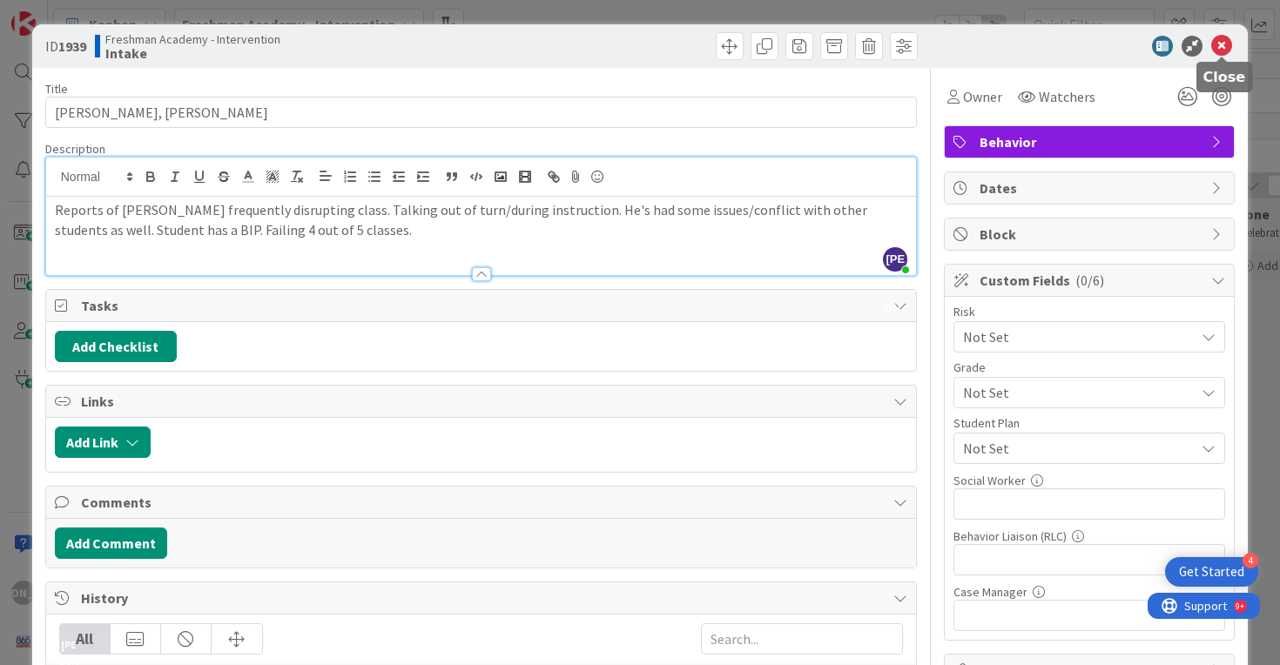
click at [1216, 48] on icon at bounding box center [1221, 46] width 21 height 21
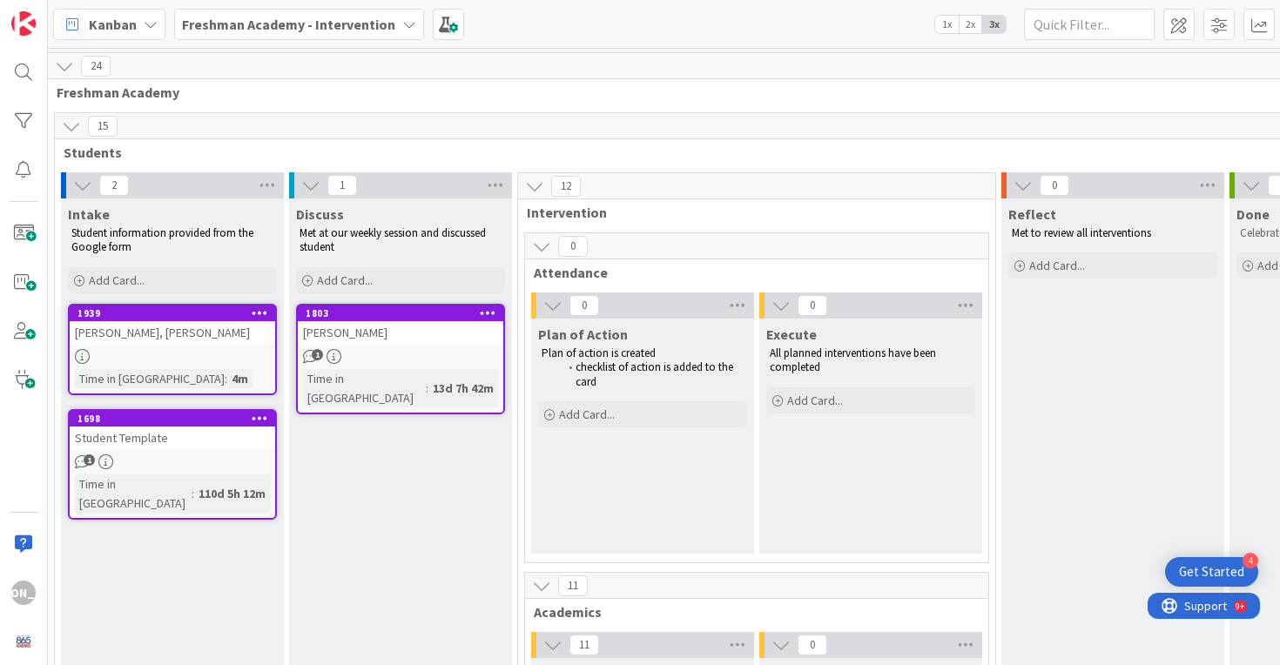
click at [165, 339] on div "[PERSON_NAME], [PERSON_NAME]" at bounding box center [172, 332] width 205 height 23
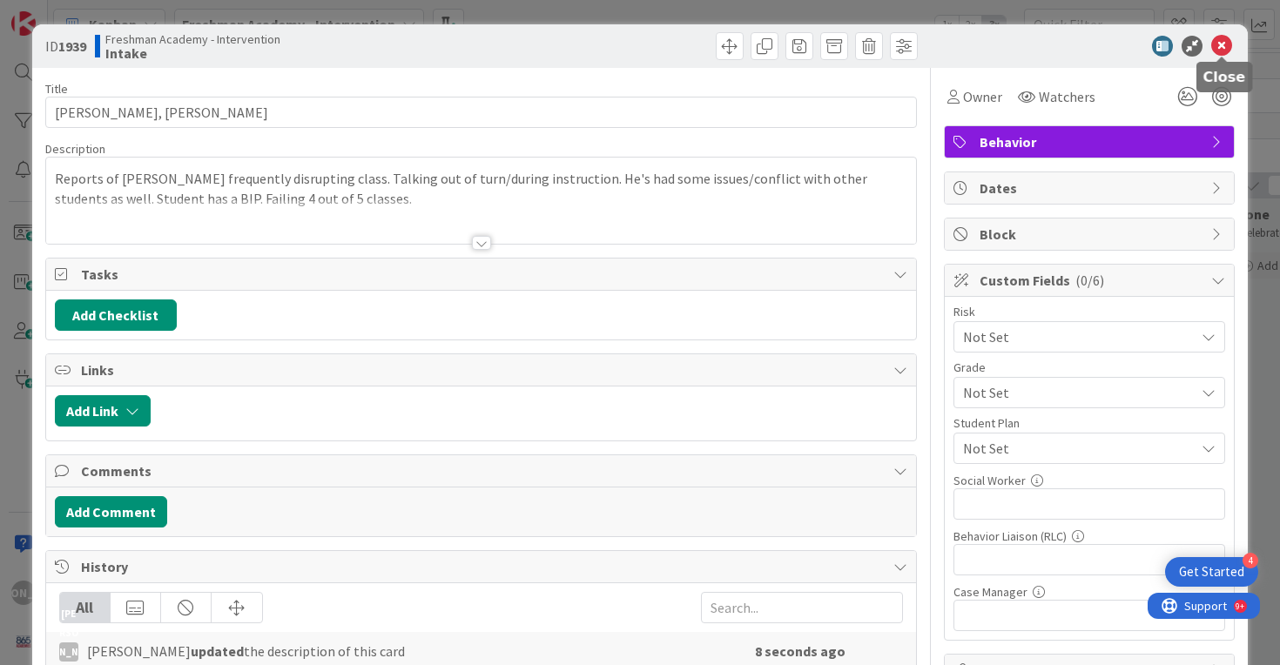
click at [1222, 47] on icon at bounding box center [1221, 46] width 21 height 21
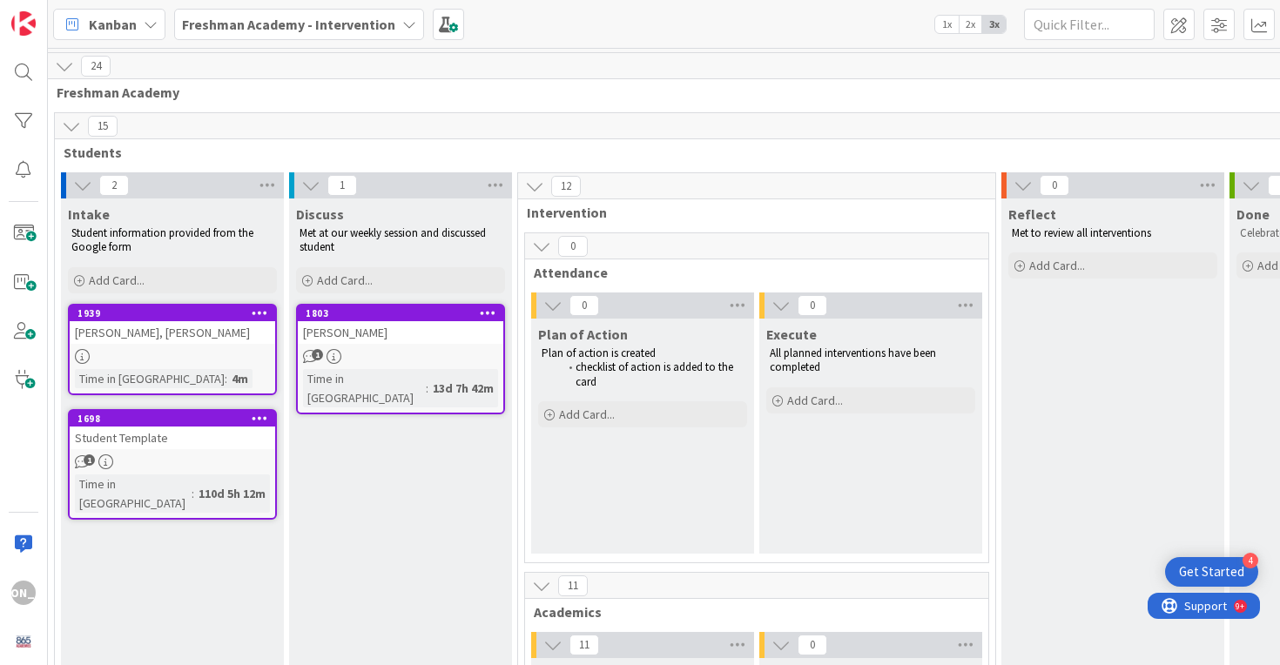
click at [397, 353] on div "1" at bounding box center [400, 356] width 205 height 15
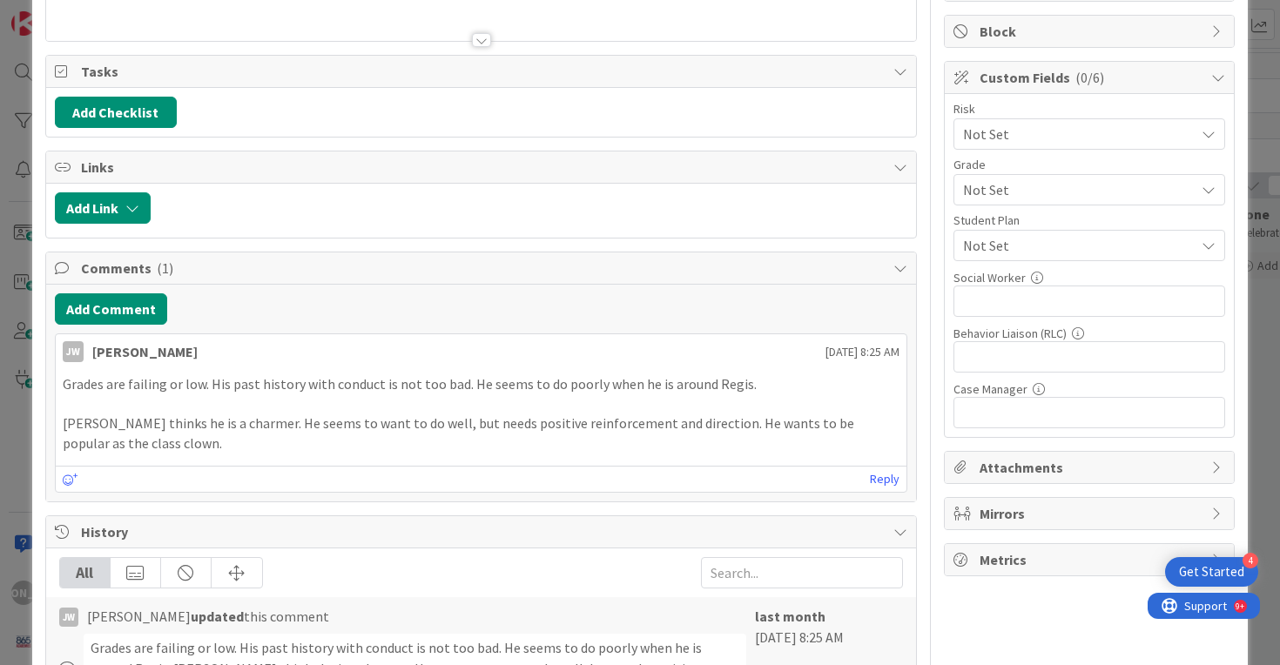
scroll to position [237, 0]
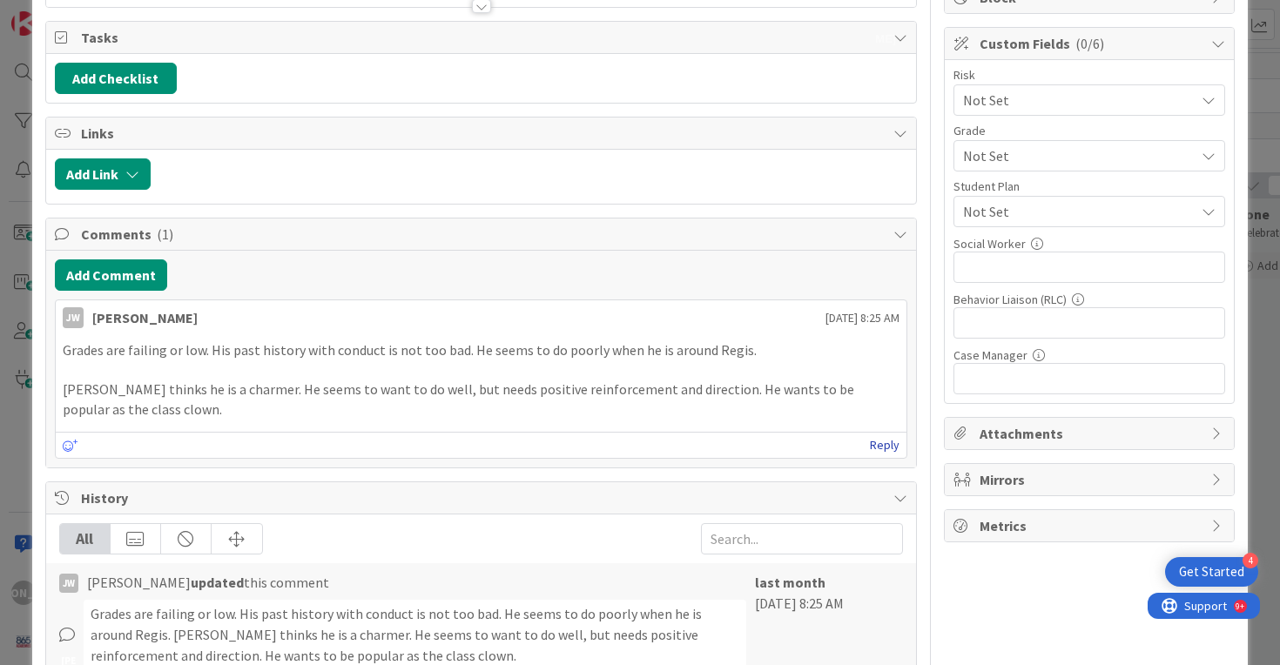
click at [877, 441] on link "Reply" at bounding box center [885, 445] width 30 height 22
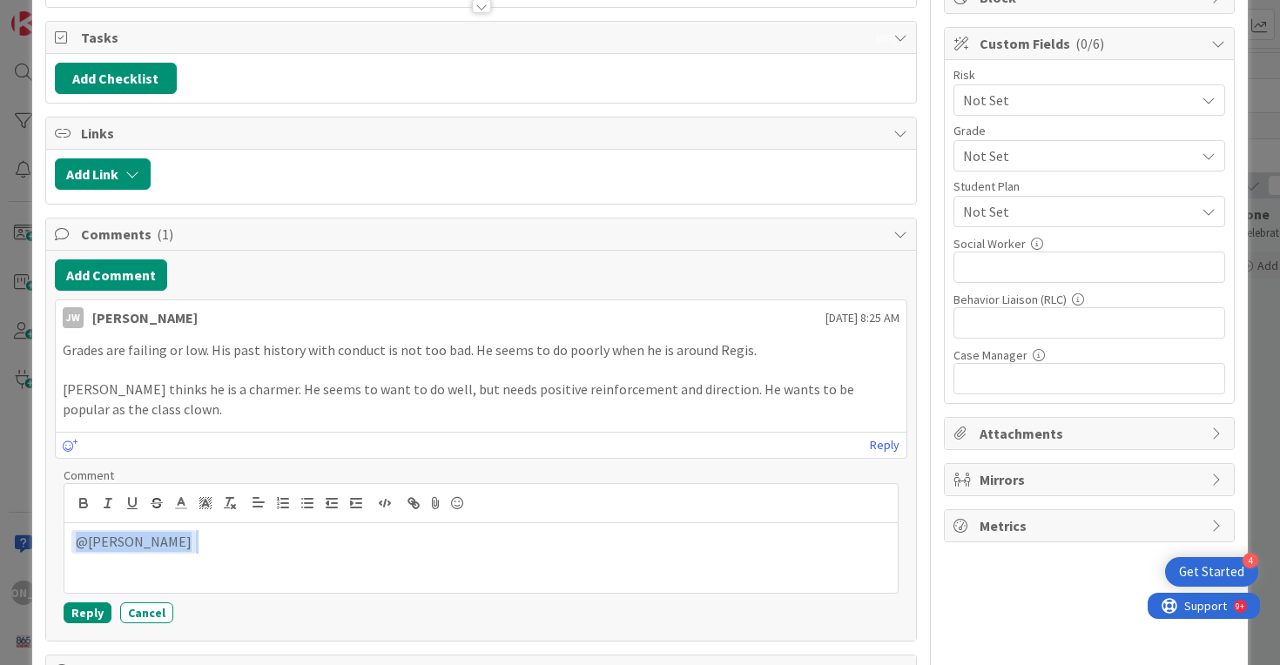
drag, startPoint x: 193, startPoint y: 551, endPoint x: 18, endPoint y: 548, distance: 175.0
click at [18, 548] on div "ID 1803 Freshman Academy - Intervention Discuss Title 14 / 128 [PERSON_NAME] De…" at bounding box center [640, 332] width 1280 height 665
click at [156, 614] on button "Cancel" at bounding box center [146, 612] width 53 height 21
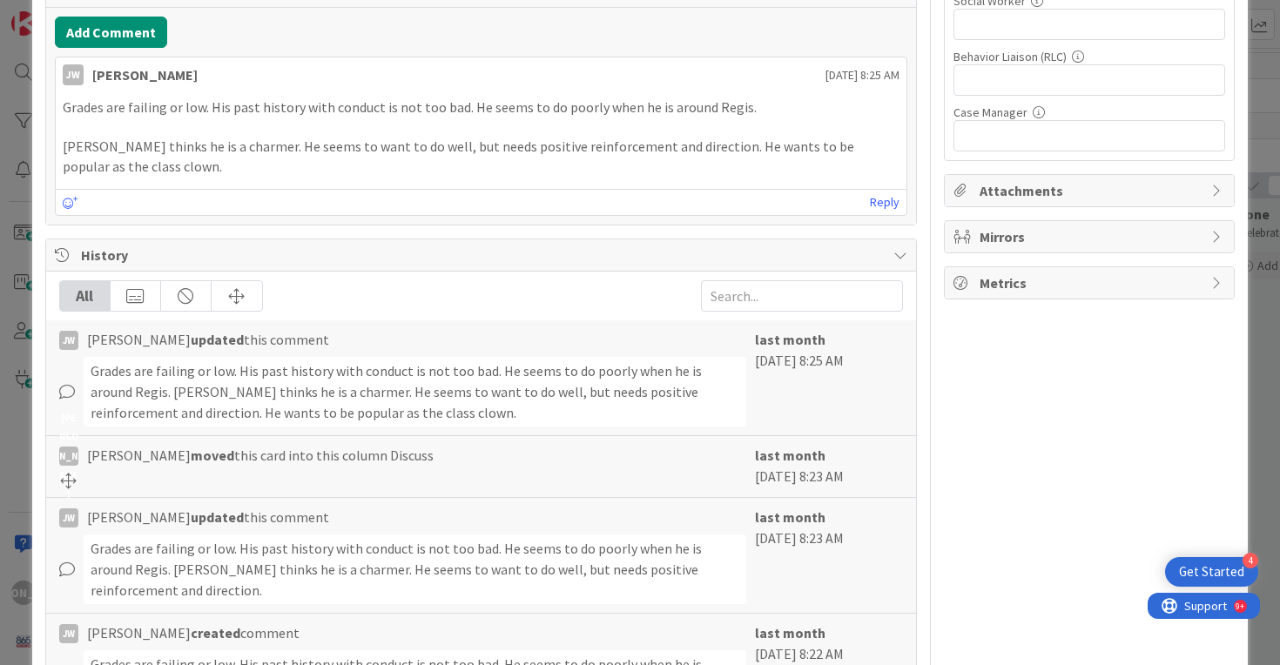
scroll to position [0, 0]
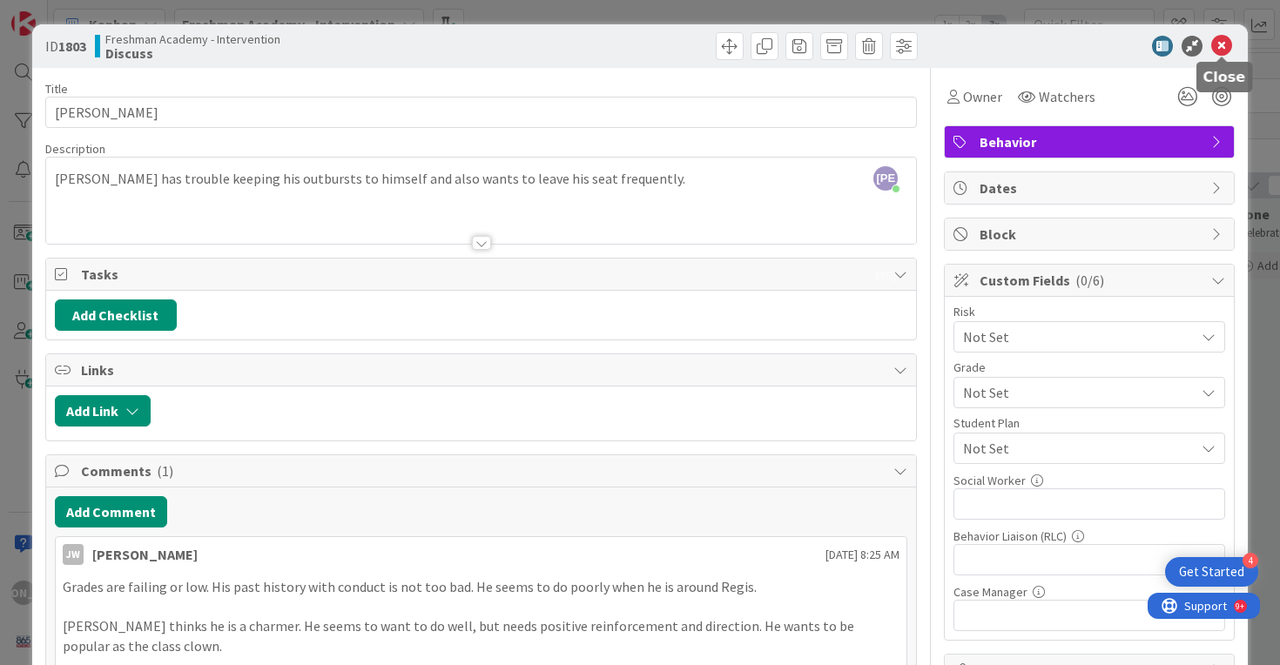
click at [1227, 50] on icon at bounding box center [1221, 46] width 21 height 21
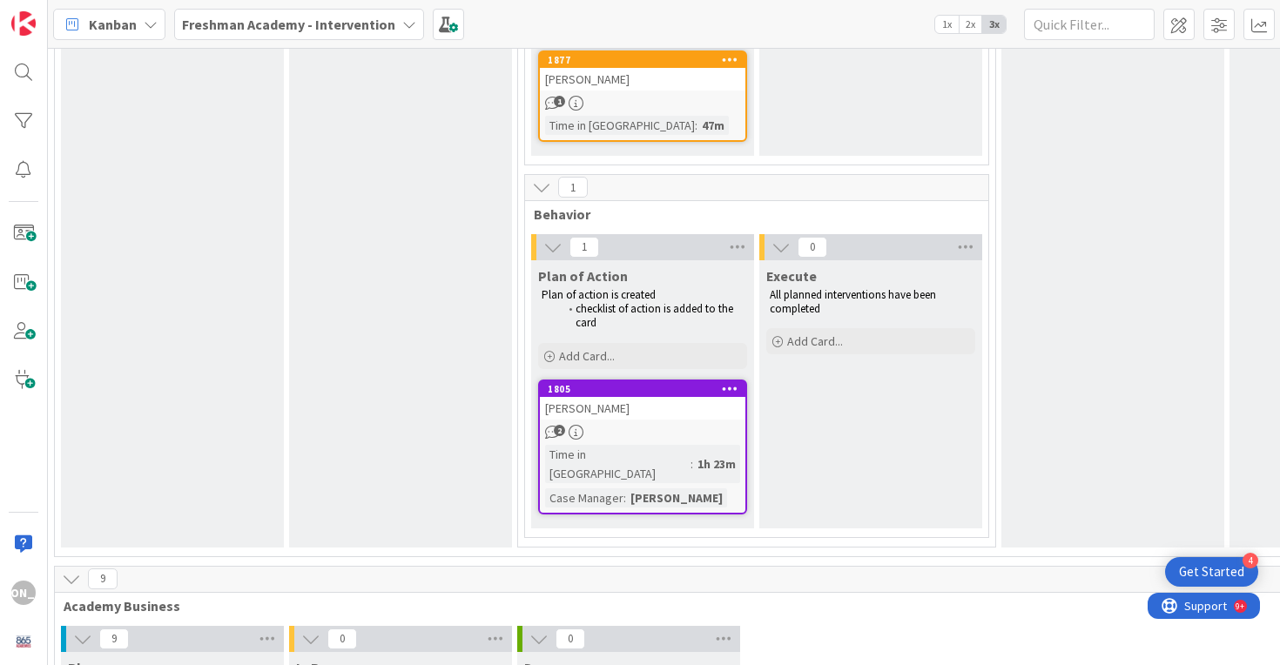
scroll to position [2081, 7]
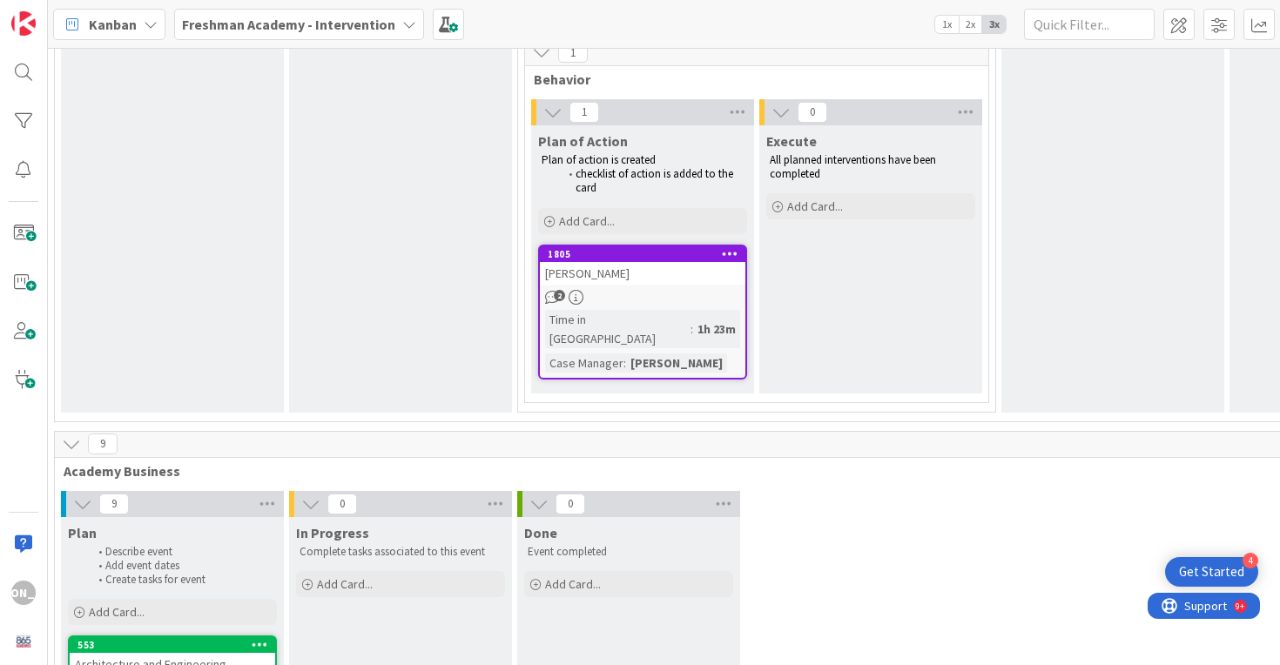
click at [610, 288] on link "1805 [PERSON_NAME] 2 Time in [GEOGRAPHIC_DATA] : 1h 23m Case Manager : [PERSON_…" at bounding box center [642, 312] width 209 height 135
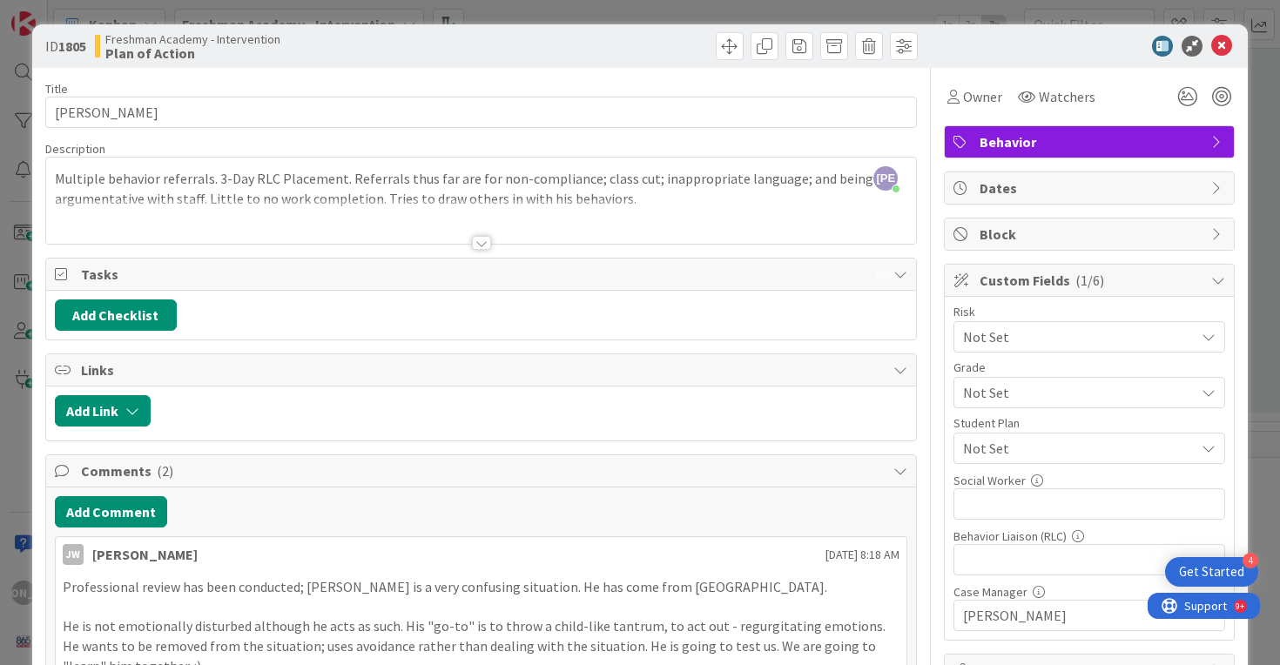
click at [1210, 44] on div at bounding box center [1080, 46] width 308 height 21
click at [1223, 48] on icon at bounding box center [1221, 46] width 21 height 21
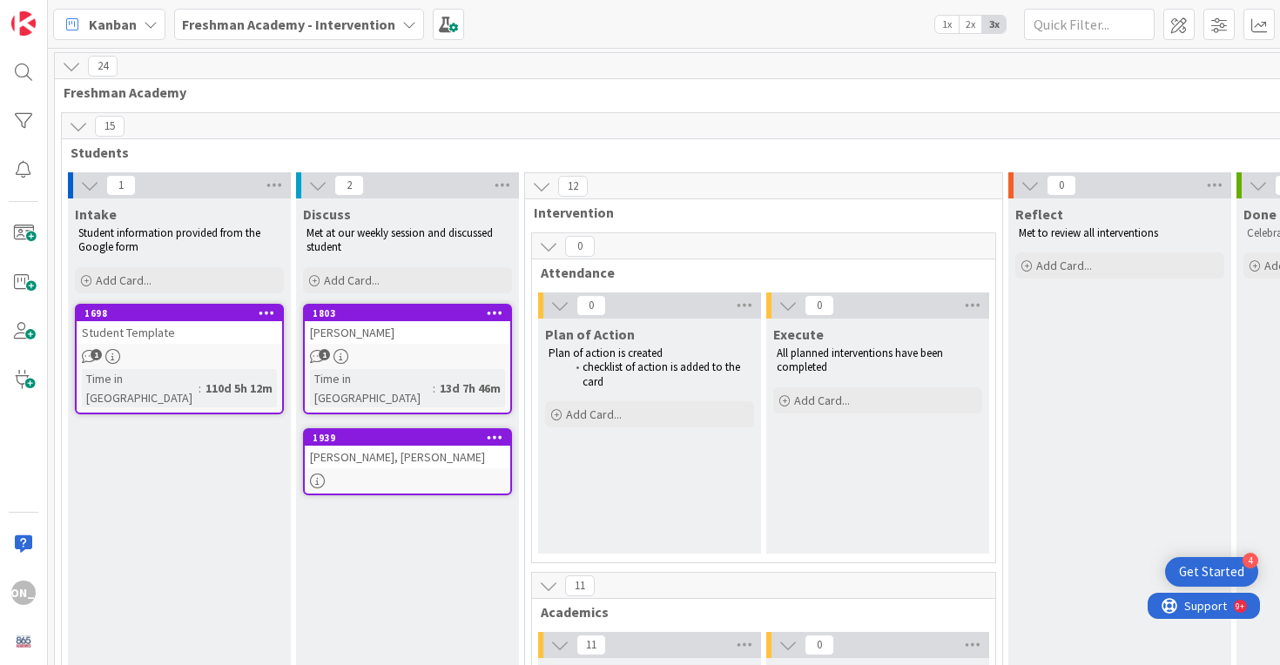
click at [236, 339] on div "Student Template" at bounding box center [179, 332] width 205 height 23
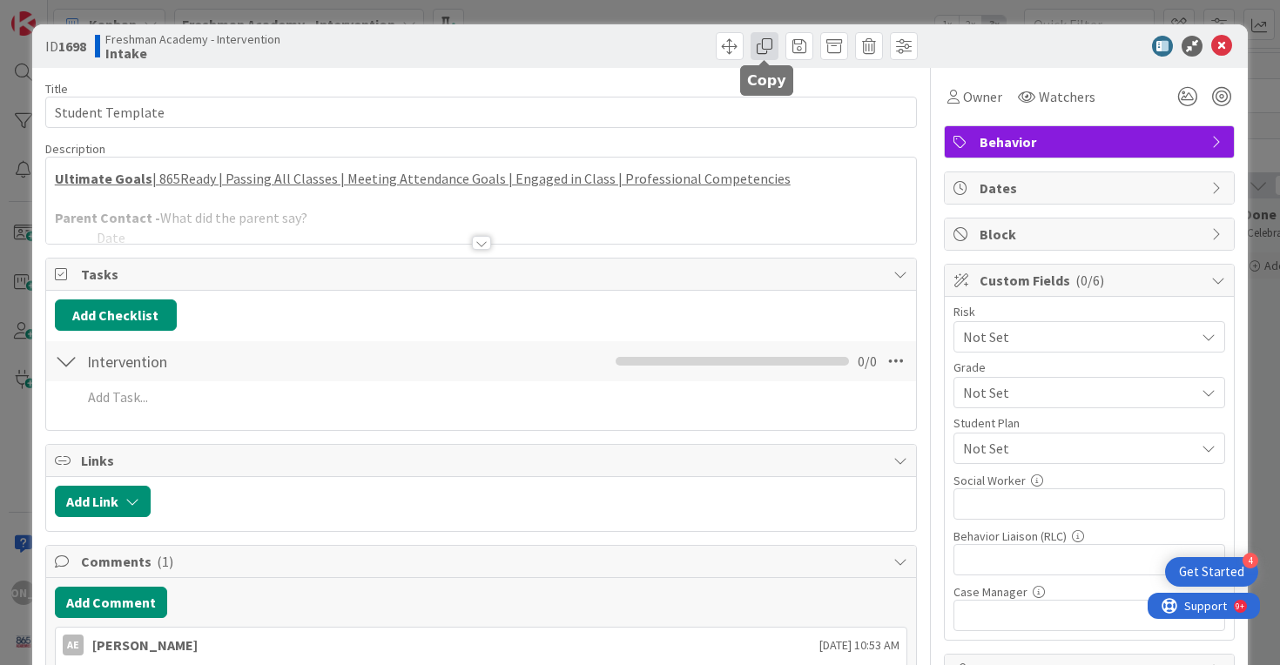
click at [767, 54] on span at bounding box center [764, 46] width 28 height 28
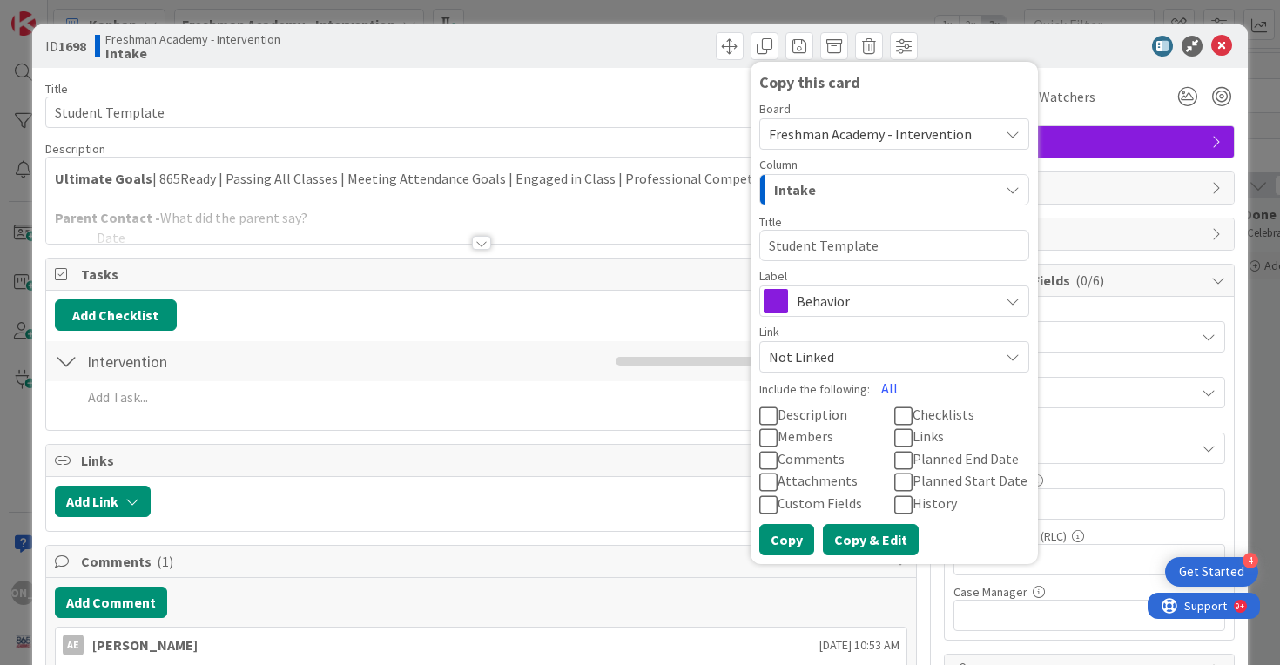
click at [853, 529] on button "Copy & Edit" at bounding box center [871, 539] width 96 height 31
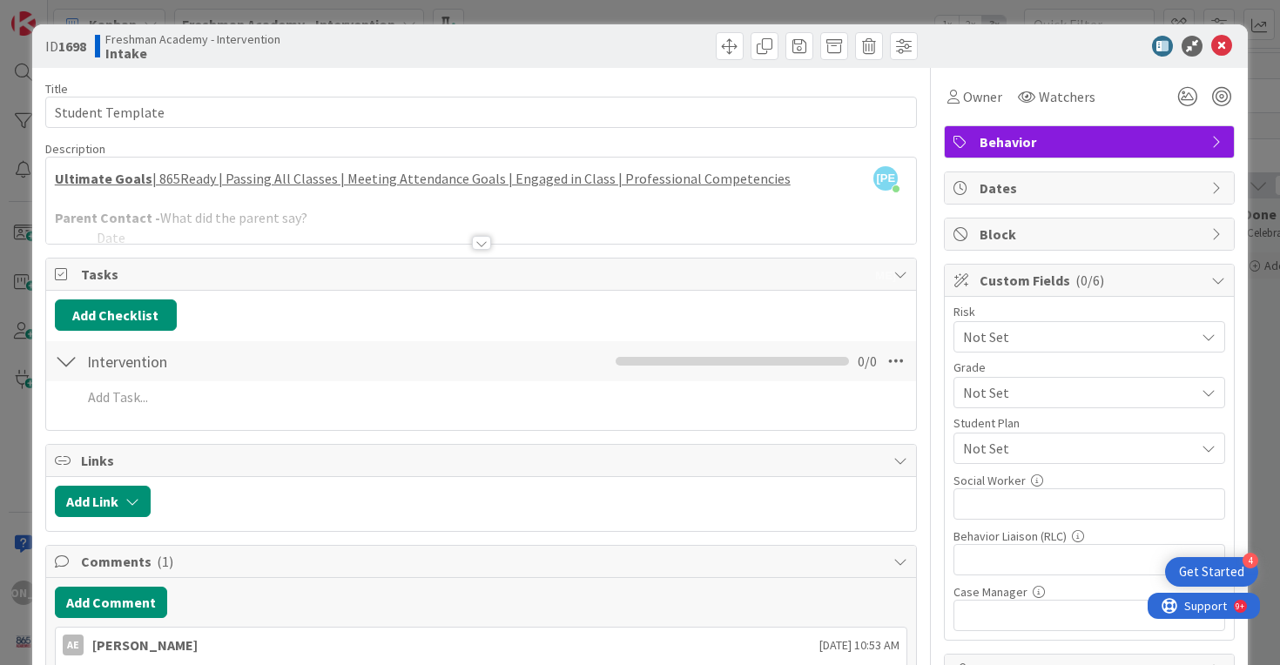
type textarea "x"
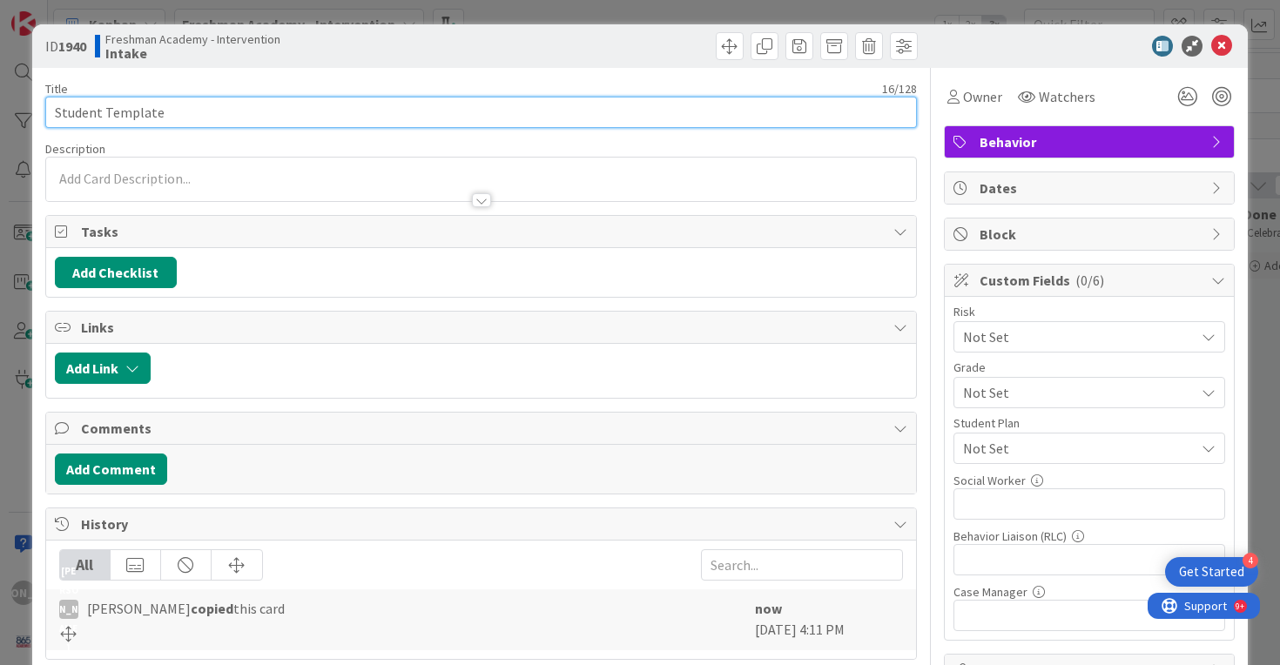
click at [198, 113] on input "Student Template" at bounding box center [481, 112] width 872 height 31
type input "[PERSON_NAME]"
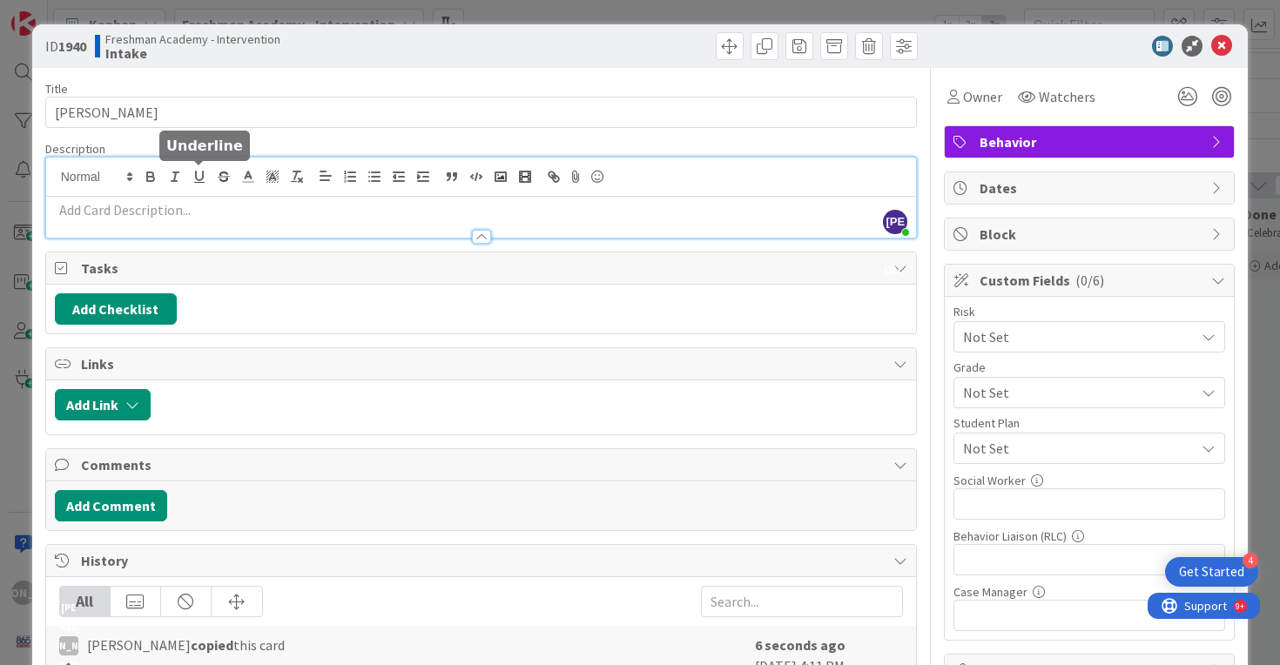
click at [205, 171] on div "[PERSON_NAME] just joined" at bounding box center [481, 198] width 871 height 80
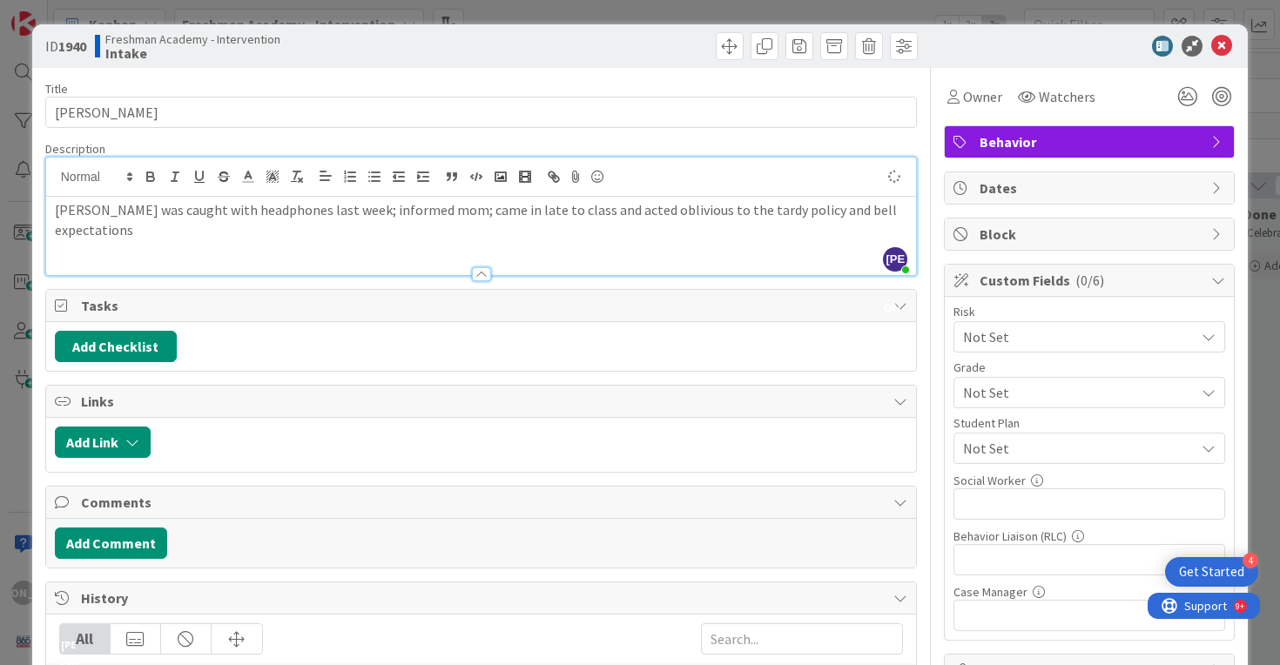
click at [669, 239] on div "[PERSON_NAME] was caught with headphones last week; informed mom; came in late …" at bounding box center [481, 236] width 871 height 78
click at [1224, 45] on icon at bounding box center [1221, 46] width 21 height 21
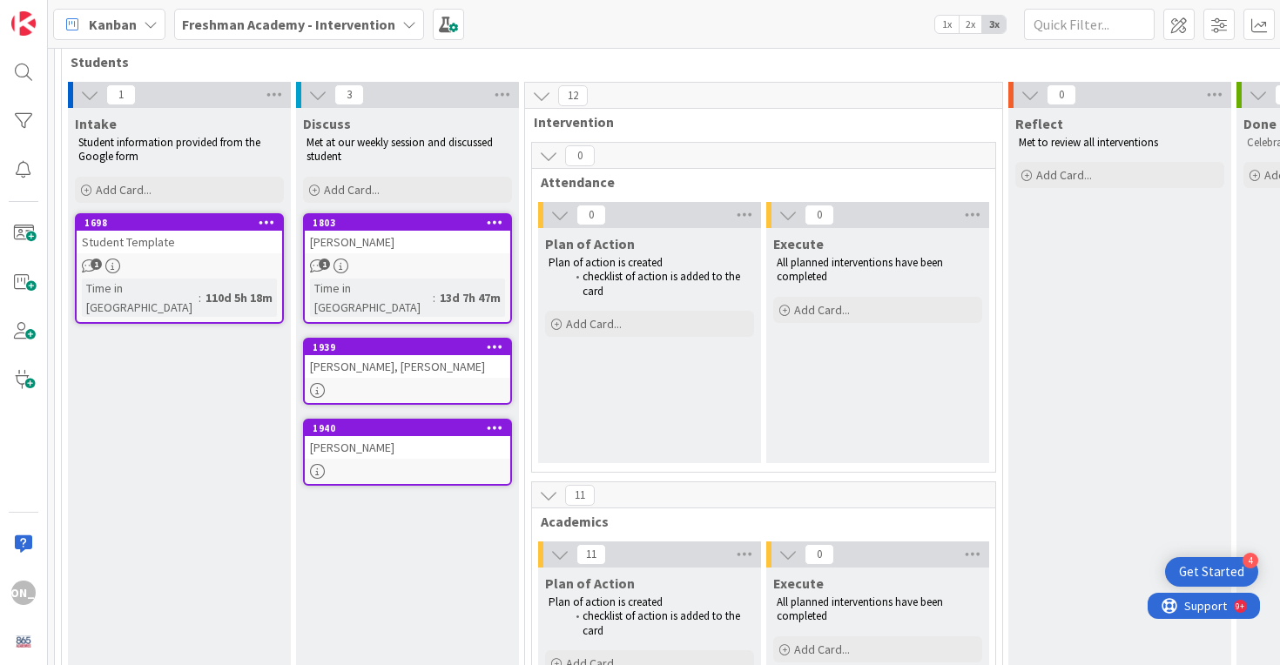
scroll to position [99, 0]
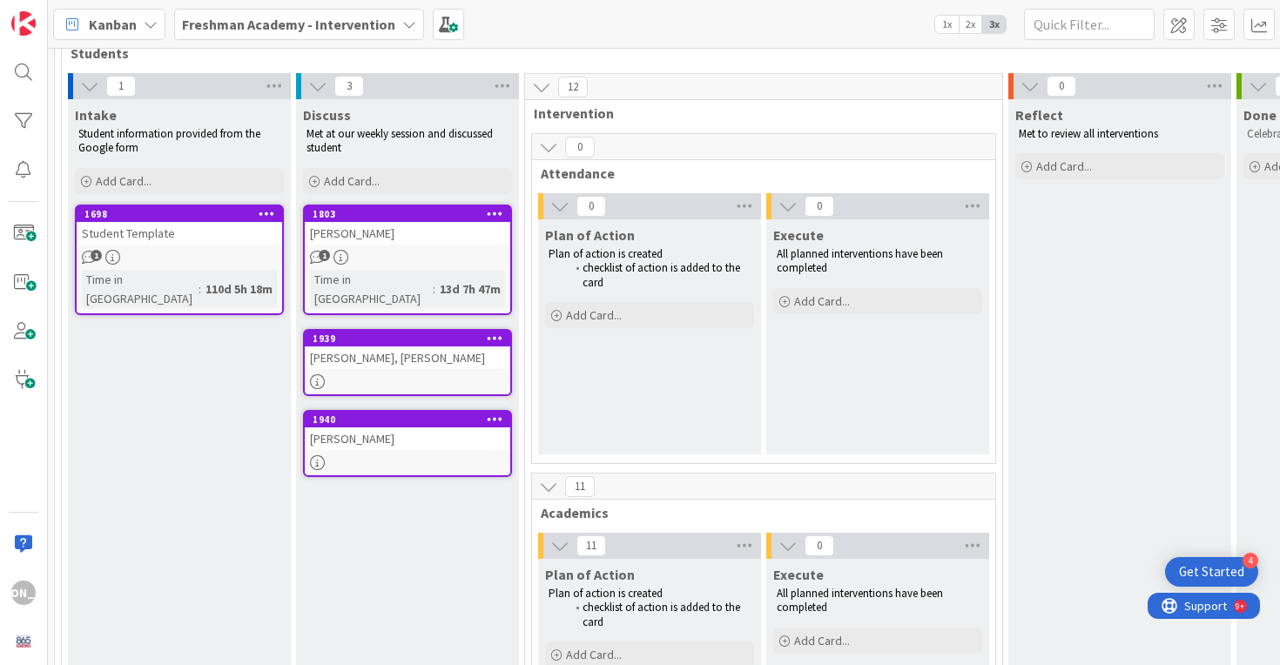
drag, startPoint x: 200, startPoint y: 337, endPoint x: 1072, endPoint y: 0, distance: 935.0
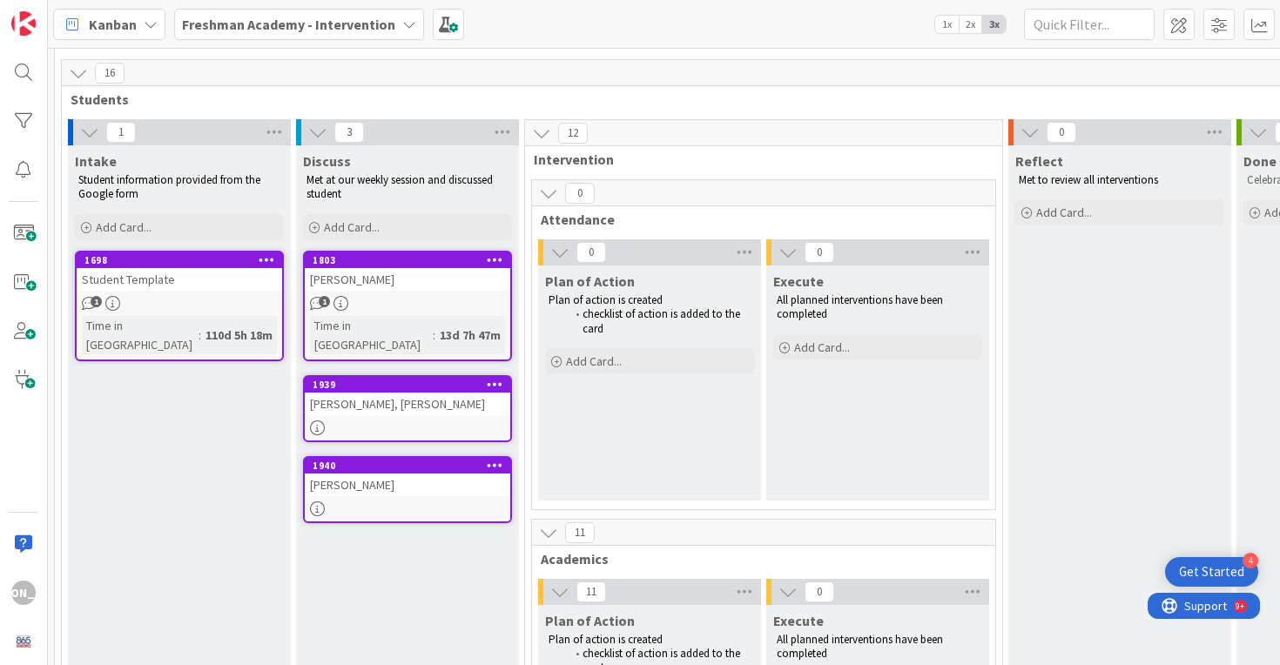
scroll to position [0, 0]
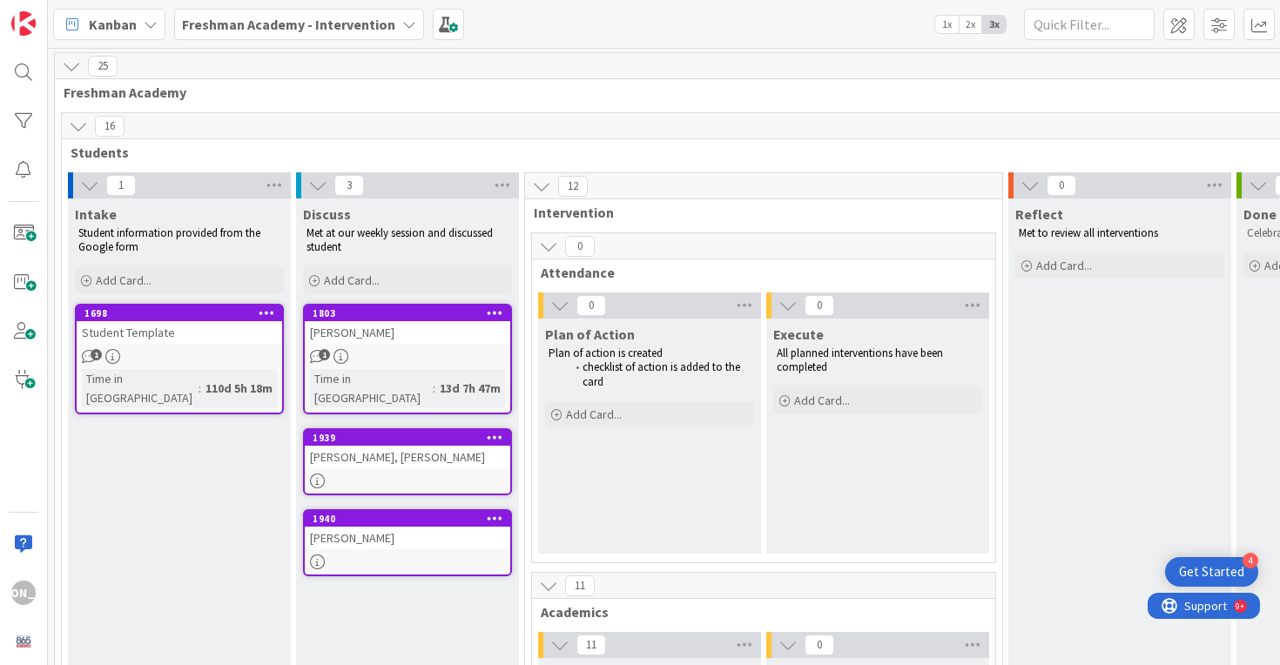
click at [165, 344] on link "1698 Student Template 1 Time in [GEOGRAPHIC_DATA] : 110d 5h 18m" at bounding box center [179, 359] width 209 height 111
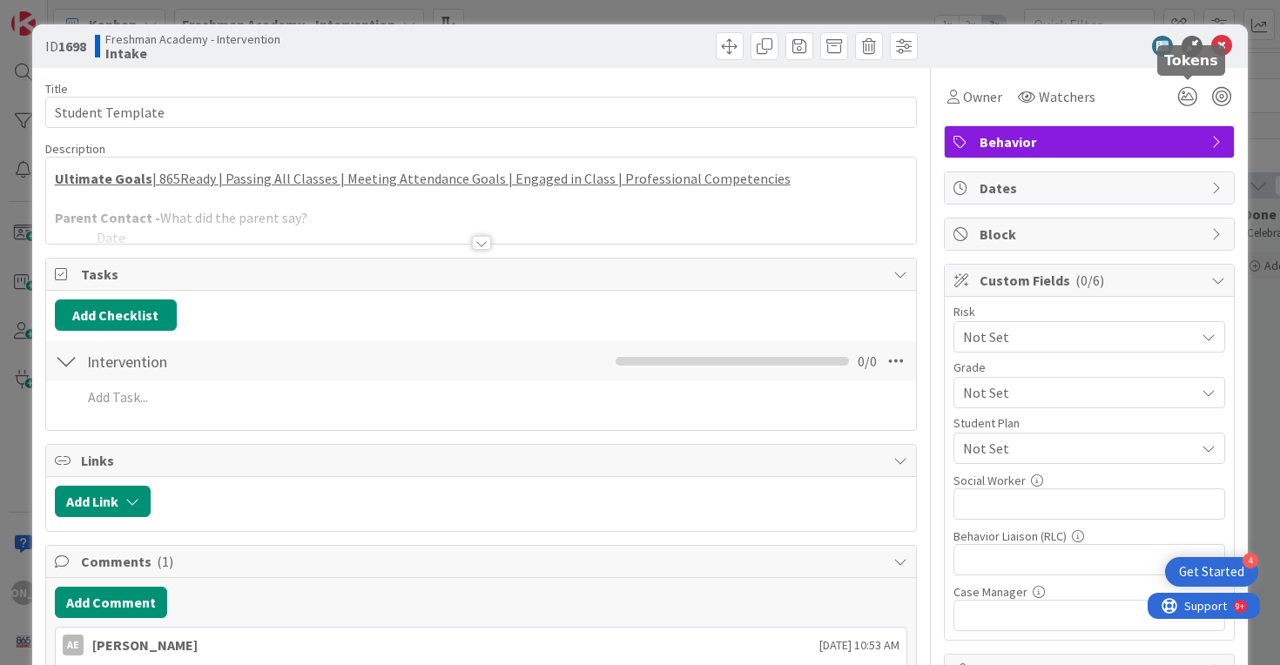
click at [1214, 52] on icon at bounding box center [1221, 46] width 21 height 21
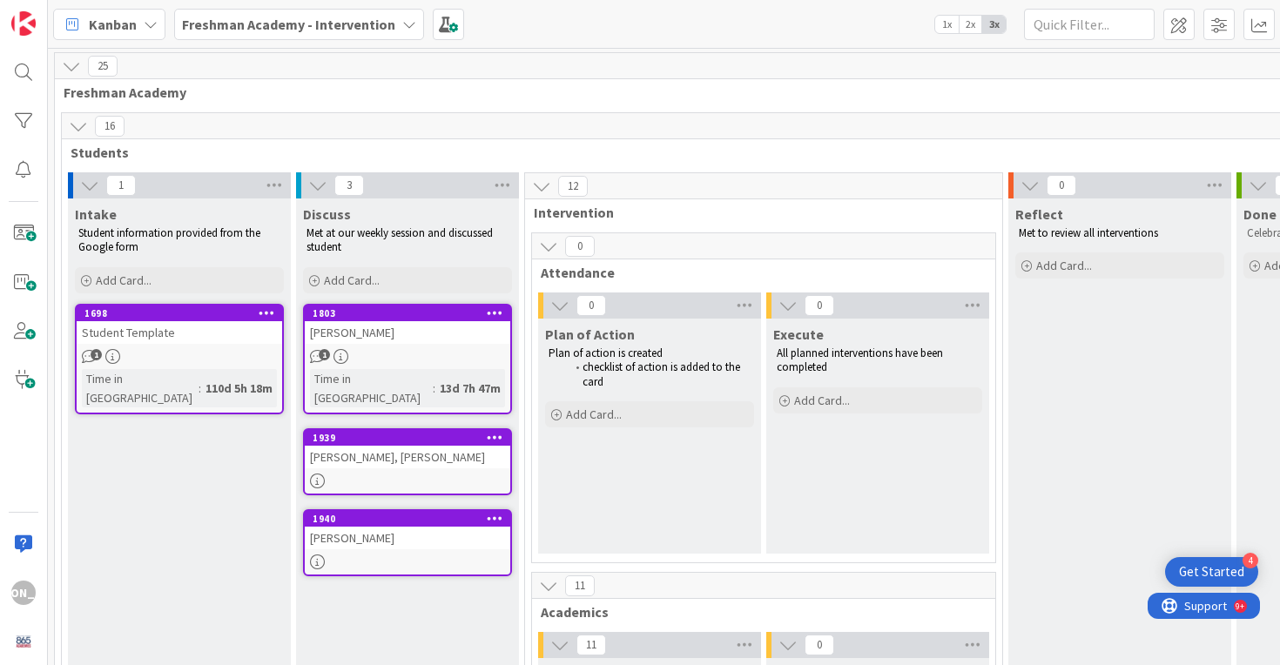
click at [251, 339] on div "Student Template" at bounding box center [179, 332] width 205 height 23
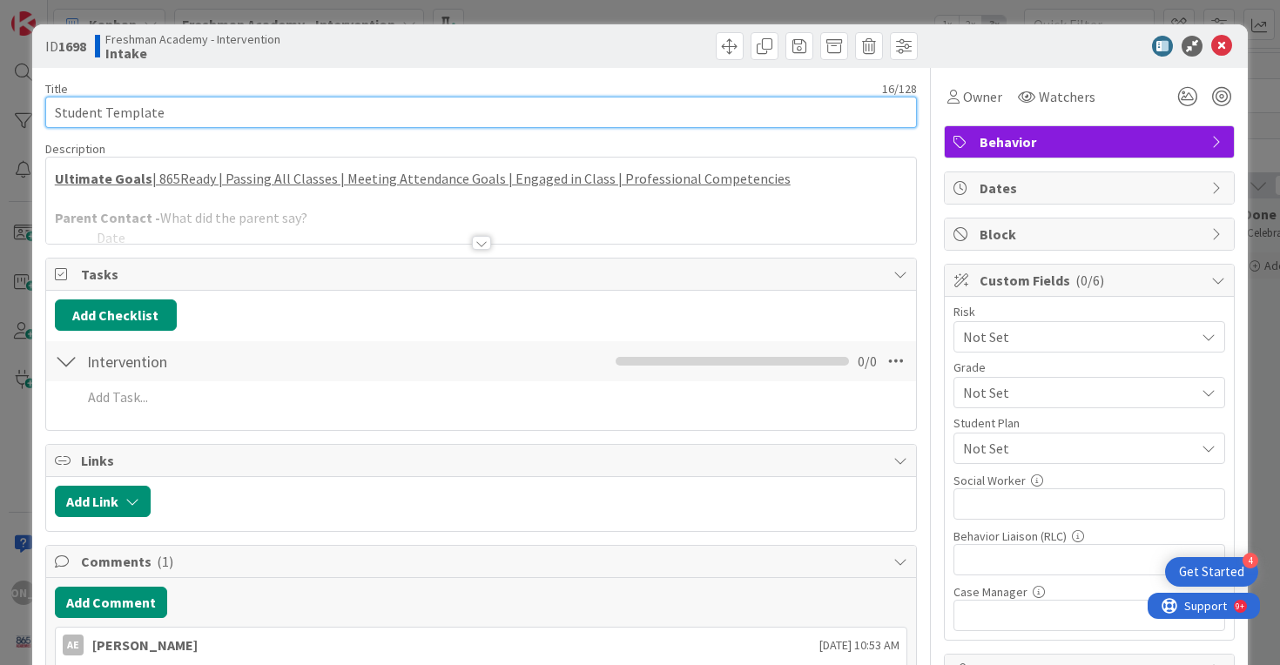
click at [228, 109] on input "Student Template" at bounding box center [481, 112] width 872 height 31
click at [227, 109] on input "Student Template" at bounding box center [481, 112] width 872 height 31
type input "b"
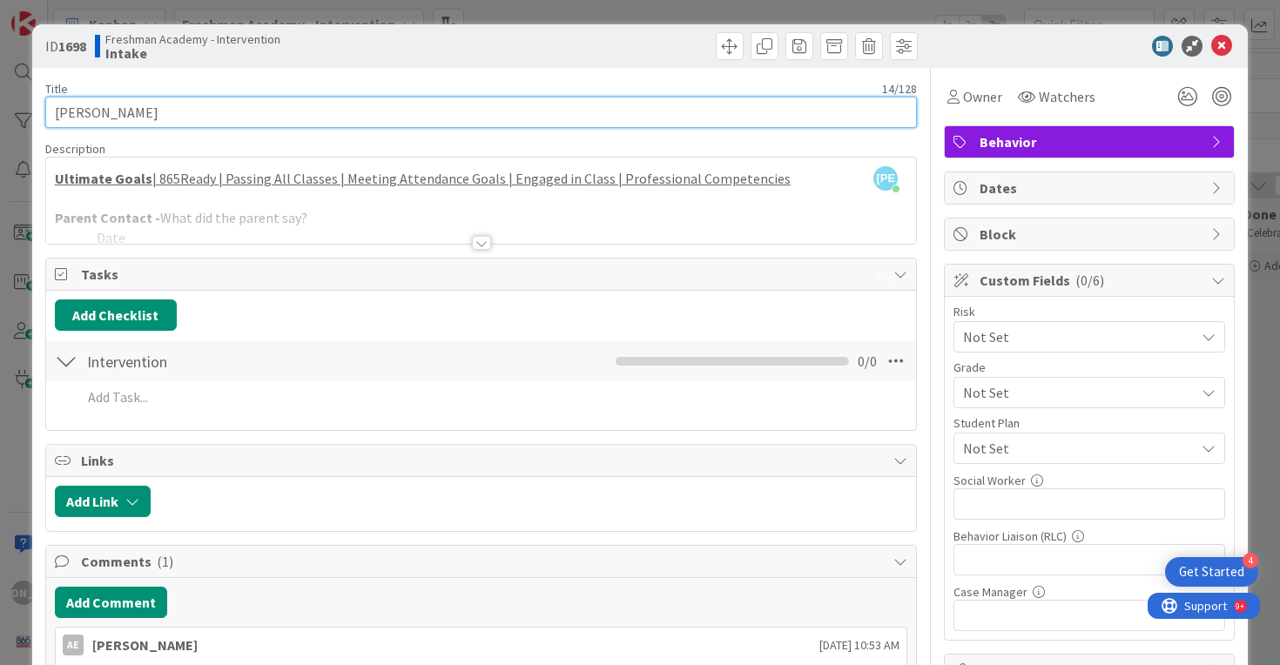
type input "[PERSON_NAME]"
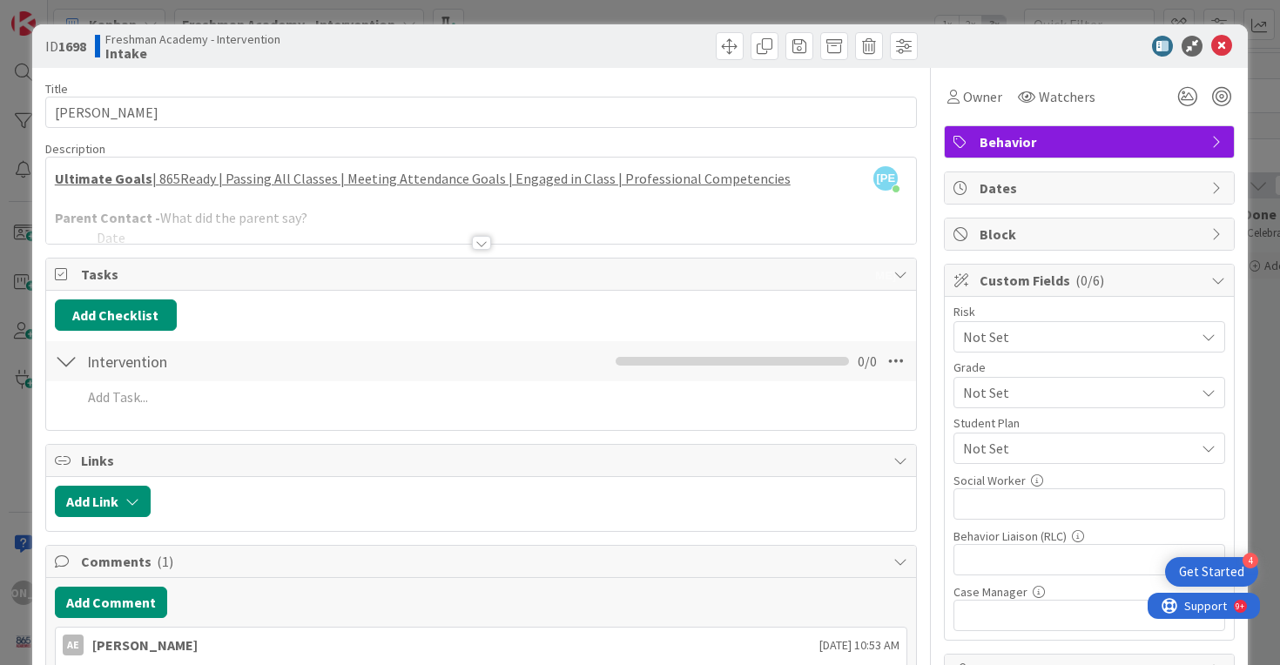
click at [1219, 131] on div "Behavior" at bounding box center [1088, 141] width 289 height 31
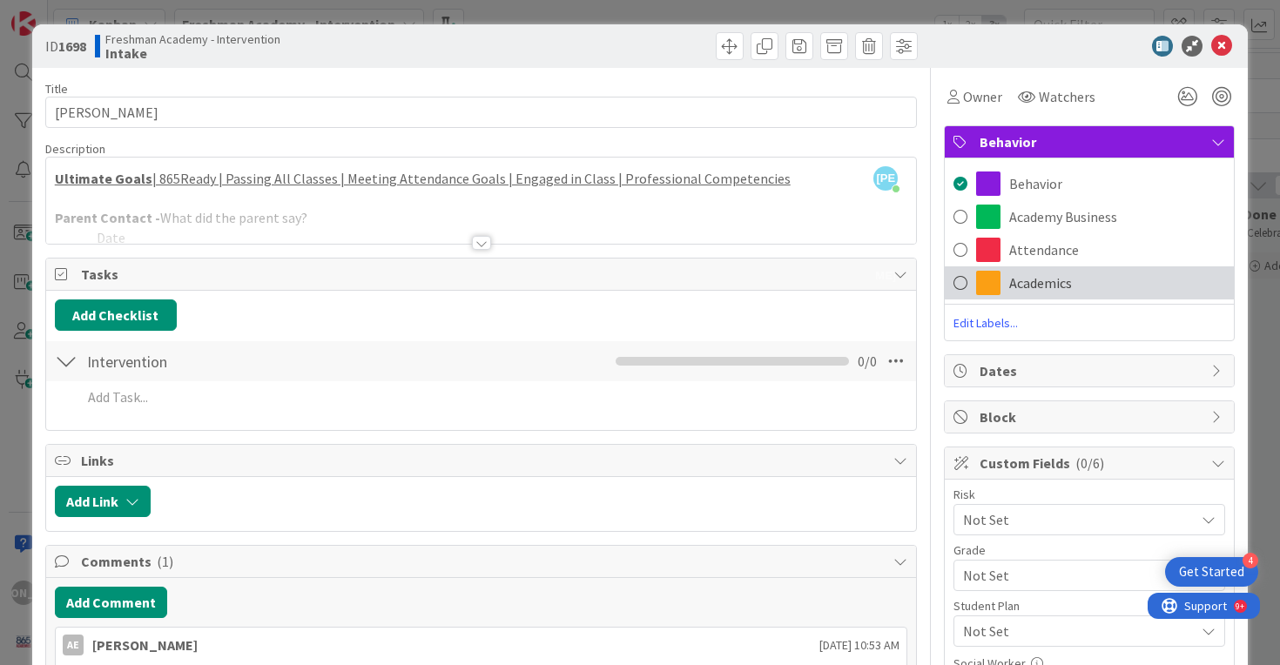
click at [958, 286] on span at bounding box center [960, 283] width 14 height 26
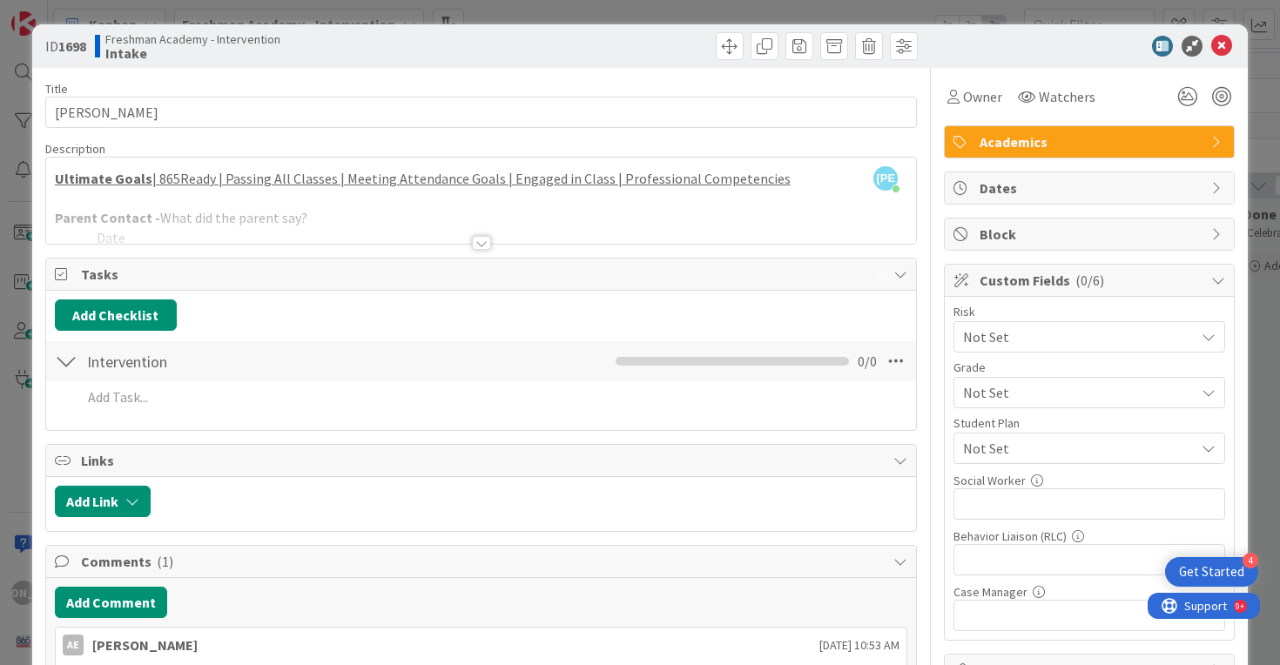
click at [343, 214] on div at bounding box center [481, 221] width 871 height 44
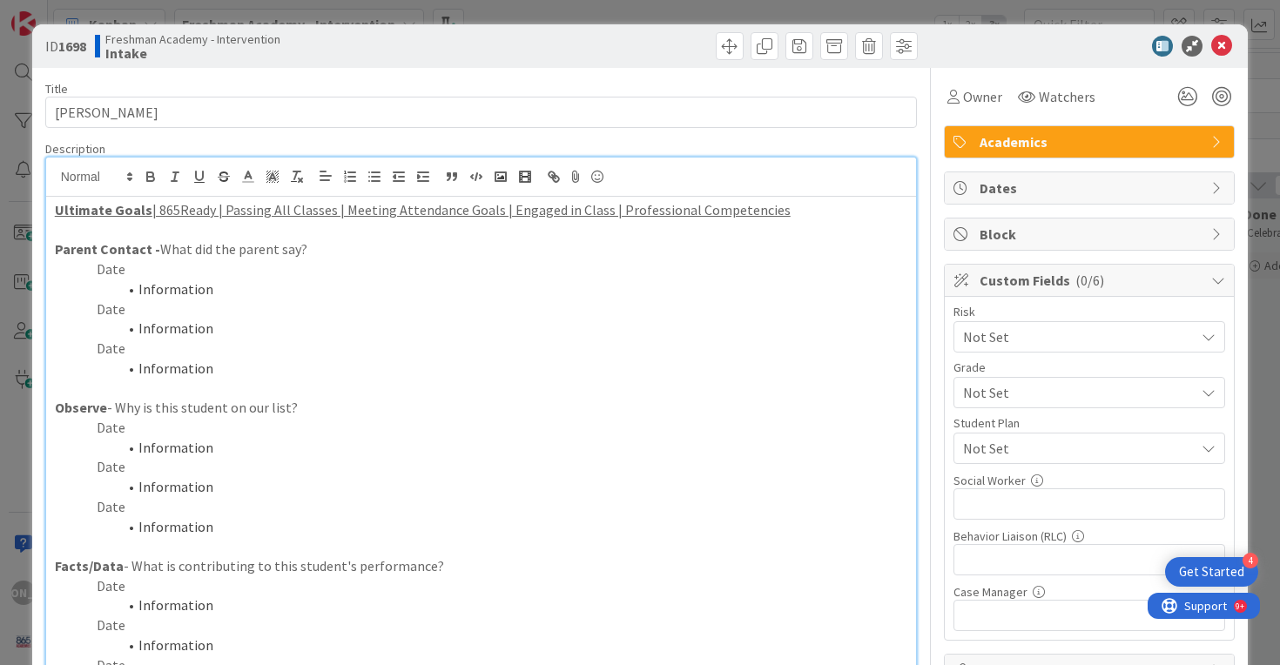
click at [1224, 41] on icon at bounding box center [1221, 46] width 21 height 21
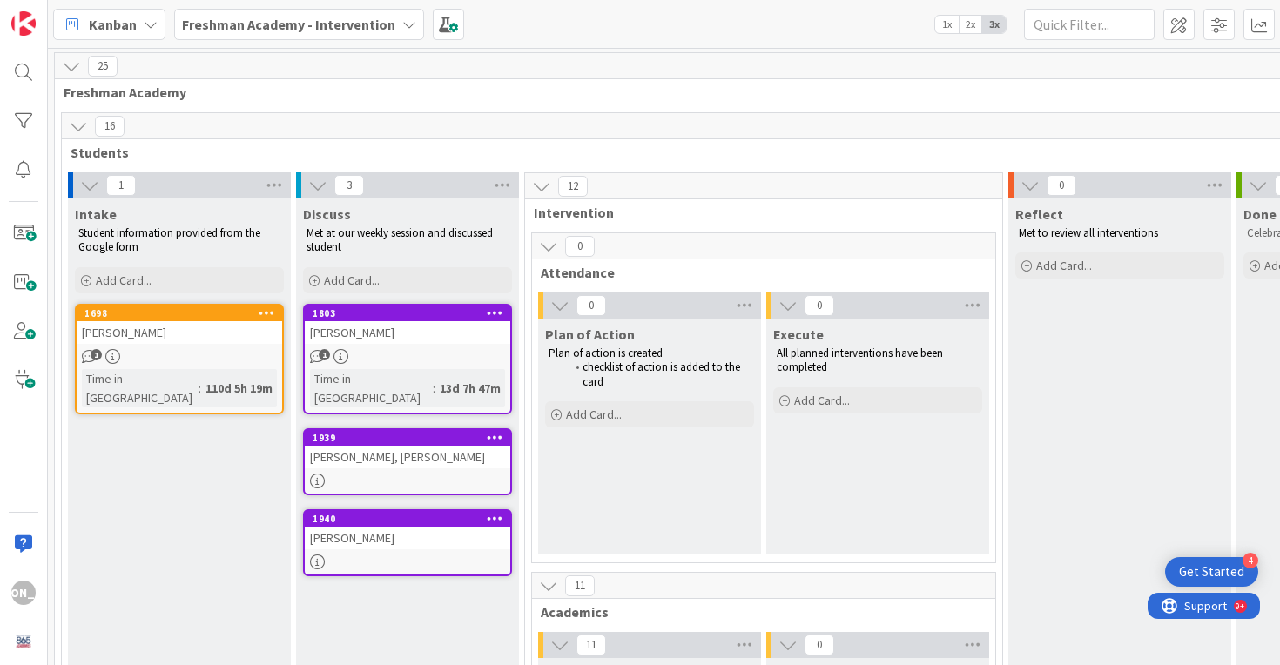
click at [214, 333] on div "[PERSON_NAME]" at bounding box center [179, 332] width 205 height 23
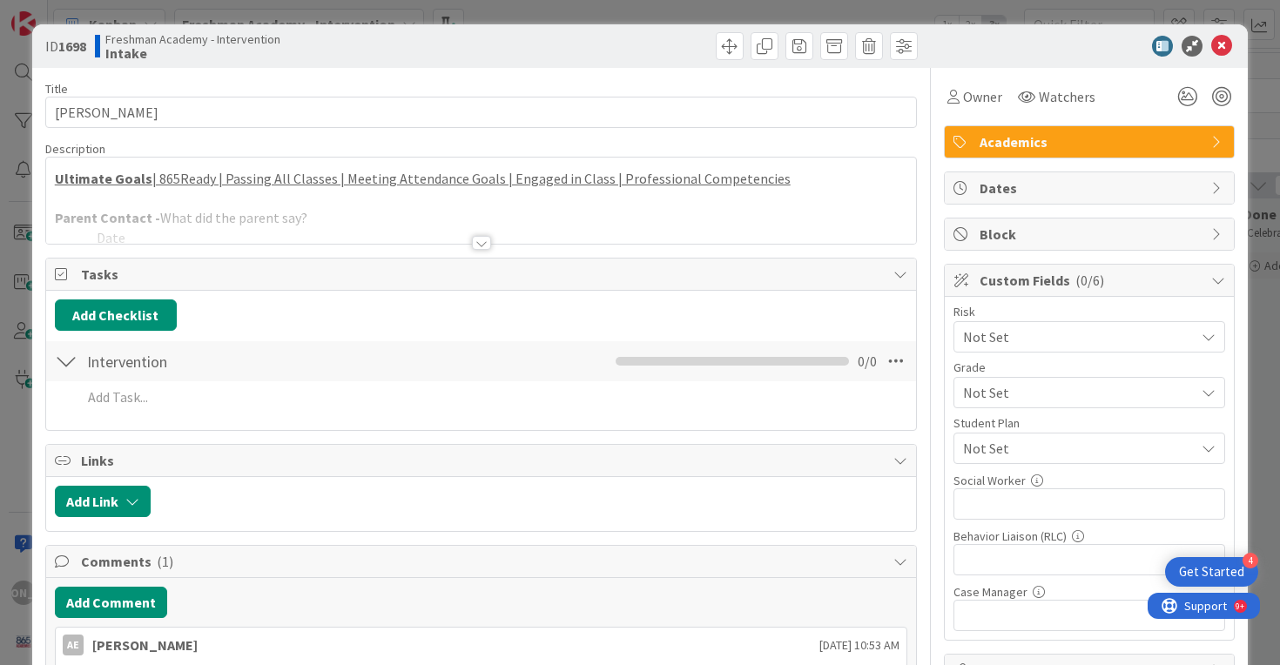
click at [209, 378] on div "Intervention Checklist Name 12 / 64 Intervention 0 / 0" at bounding box center [481, 361] width 871 height 40
click at [345, 171] on div "Ultimate Goals | 865Ready | Passing All Classes | Meeting Attendance Goals | En…" at bounding box center [481, 201] width 871 height 86
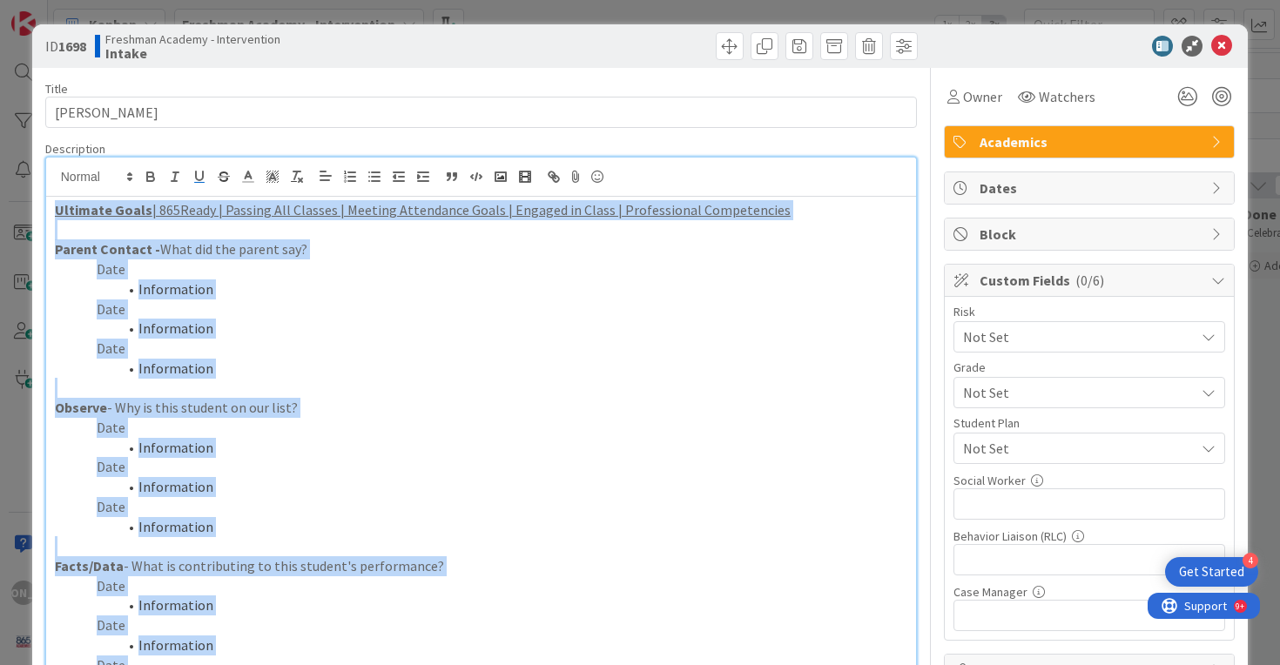
drag, startPoint x: 285, startPoint y: 385, endPoint x: 3, endPoint y: -88, distance: 550.4
click at [3, 0] on html "4 Get Started JA Kanban Freshman Academy - Intervention 1x 2x 3x 25 Freshman Ac…" at bounding box center [640, 332] width 1280 height 665
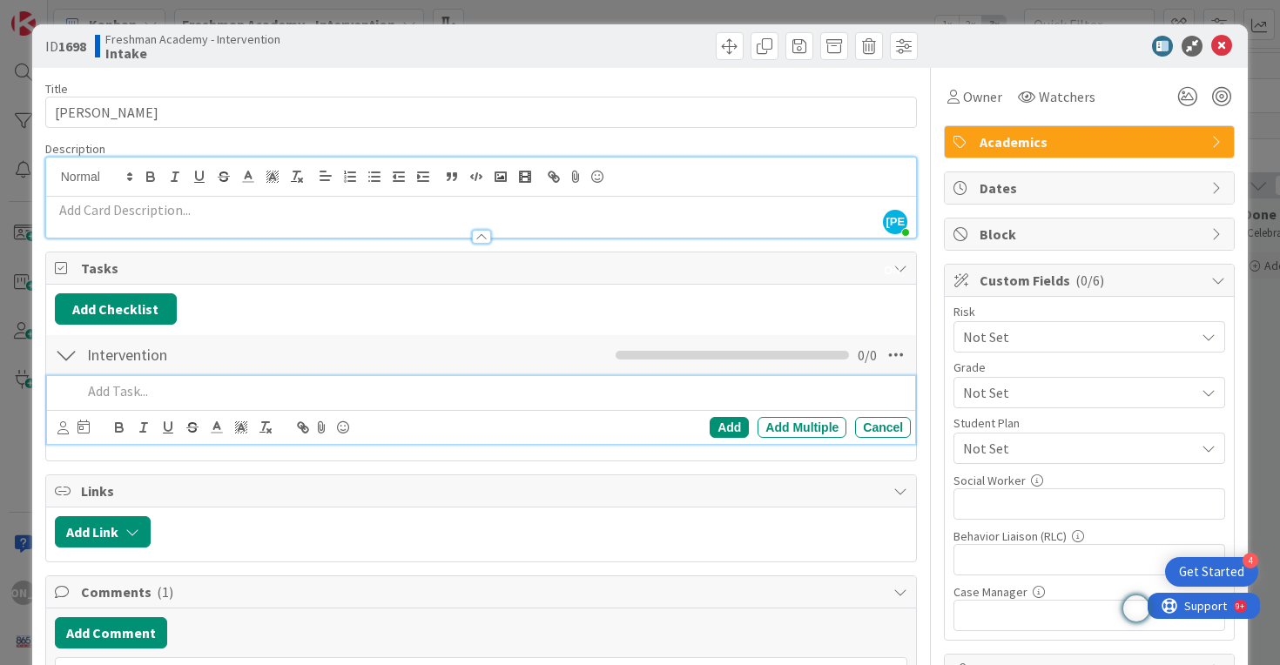
click at [200, 400] on p at bounding box center [493, 391] width 823 height 20
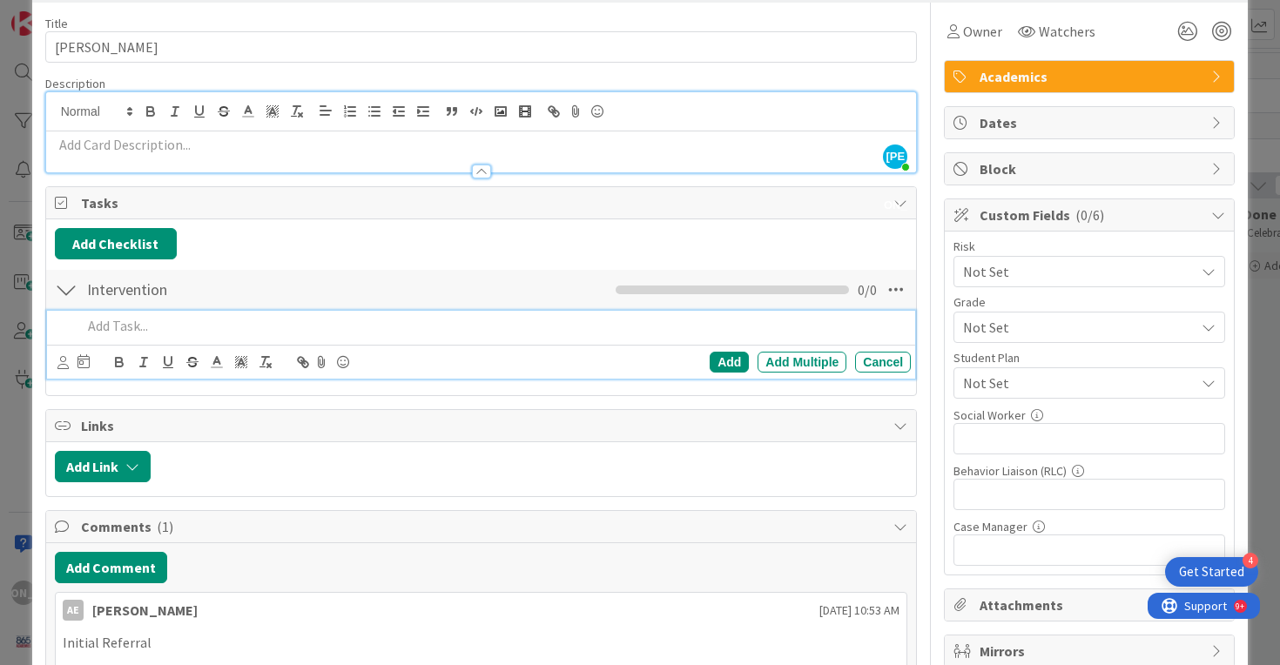
scroll to position [155, 0]
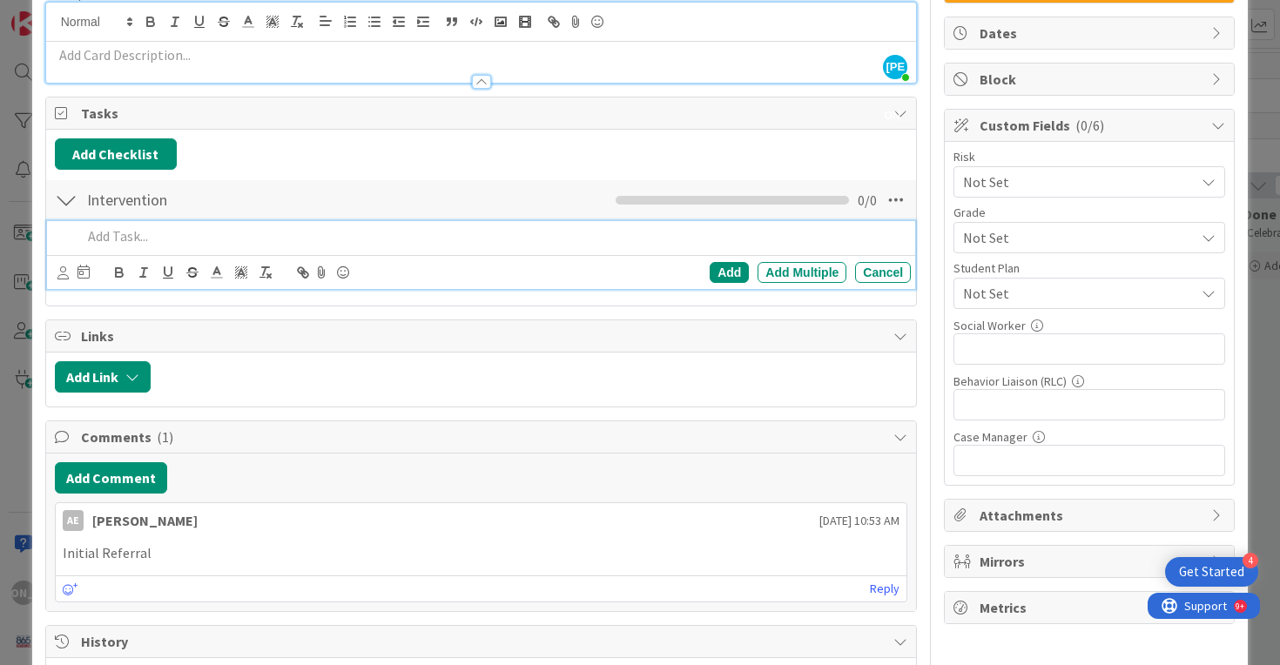
click at [234, 365] on div at bounding box center [533, 376] width 749 height 31
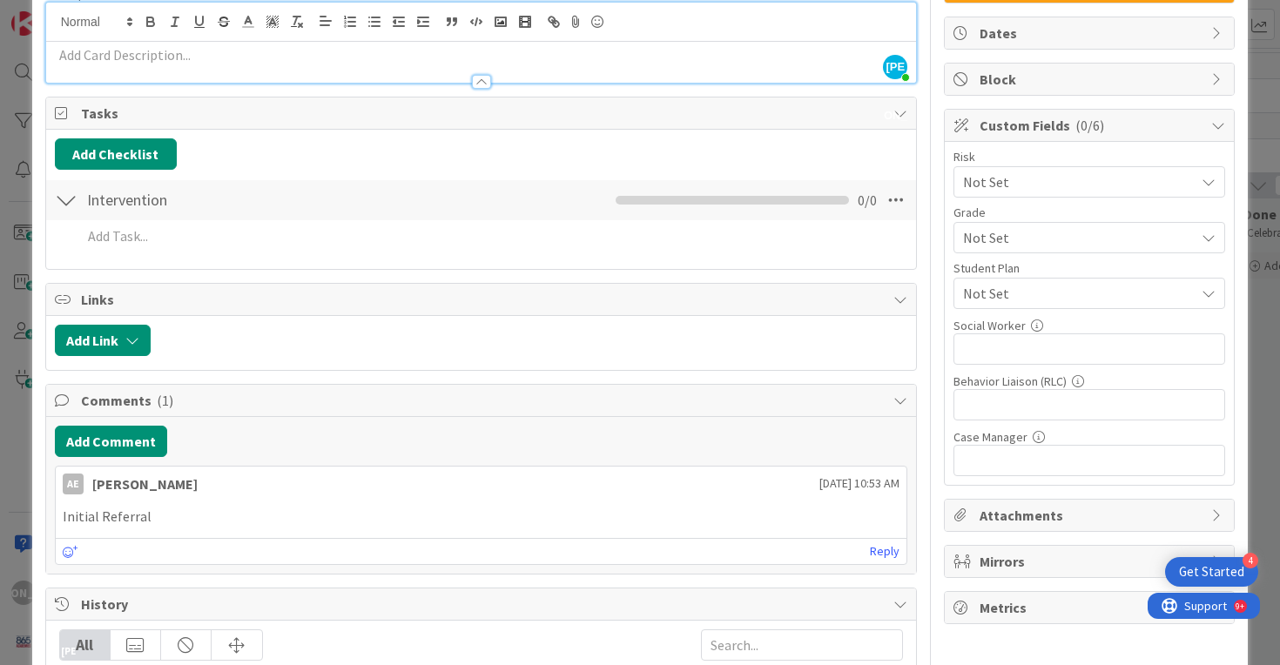
click at [269, 511] on p "Initial Referral" at bounding box center [481, 517] width 837 height 20
drag, startPoint x: 181, startPoint y: 520, endPoint x: 77, endPoint y: 478, distance: 111.7
click at [77, 478] on div "[PERSON_NAME] England [DATE] 10:53 AM Initial Referral [DATE] 10:53 AM Reply" at bounding box center [481, 516] width 853 height 100
click at [680, 520] on p "Initial Referral" at bounding box center [481, 517] width 837 height 20
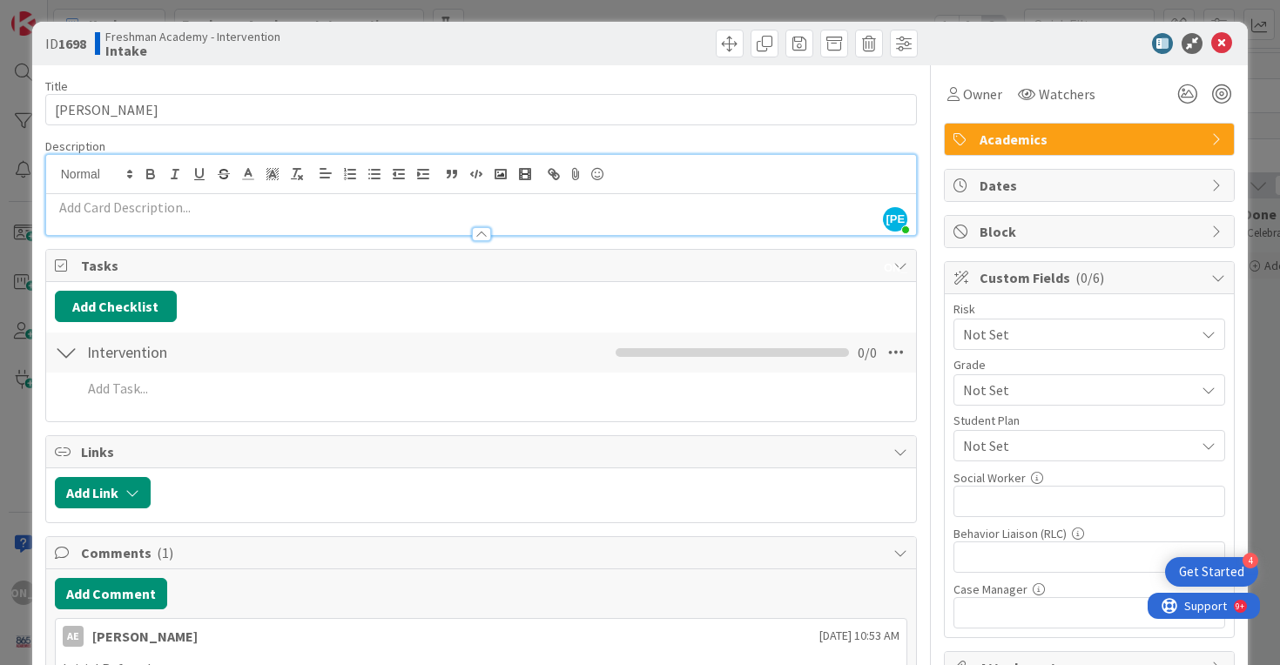
scroll to position [0, 0]
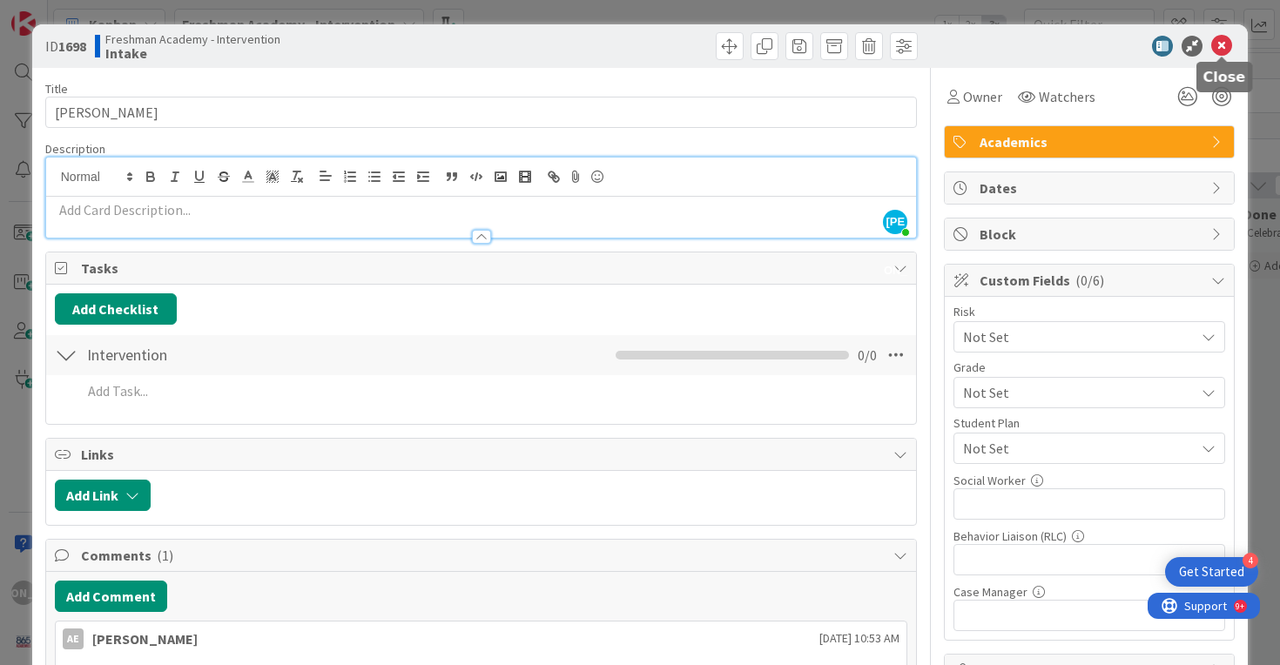
click at [1225, 52] on icon at bounding box center [1221, 46] width 21 height 21
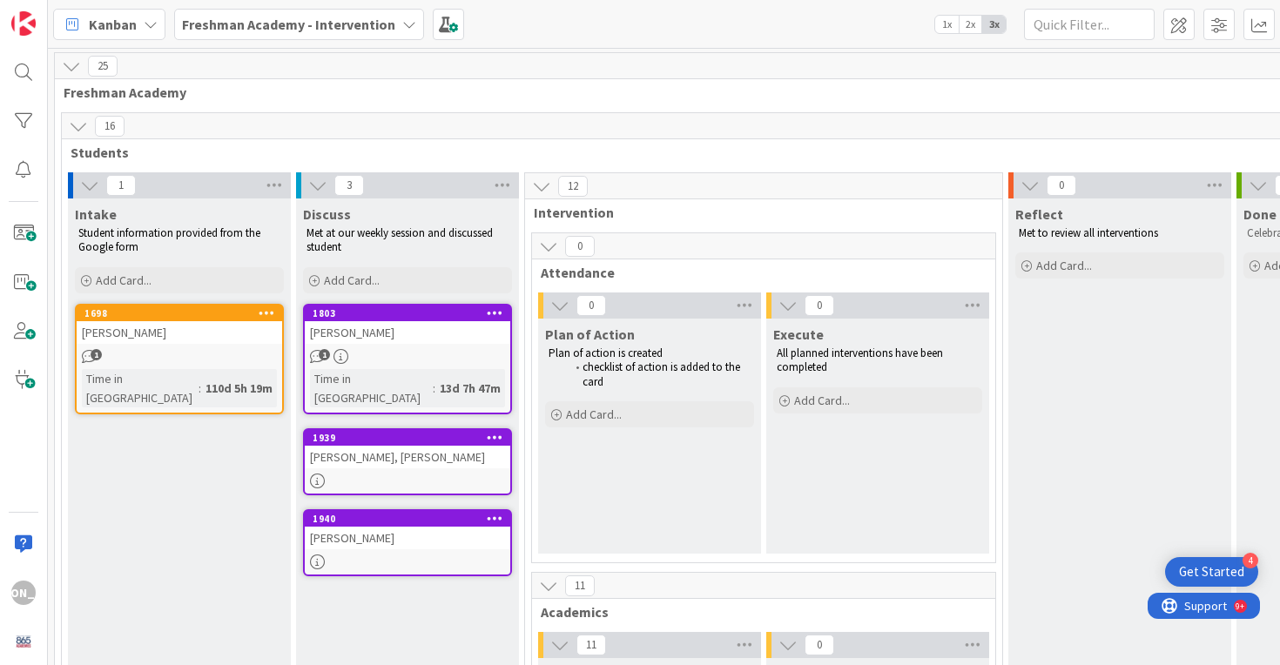
click at [266, 312] on icon at bounding box center [267, 312] width 17 height 12
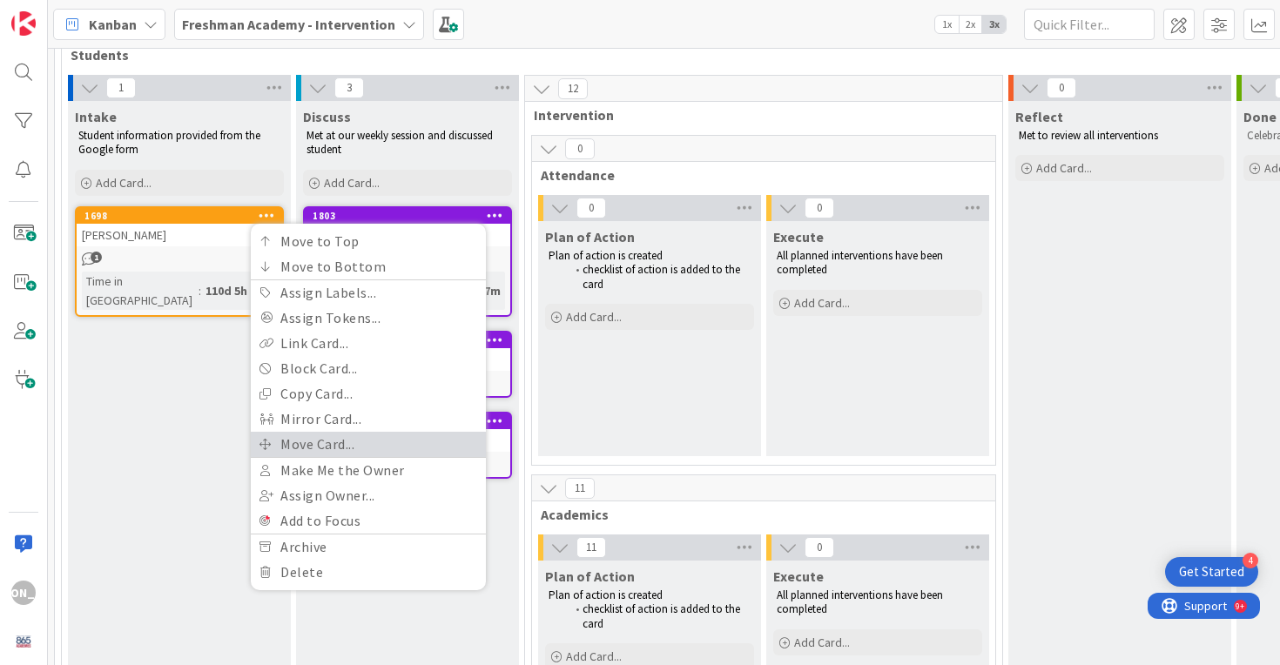
scroll to position [100, 0]
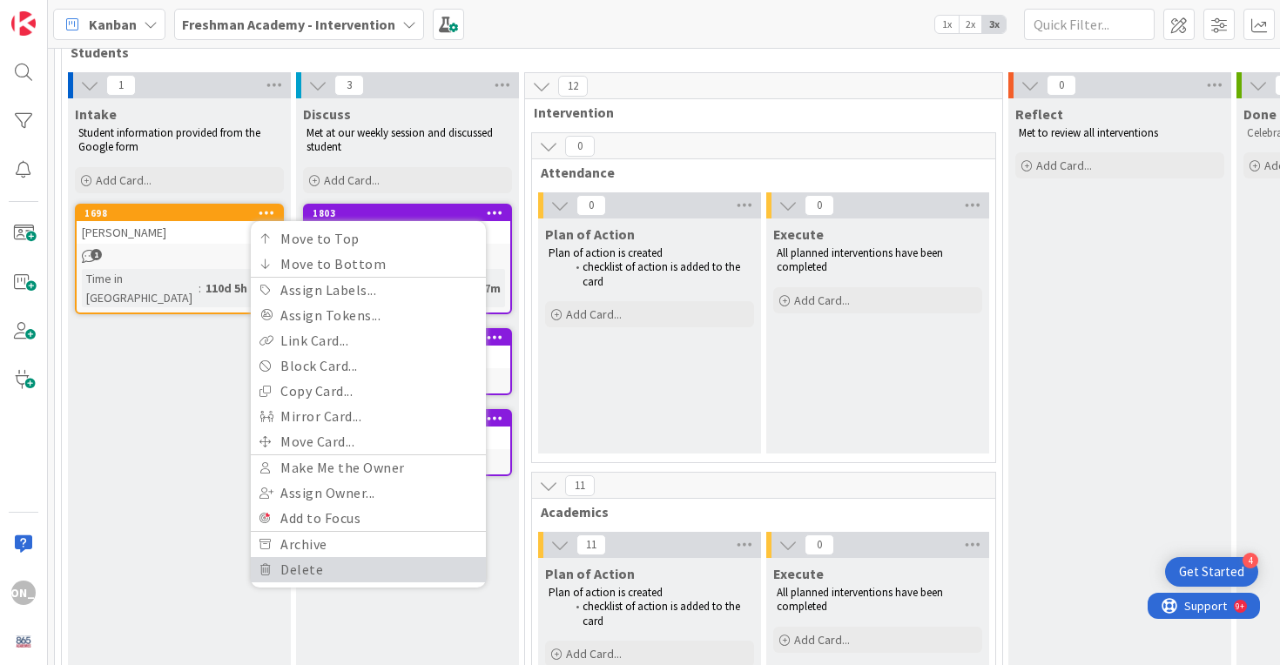
click at [306, 567] on link "Delete" at bounding box center [368, 569] width 235 height 25
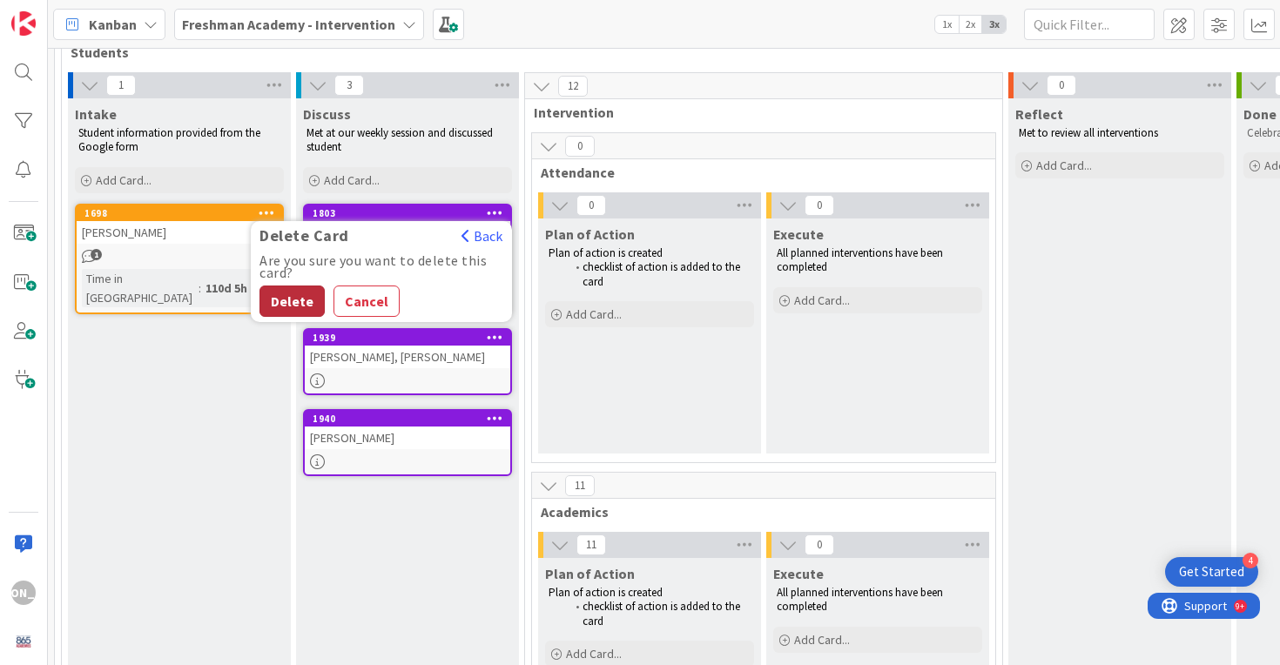
click at [286, 298] on button "Delete" at bounding box center [291, 301] width 65 height 31
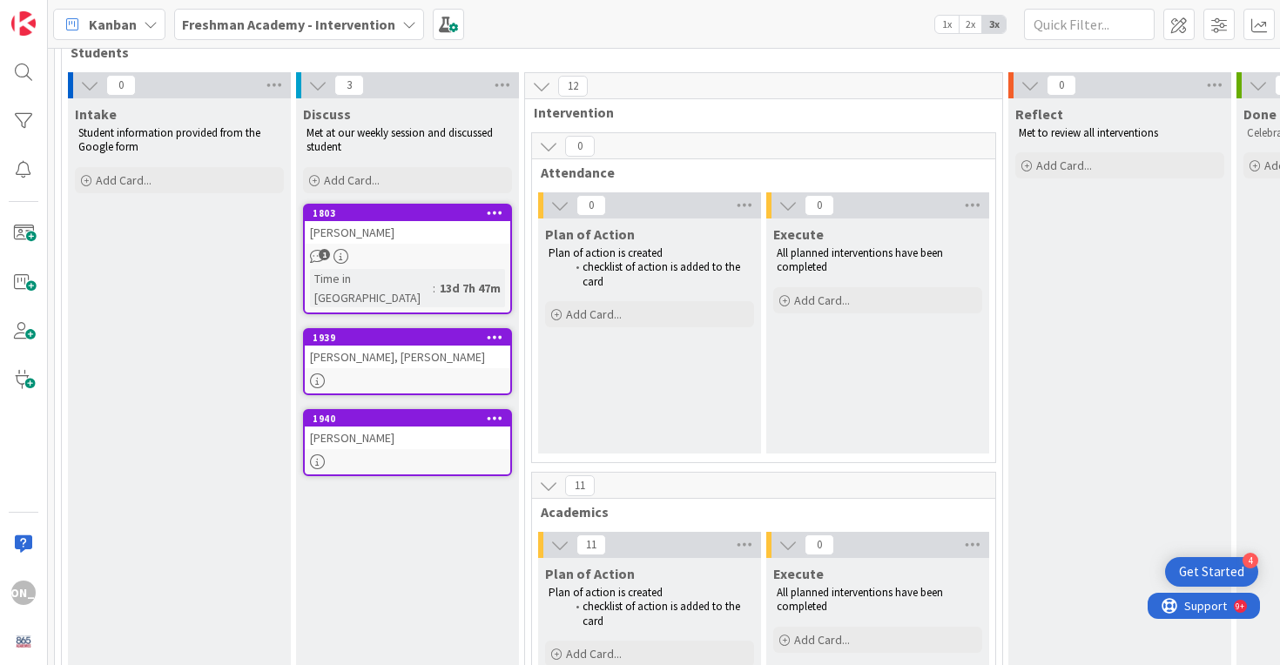
click at [446, 427] on div "[PERSON_NAME]" at bounding box center [407, 438] width 205 height 23
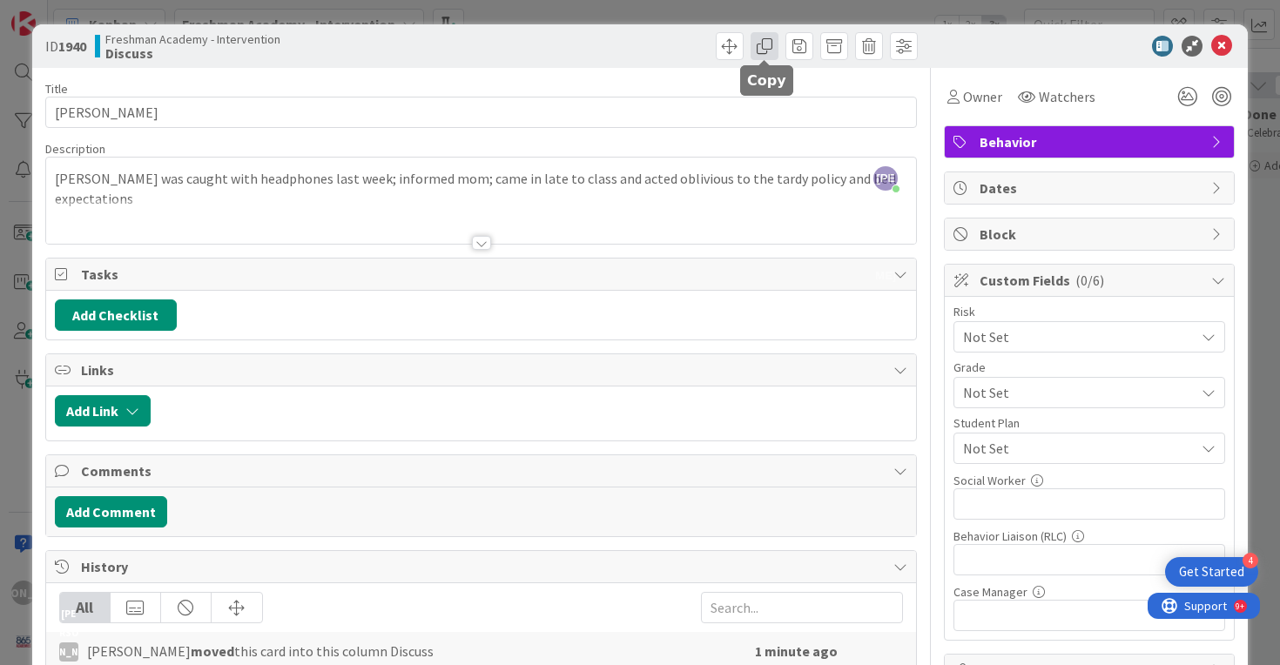
click at [767, 42] on span at bounding box center [764, 46] width 28 height 28
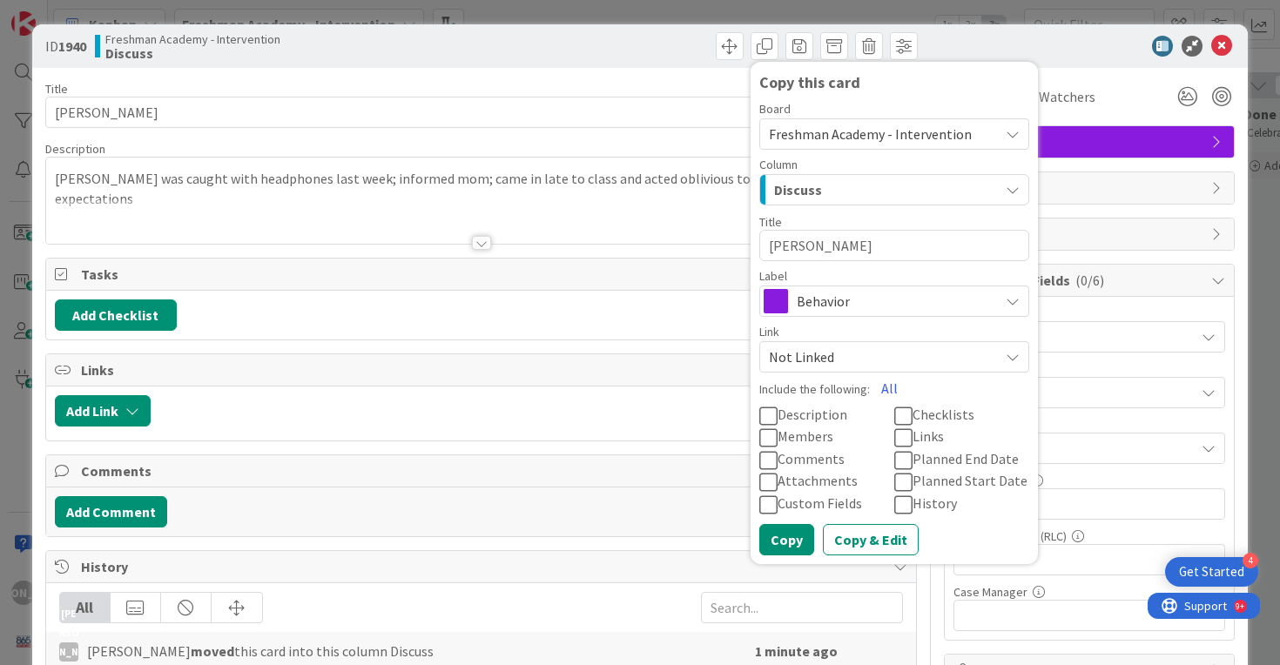
click at [911, 299] on span "Behavior" at bounding box center [893, 301] width 193 height 24
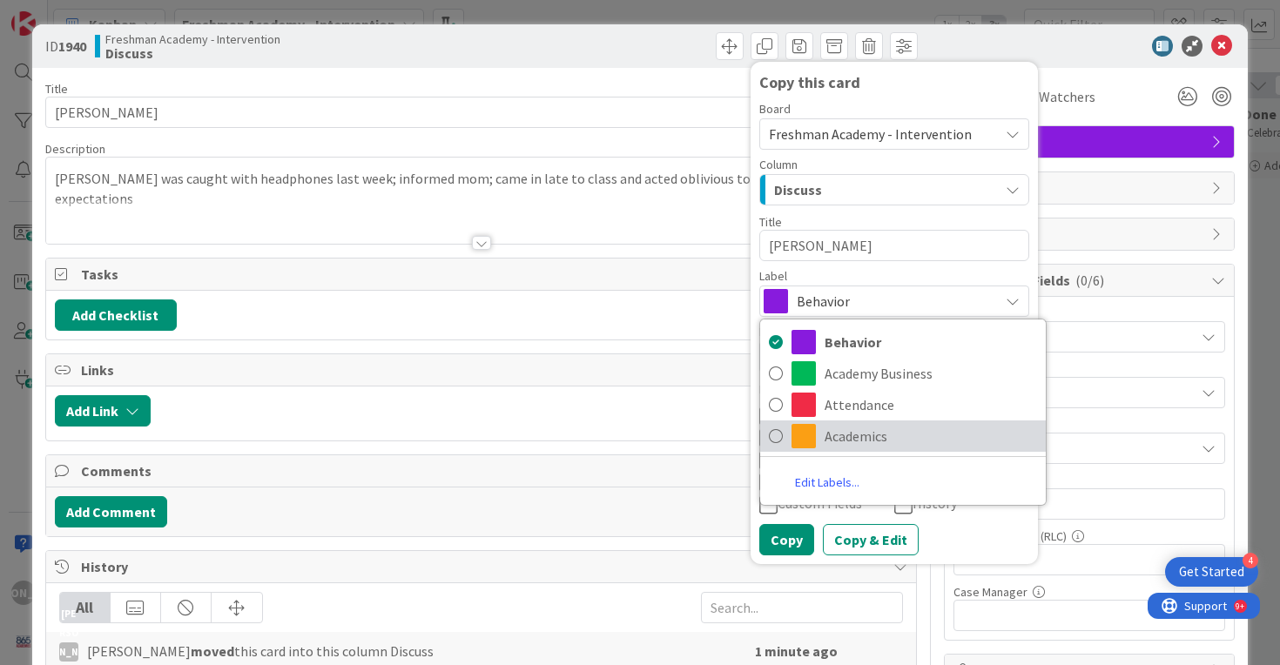
click at [887, 430] on span "Academics" at bounding box center [930, 436] width 212 height 26
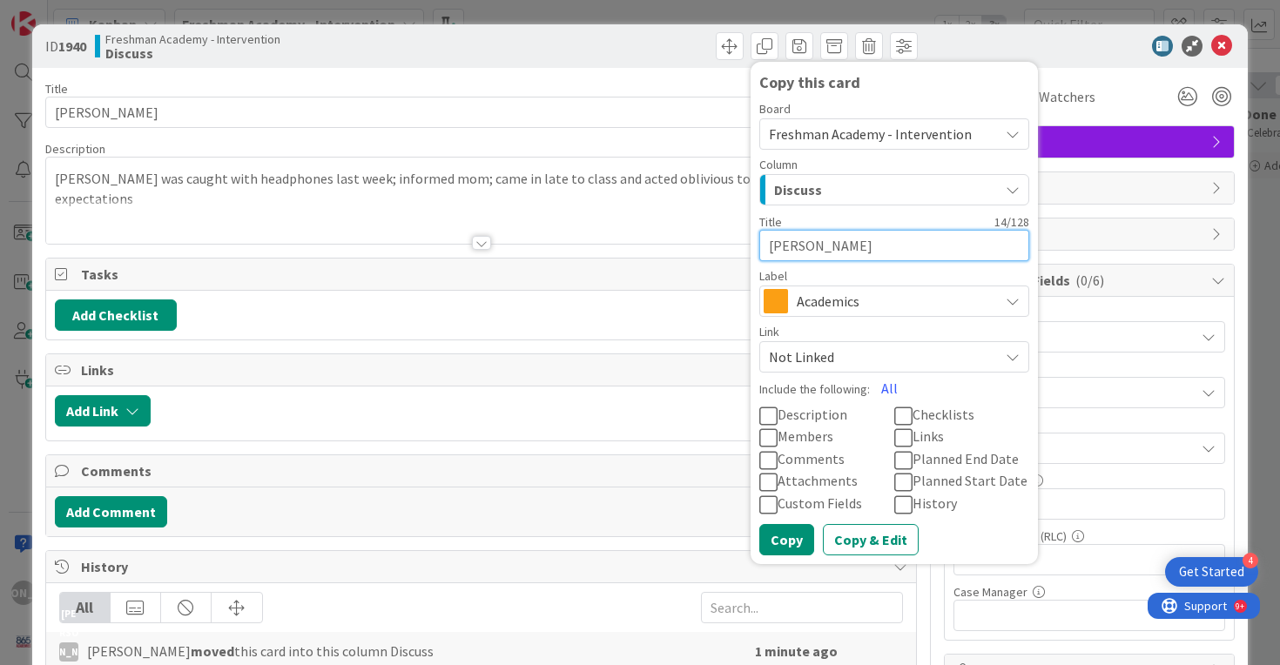
click at [871, 236] on textarea "[PERSON_NAME]" at bounding box center [894, 245] width 270 height 31
type textarea "x"
type textarea "B"
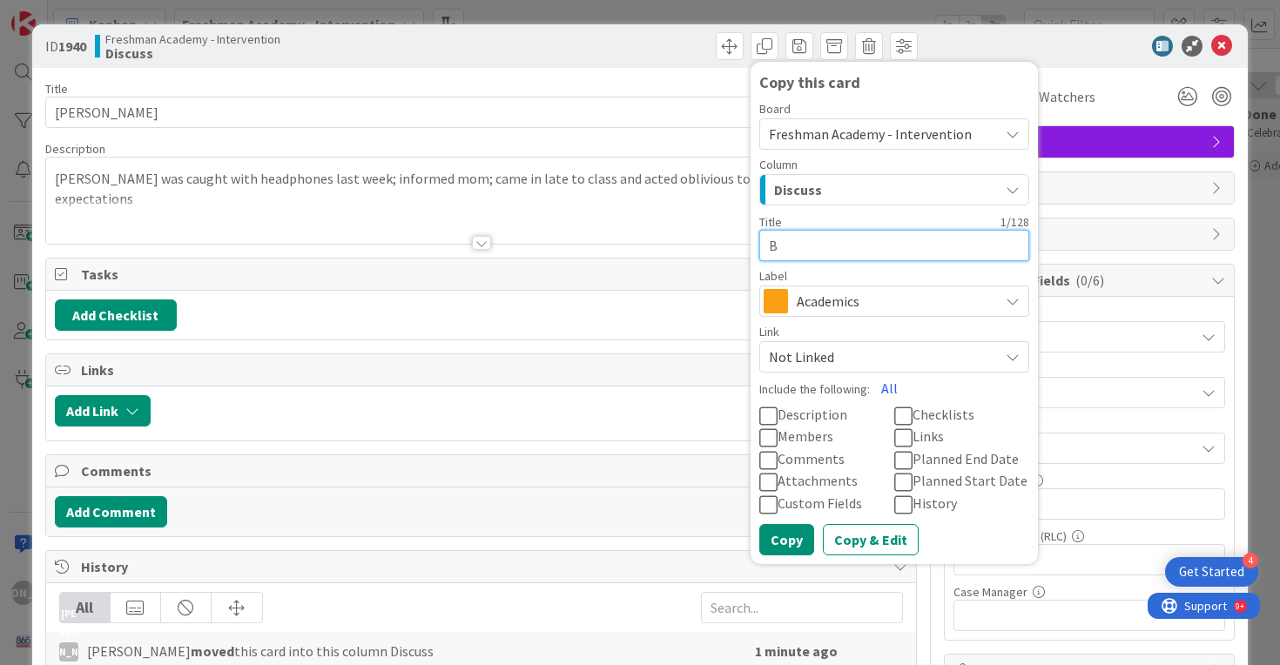
type textarea "x"
type textarea "Br"
type textarea "x"
type textarea "Bri"
type textarea "x"
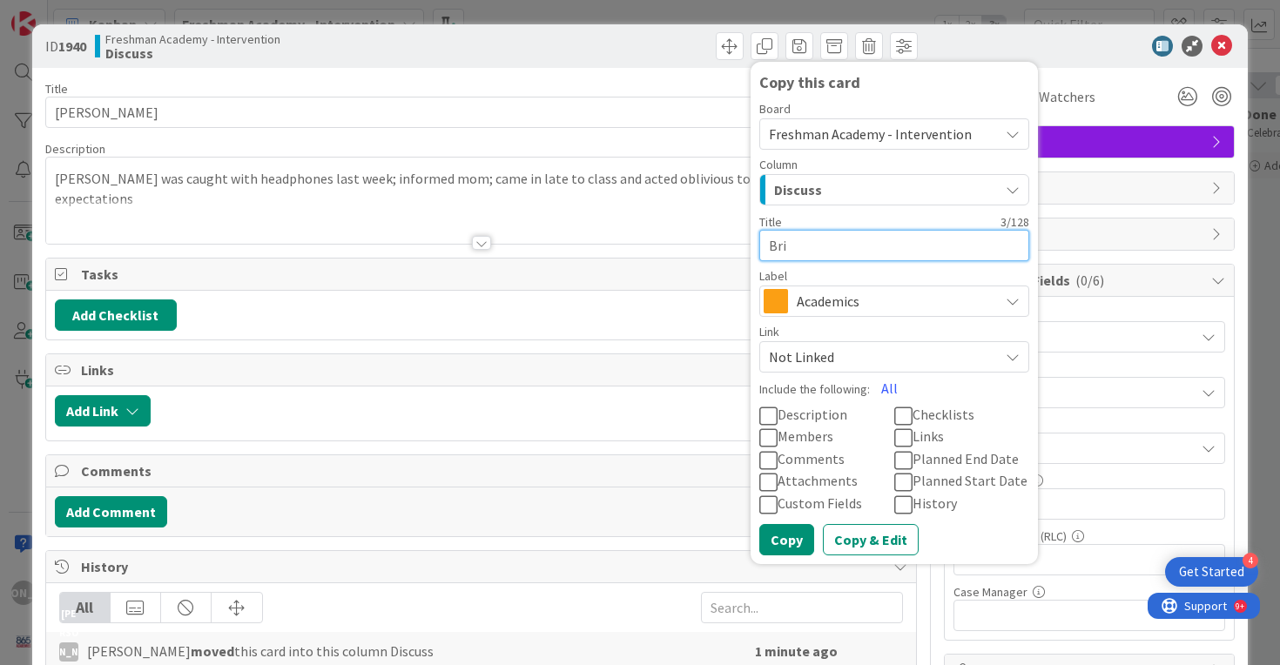
type textarea "Bria"
type textarea "x"
type textarea "Briau"
type textarea "x"
type textarea "Briaun"
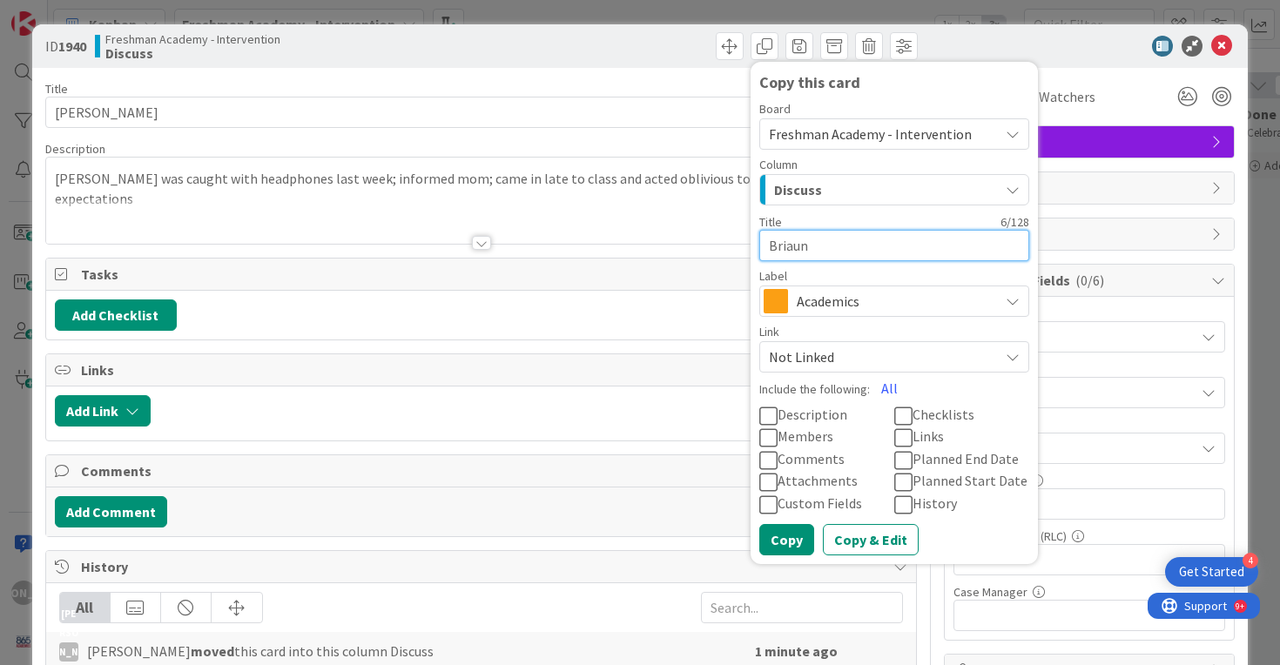
type textarea "x"
type textarea "Briauna"
type textarea "x"
type textarea "Briauna"
type textarea "x"
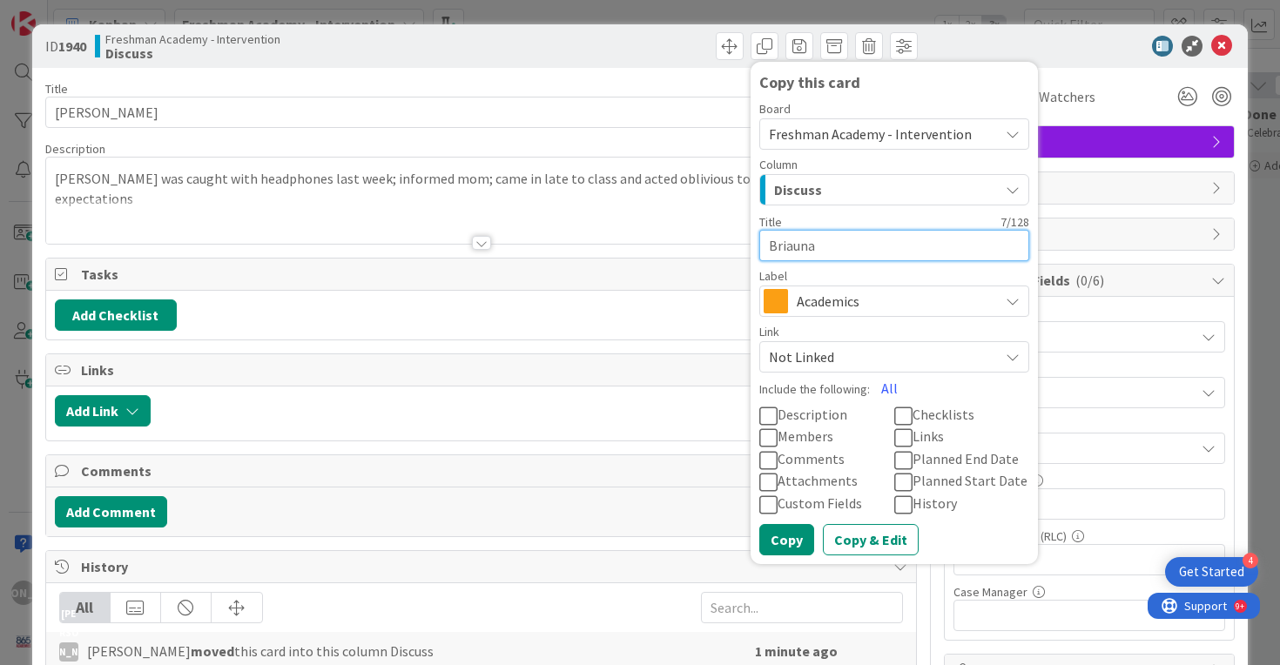
type textarea "Briauna W"
type textarea "x"
type textarea "Briauna Wi"
type textarea "x"
type textarea "[PERSON_NAME]"
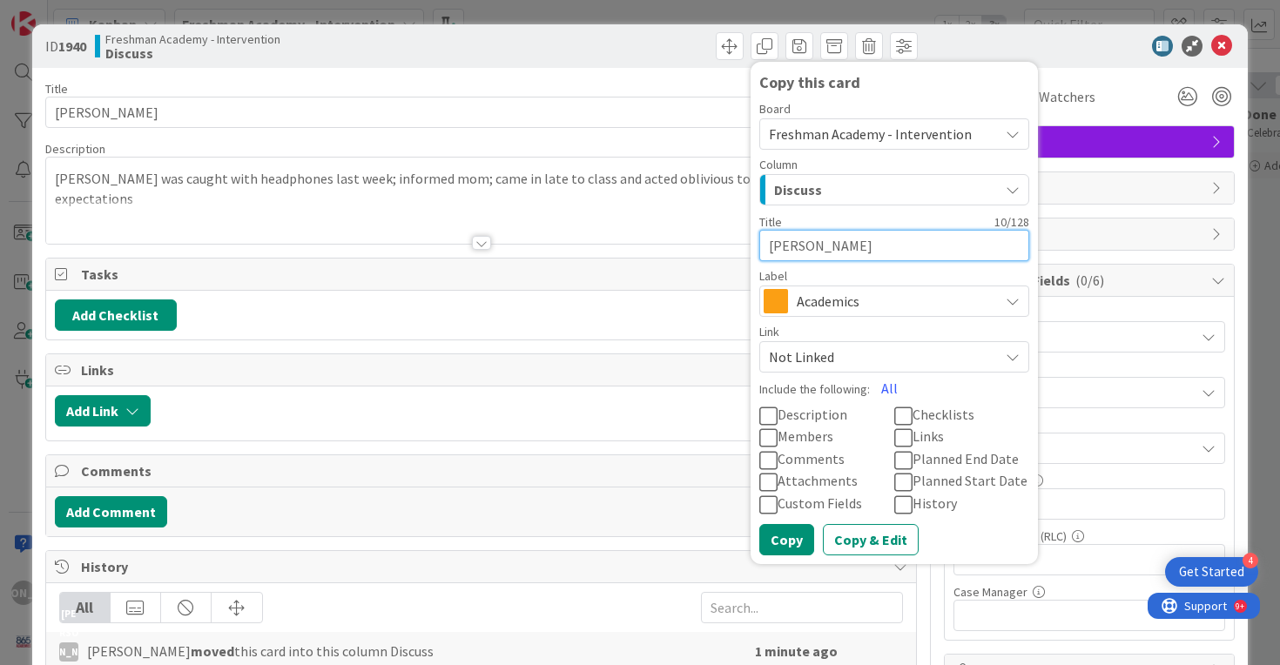
type textarea "x"
type textarea "[PERSON_NAME]"
type textarea "x"
type textarea "[PERSON_NAME]"
type textarea "x"
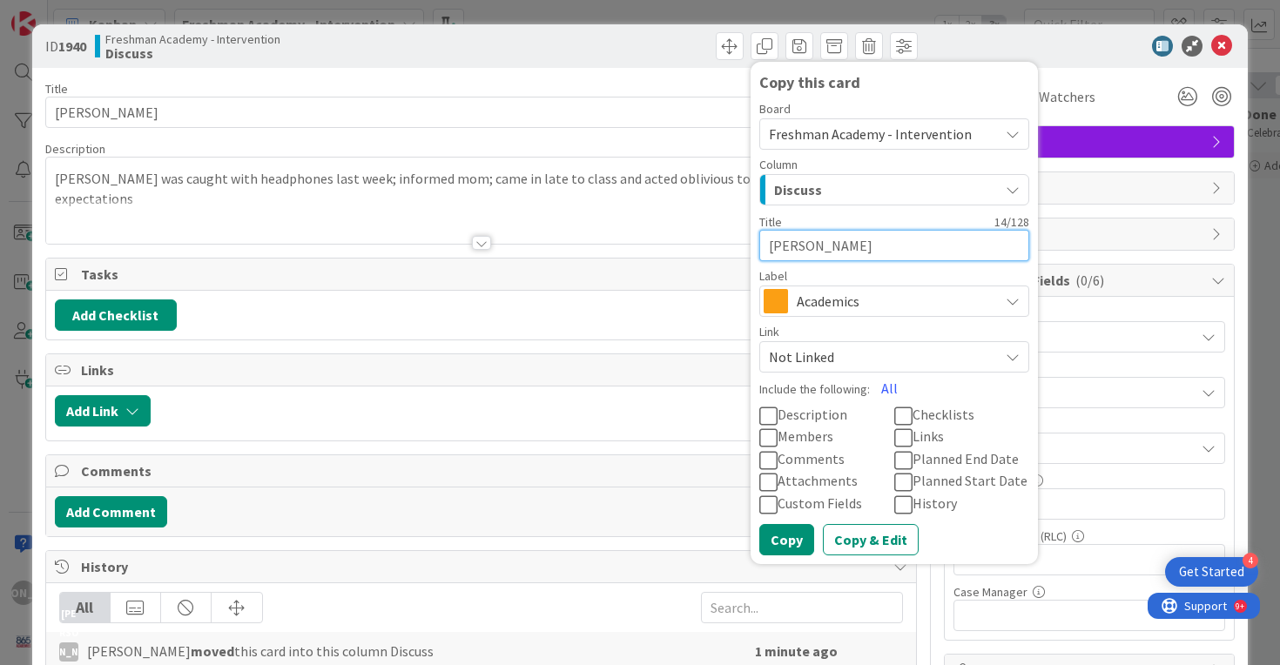
type textarea "[PERSON_NAME]"
type textarea "x"
type textarea "[PERSON_NAME]"
type textarea "x"
type textarea "Briauna Wil"
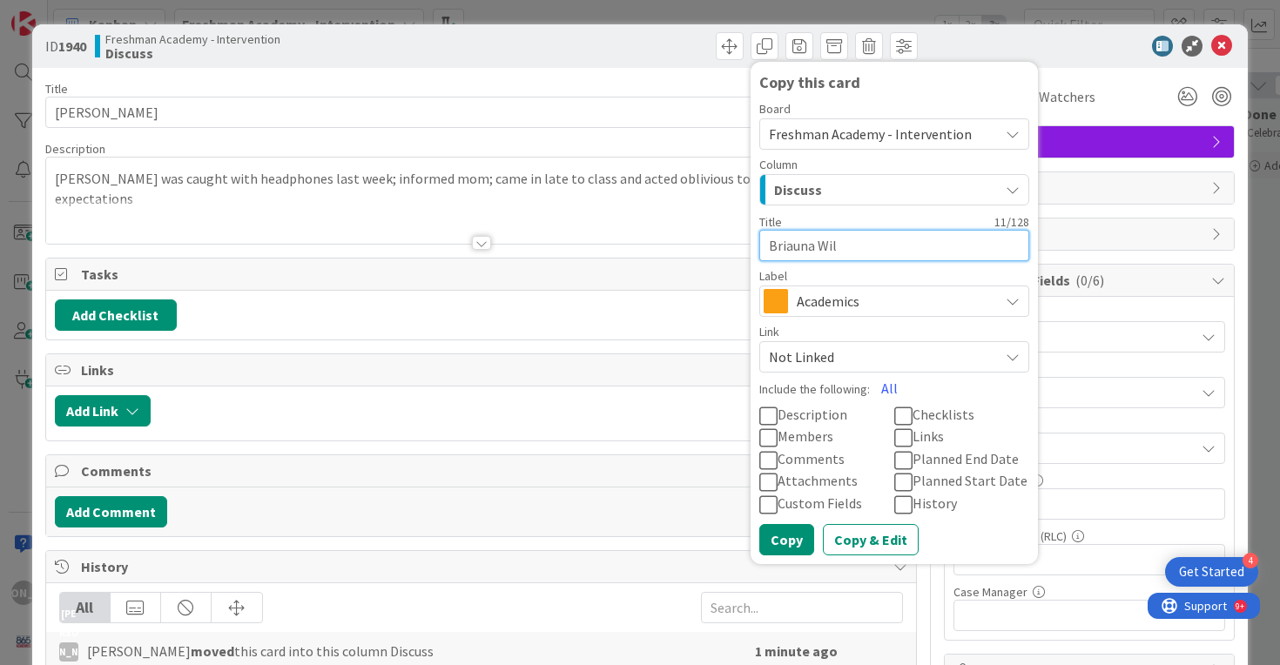
type textarea "x"
type textarea "Briauna Wi"
type textarea "x"
type textarea "Briauna W"
type textarea "x"
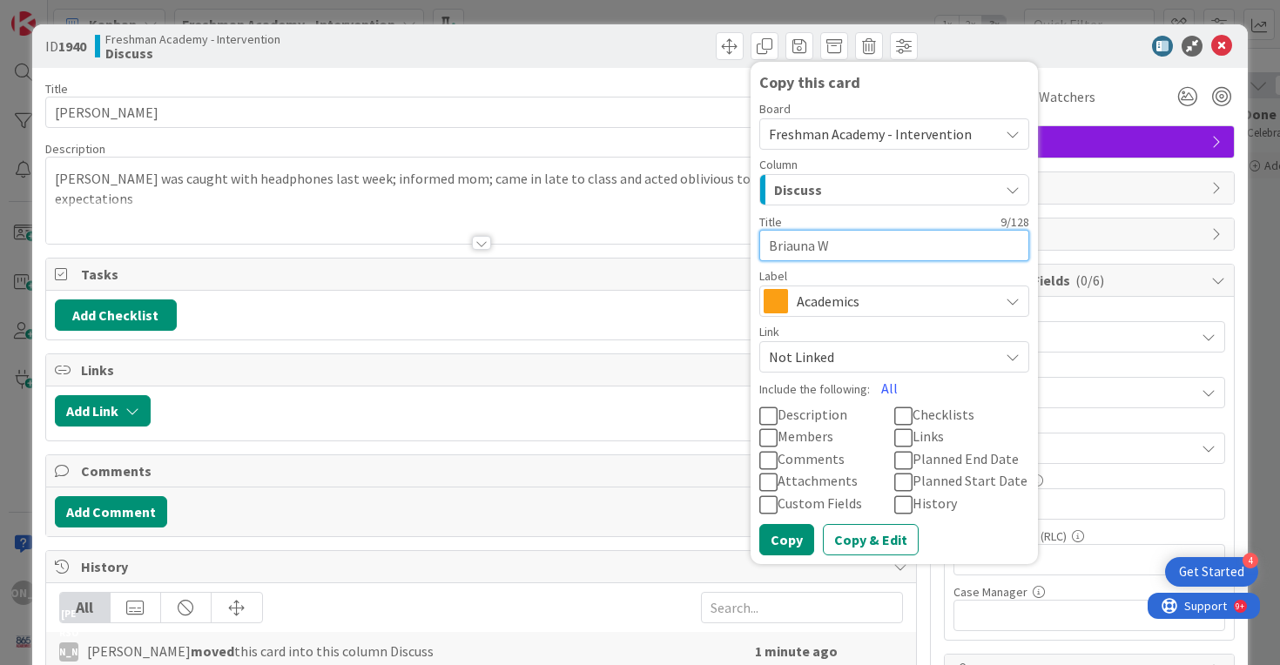
type textarea "Briauna"
type textarea "x"
type textarea "Briauna L"
type textarea "x"
type textarea "Briauna Lat"
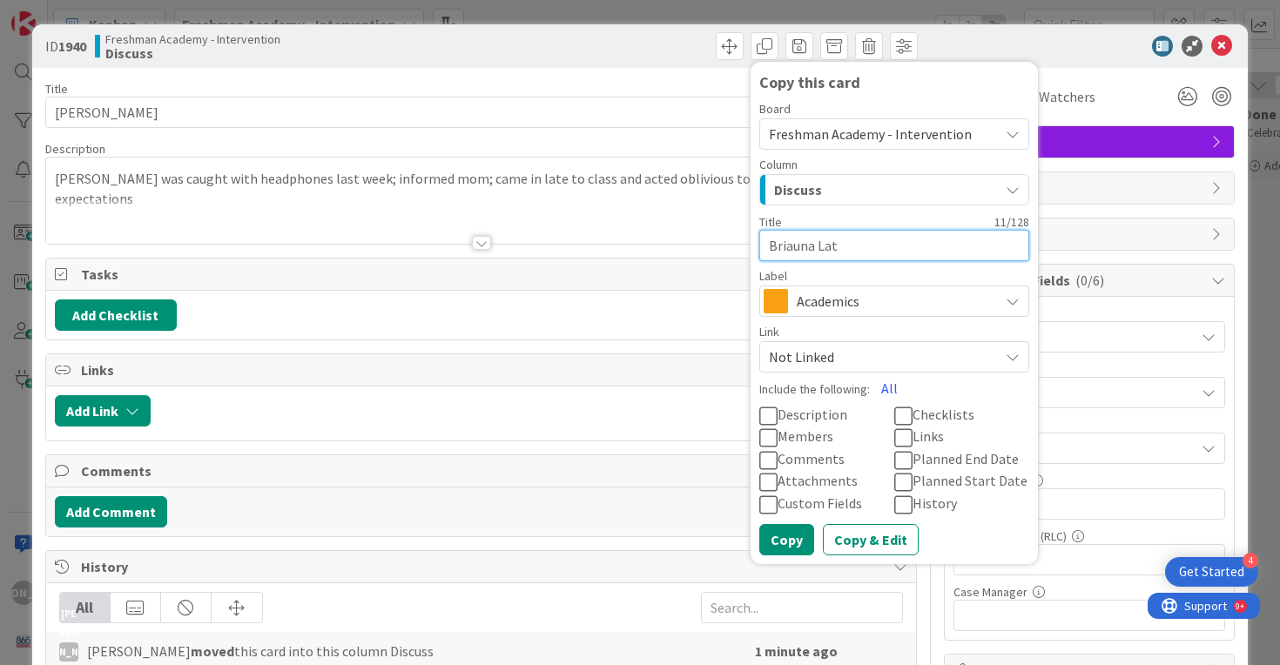
type textarea "x"
type textarea "Briauna Lath"
type textarea "x"
type textarea "[PERSON_NAME]"
type textarea "x"
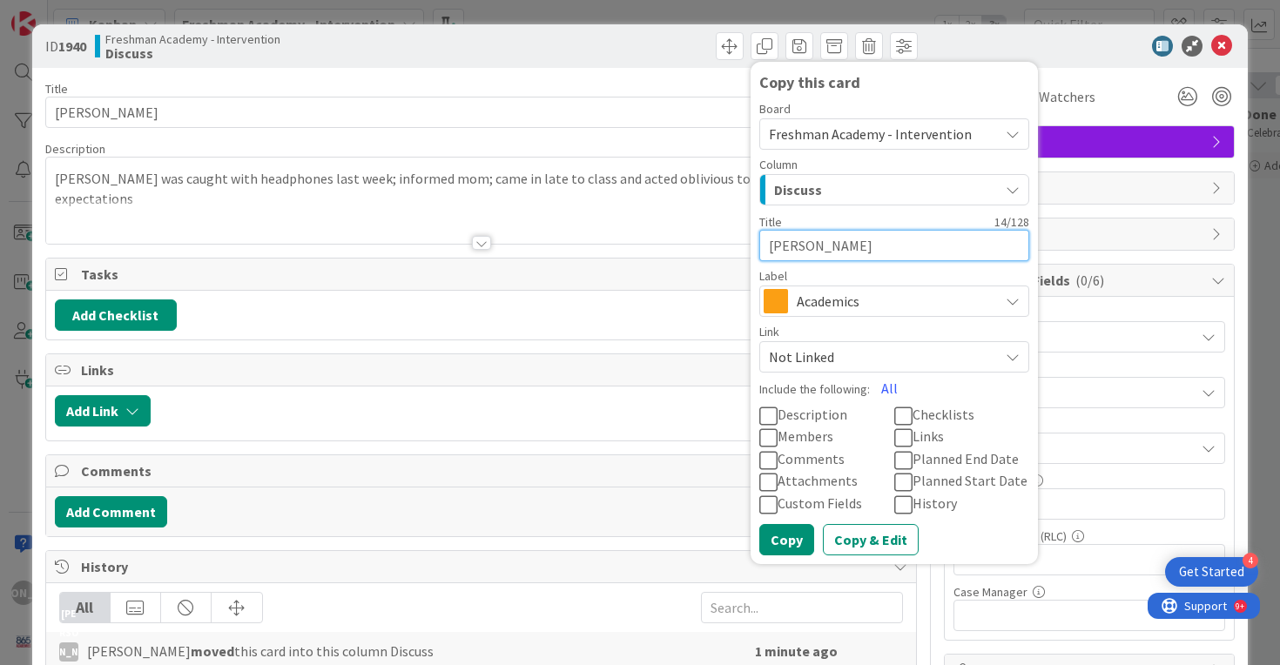
type textarea "[PERSON_NAME]"
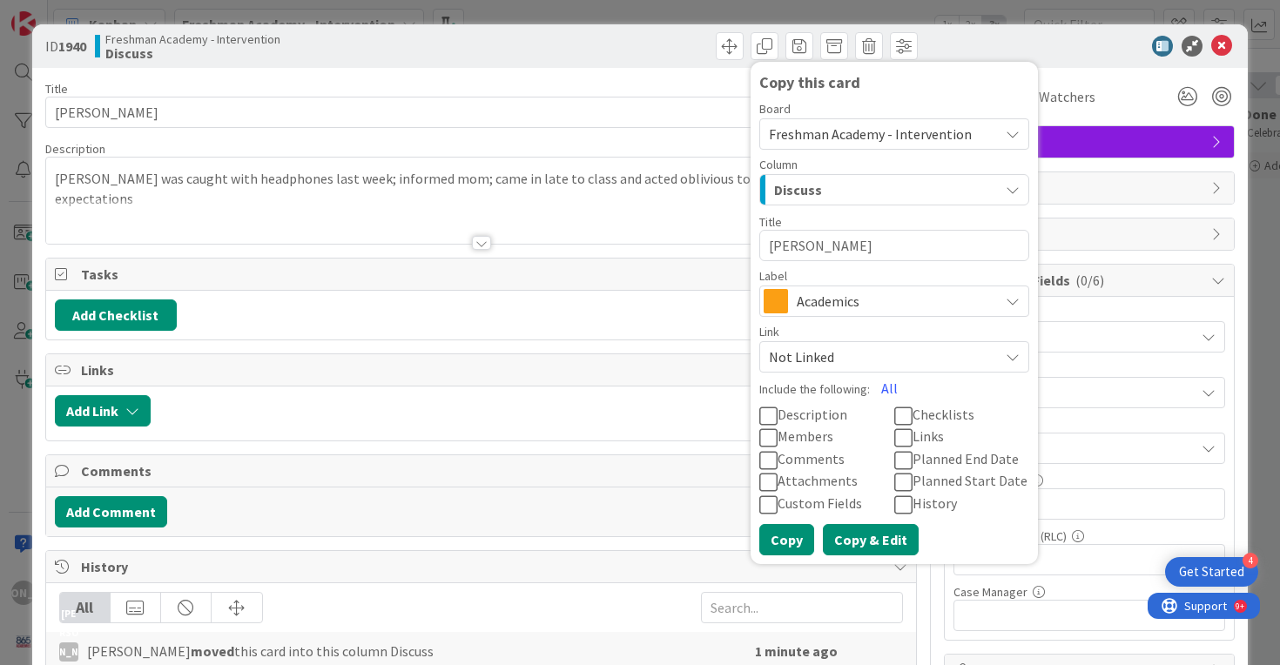
click at [850, 540] on button "Copy & Edit" at bounding box center [871, 539] width 96 height 31
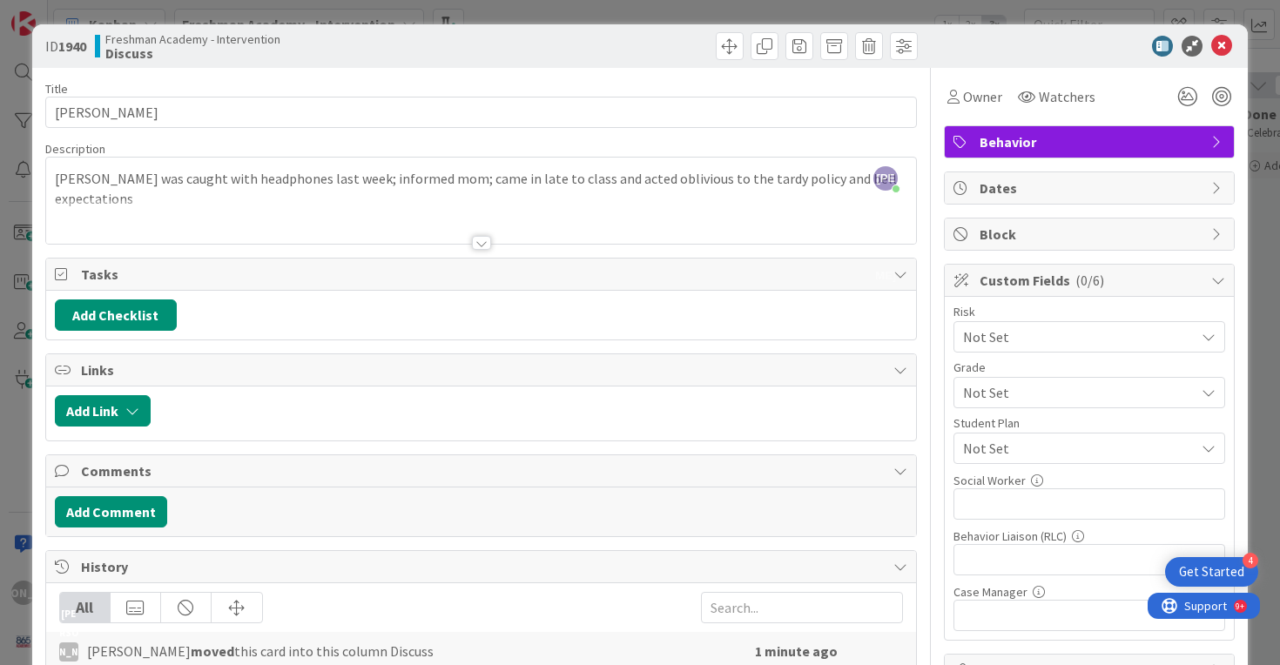
type textarea "x"
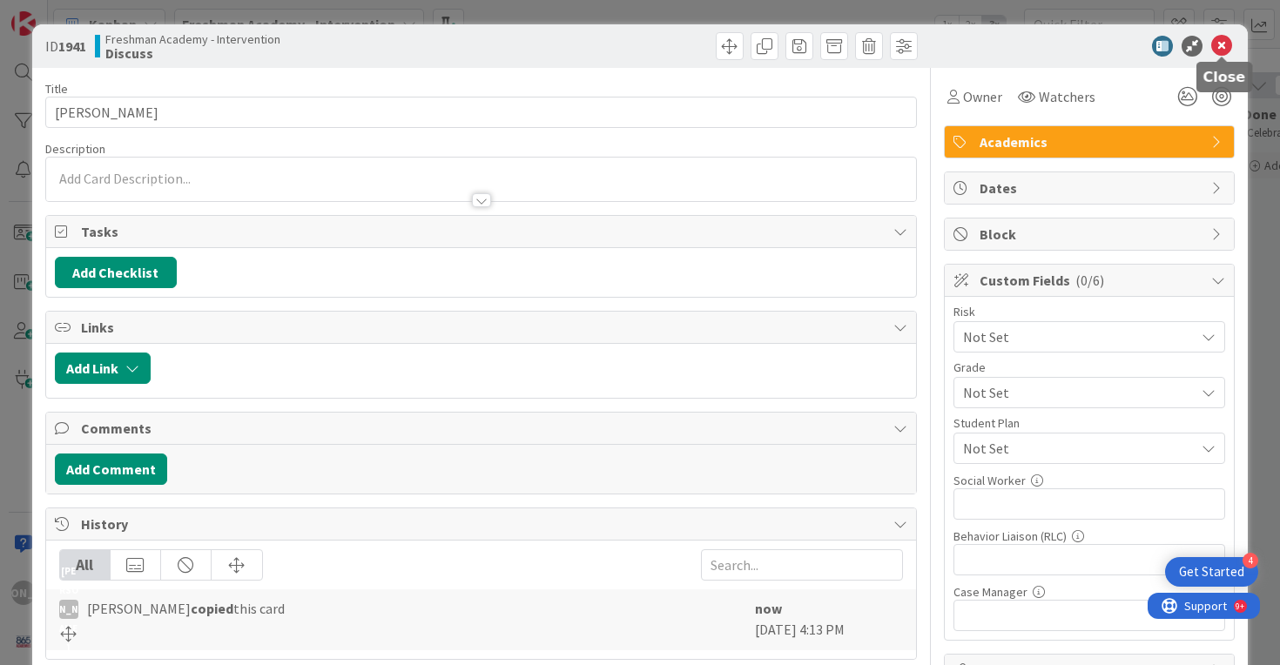
click at [1226, 44] on icon at bounding box center [1221, 46] width 21 height 21
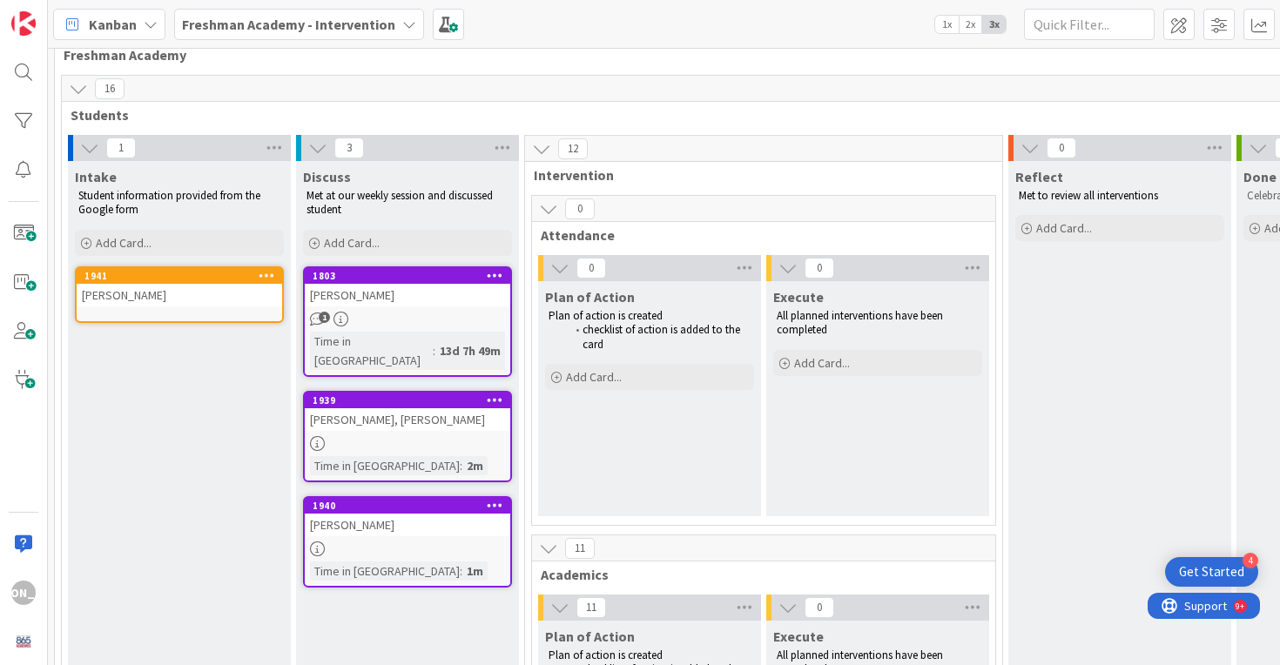
click at [193, 293] on div "[PERSON_NAME]" at bounding box center [179, 295] width 205 height 23
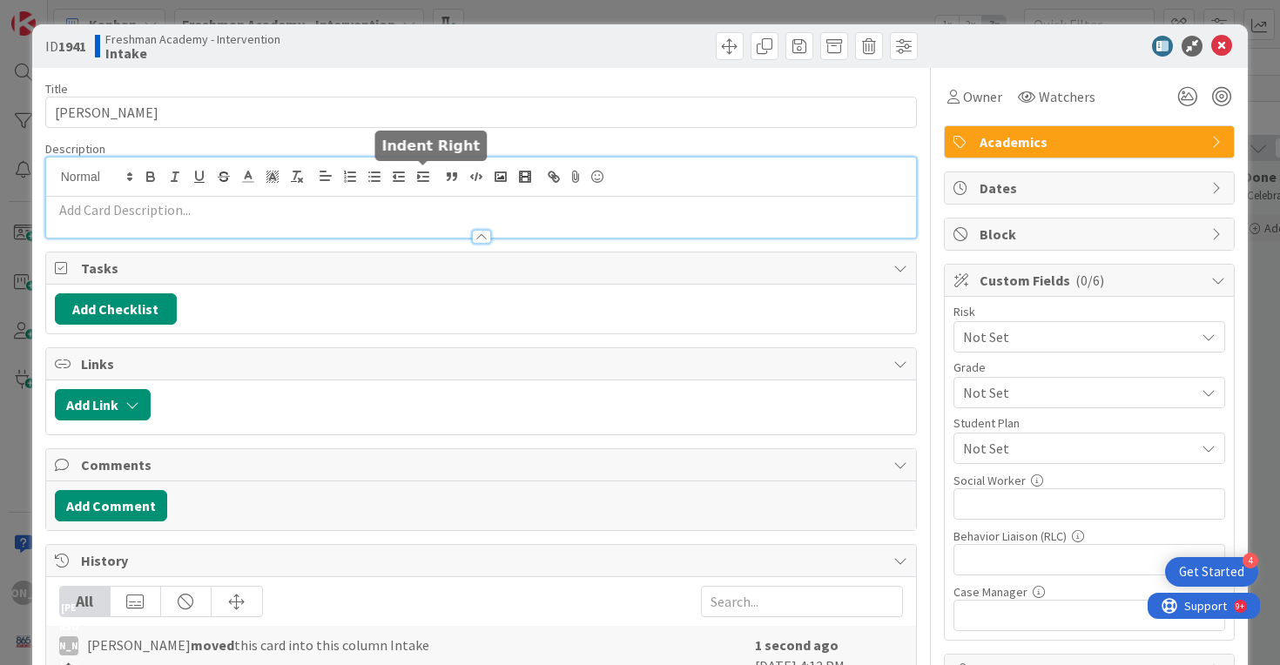
click at [433, 171] on div at bounding box center [481, 198] width 871 height 80
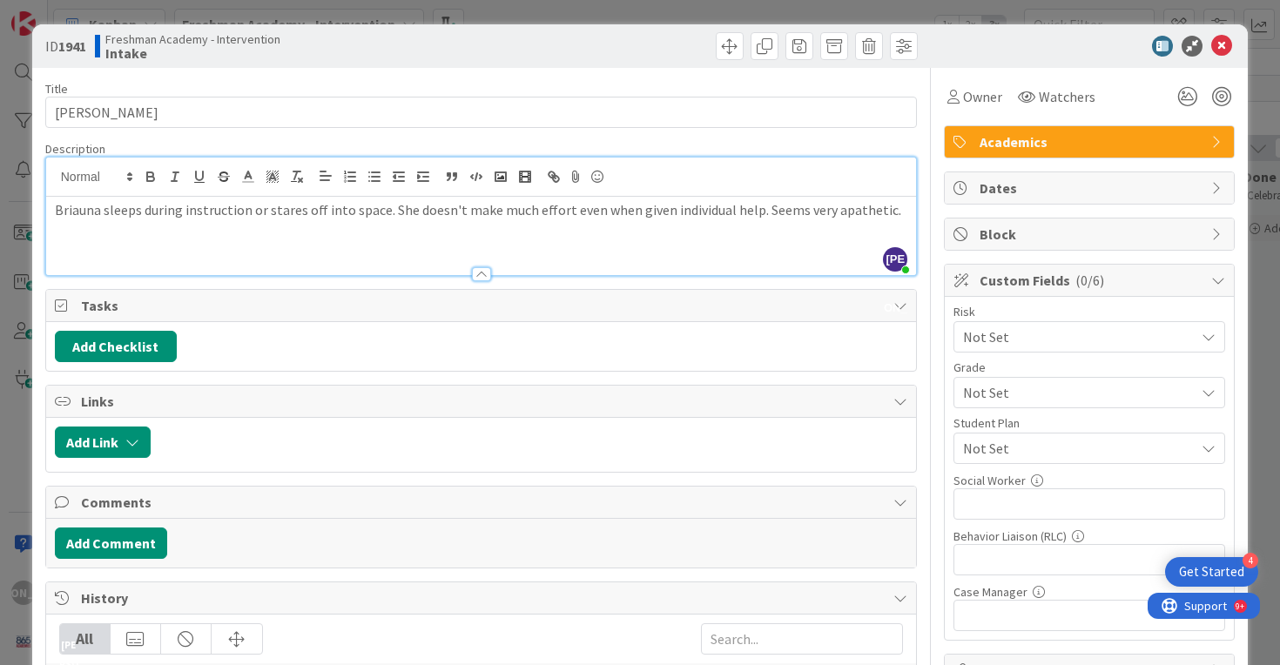
click at [596, 239] on div "Briauna sleeps during instruction or stares off into space. She doesn't make mu…" at bounding box center [481, 236] width 871 height 78
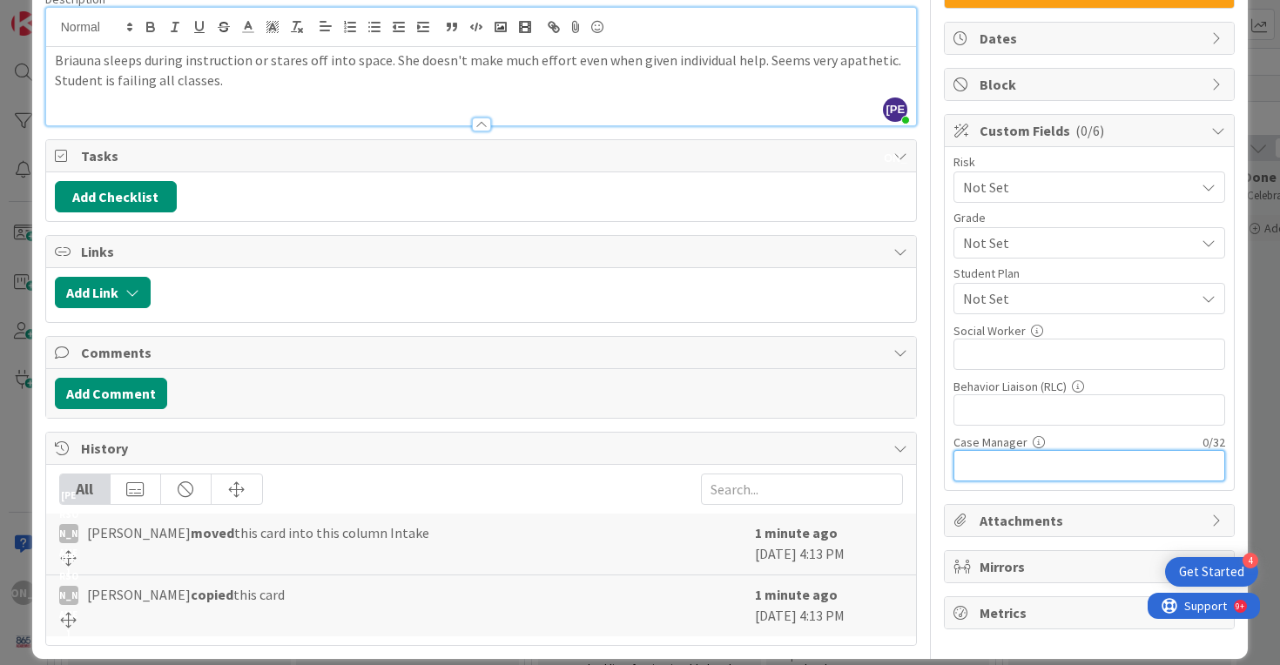
click at [1047, 474] on input "text" at bounding box center [1089, 465] width 272 height 31
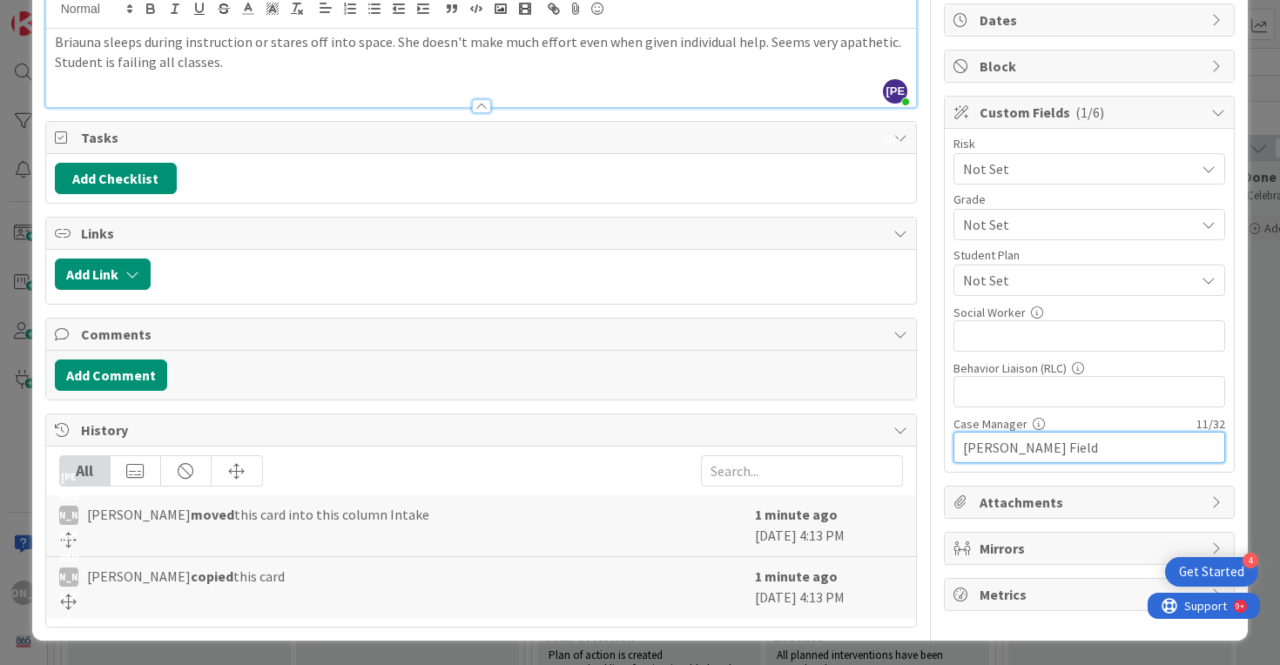
scroll to position [0, 0]
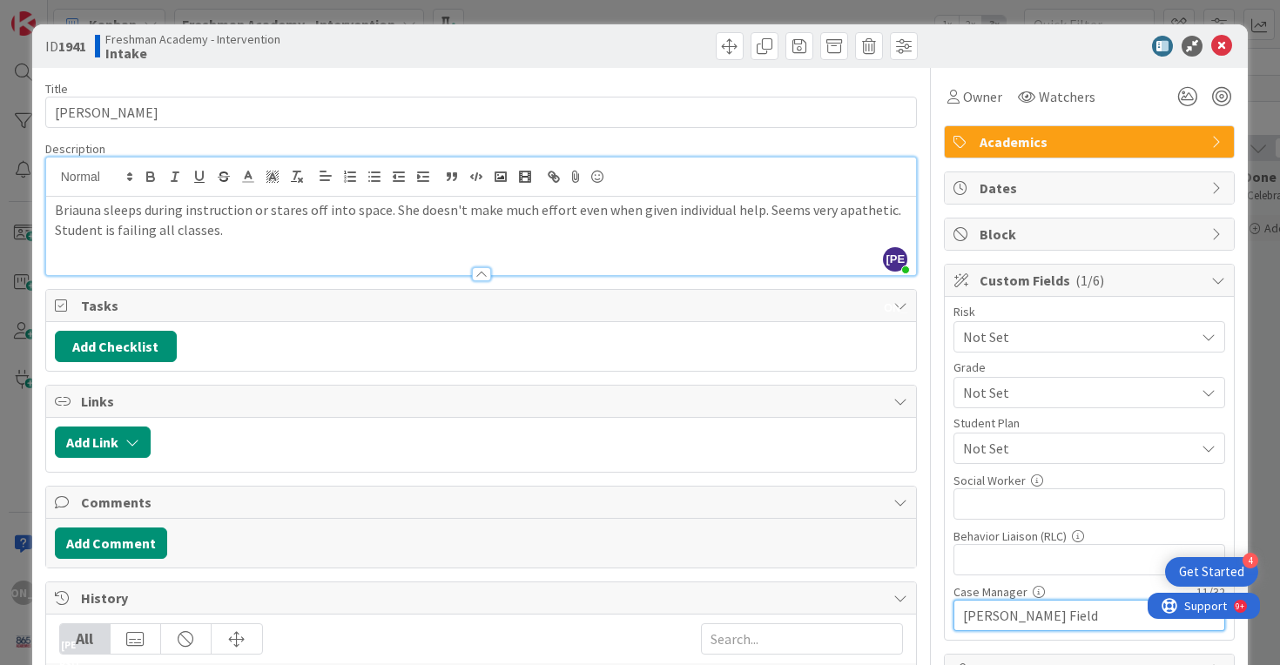
type input "[PERSON_NAME] Field"
click at [1220, 48] on icon at bounding box center [1221, 46] width 21 height 21
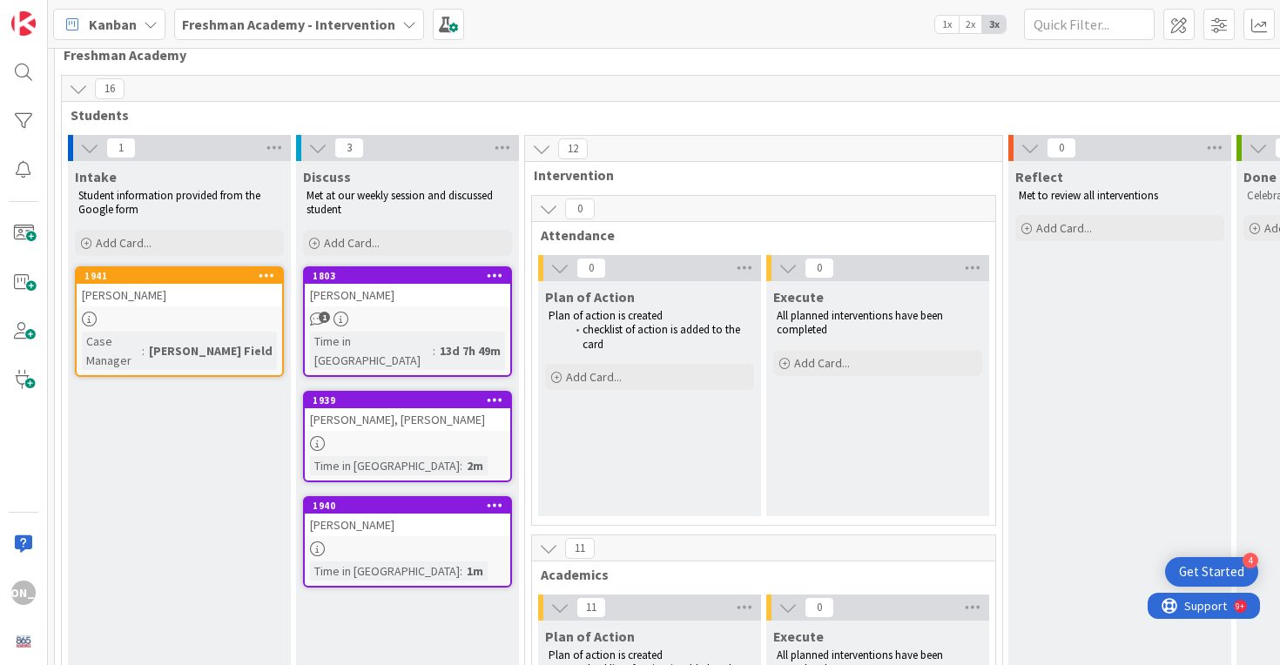
click at [146, 316] on div at bounding box center [179, 319] width 205 height 15
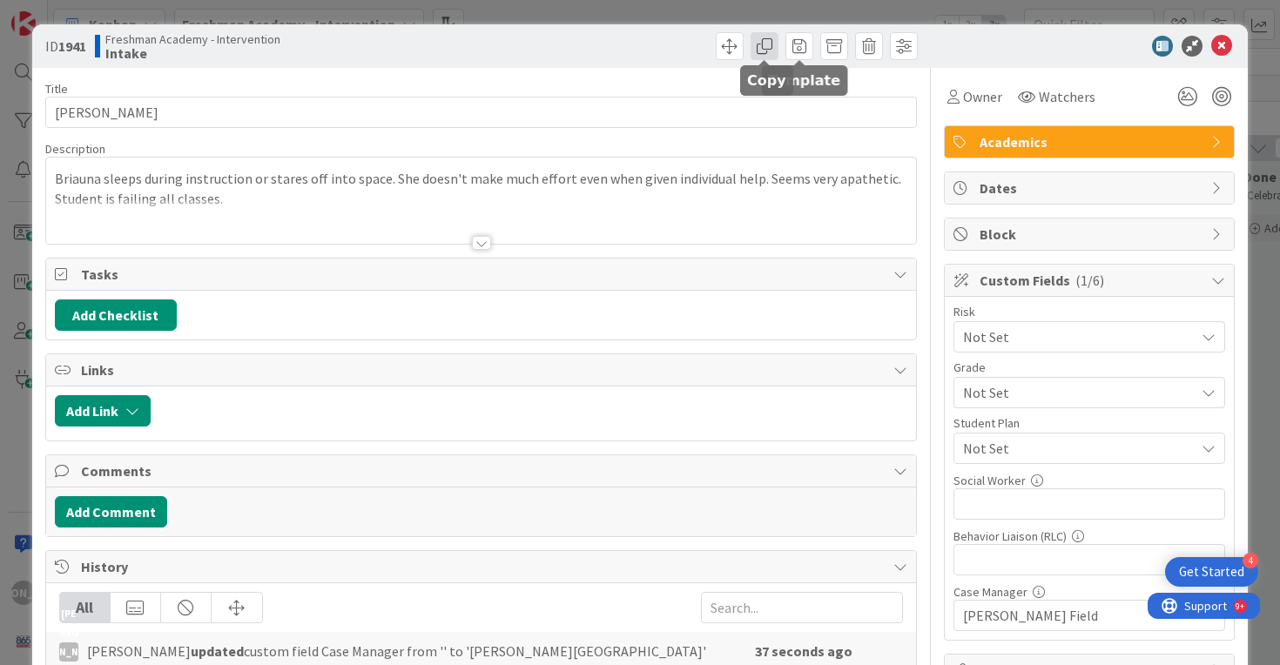
click at [763, 47] on span at bounding box center [764, 46] width 28 height 28
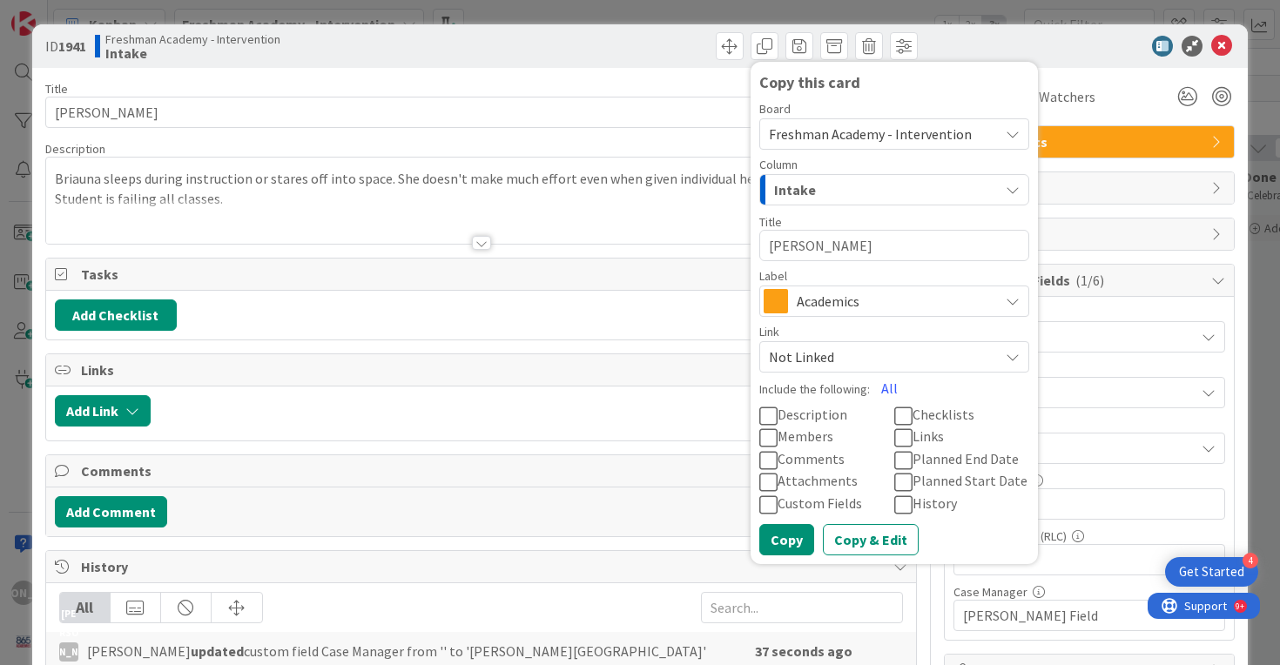
click at [916, 240] on textarea "[PERSON_NAME]" at bounding box center [894, 245] width 270 height 31
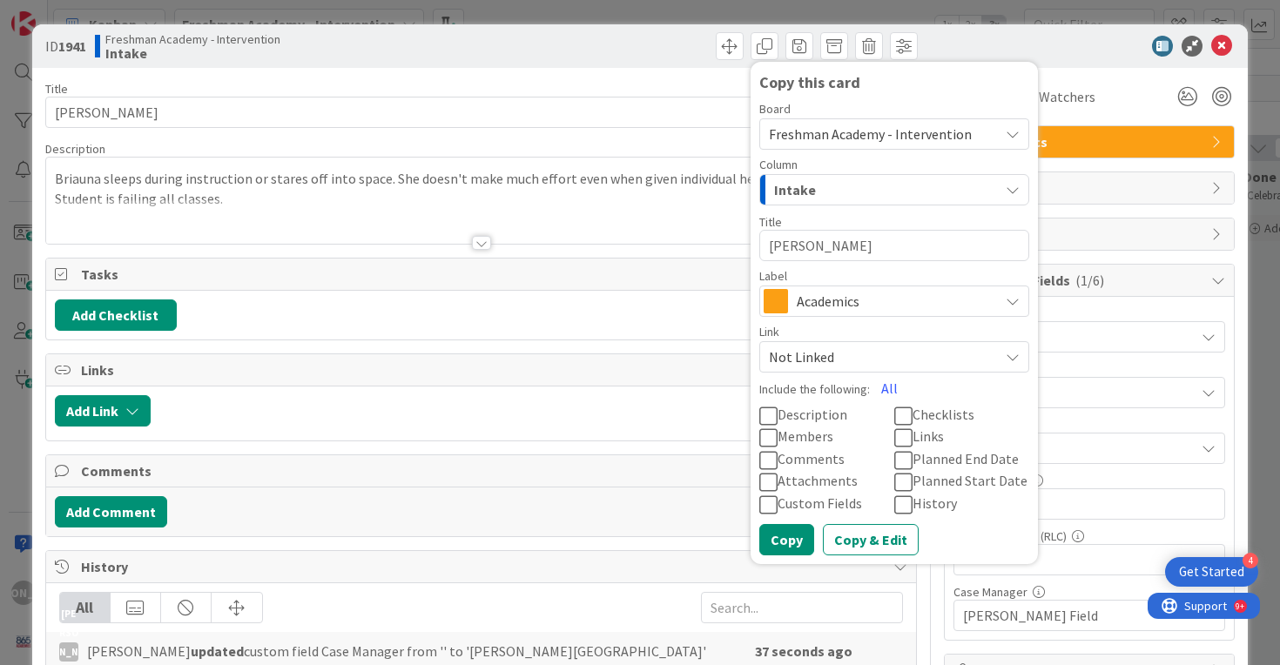
click at [916, 240] on textarea "[PERSON_NAME]" at bounding box center [894, 245] width 270 height 31
type textarea "x"
type textarea "A"
type textarea "x"
type textarea "An"
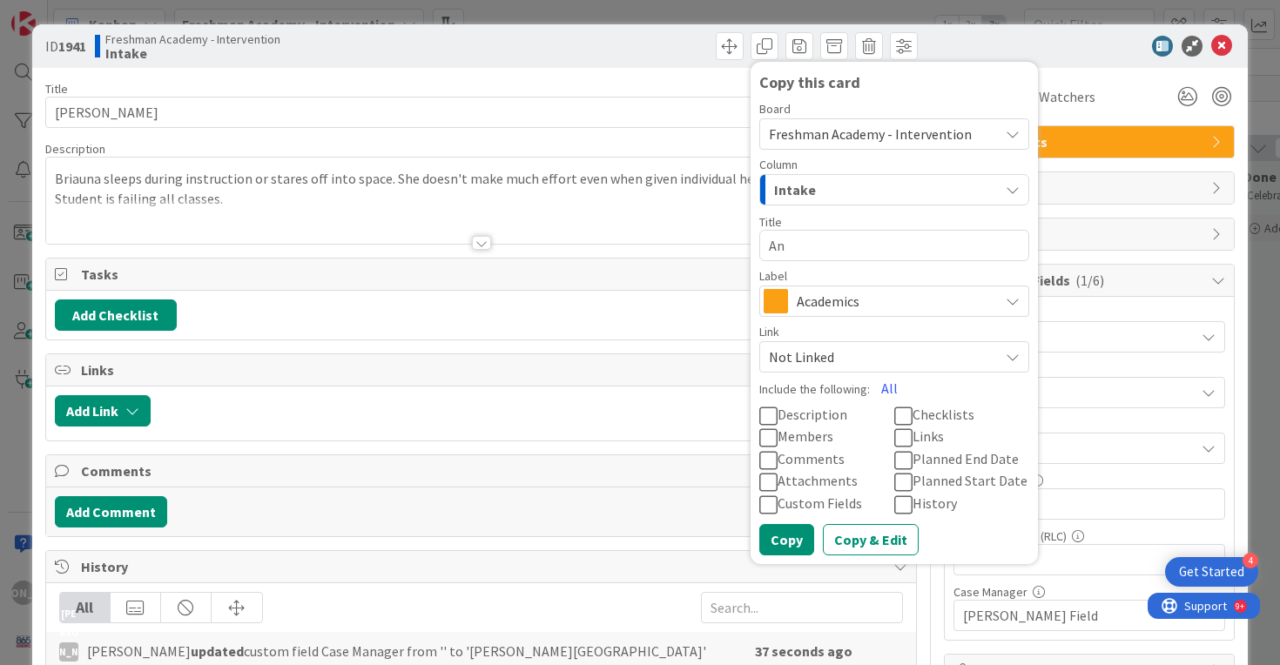
type textarea "x"
type textarea "Ant"
type textarea "x"
type textarea "Anth"
type textarea "x"
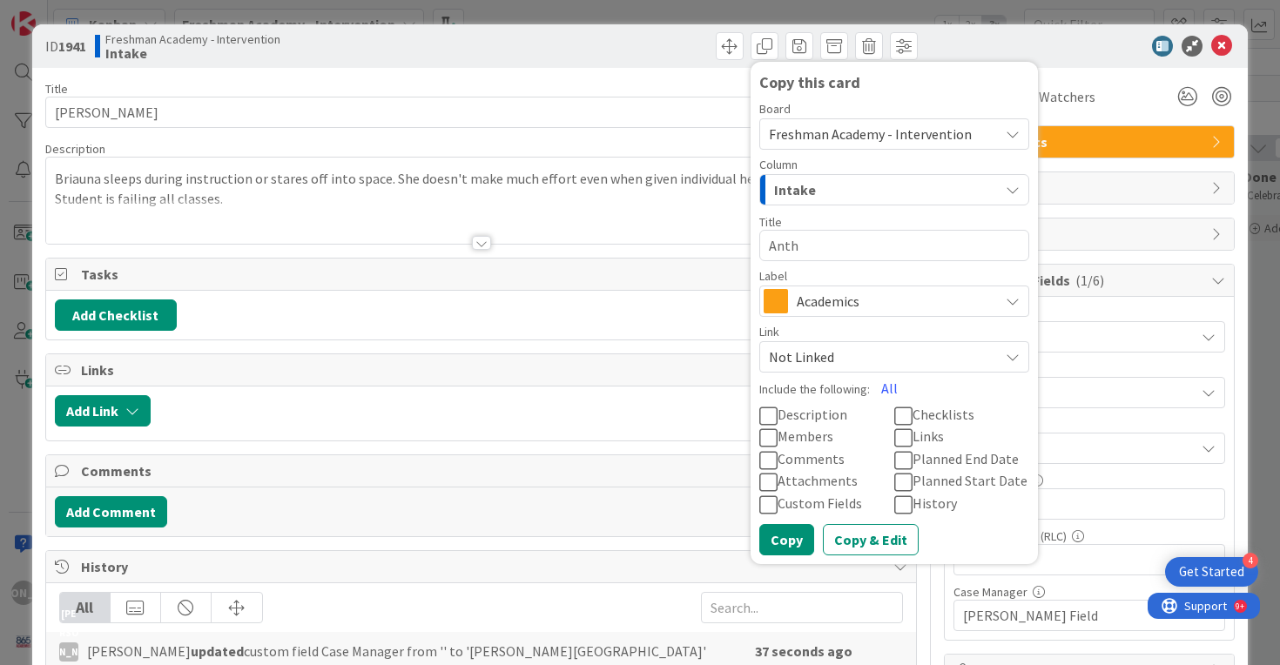
type textarea "Antho"
type textarea "x"
type textarea "Anthol"
type textarea "x"
type textarea "Antholn"
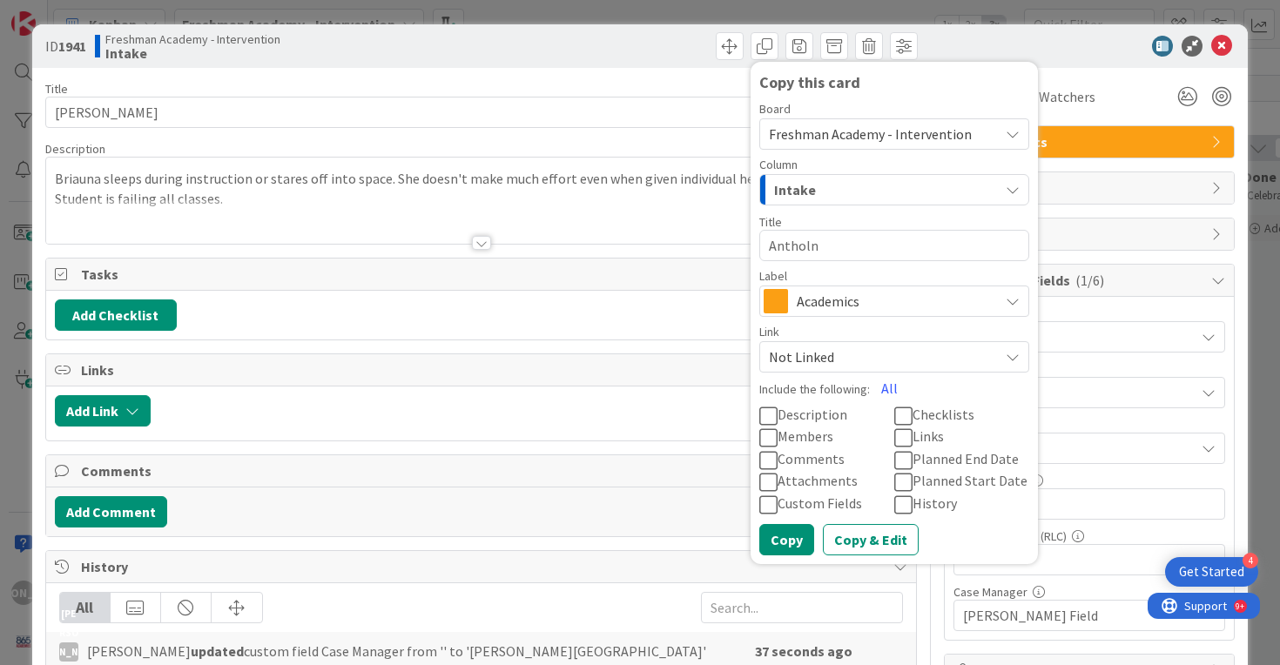
type textarea "x"
type textarea "Anthol"
type textarea "x"
type textarea "Antho"
type textarea "x"
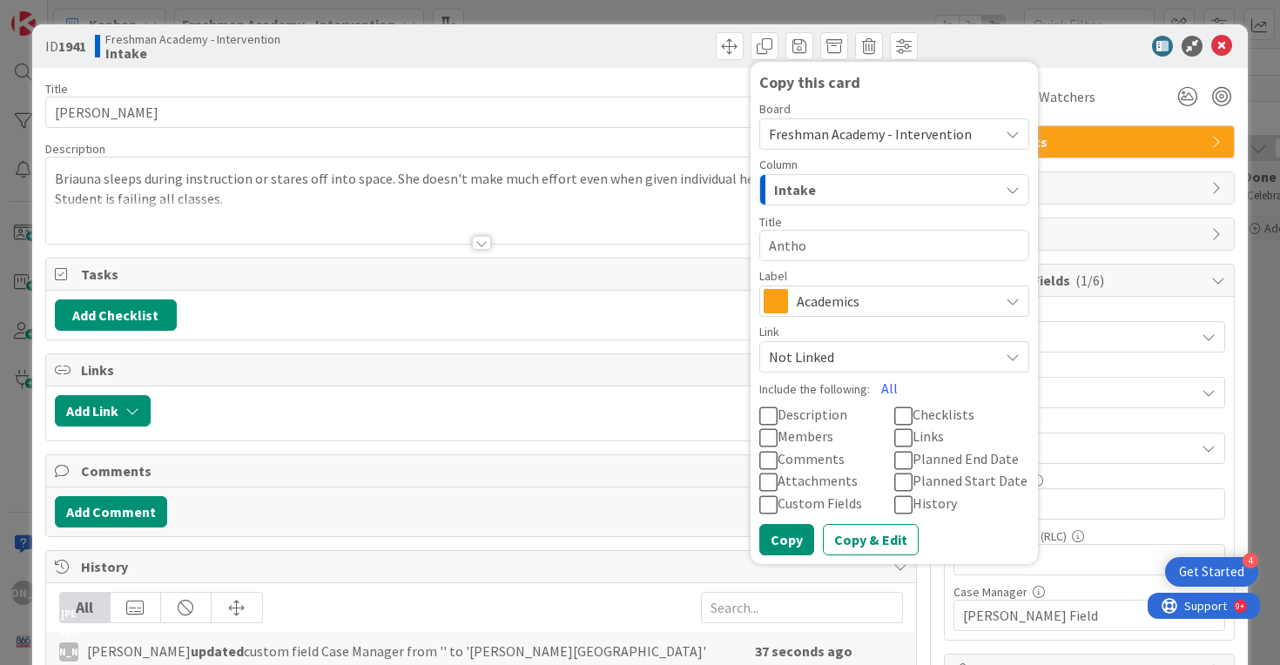
type textarea "Anthon"
type textarea "x"
type textarea "[PERSON_NAME]"
type textarea "x"
type textarea "[PERSON_NAME]"
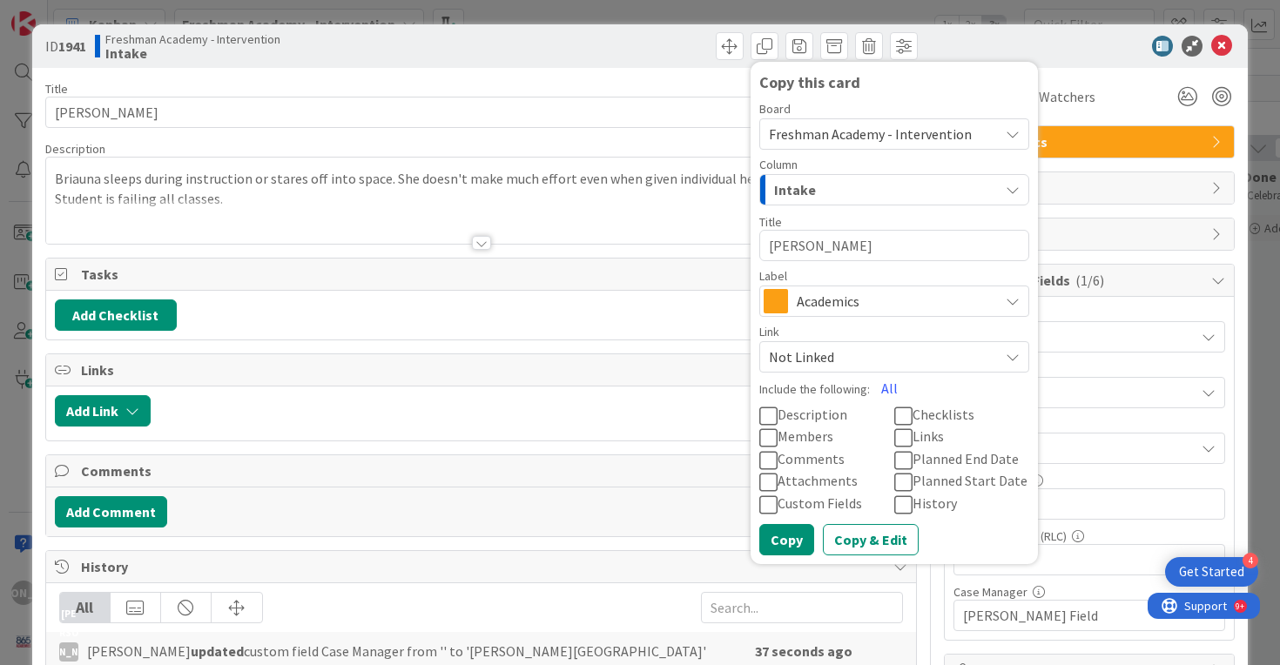
type textarea "x"
type textarea "[PERSON_NAME]"
type textarea "x"
type textarea "[PERSON_NAME]"
type textarea "x"
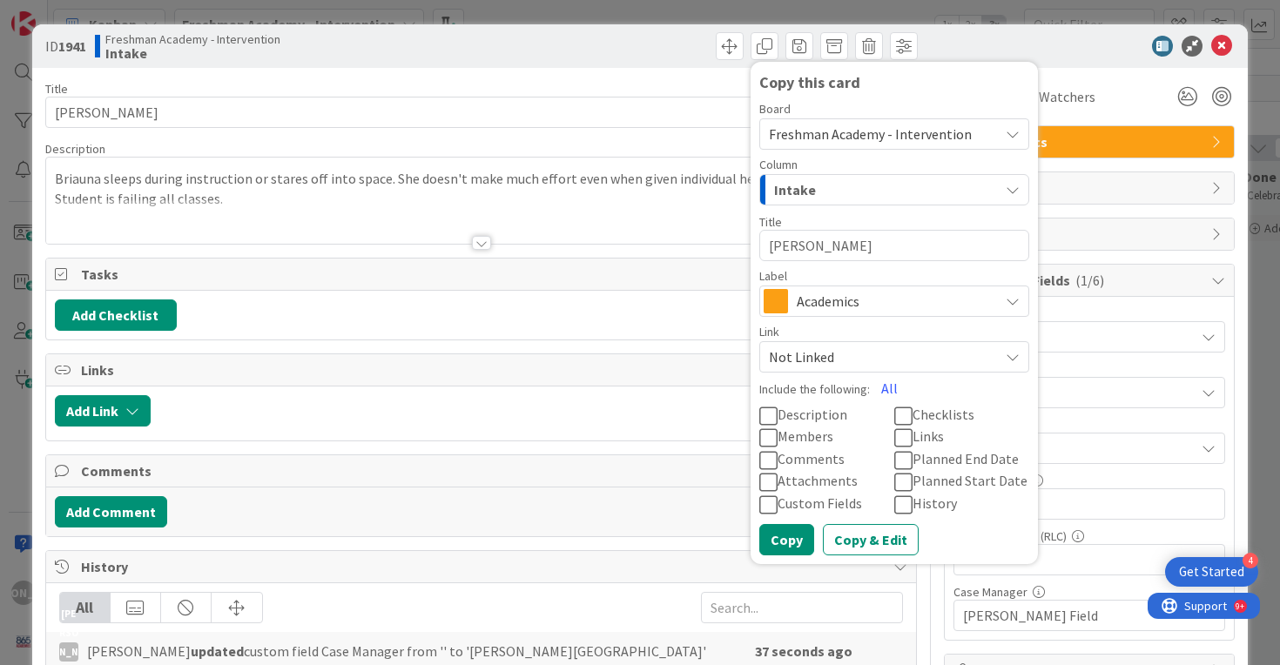
type textarea "[PERSON_NAME]"
type textarea "x"
type textarea "[PERSON_NAME]"
type textarea "x"
type textarea "[PERSON_NAME]"
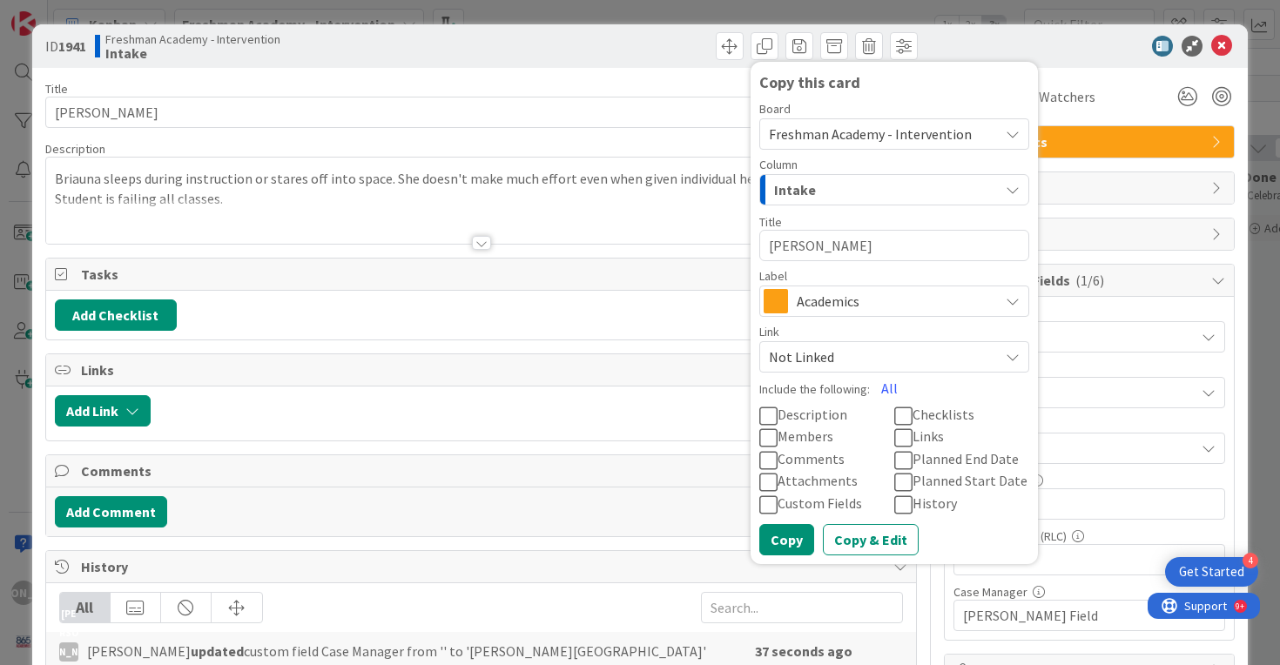
type textarea "x"
type textarea "[PERSON_NAME]"
type textarea "x"
type textarea "[PERSON_NAME]"
type textarea "x"
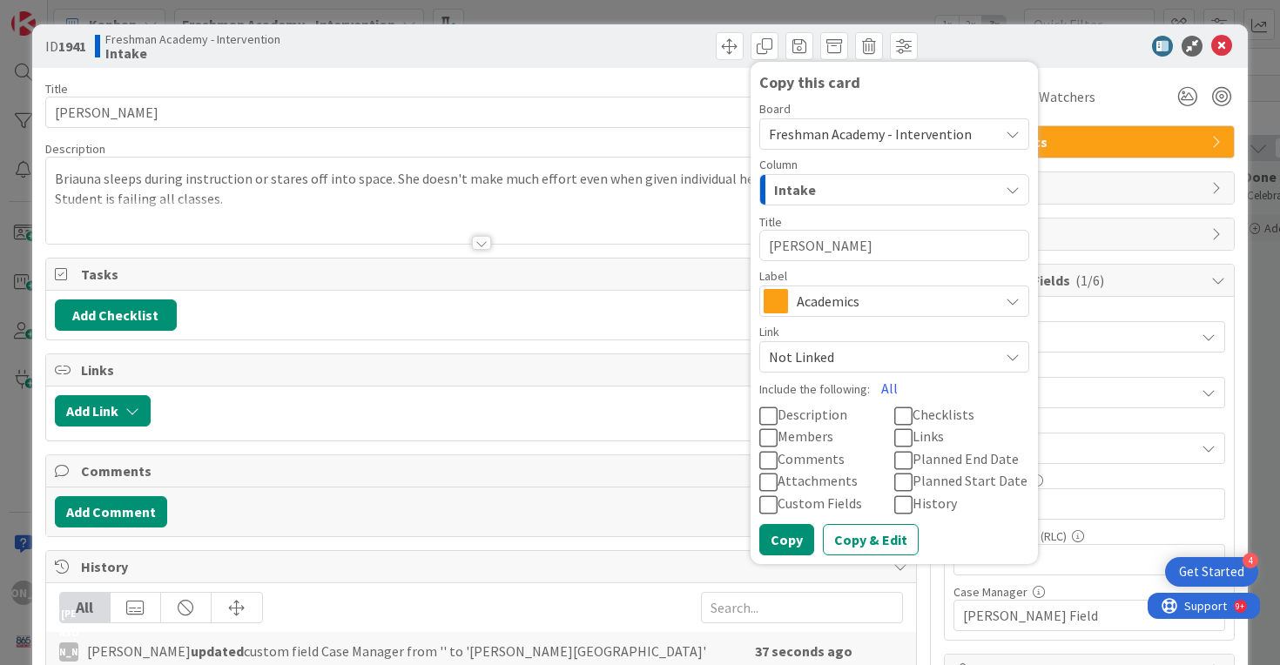
type textarea "[PERSON_NAME]"
type textarea "x"
type textarea "[PERSON_NAME]"
click at [856, 529] on button "Copy & Edit" at bounding box center [871, 539] width 96 height 31
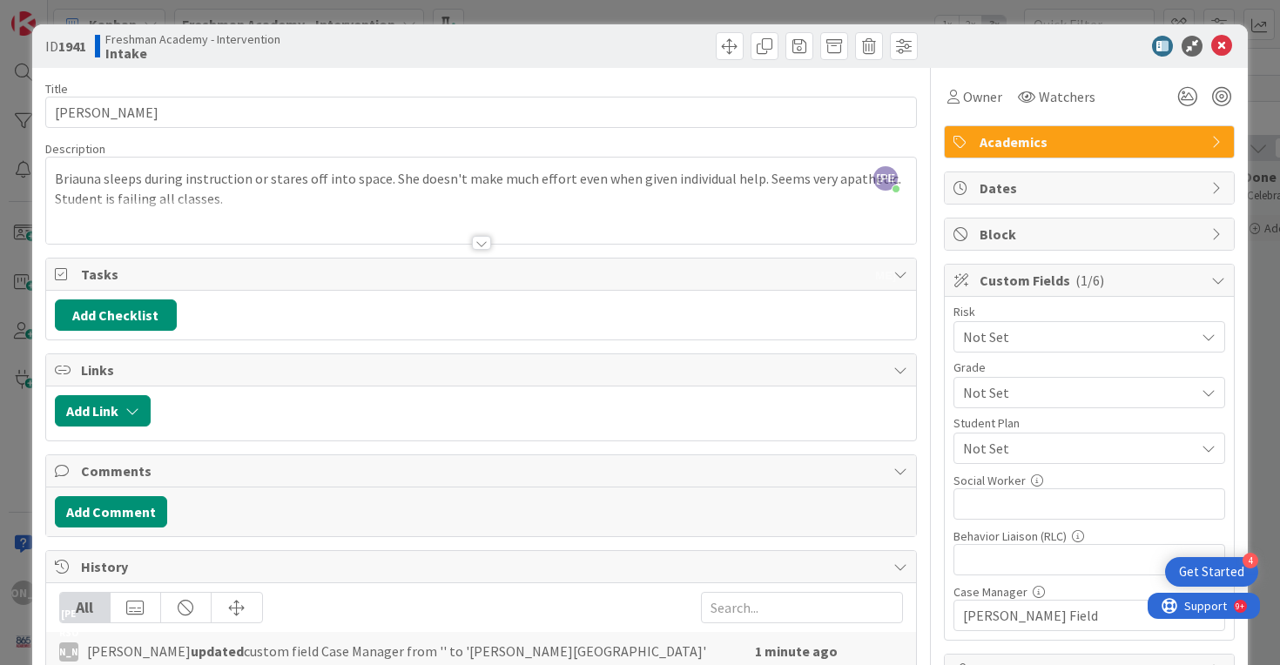
type textarea "x"
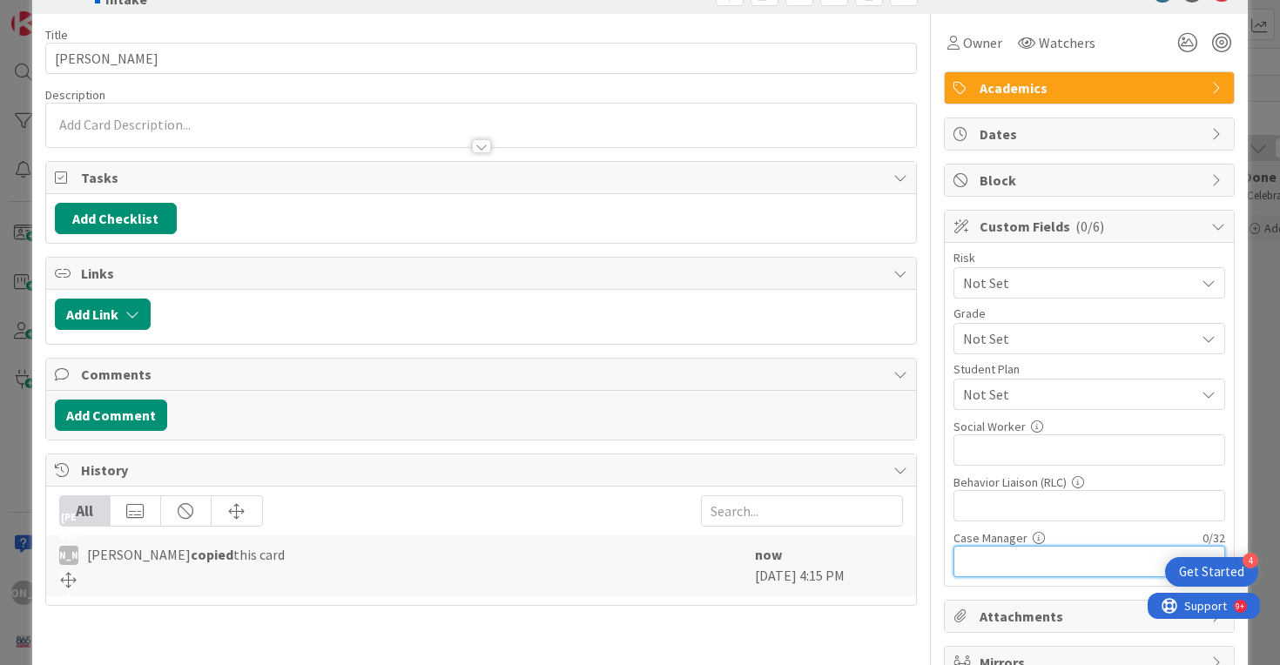
click at [1084, 553] on input "text" at bounding box center [1089, 561] width 272 height 31
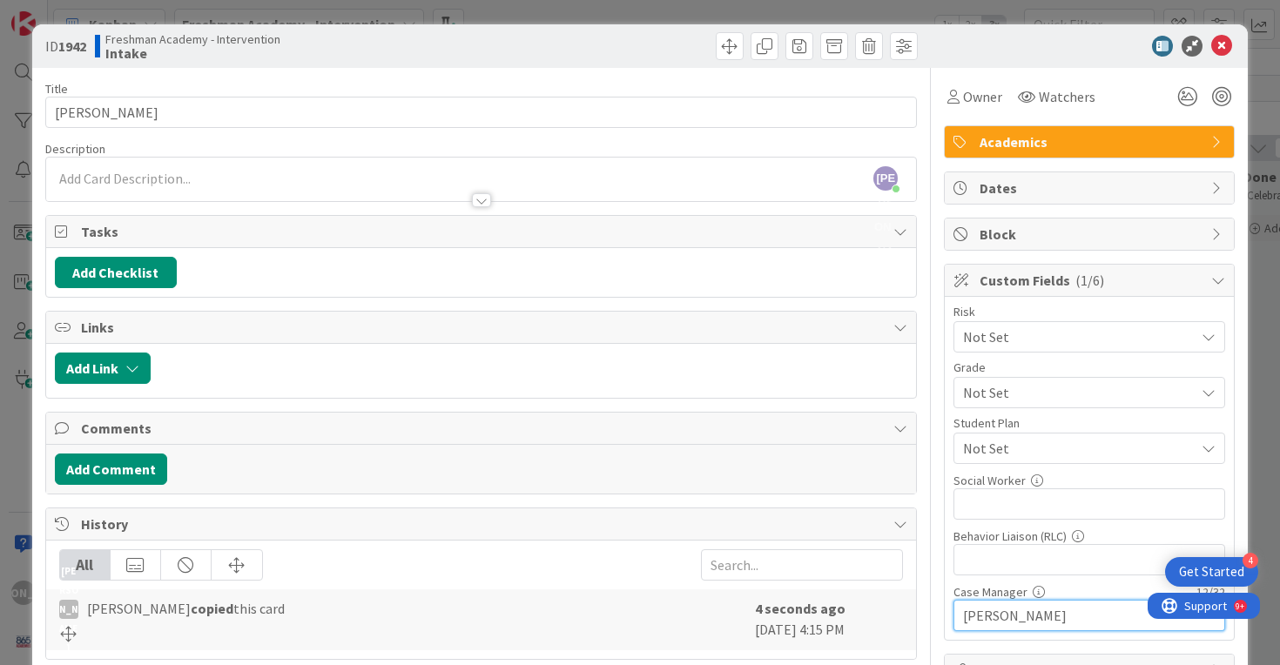
type input "[PERSON_NAME]"
click at [541, 174] on div "[PERSON_NAME] just joined" at bounding box center [481, 180] width 871 height 44
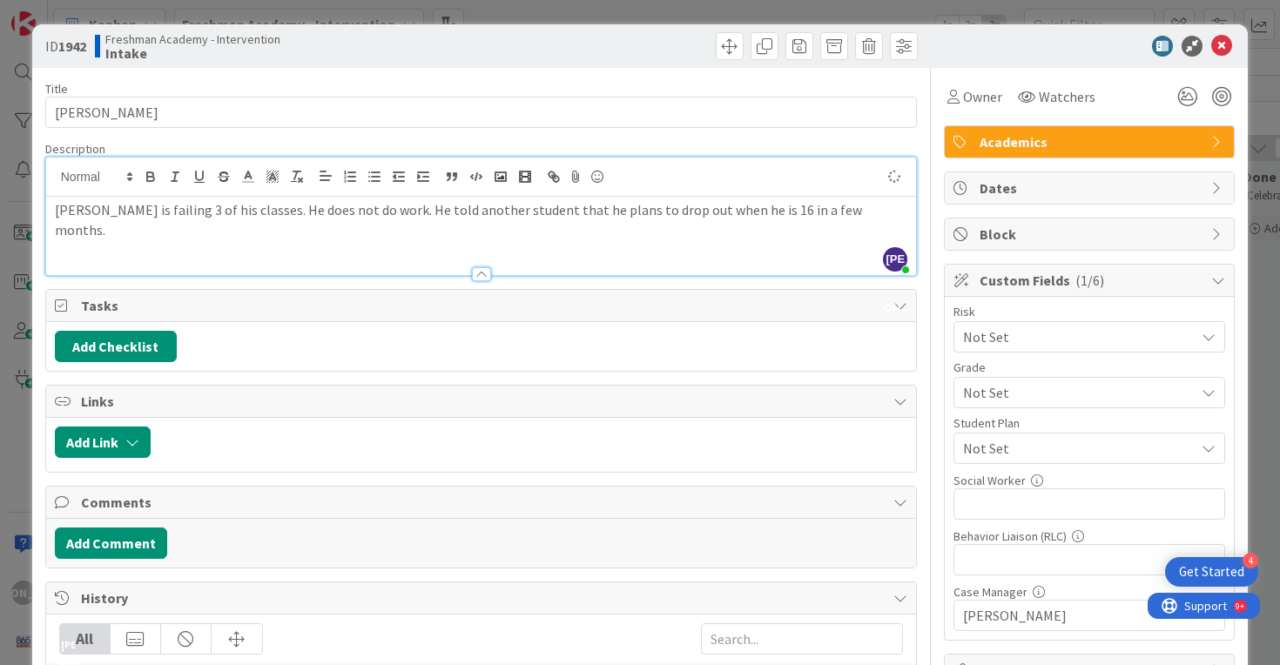
click at [642, 237] on div "[PERSON_NAME] is failing 3 of his classes. He does not do work. He told another…" at bounding box center [481, 236] width 871 height 78
click at [1215, 45] on icon at bounding box center [1221, 46] width 21 height 21
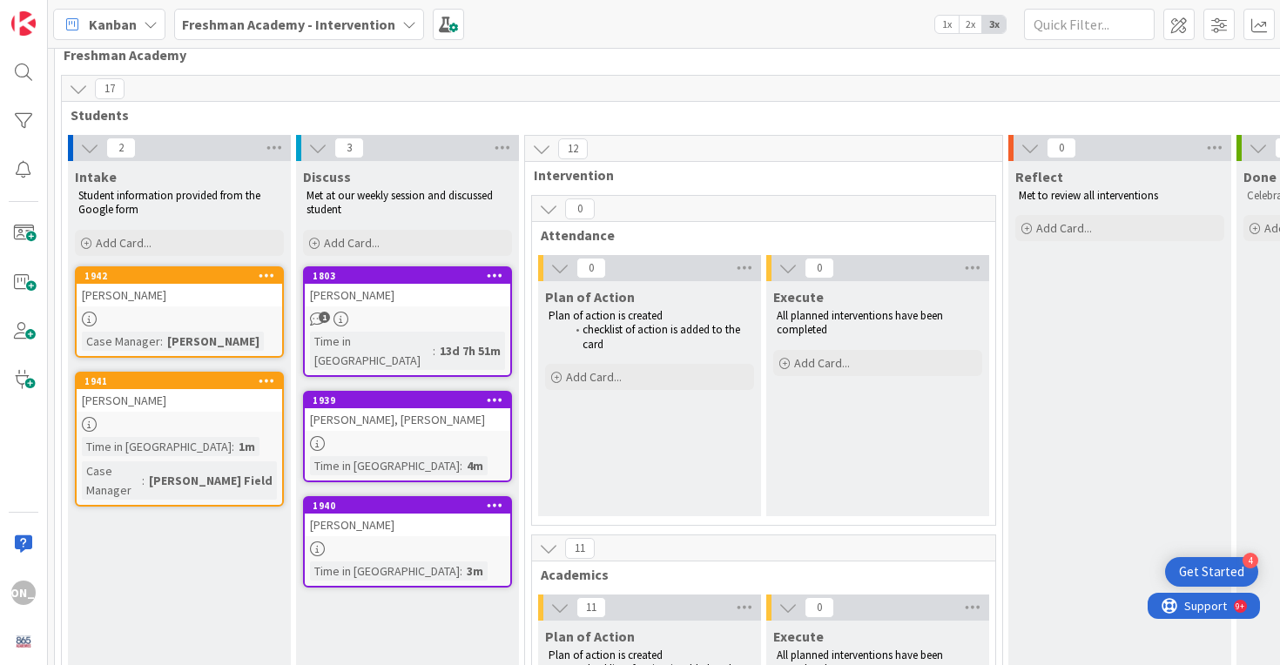
click at [245, 298] on div "[PERSON_NAME]" at bounding box center [179, 295] width 205 height 23
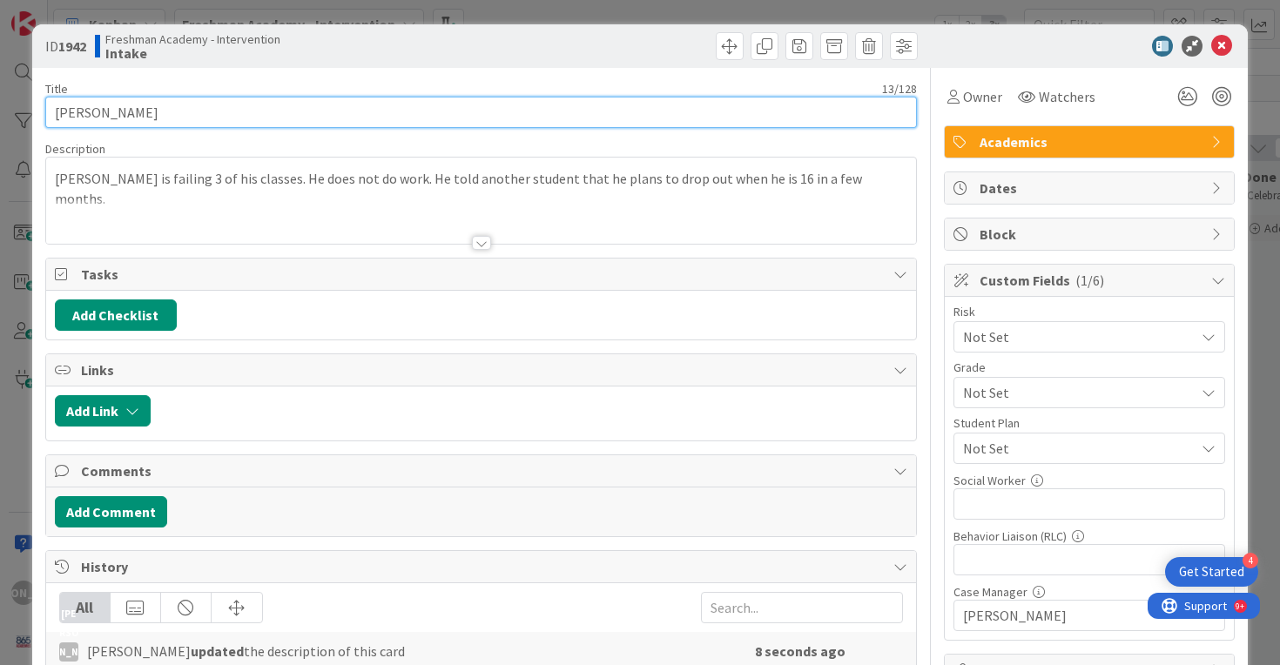
click at [211, 120] on input "[PERSON_NAME]" at bounding box center [481, 112] width 872 height 31
type input "[PERSON_NAME]"
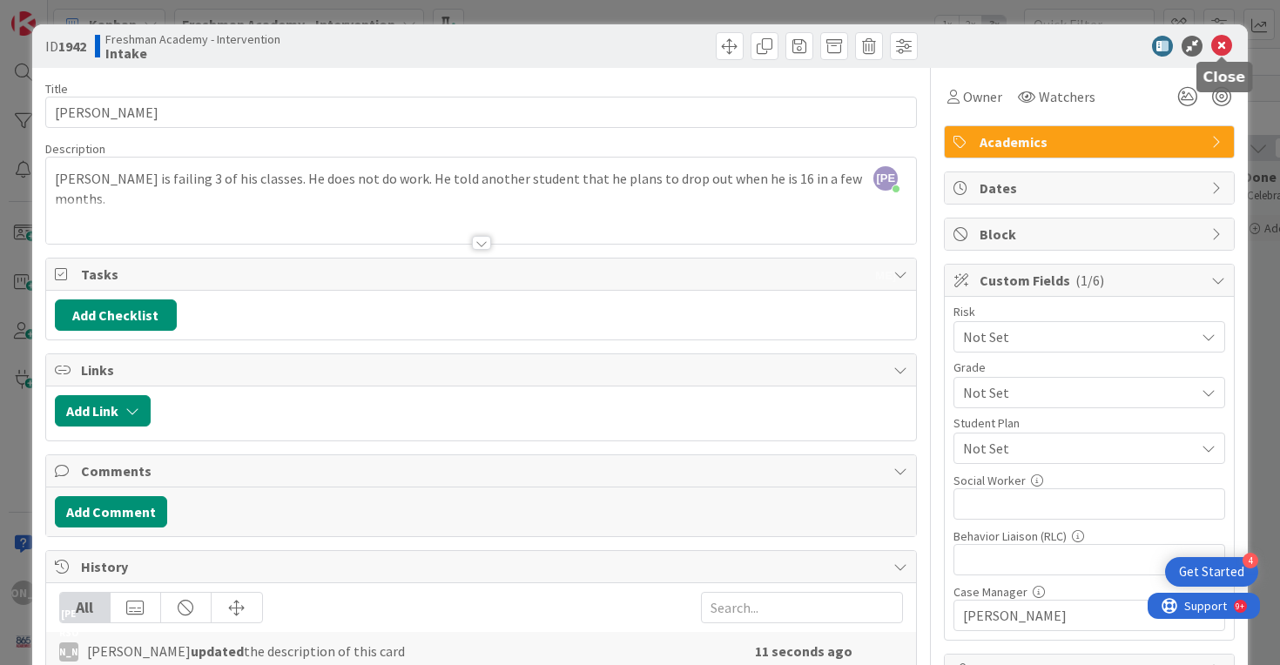
click at [1220, 39] on icon at bounding box center [1221, 46] width 21 height 21
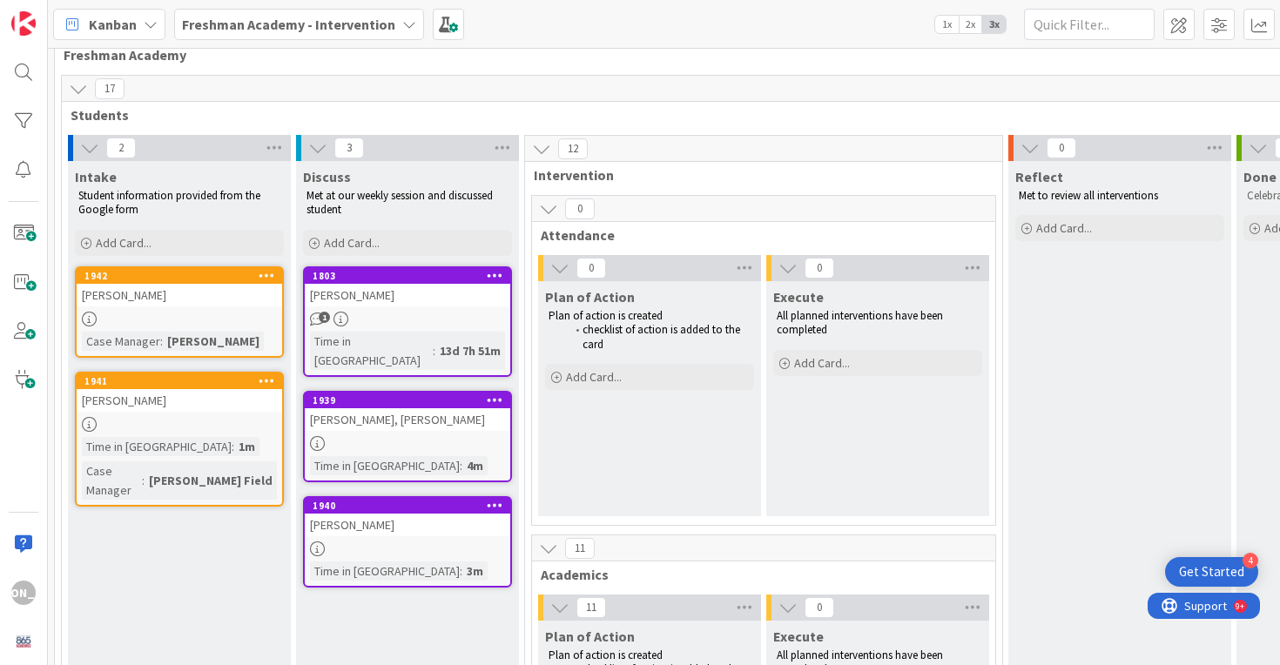
click at [227, 297] on div "[PERSON_NAME]" at bounding box center [179, 295] width 205 height 23
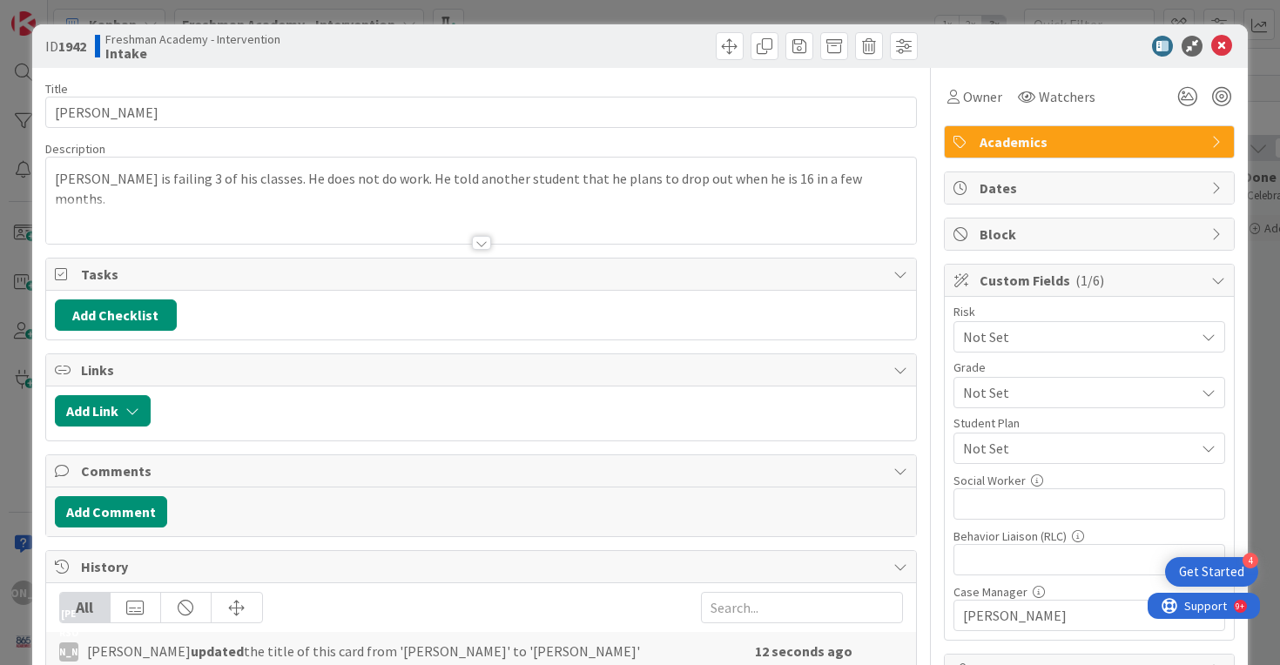
click at [865, 178] on div "[PERSON_NAME] is failing 3 of his classes. He does not do work. He told another…" at bounding box center [481, 201] width 871 height 86
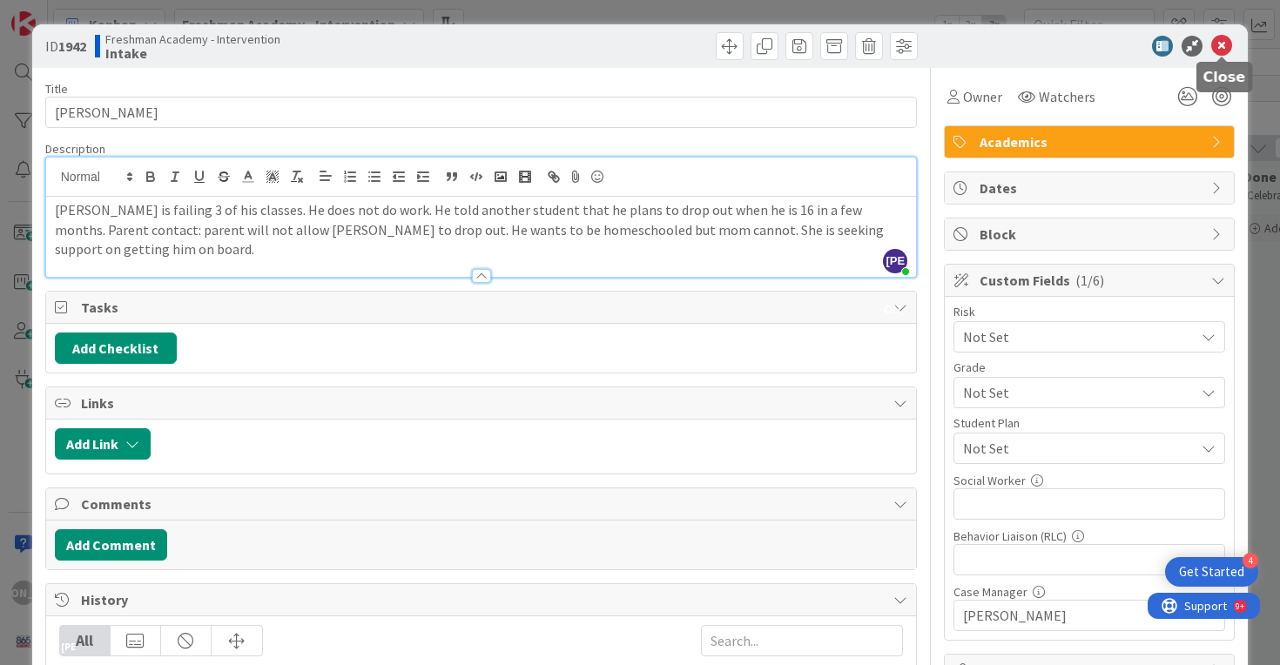
click at [1220, 41] on icon at bounding box center [1221, 46] width 21 height 21
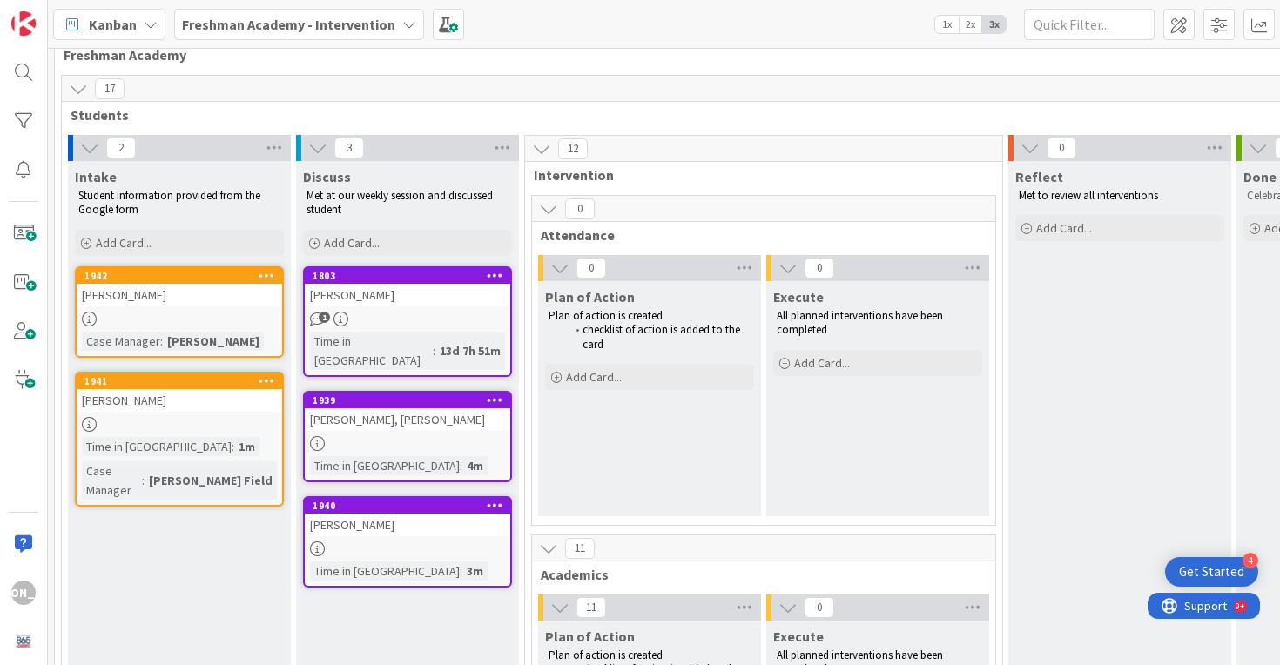
click at [374, 456] on div "Time in [GEOGRAPHIC_DATA]" at bounding box center [385, 465] width 150 height 19
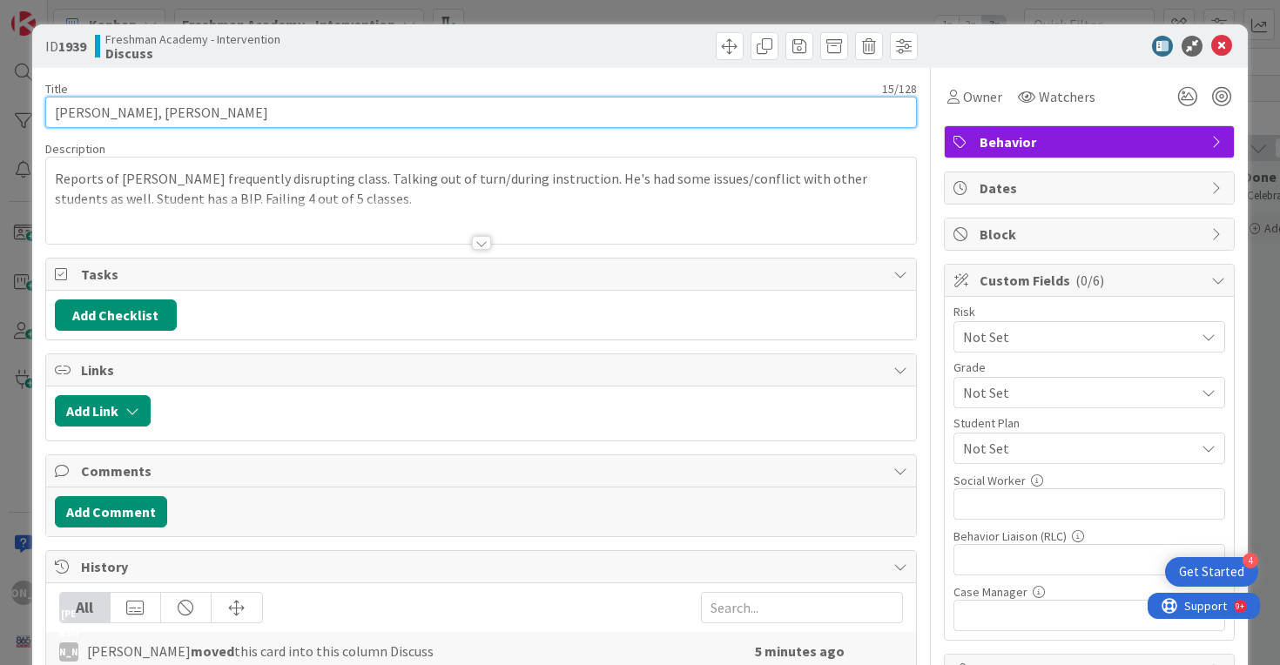
click at [361, 111] on input "[PERSON_NAME], [PERSON_NAME]" at bounding box center [481, 112] width 872 height 31
type input "[PERSON_NAME] [PERSON_NAME]"
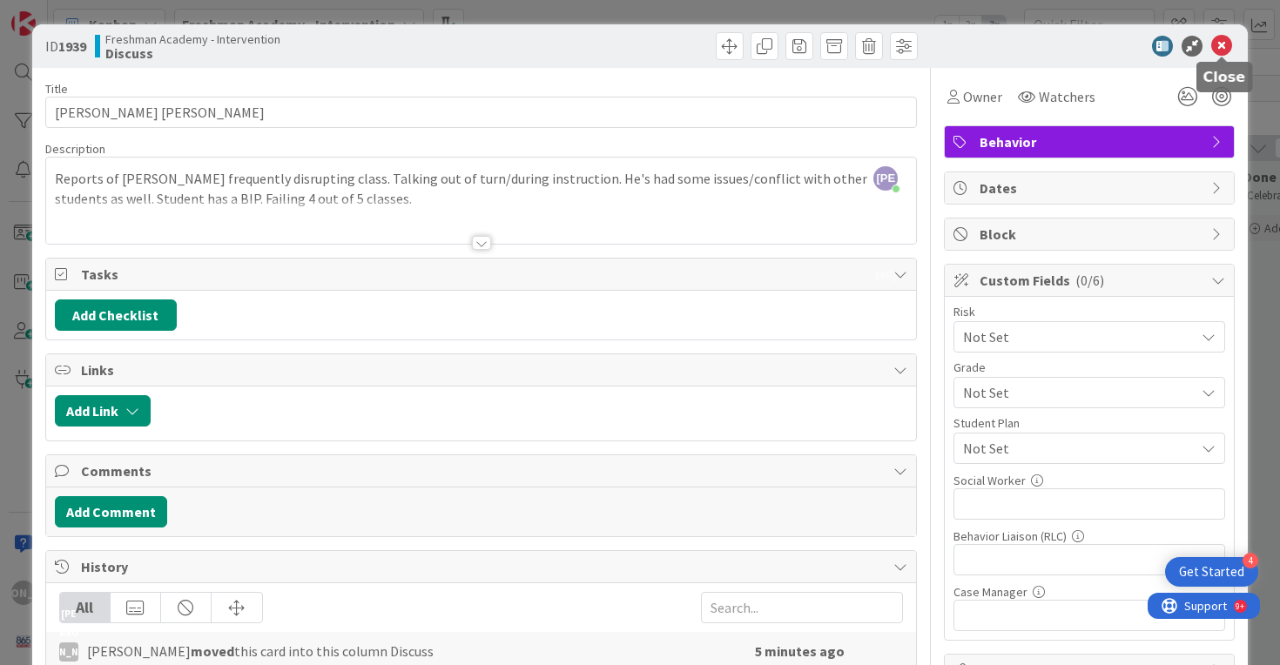
click at [1228, 40] on icon at bounding box center [1221, 46] width 21 height 21
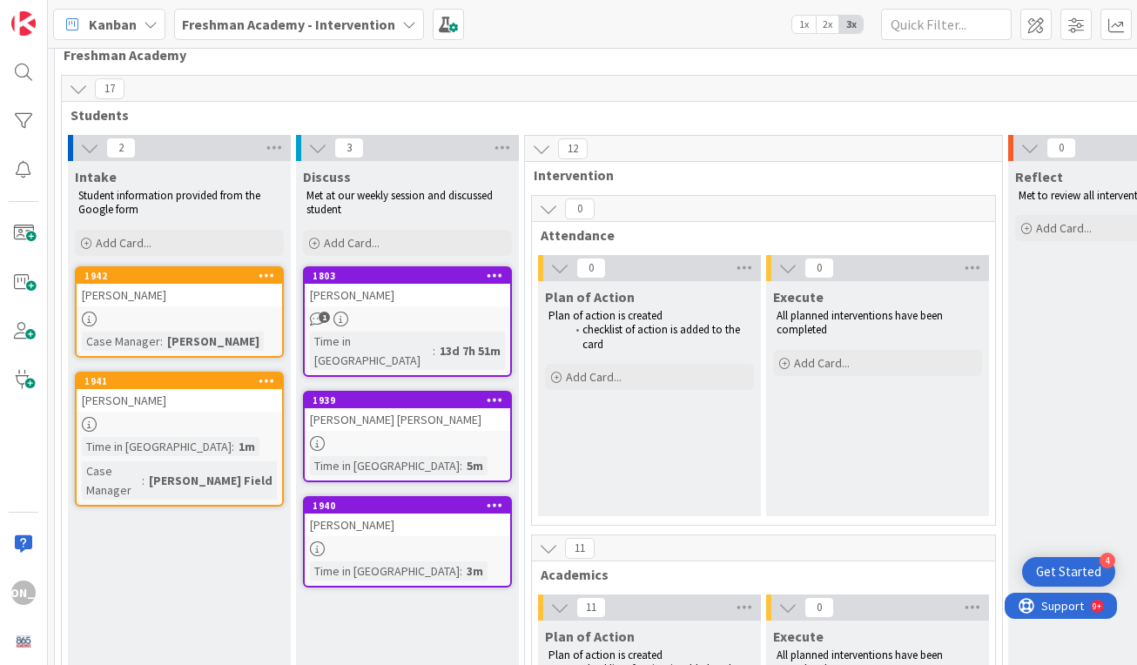
click at [458, 517] on link "1940 [PERSON_NAME] Time in [GEOGRAPHIC_DATA] : 3m" at bounding box center [407, 541] width 209 height 91
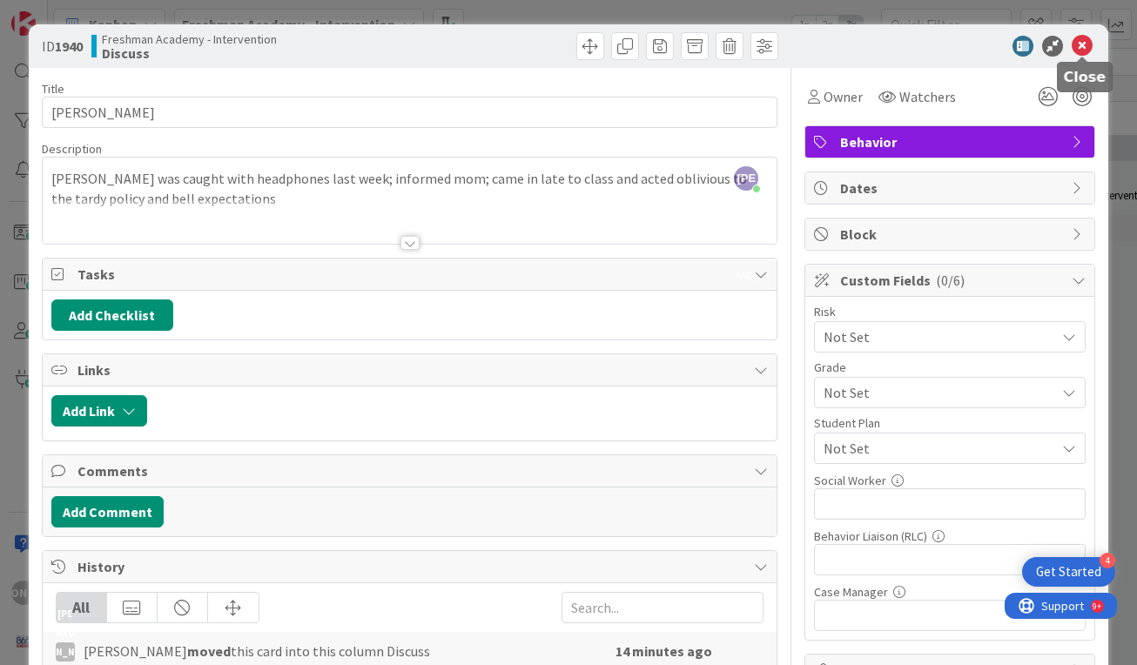
click at [1081, 45] on icon at bounding box center [1082, 46] width 21 height 21
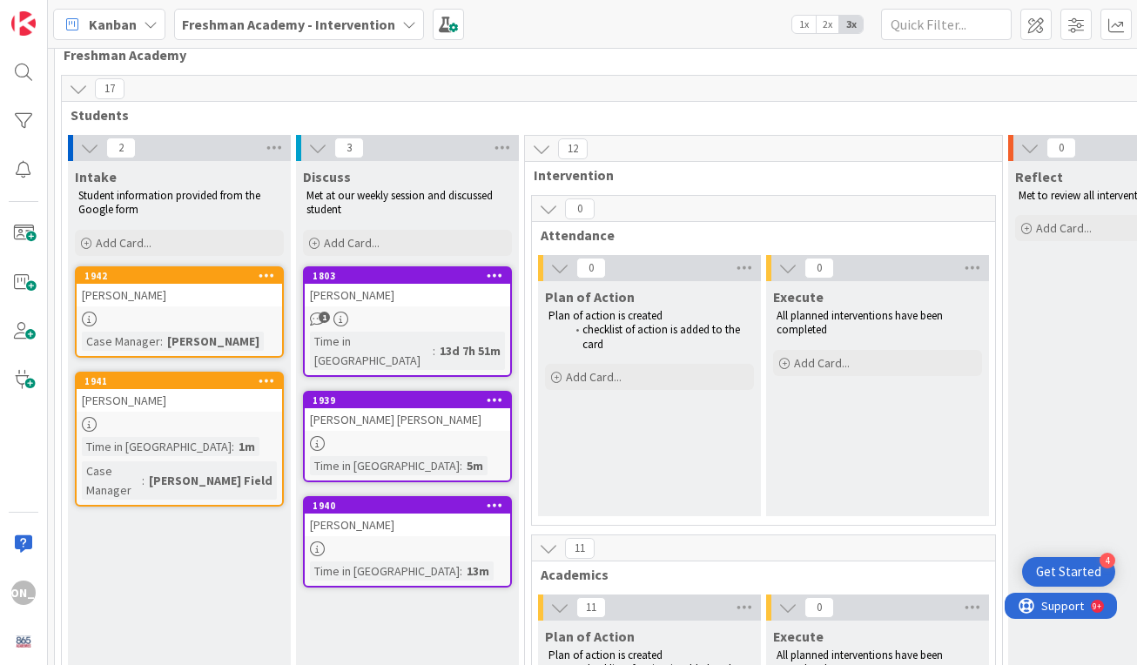
click at [496, 499] on icon at bounding box center [495, 505] width 17 height 12
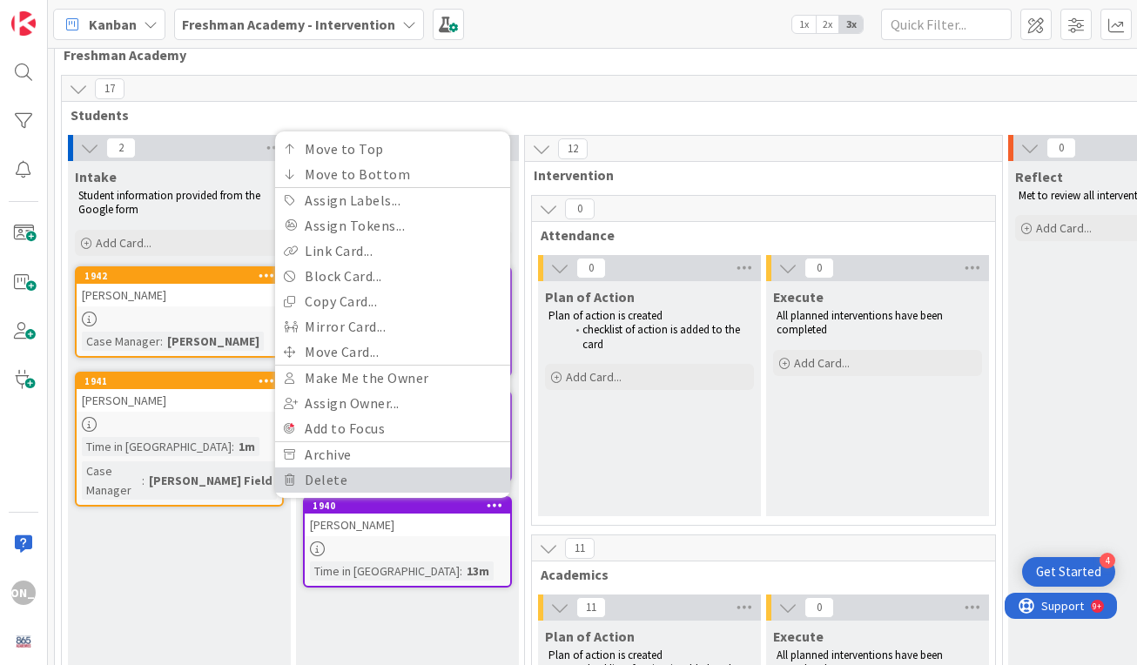
click at [471, 469] on link "Delete" at bounding box center [392, 479] width 235 height 25
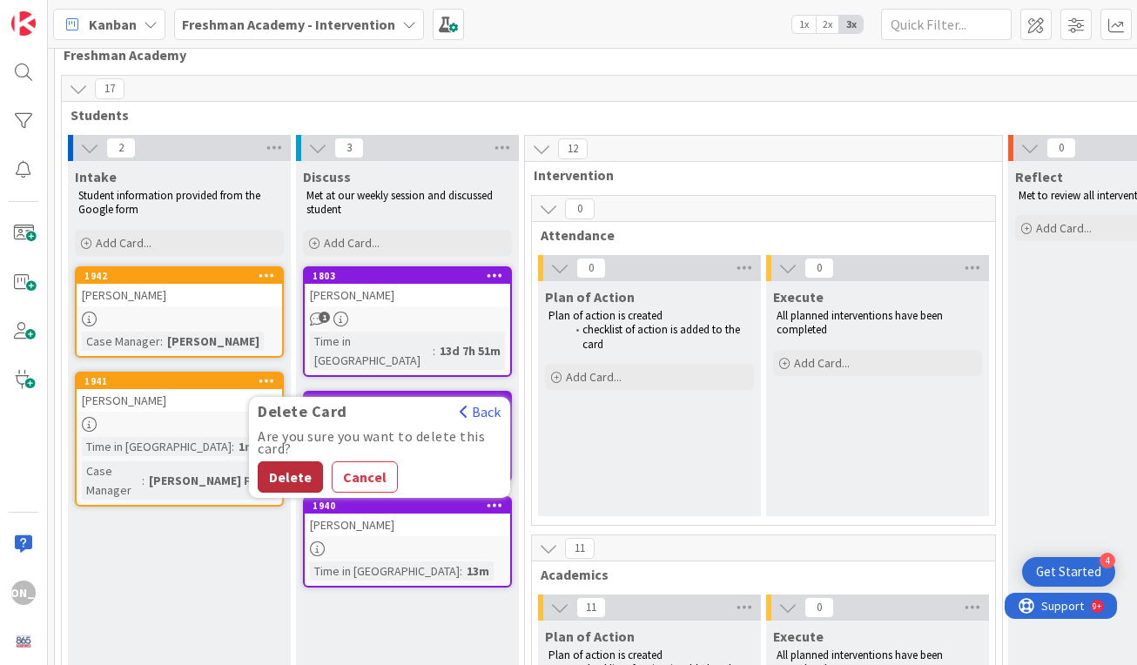
click at [292, 461] on button "Delete" at bounding box center [290, 476] width 65 height 31
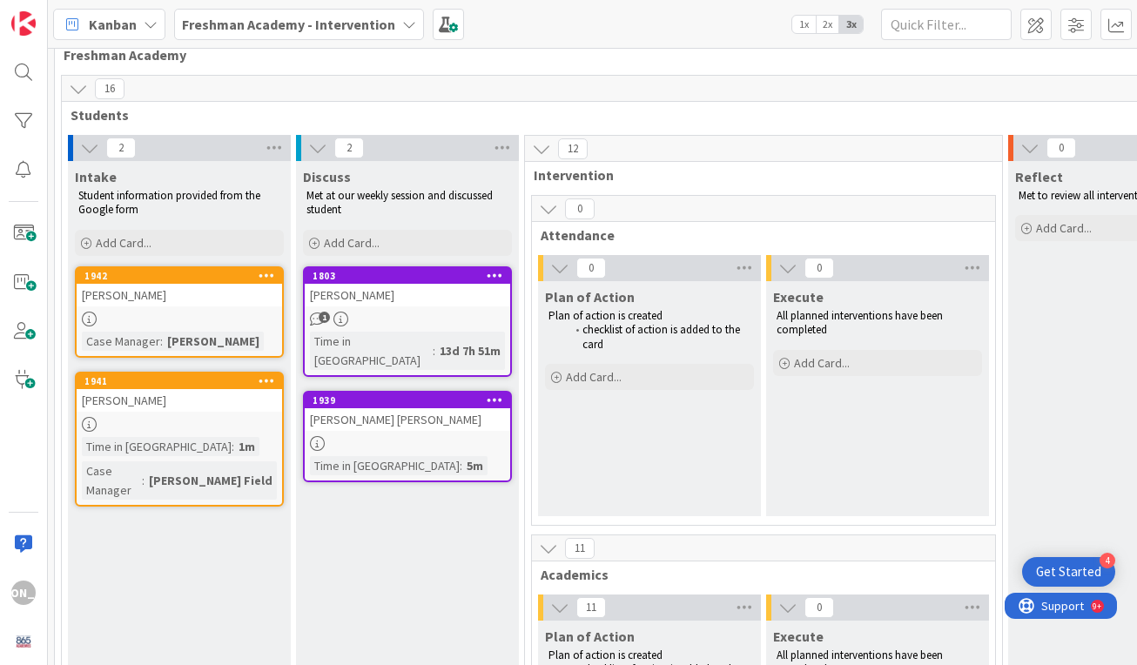
click at [444, 320] on div "1" at bounding box center [407, 319] width 205 height 15
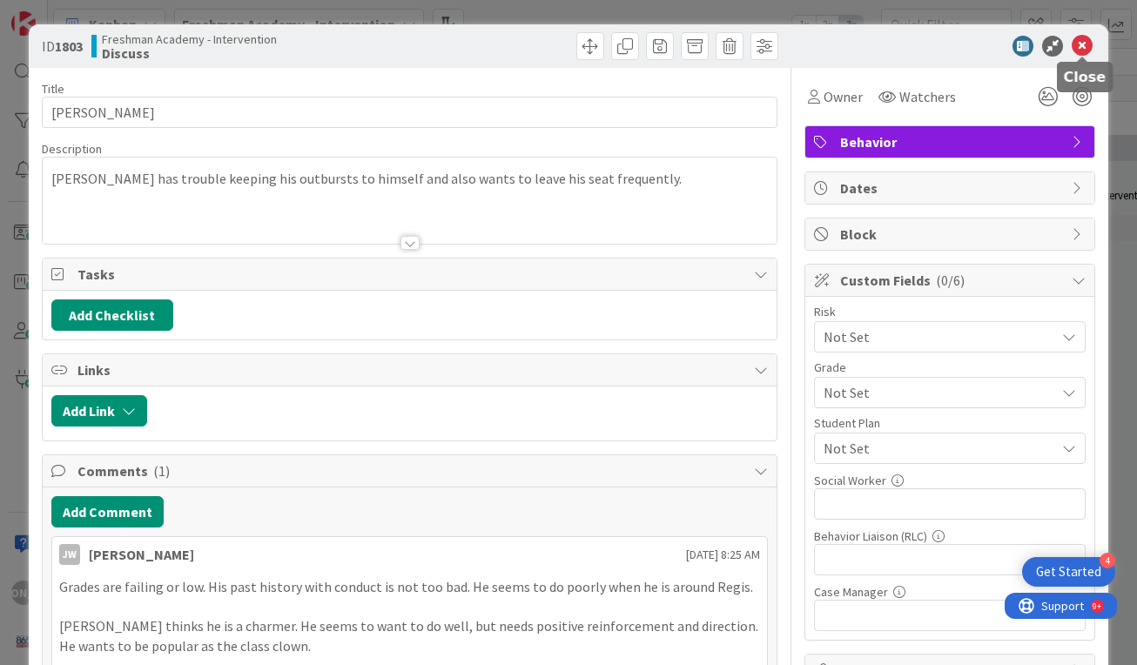
click at [1084, 48] on icon at bounding box center [1082, 46] width 21 height 21
